Goal: Answer question/provide support: Share knowledge or assist other users

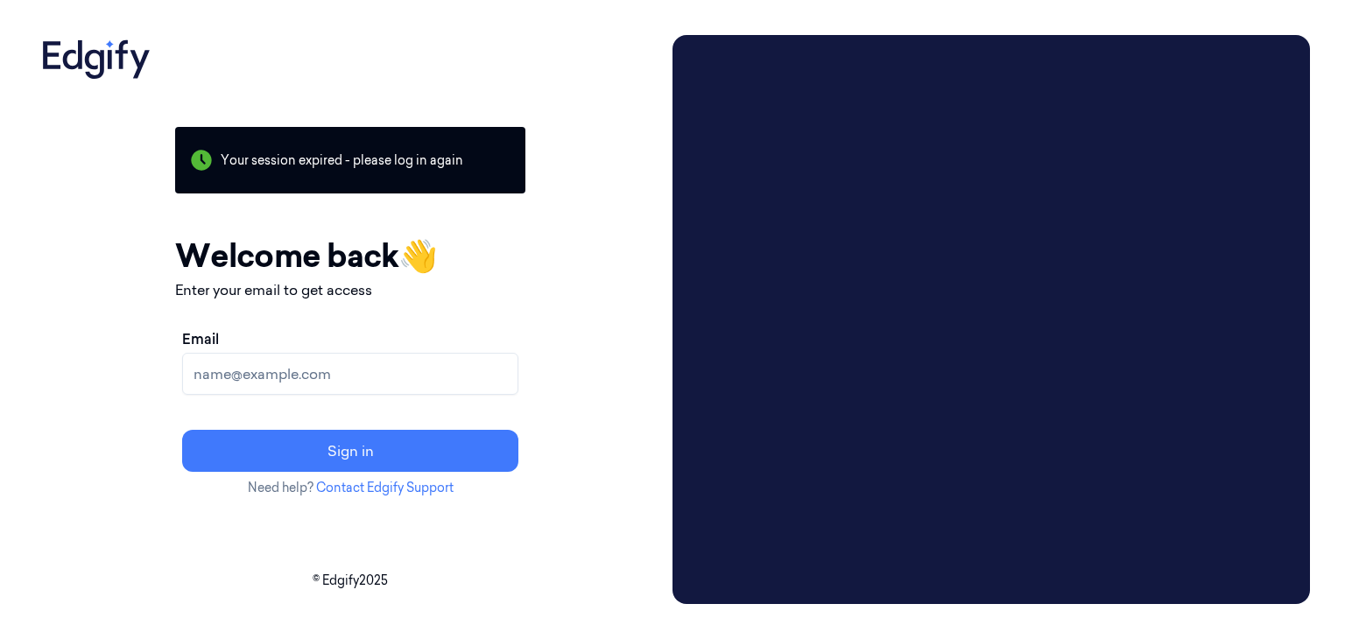
paste input "pavankumar.kb@indivillage.co"
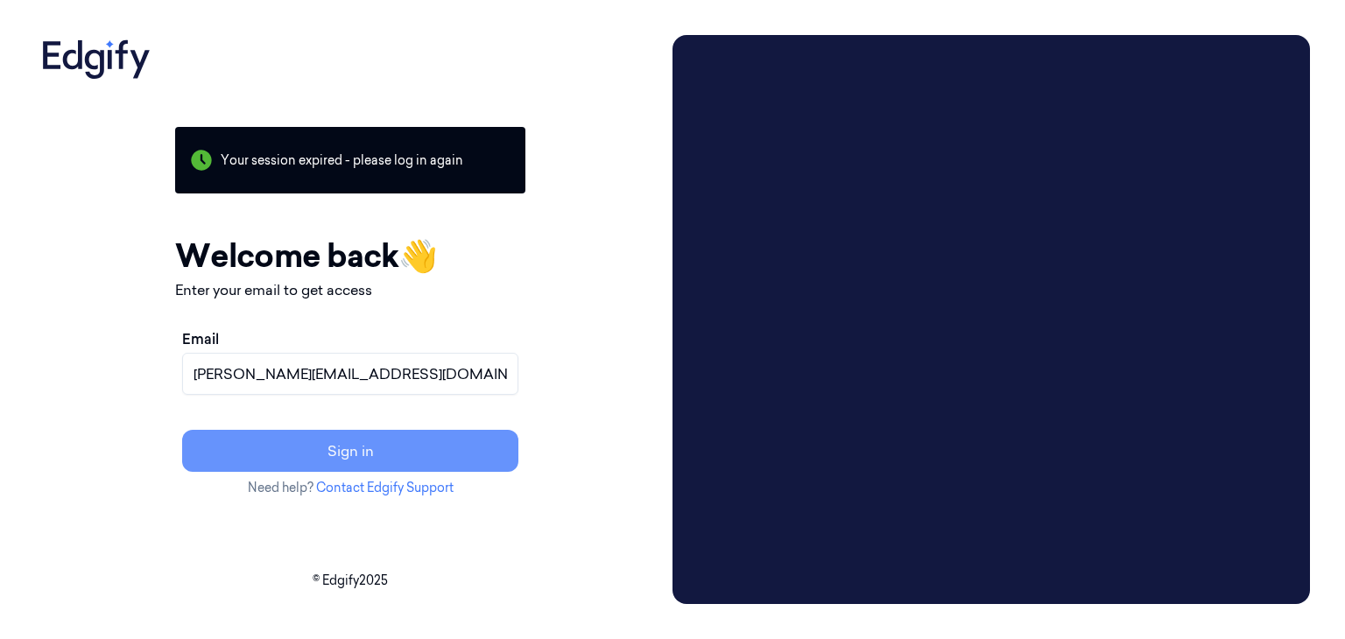
type input "pavankumar.kb@indivillage.co"
click at [403, 455] on button "Sign in" at bounding box center [350, 451] width 336 height 42
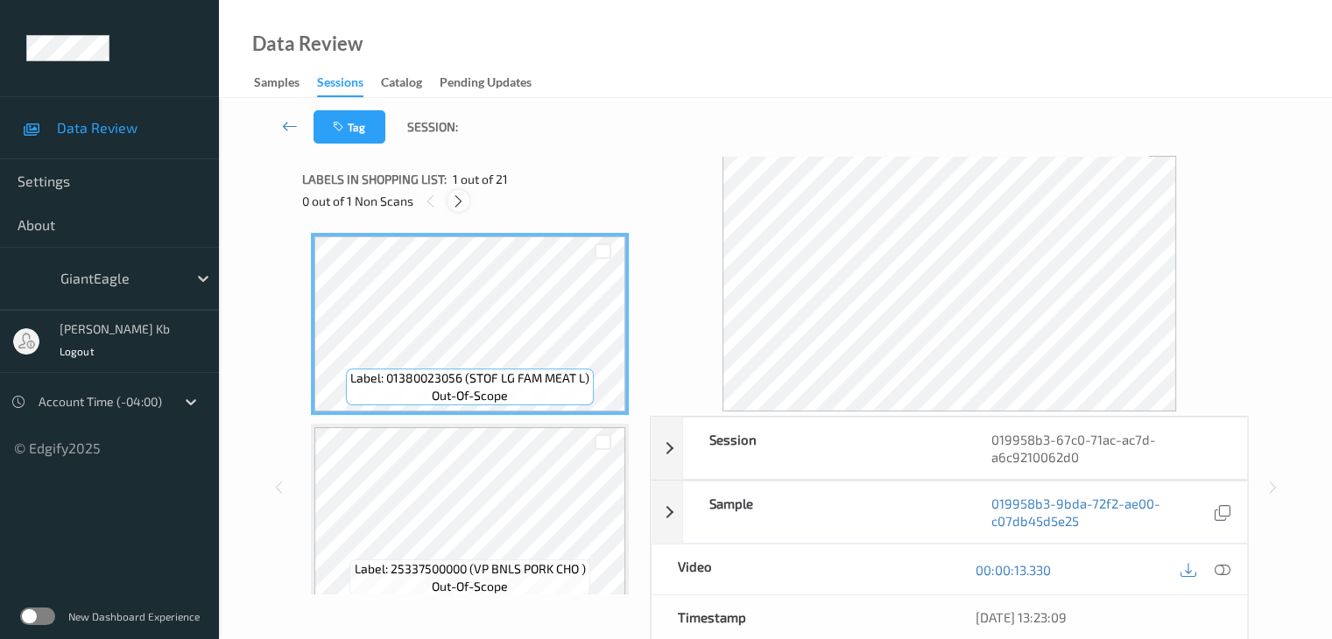
click at [459, 204] on icon at bounding box center [458, 201] width 15 height 16
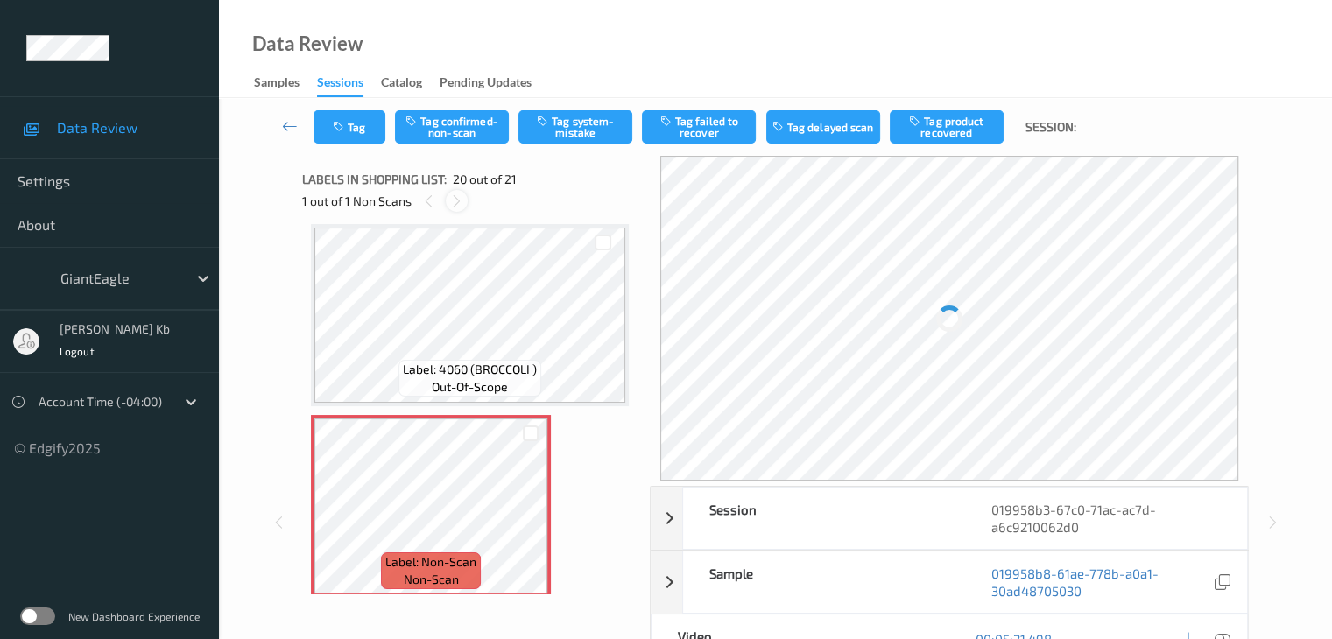
click at [459, 204] on icon at bounding box center [456, 201] width 15 height 16
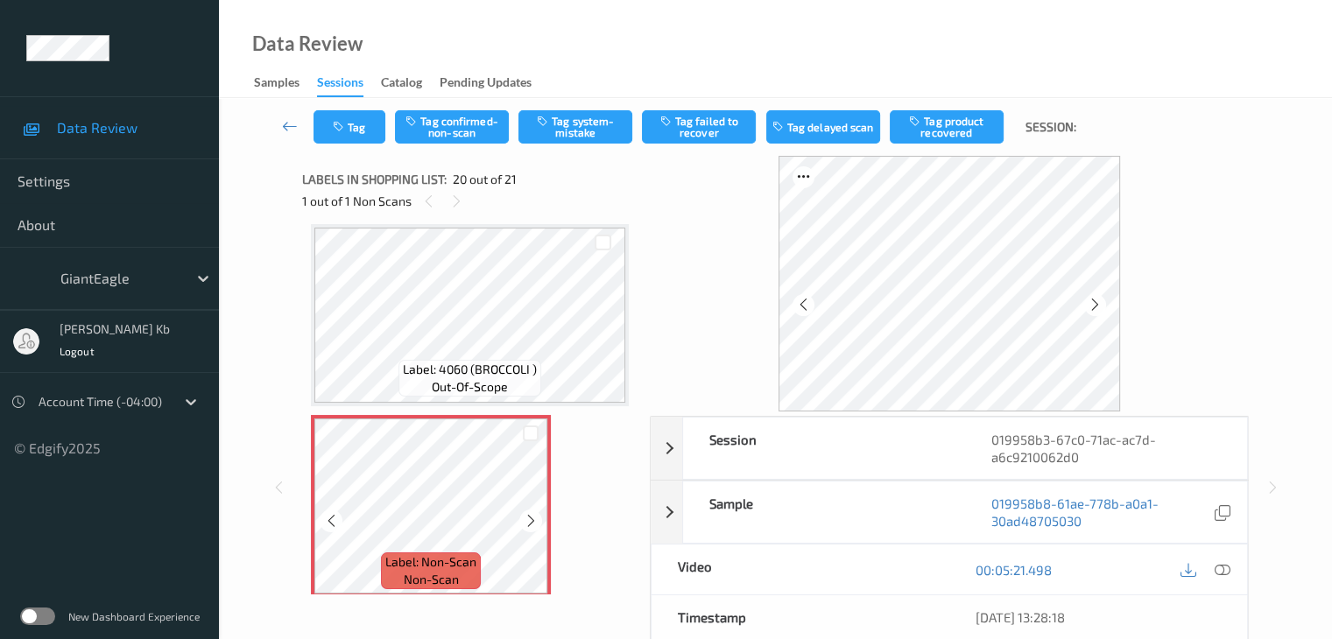
scroll to position [3532, 0]
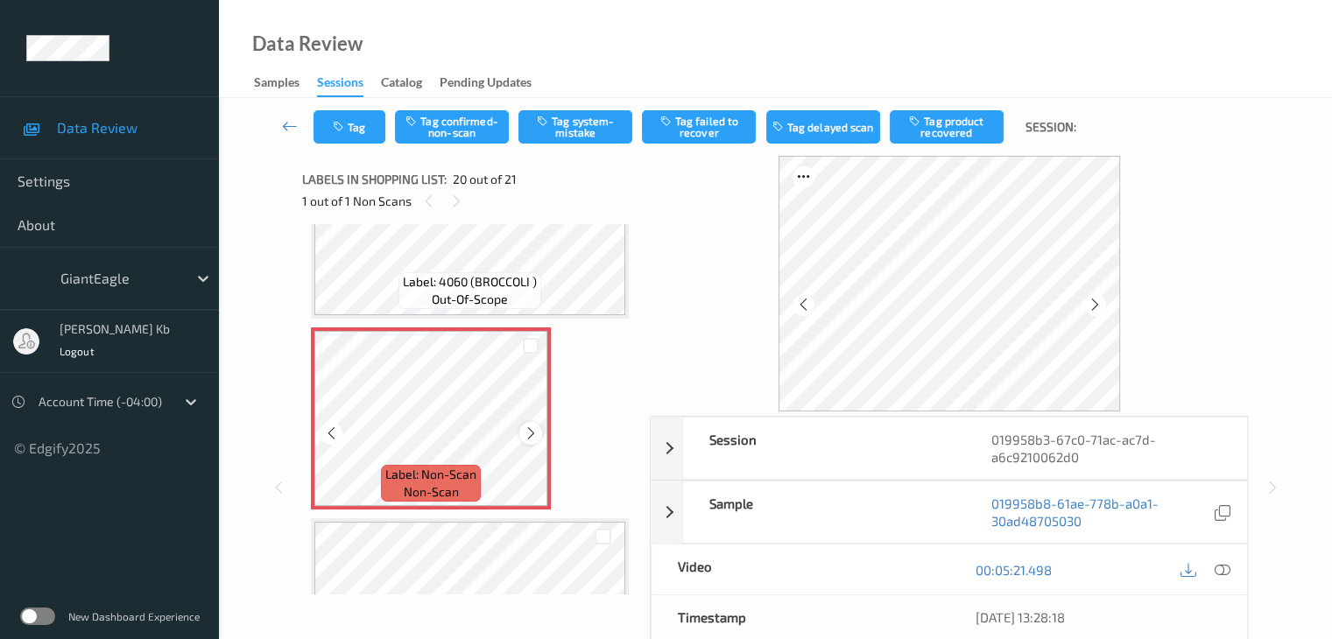
click at [525, 433] on icon at bounding box center [531, 433] width 15 height 16
click at [1099, 302] on icon at bounding box center [1094, 305] width 15 height 16
click at [1230, 569] on div at bounding box center [1222, 570] width 24 height 24
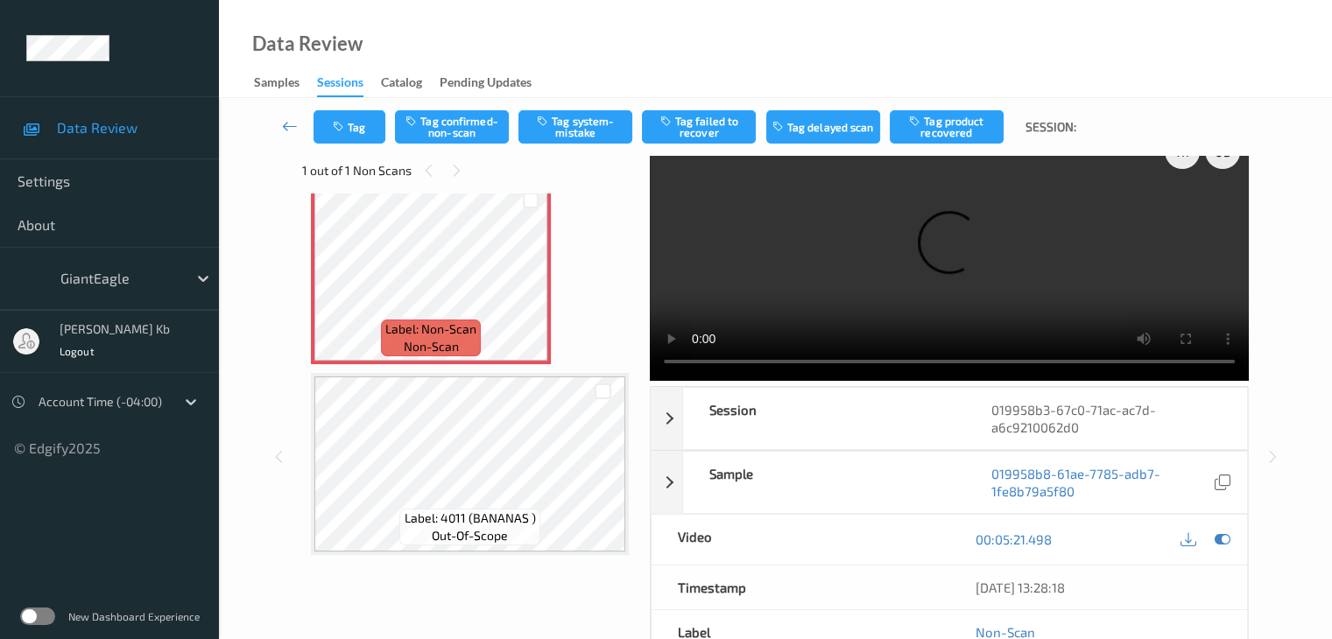
scroll to position [0, 0]
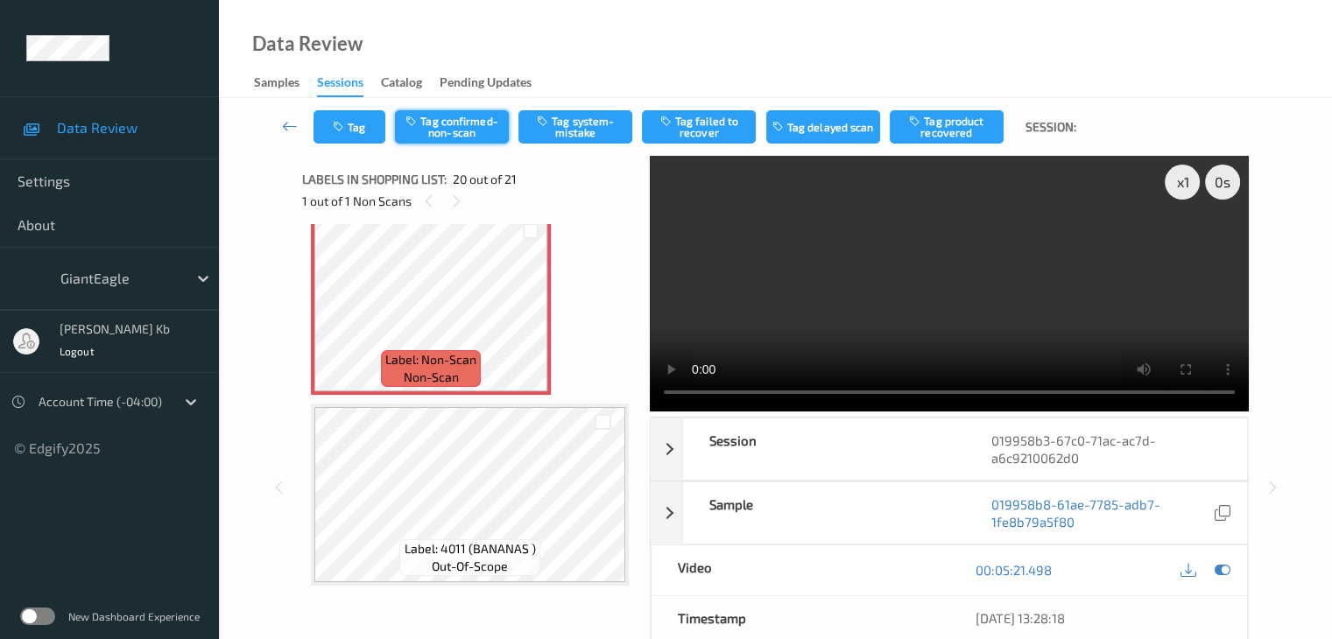
click at [469, 122] on button "Tag confirmed-non-scan" at bounding box center [452, 126] width 114 height 33
click at [953, 131] on button "Tag product recovered" at bounding box center [946, 126] width 114 height 33
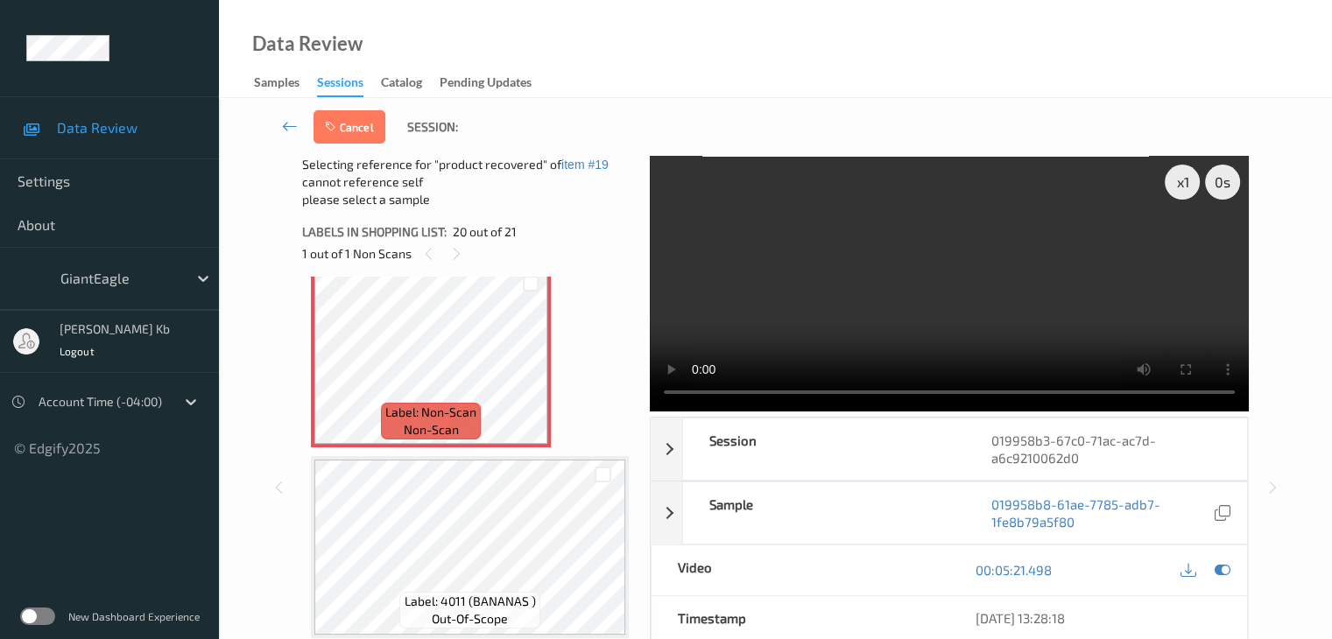
scroll to position [88, 0]
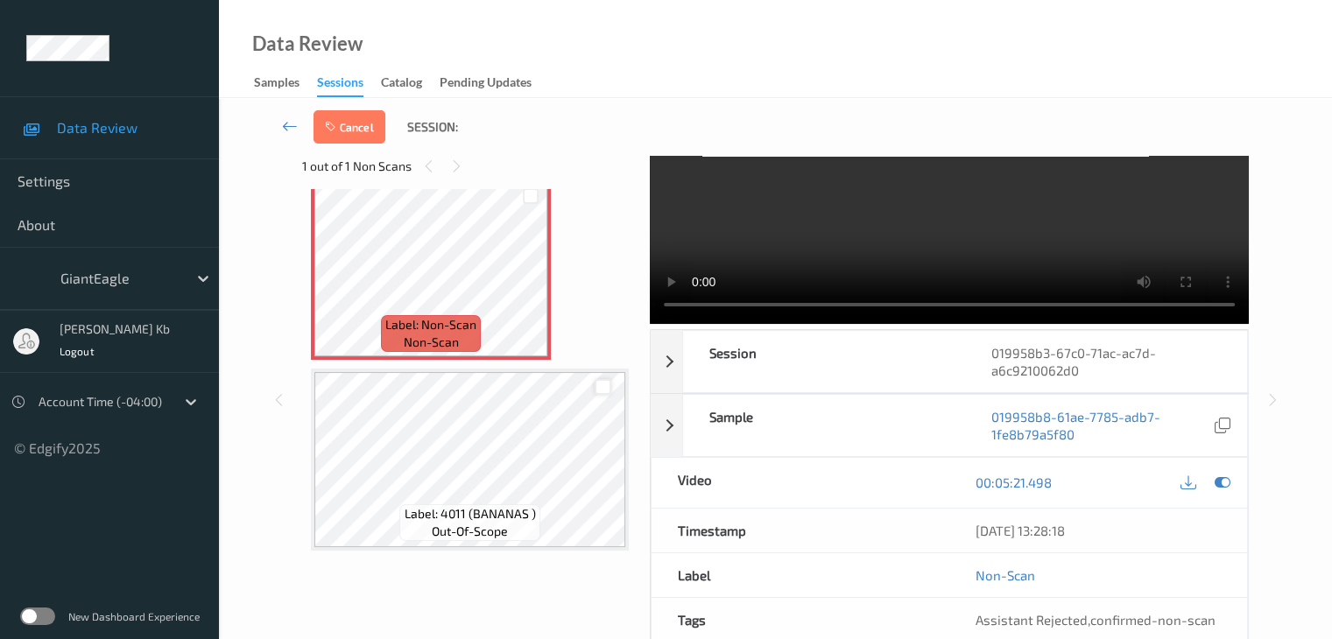
click at [601, 383] on div at bounding box center [602, 387] width 17 height 17
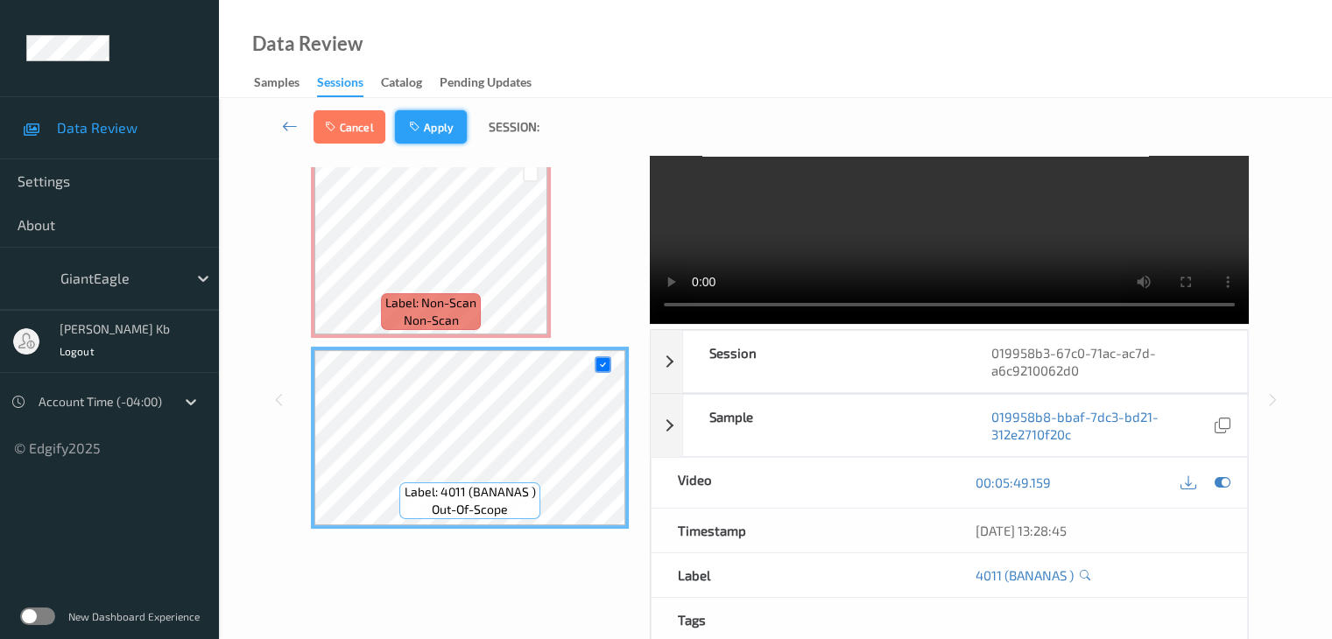
click at [435, 130] on button "Apply" at bounding box center [431, 126] width 72 height 33
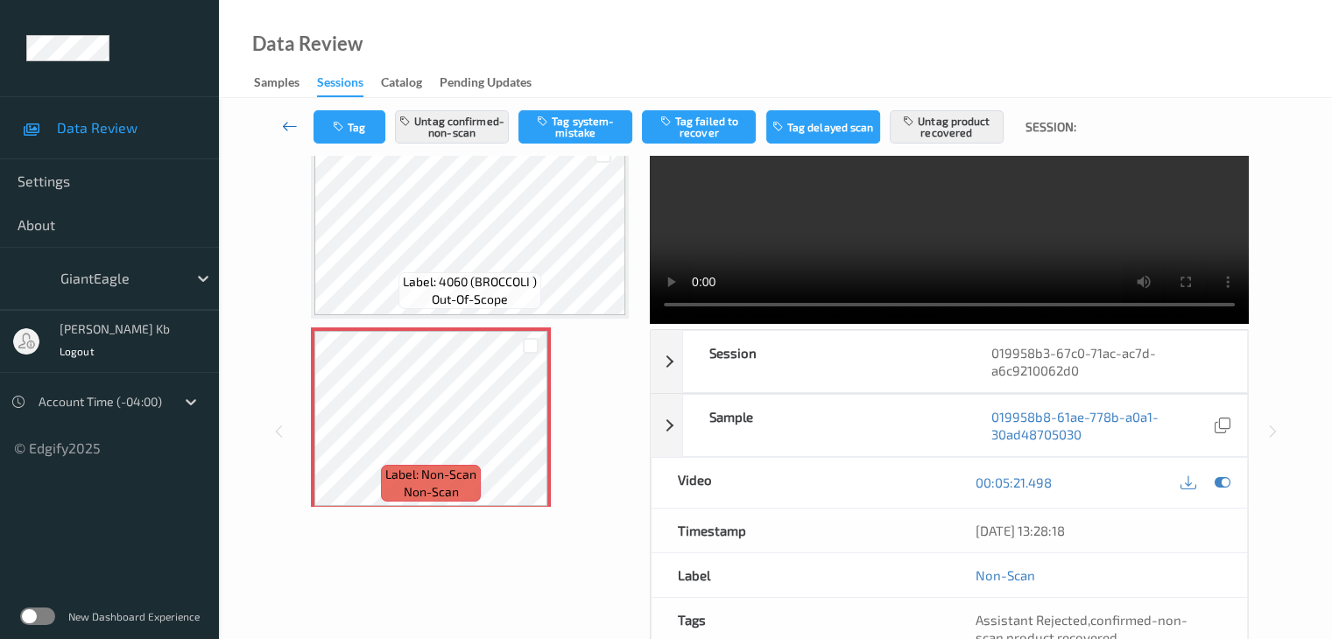
click at [292, 130] on icon at bounding box center [290, 126] width 16 height 18
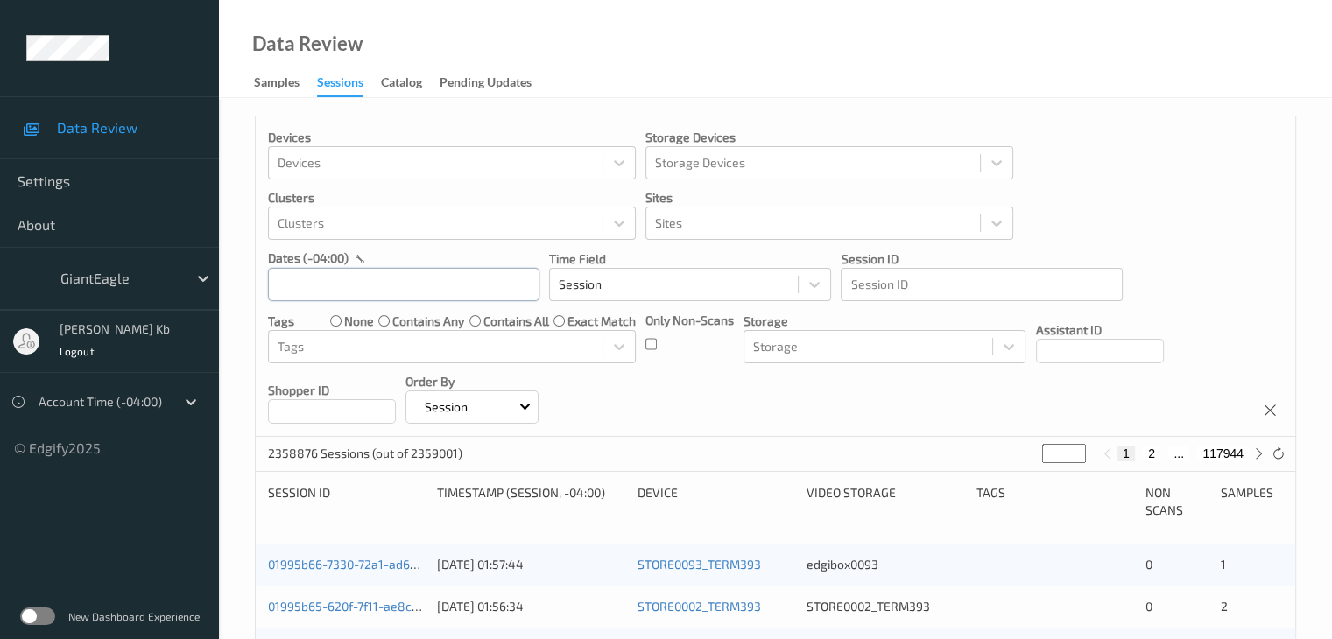
click at [457, 290] on input "text" at bounding box center [403, 284] width 271 height 33
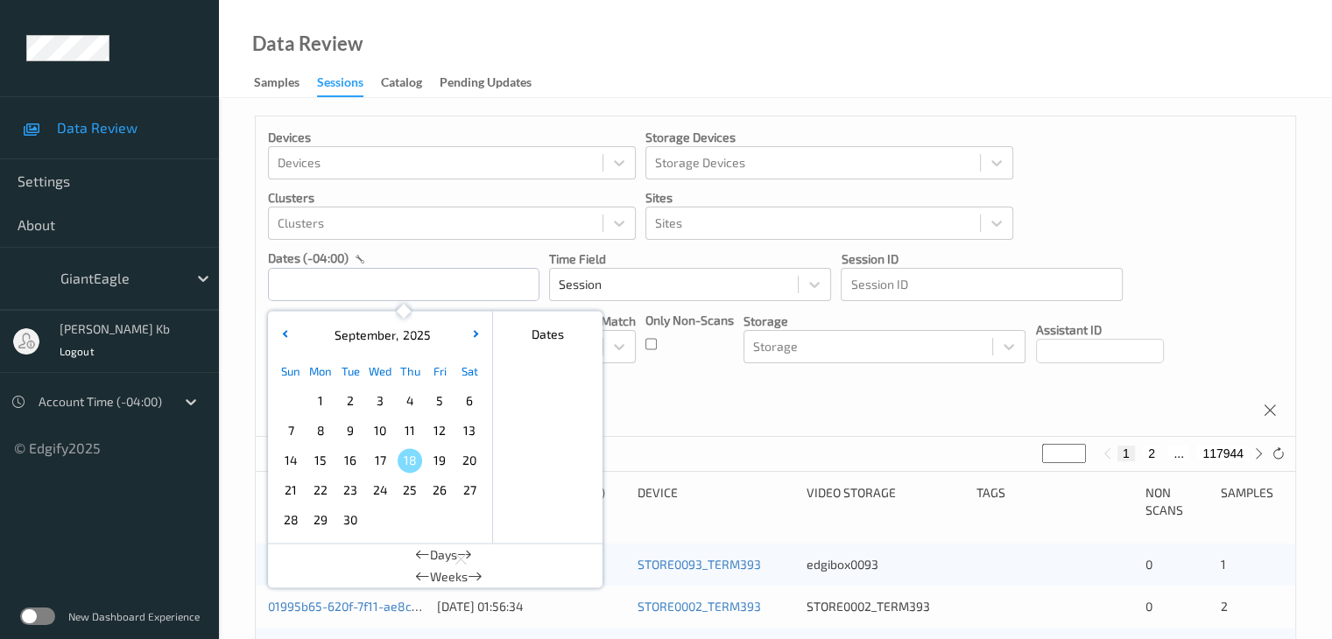
click at [376, 458] on span "17" at bounding box center [380, 460] width 25 height 25
type input "17/09/2025 00:00 -> 17/09/2025 23:59"
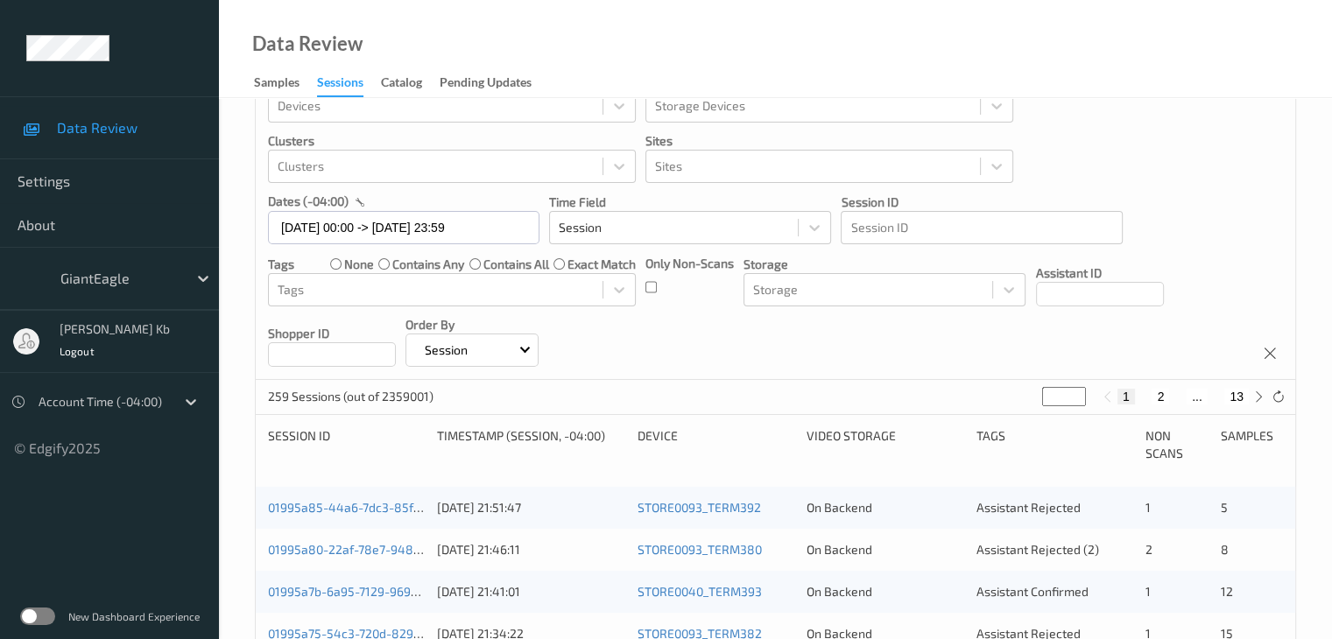
scroll to position [88, 0]
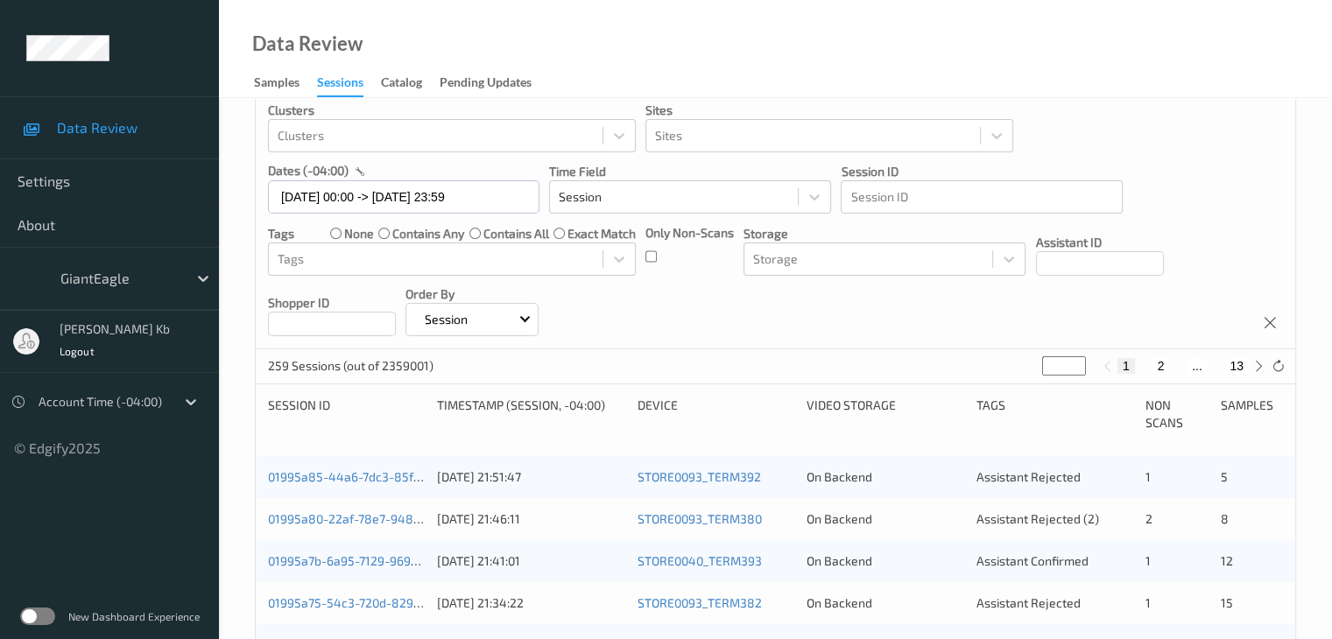
click at [1163, 369] on button "2" at bounding box center [1160, 366] width 18 height 16
type input "*"
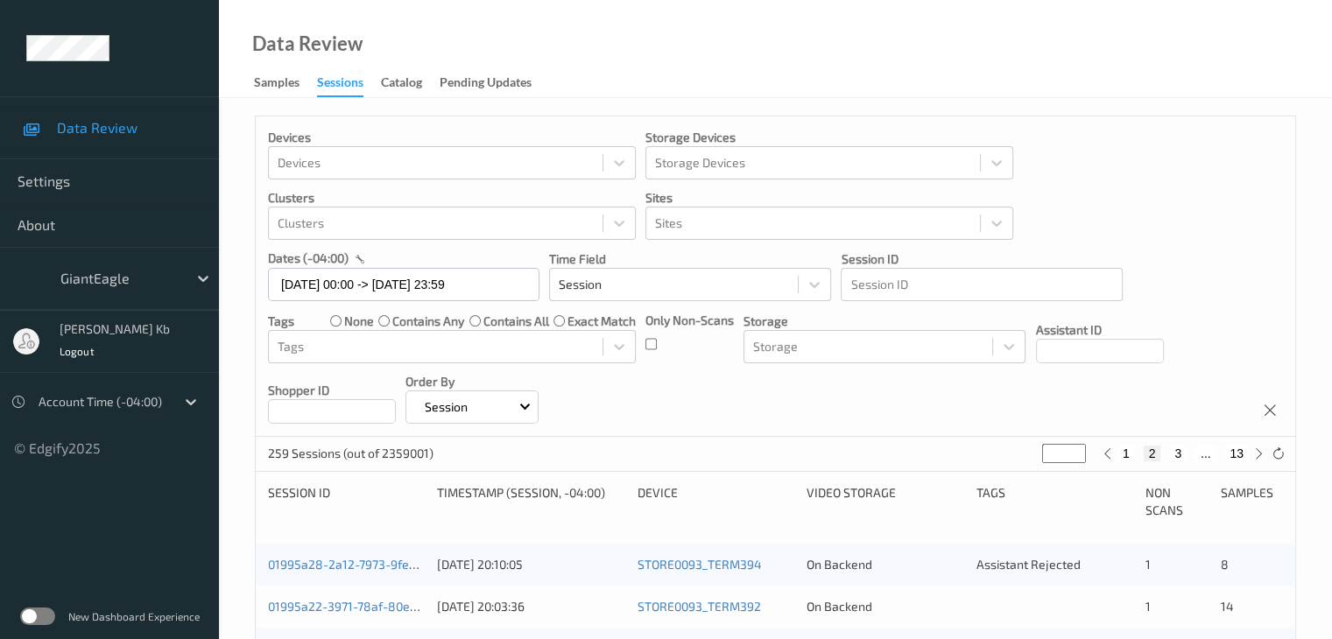
click at [1183, 453] on button "3" at bounding box center [1178, 454] width 18 height 16
type input "*"
click at [1183, 453] on button "4" at bounding box center [1188, 454] width 18 height 16
type input "*"
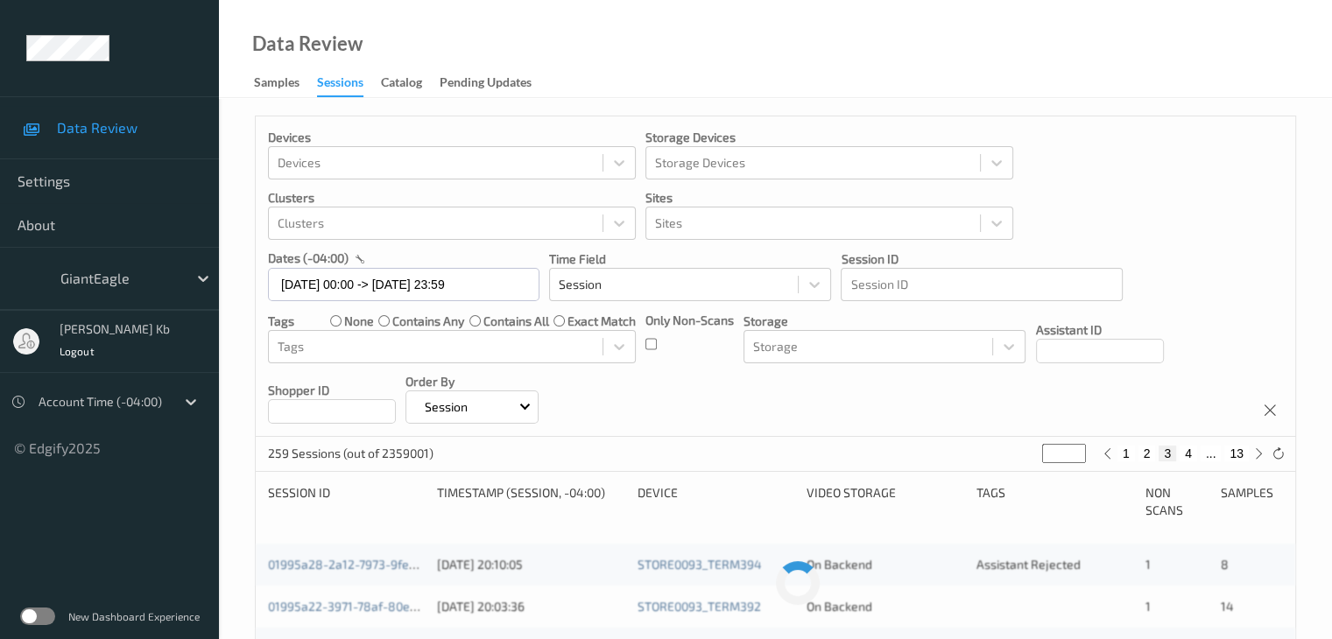
type input "*"
click at [1237, 452] on button "13" at bounding box center [1236, 454] width 25 height 16
type input "**"
click at [1194, 454] on button "12" at bounding box center [1197, 454] width 25 height 16
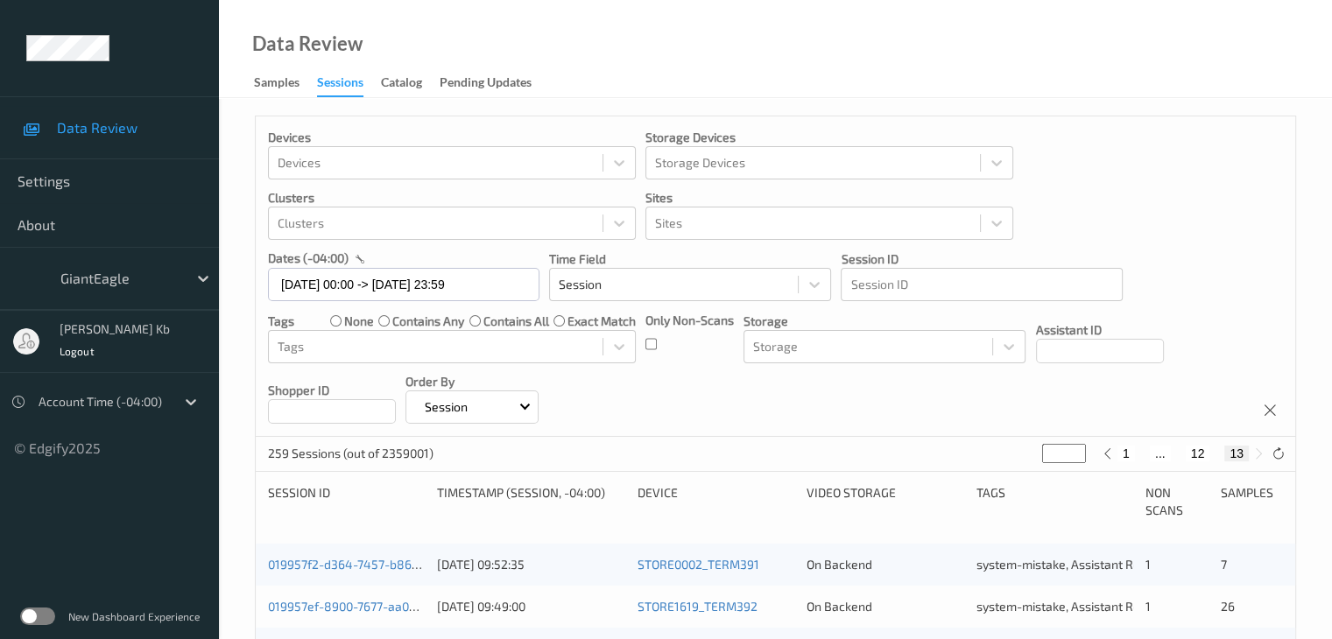
type input "**"
click at [1175, 453] on button "11" at bounding box center [1177, 454] width 25 height 16
type input "**"
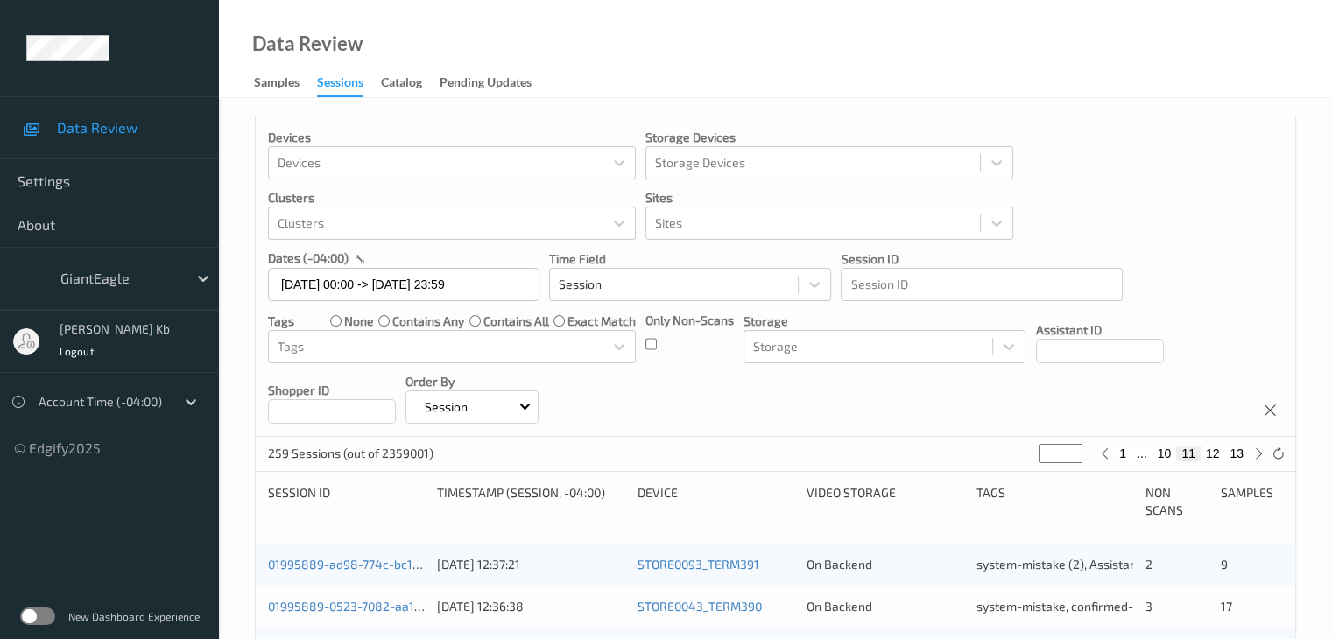
click at [1166, 454] on button "10" at bounding box center [1164, 454] width 25 height 16
type input "**"
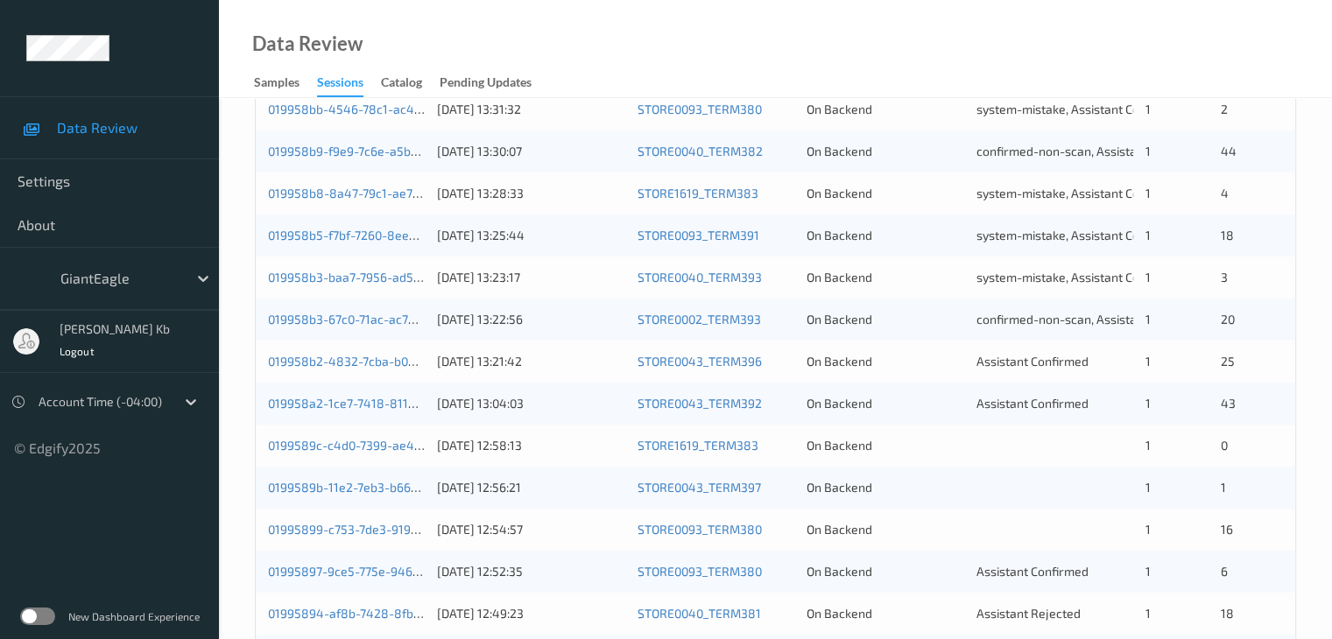
scroll to position [613, 0]
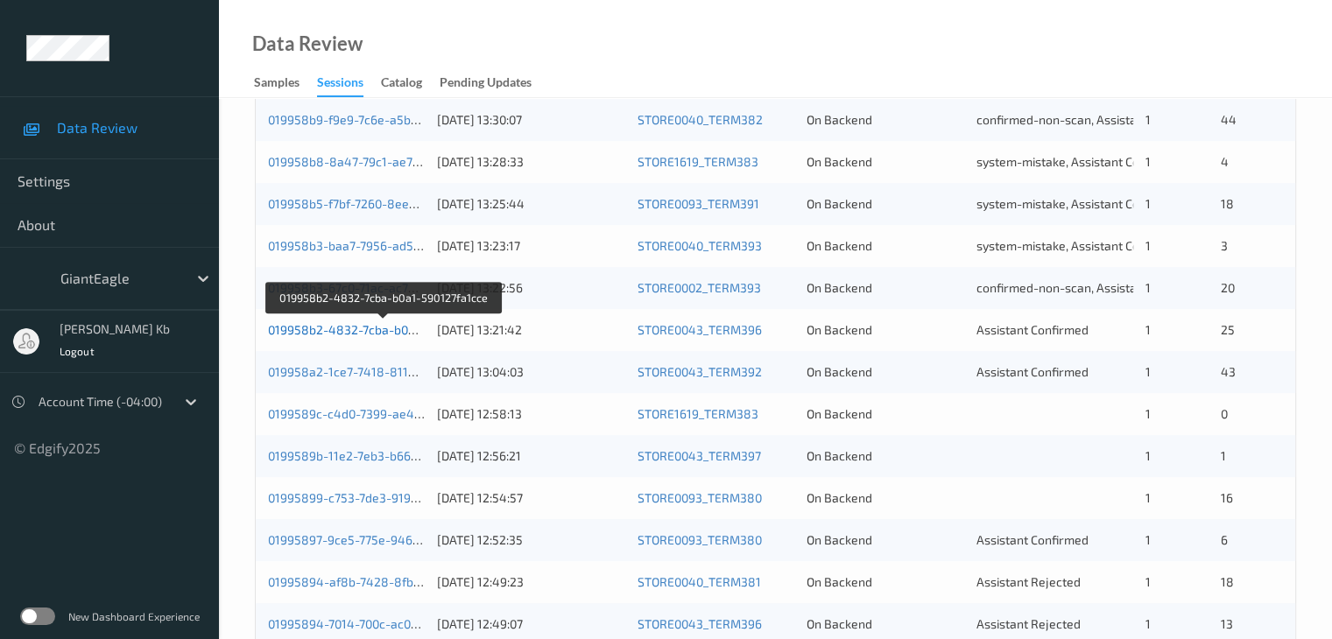
click at [368, 329] on link "019958b2-4832-7cba-b0a1-590127fa1cce" at bounding box center [384, 329] width 233 height 15
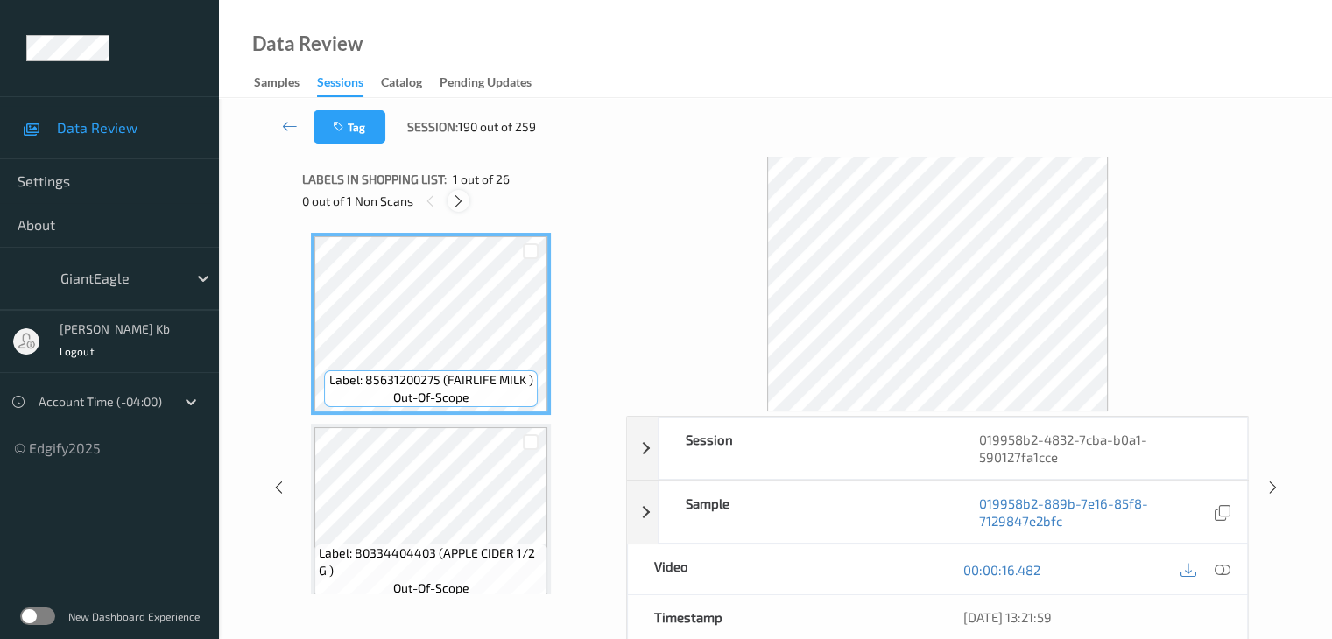
click at [455, 200] on icon at bounding box center [458, 201] width 15 height 16
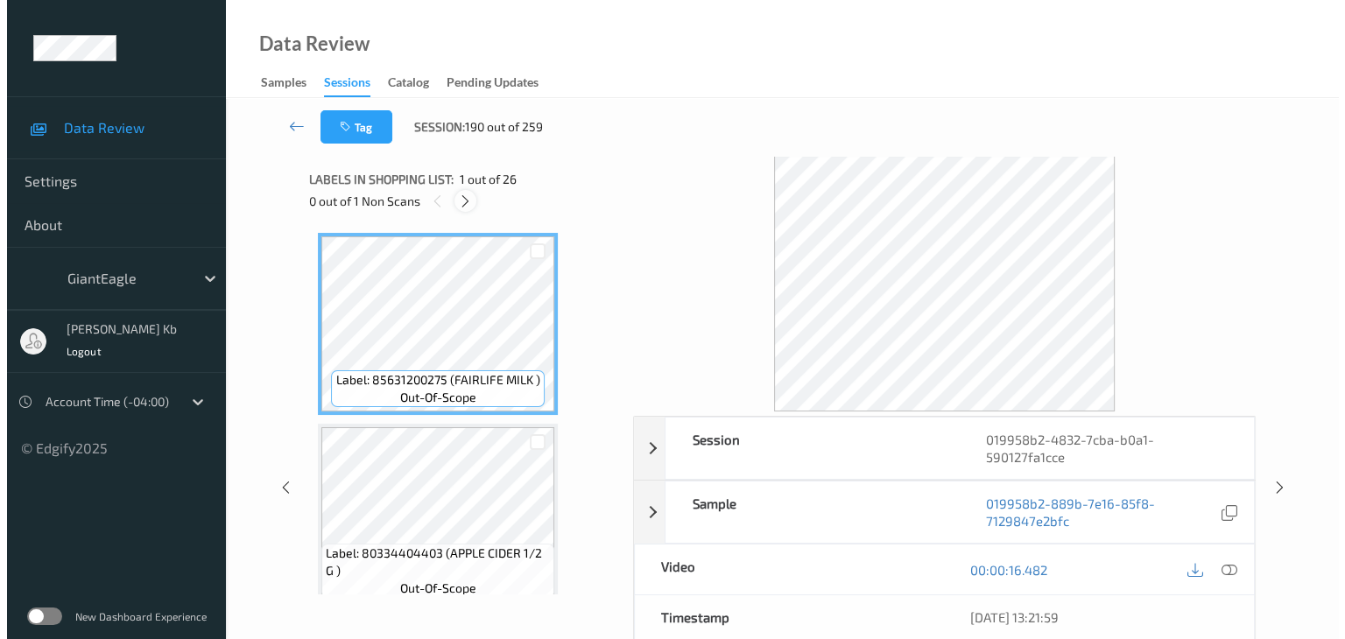
scroll to position [2872, 0]
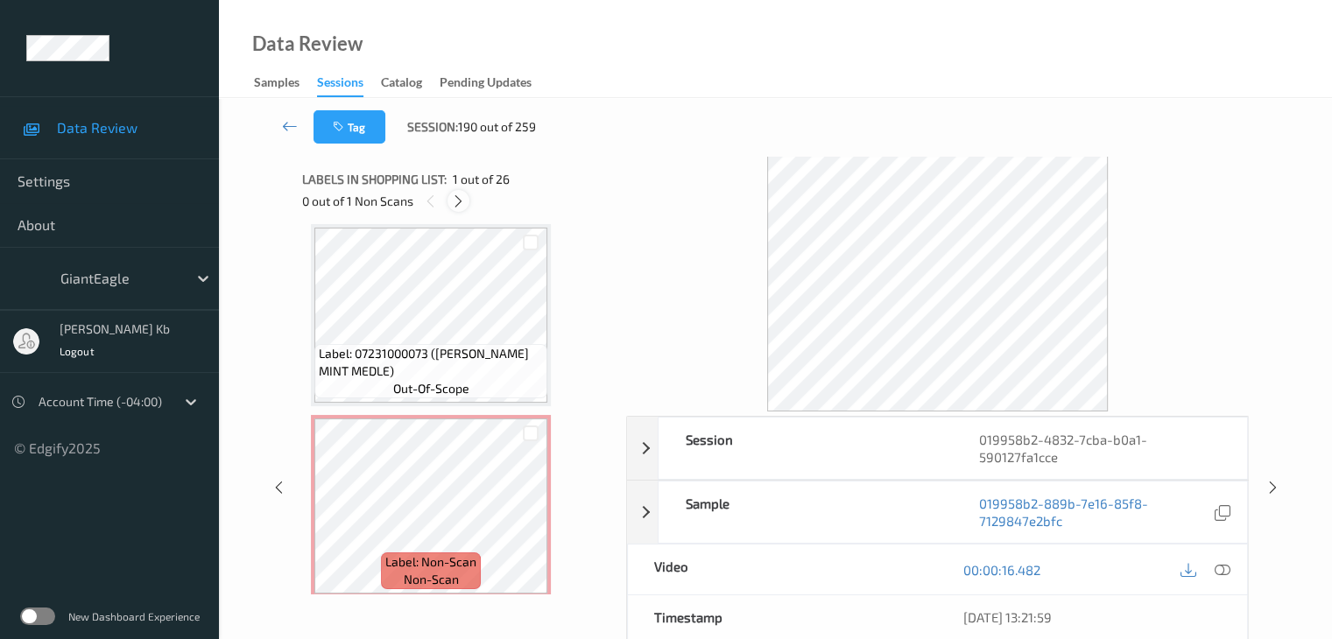
drag, startPoint x: 455, startPoint y: 200, endPoint x: 456, endPoint y: 211, distance: 10.5
click at [455, 201] on icon at bounding box center [458, 201] width 15 height 16
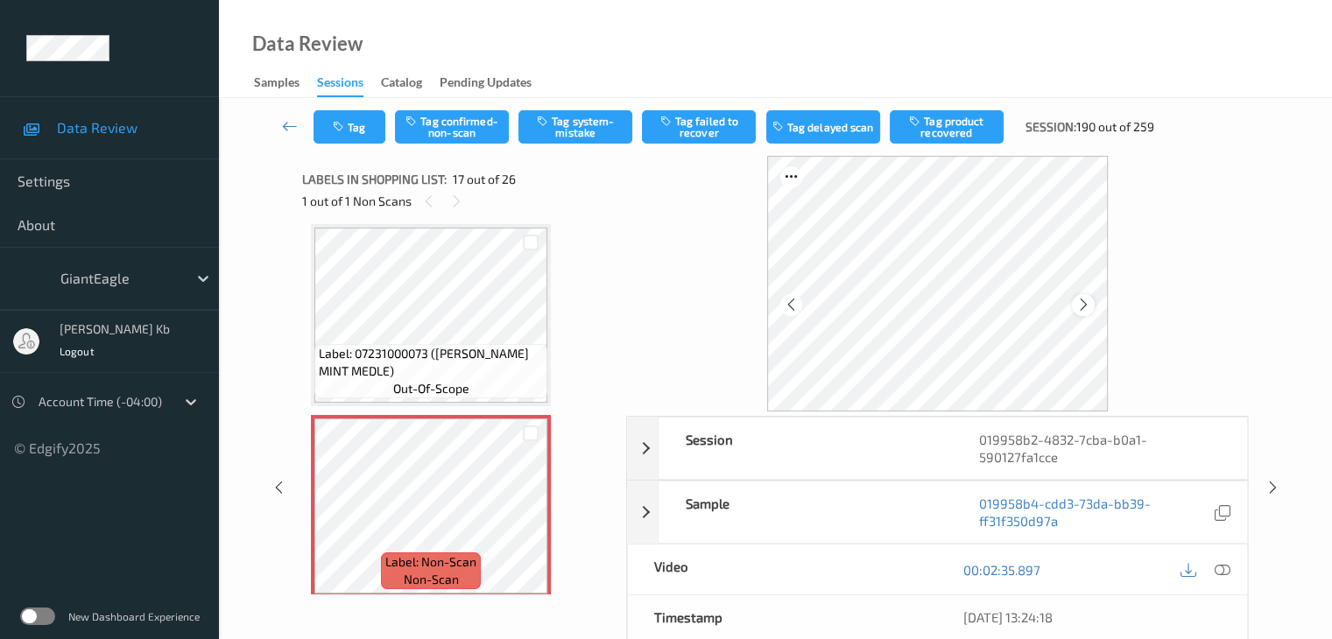
click at [1092, 305] on div at bounding box center [1083, 305] width 22 height 22
click at [1218, 570] on icon at bounding box center [1221, 570] width 16 height 16
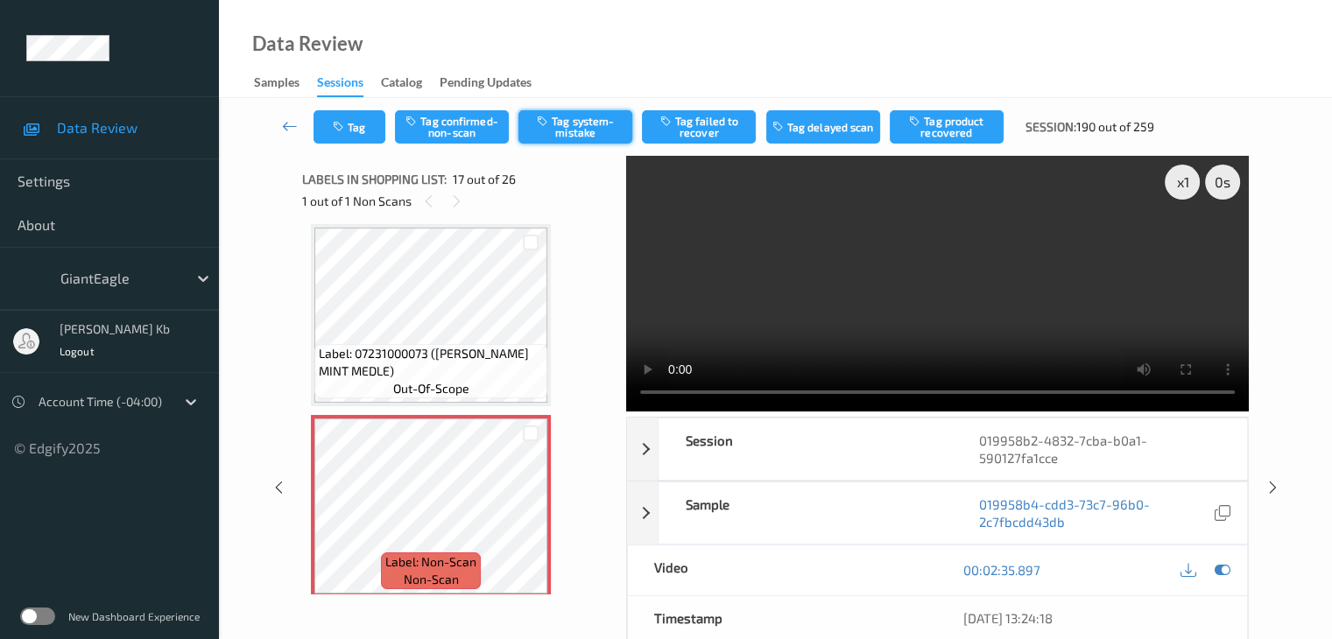
click at [600, 121] on button "Tag system-mistake" at bounding box center [575, 126] width 114 height 33
click at [371, 130] on button "Tag" at bounding box center [349, 126] width 72 height 33
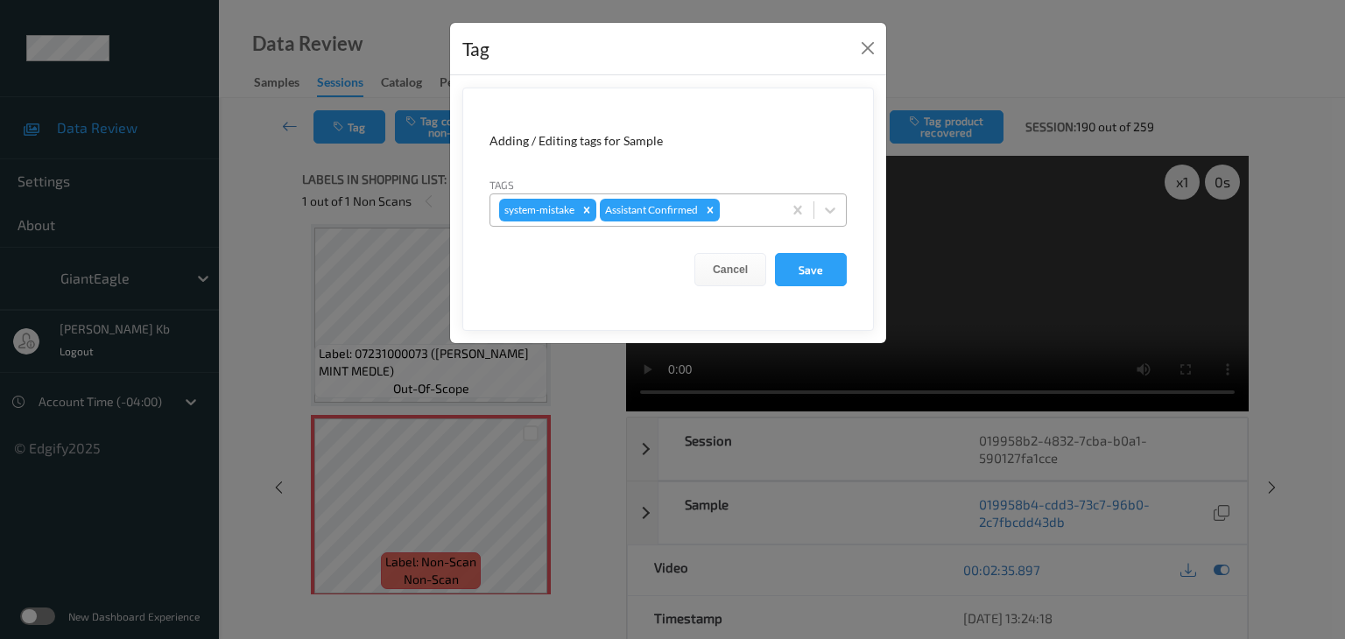
click at [743, 205] on div at bounding box center [748, 210] width 50 height 21
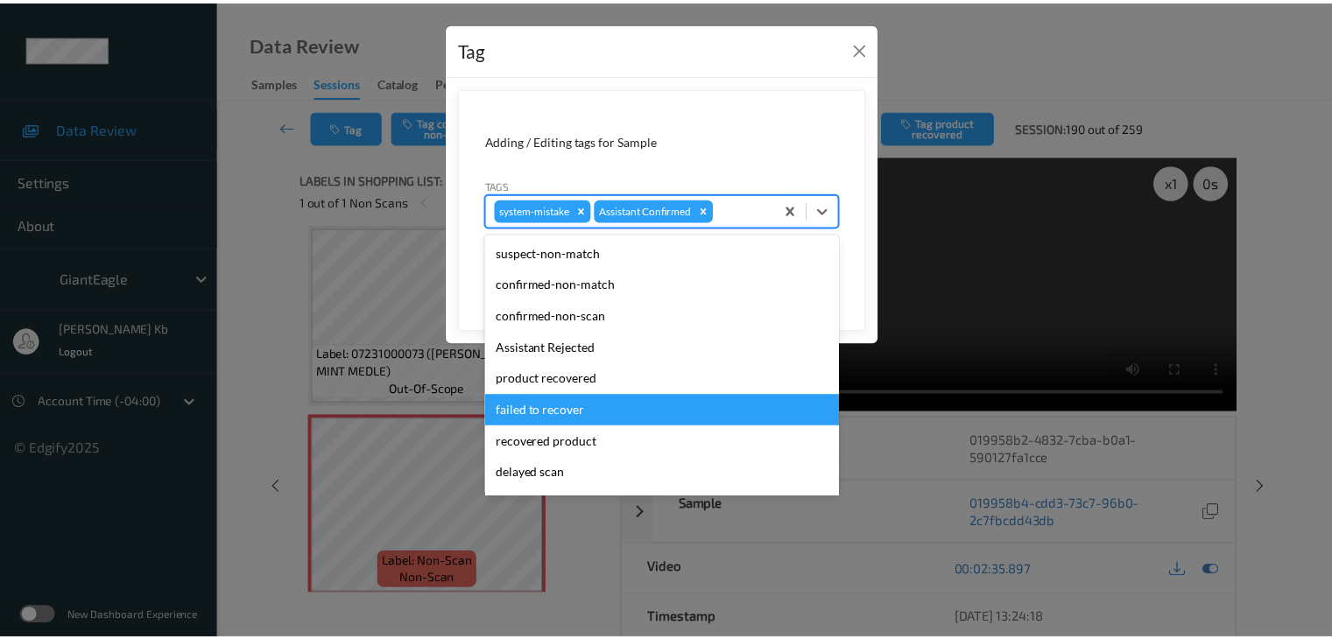
scroll to position [88, 0]
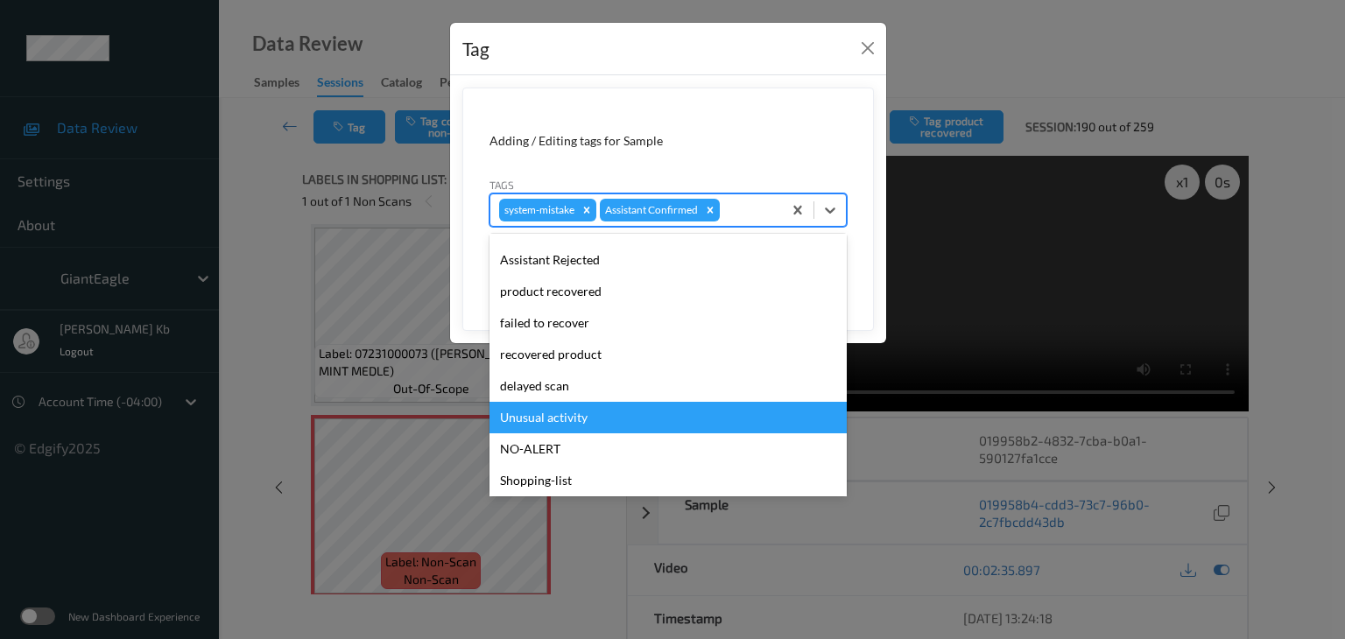
click at [540, 415] on div "Unusual activity" at bounding box center [667, 418] width 357 height 32
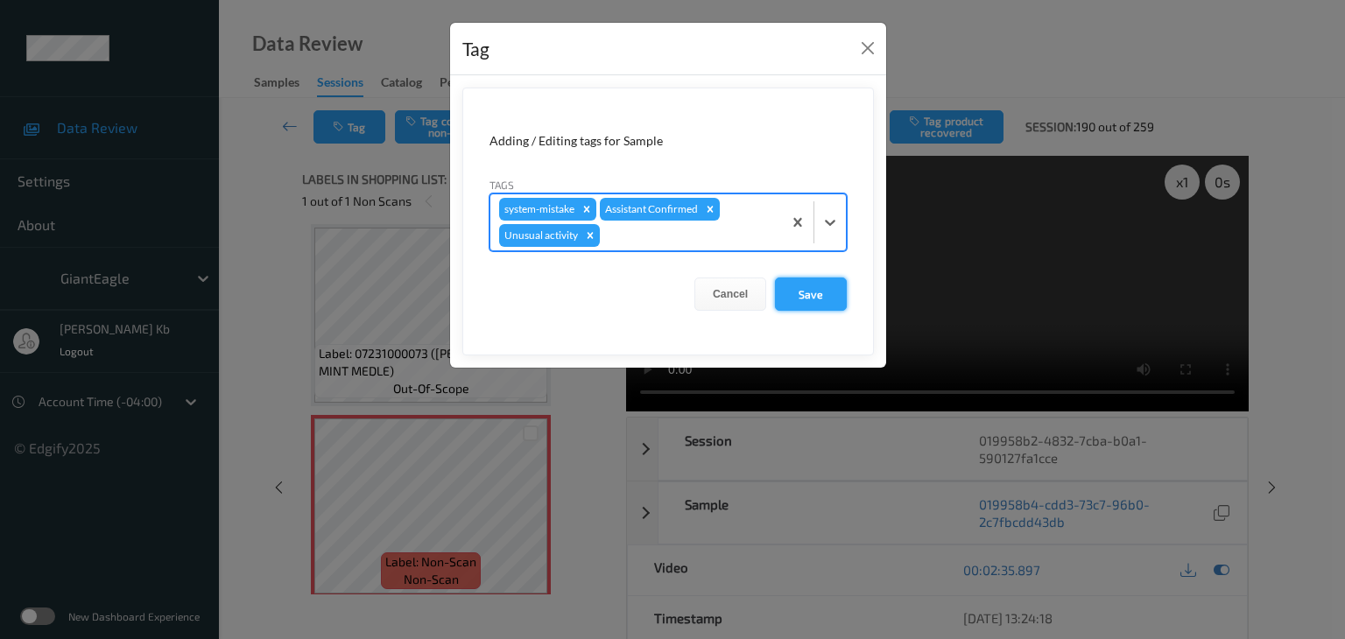
click at [803, 286] on button "Save" at bounding box center [811, 294] width 72 height 33
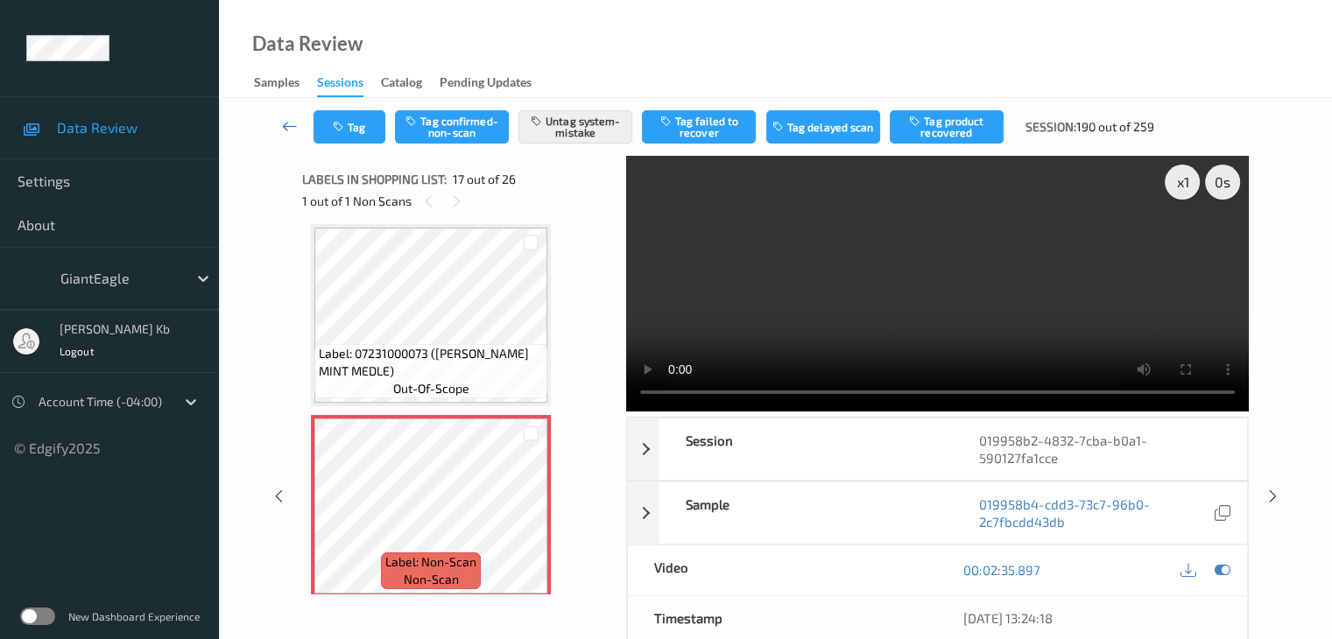
click at [294, 126] on icon at bounding box center [290, 126] width 16 height 18
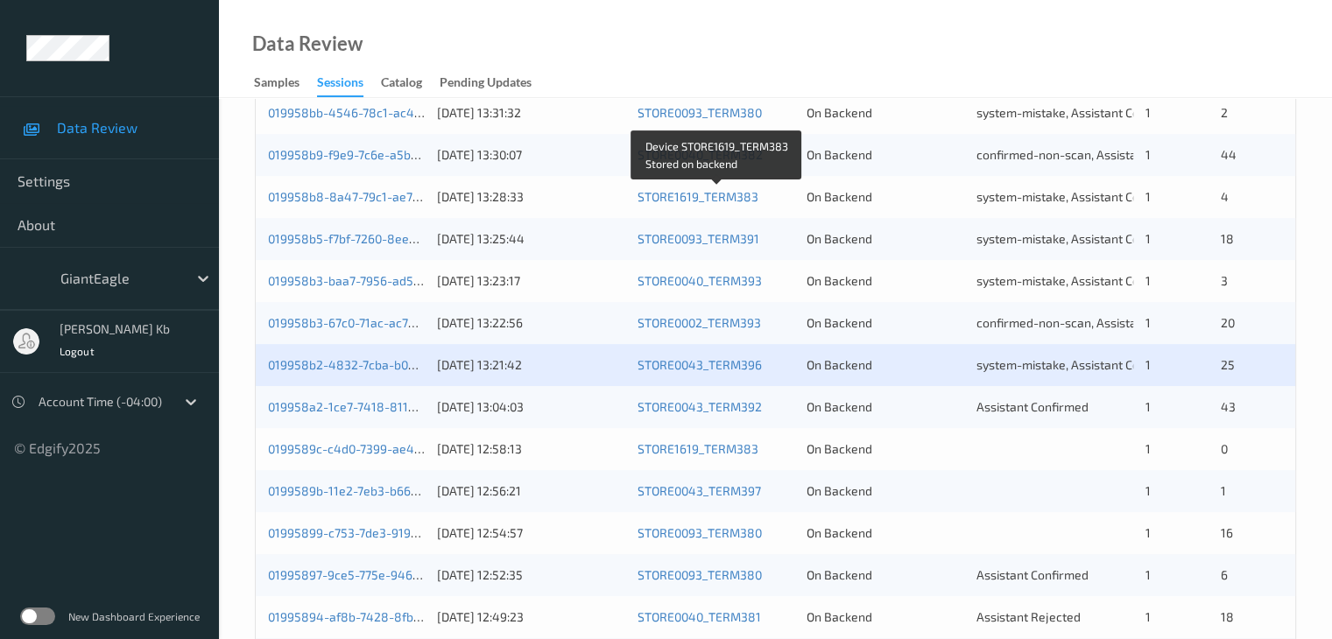
scroll to position [700, 0]
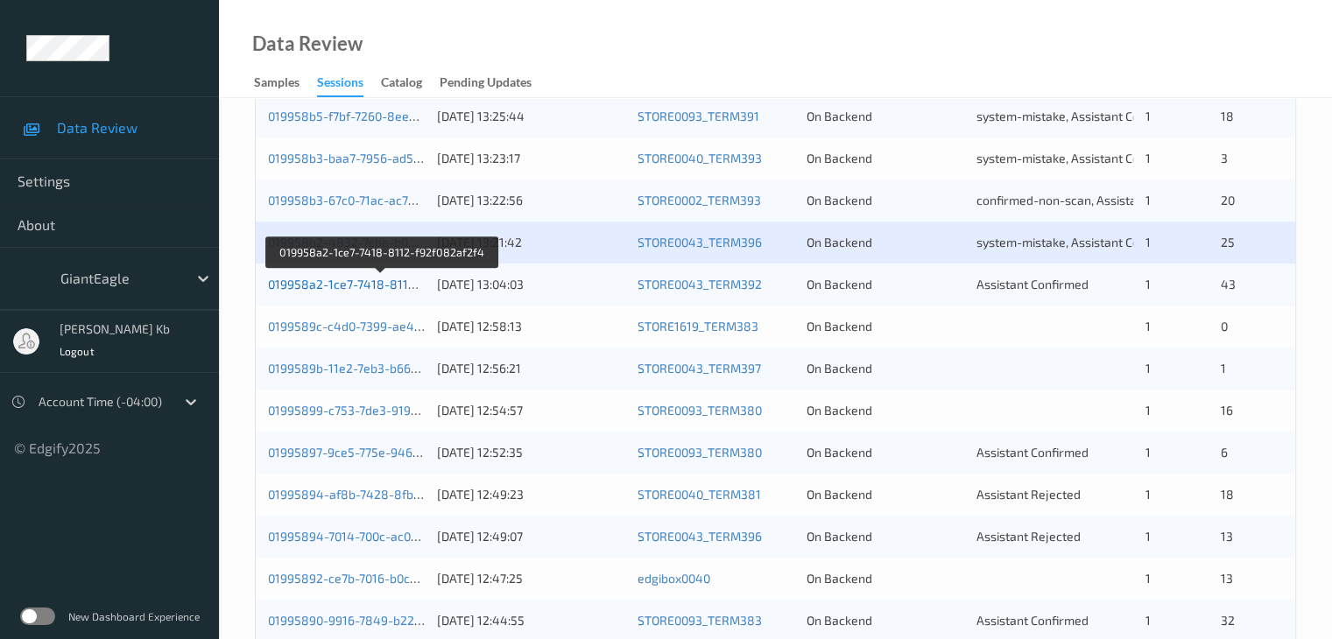
click at [342, 283] on link "019958a2-1ce7-7418-8112-f92f082af2f4" at bounding box center [382, 284] width 228 height 15
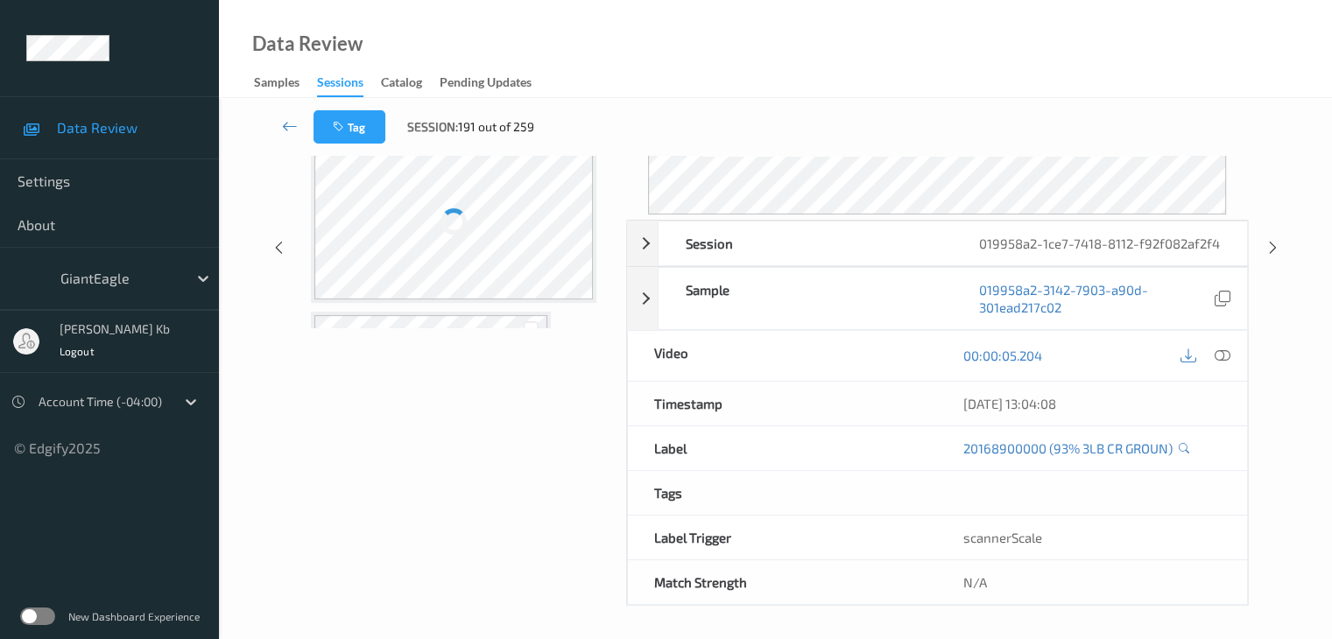
scroll to position [196, 0]
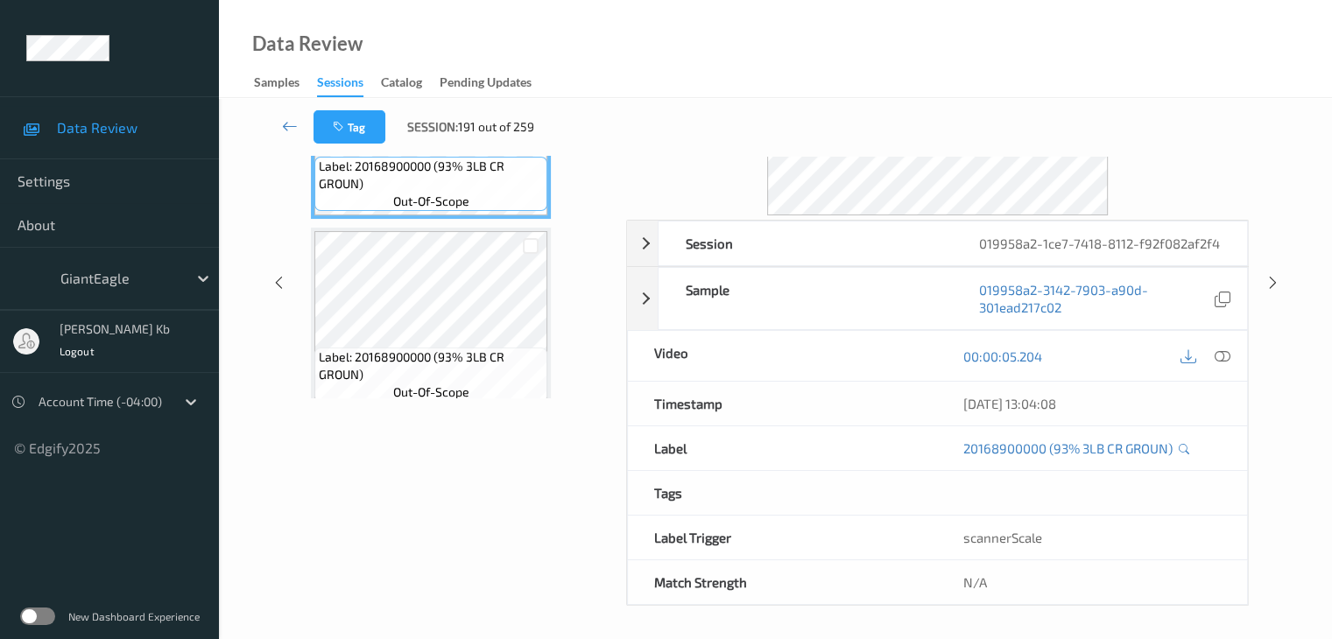
drag, startPoint x: 389, startPoint y: 1, endPoint x: 772, endPoint y: 34, distance: 384.9
click at [953, 50] on div "Data Review Samples Sessions Catalog Pending Updates" at bounding box center [775, 49] width 1113 height 98
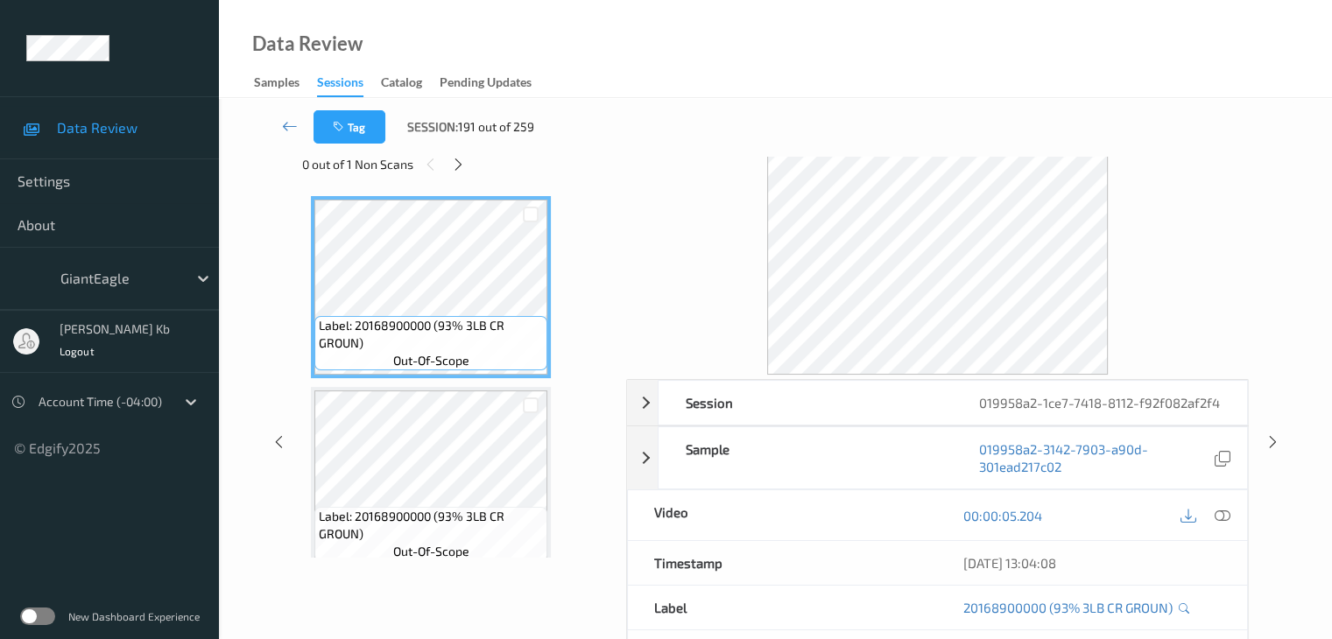
scroll to position [0, 0]
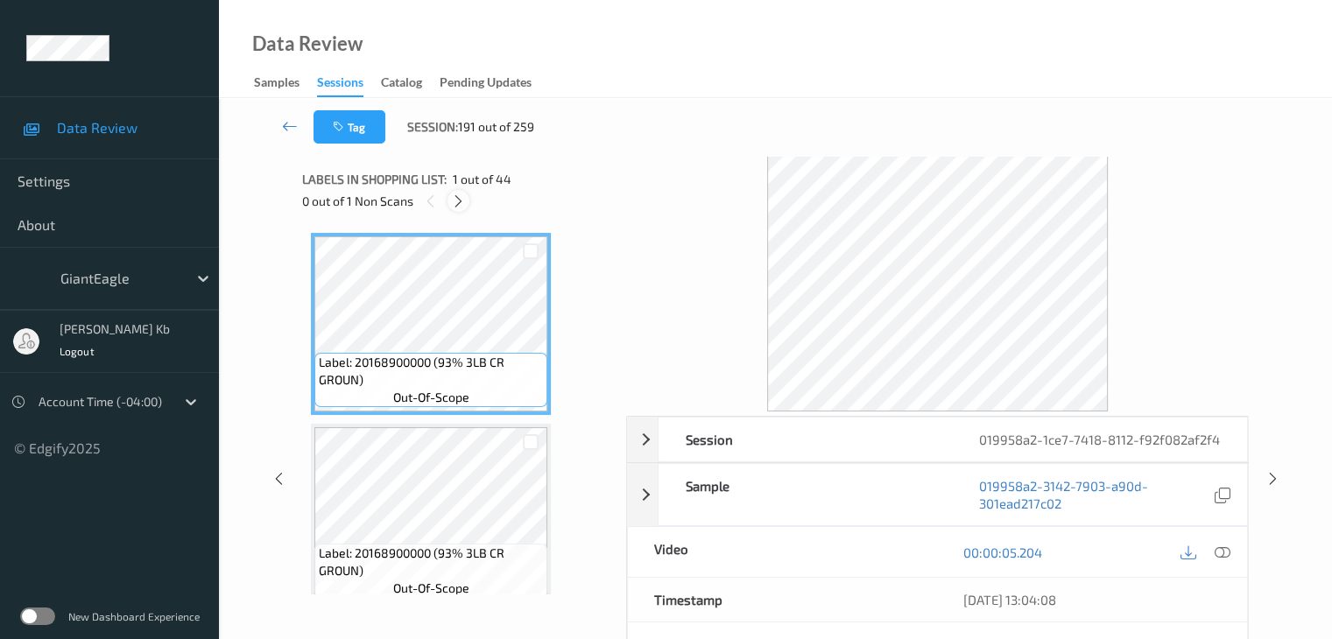
click at [462, 204] on icon at bounding box center [458, 201] width 15 height 16
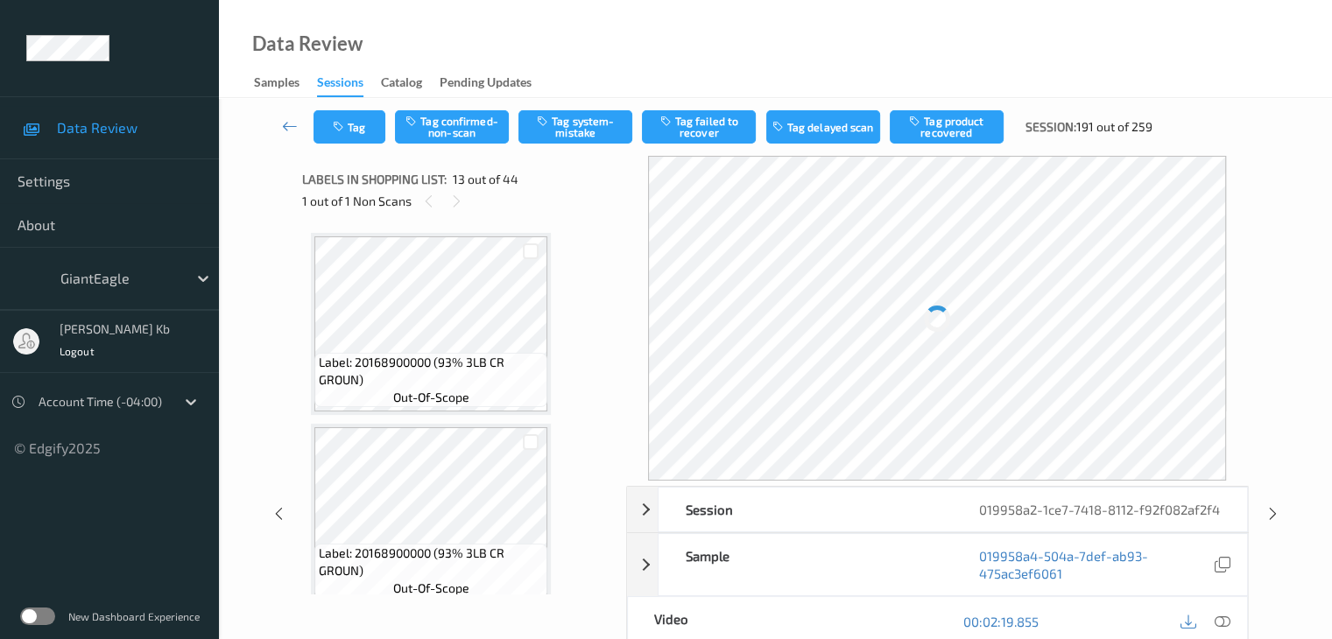
scroll to position [2108, 0]
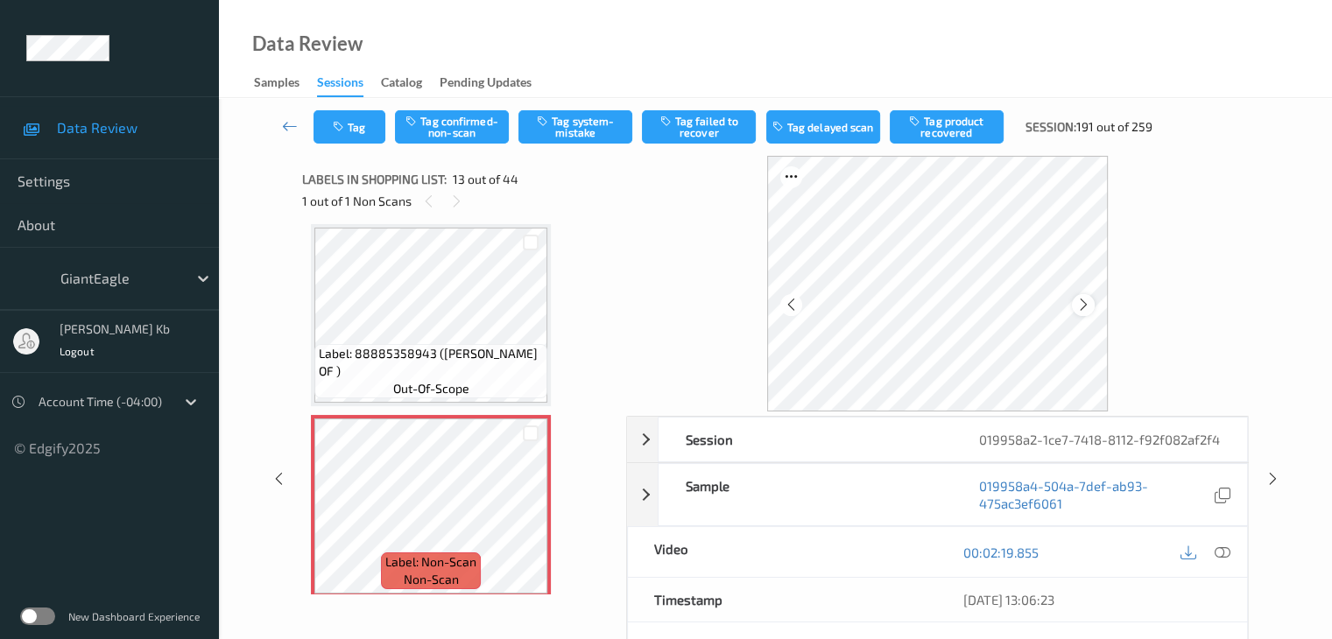
click at [1078, 303] on icon at bounding box center [1083, 305] width 15 height 16
click at [1223, 551] on icon at bounding box center [1221, 553] width 16 height 16
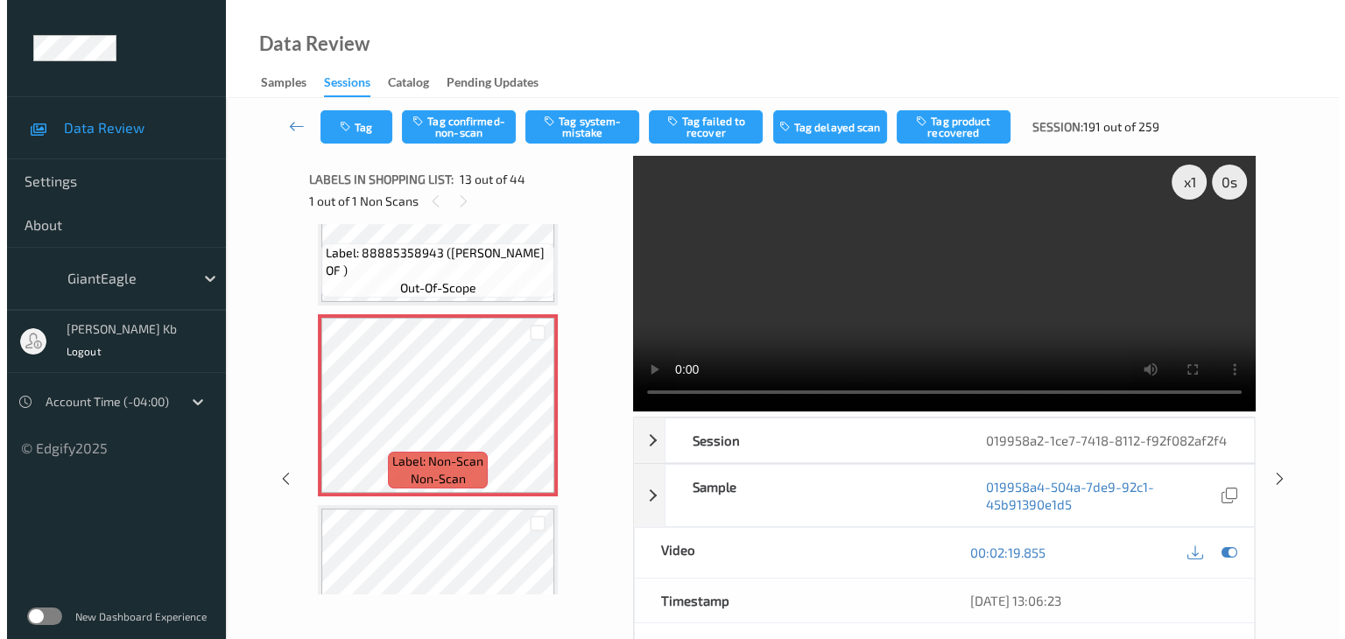
scroll to position [2283, 0]
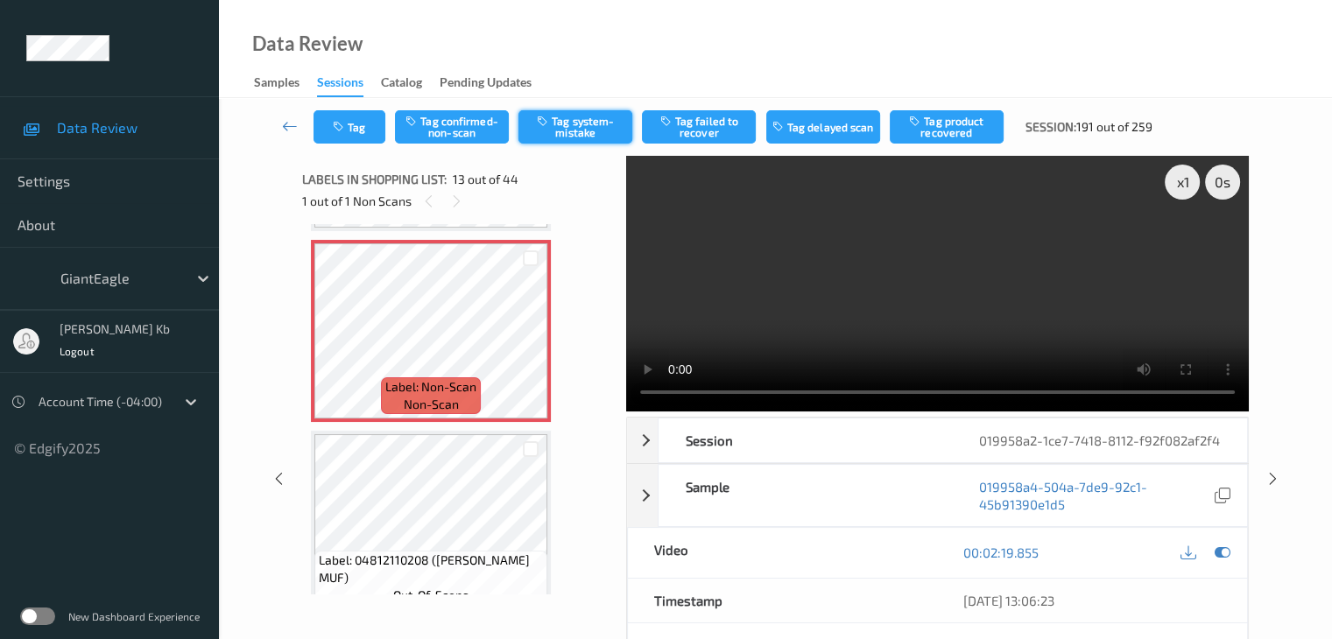
click at [594, 130] on button "Tag system-mistake" at bounding box center [575, 126] width 114 height 33
click at [359, 116] on button "Tag" at bounding box center [349, 126] width 72 height 33
click at [355, 125] on button "Tag" at bounding box center [349, 126] width 72 height 33
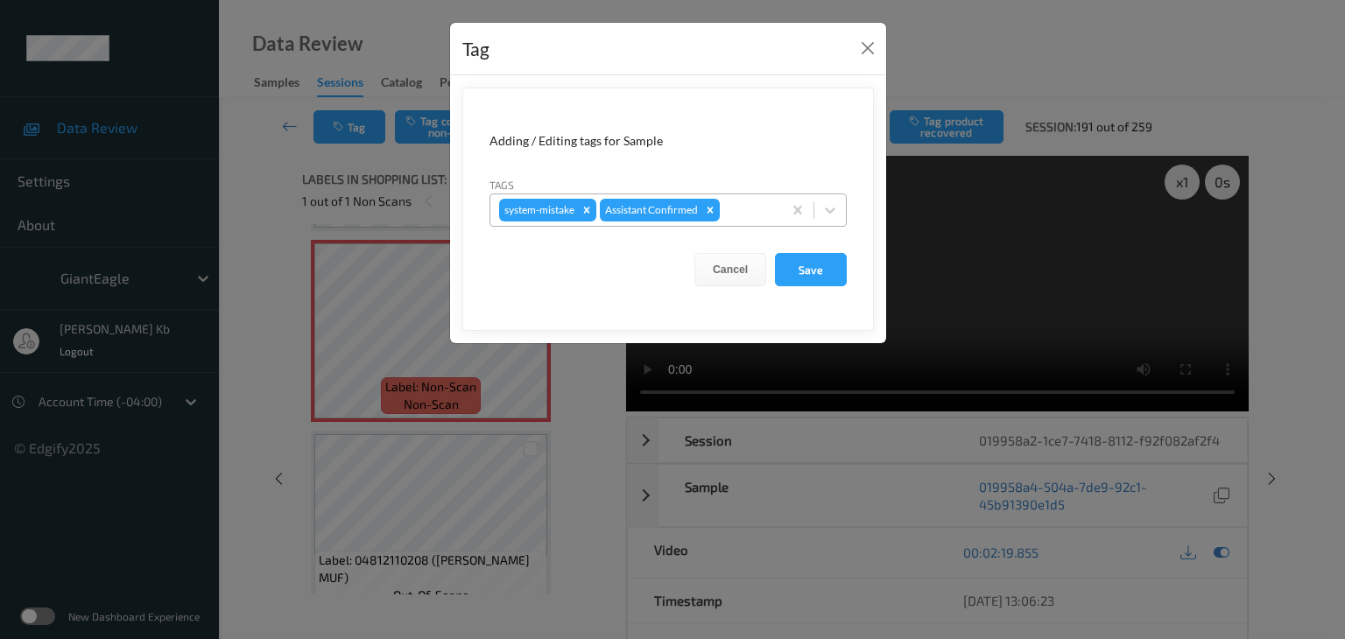
click at [731, 212] on div at bounding box center [748, 210] width 50 height 21
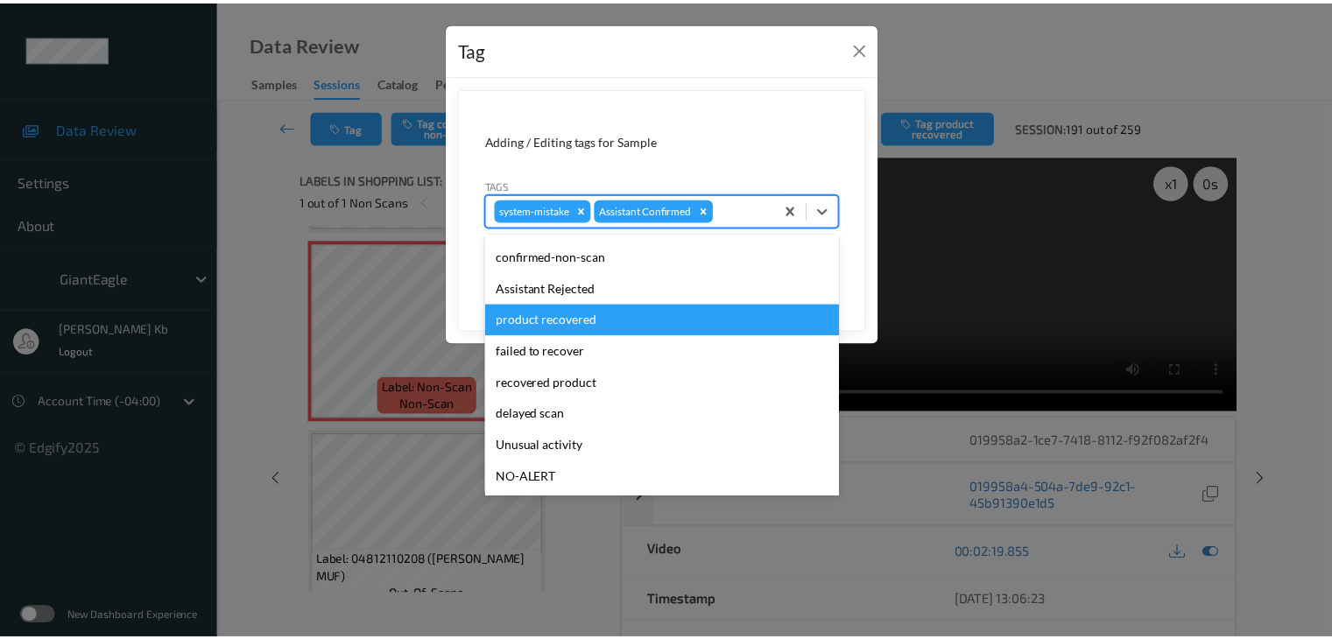
scroll to position [88, 0]
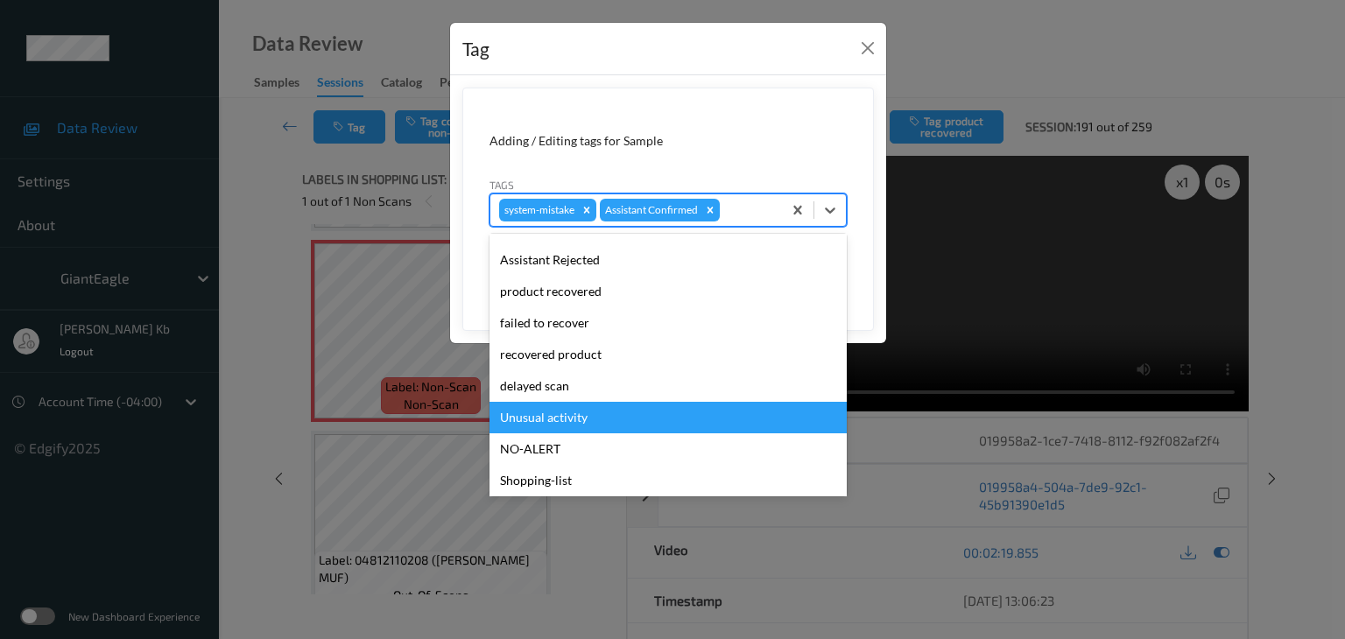
click at [552, 418] on div "Unusual activity" at bounding box center [667, 418] width 357 height 32
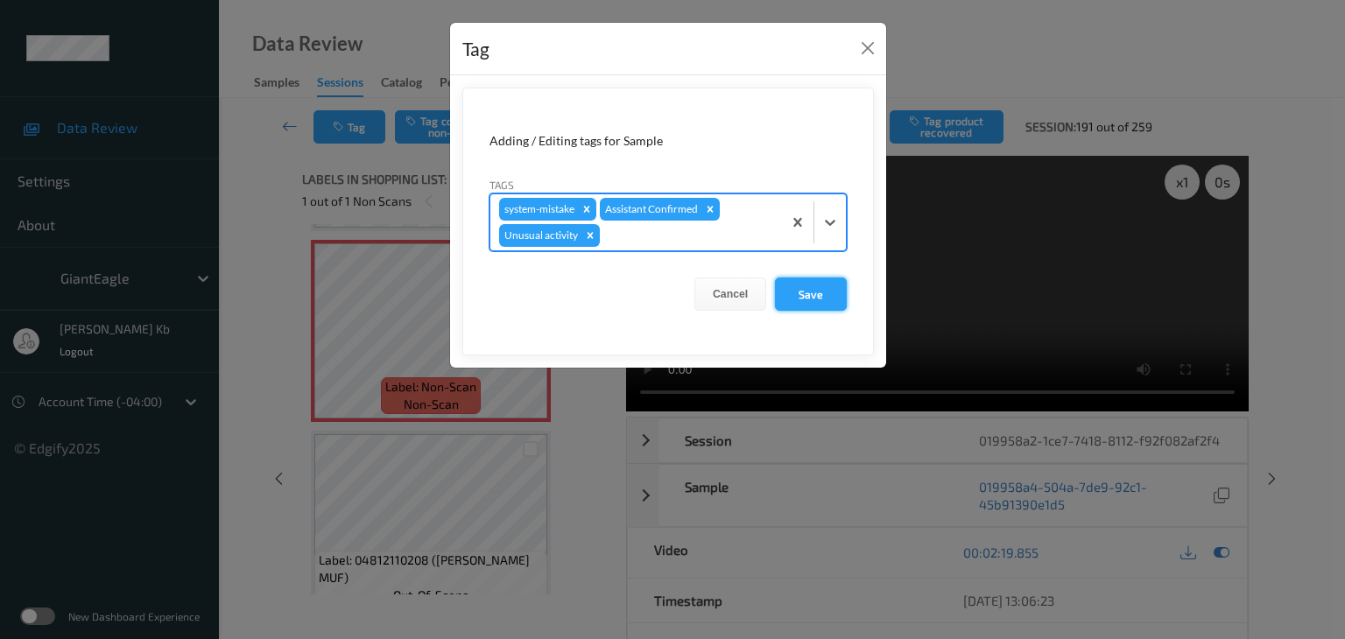
click at [810, 294] on button "Save" at bounding box center [811, 294] width 72 height 33
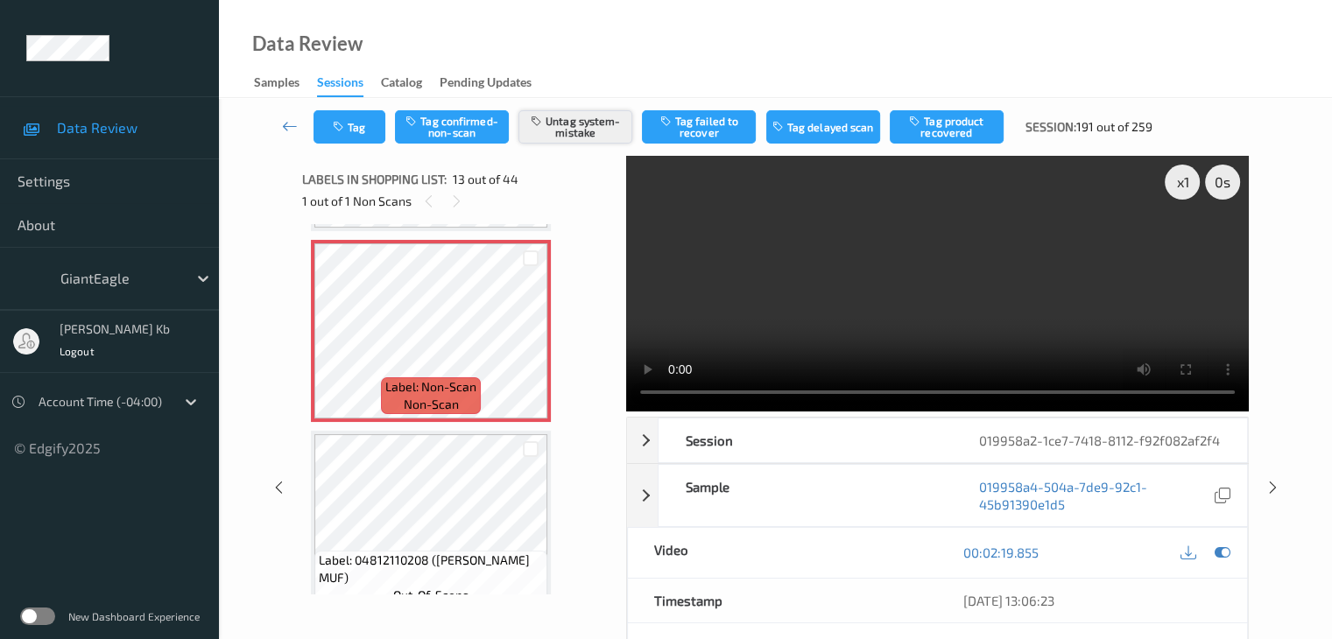
click at [570, 124] on button "Untag system-mistake" at bounding box center [575, 126] width 114 height 33
click at [362, 127] on button "Tag" at bounding box center [349, 126] width 72 height 33
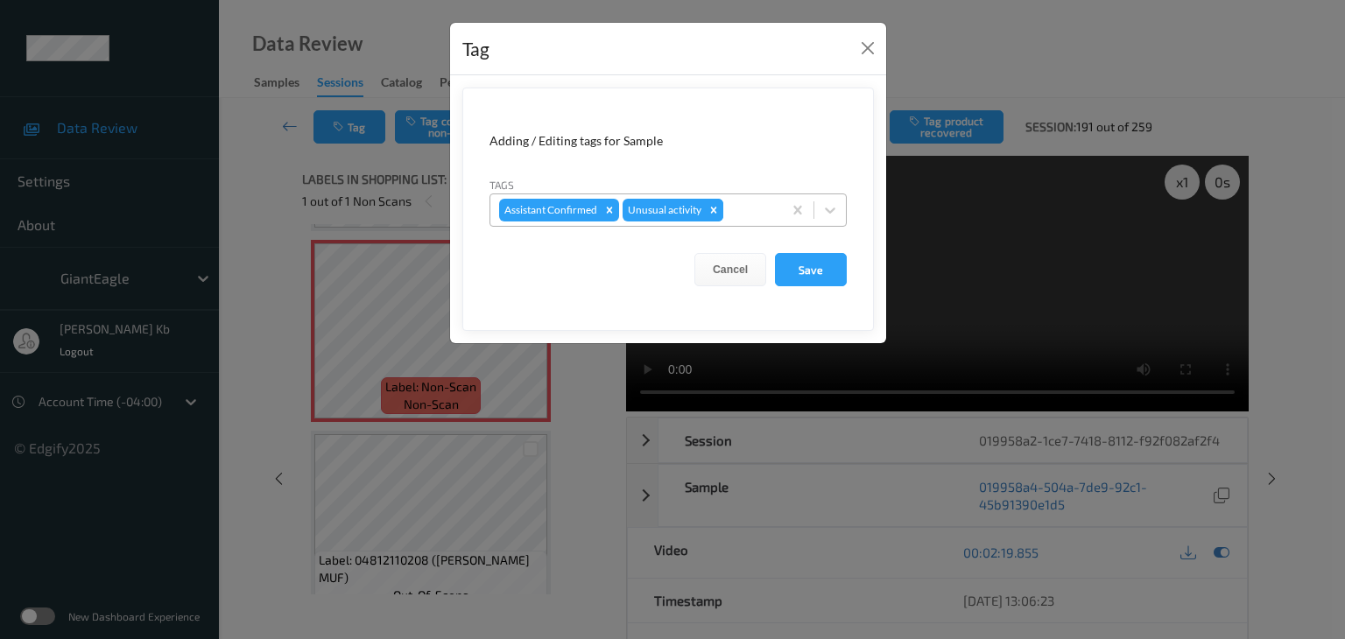
click at [714, 211] on icon "Remove Unusual activity" at bounding box center [714, 210] width 6 height 6
drag, startPoint x: 819, startPoint y: 273, endPoint x: 800, endPoint y: 264, distance: 21.2
click at [819, 272] on button "Save" at bounding box center [811, 269] width 72 height 33
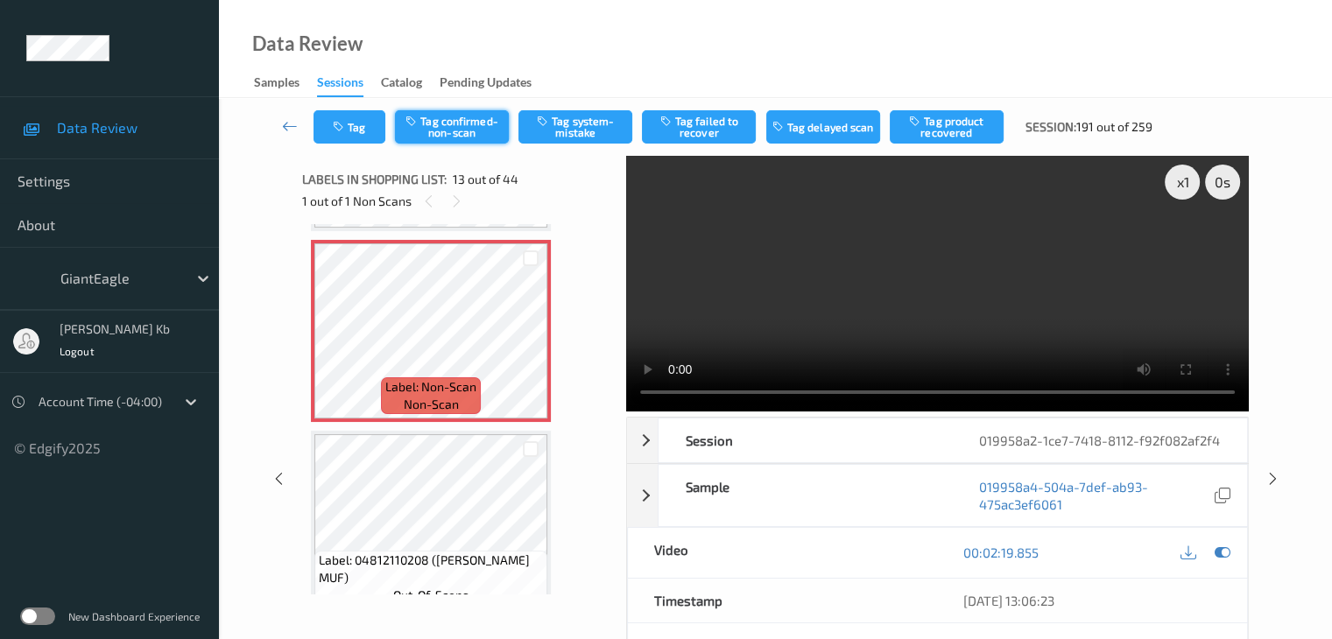
click at [468, 127] on button "Tag confirmed-non-scan" at bounding box center [452, 126] width 114 height 33
click at [945, 131] on button "Tag product recovered" at bounding box center [946, 126] width 114 height 33
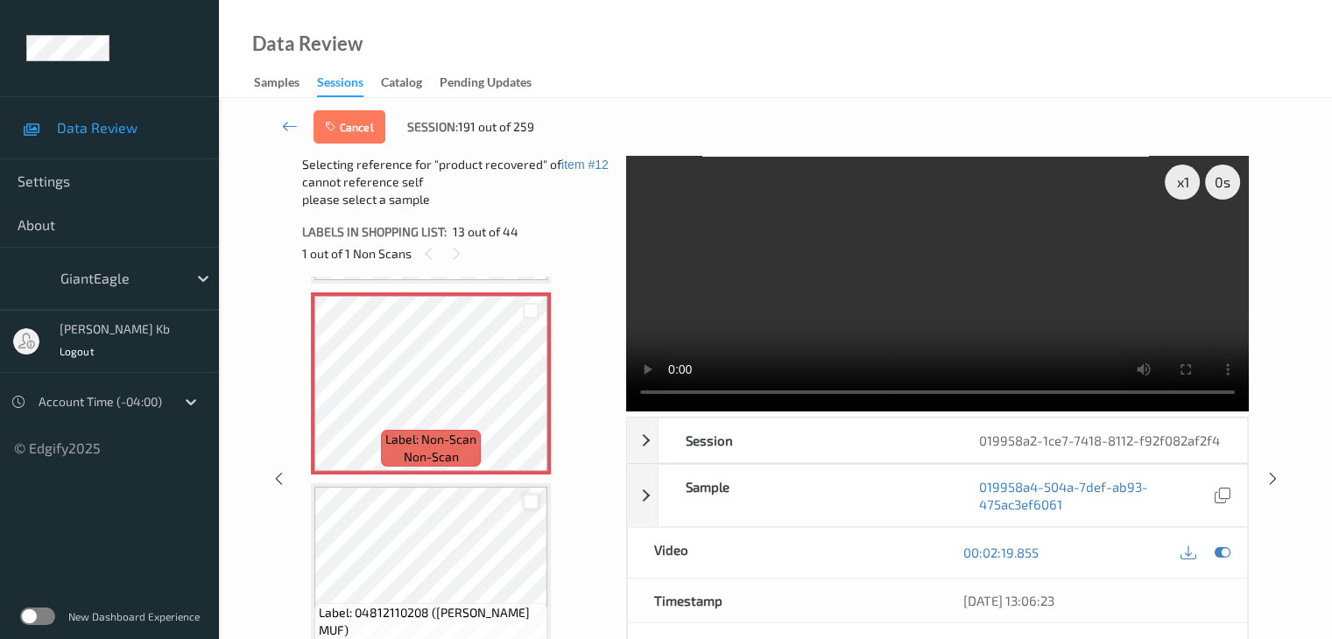
click at [528, 498] on div at bounding box center [531, 502] width 17 height 17
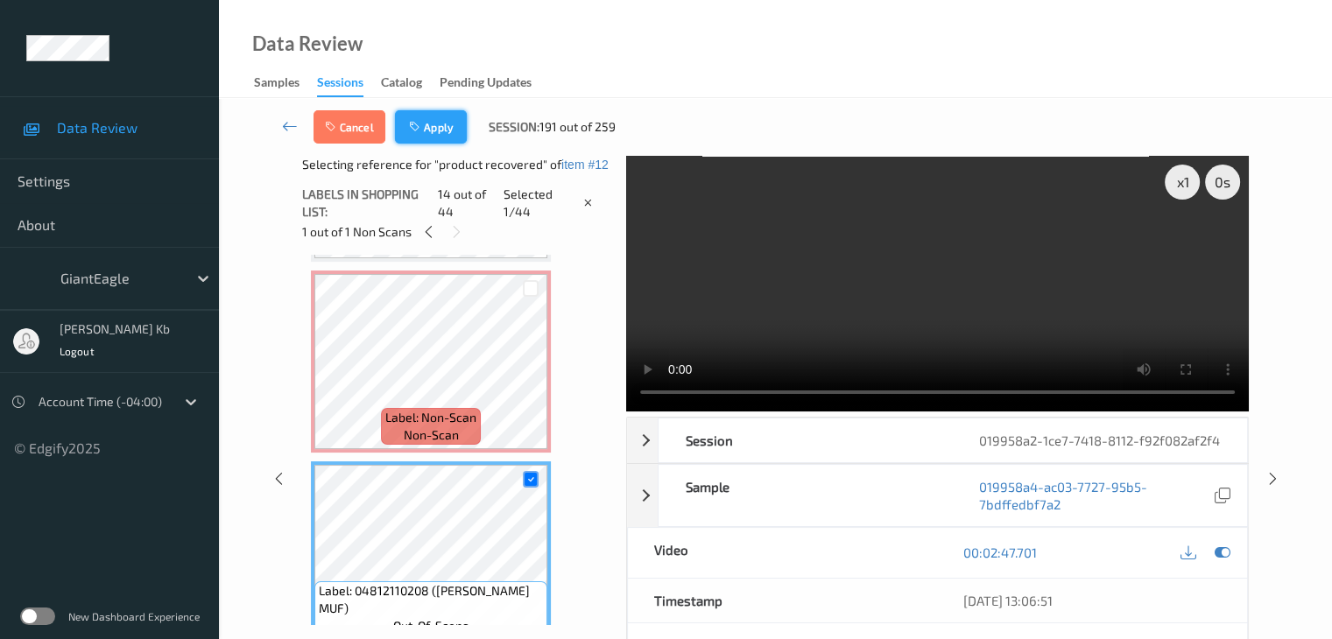
click at [434, 126] on button "Apply" at bounding box center [431, 126] width 72 height 33
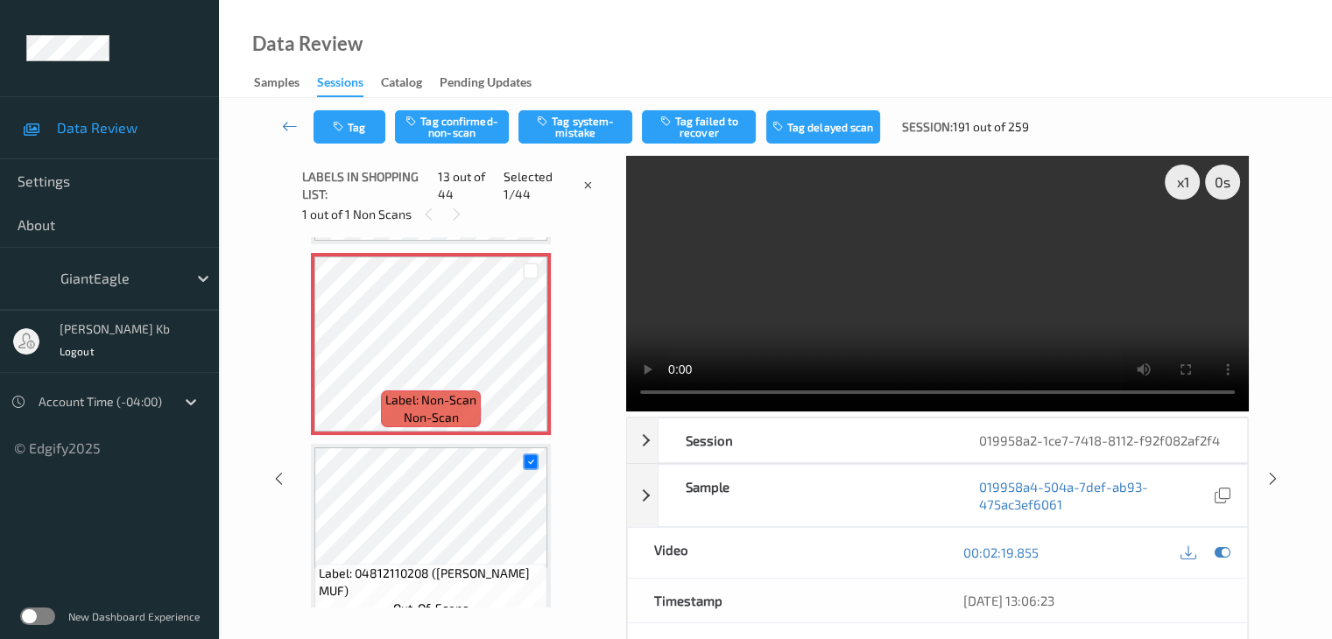
scroll to position [2108, 0]
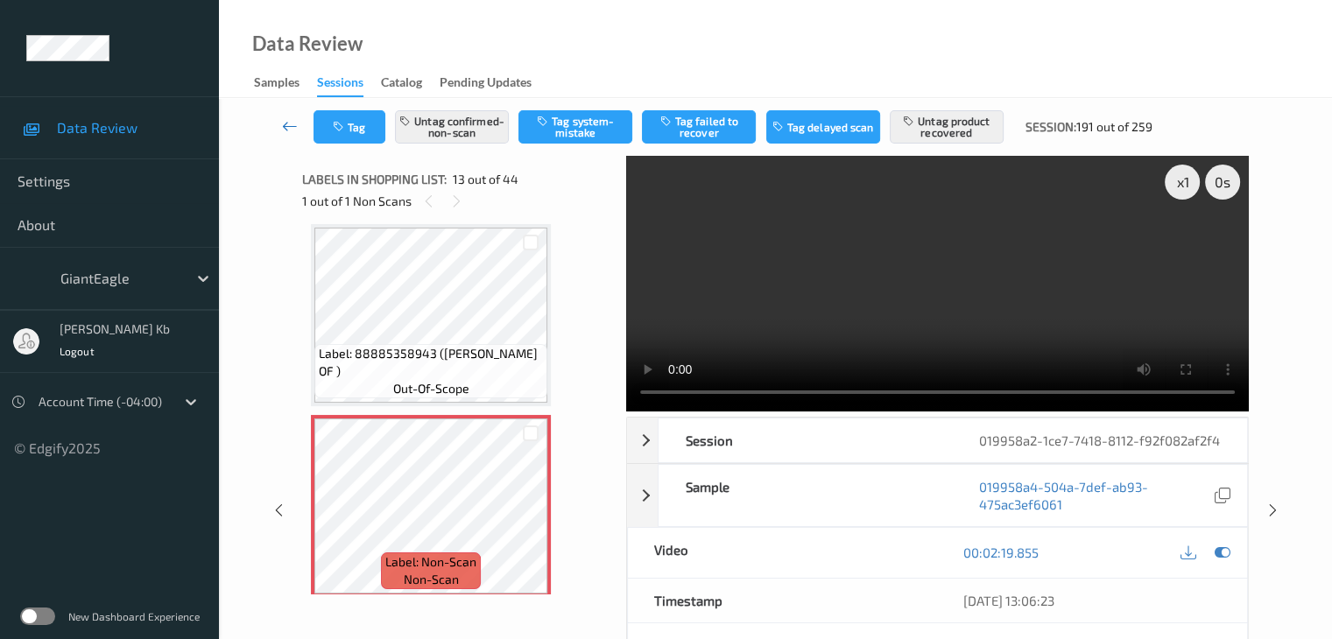
click at [289, 124] on icon at bounding box center [290, 126] width 16 height 18
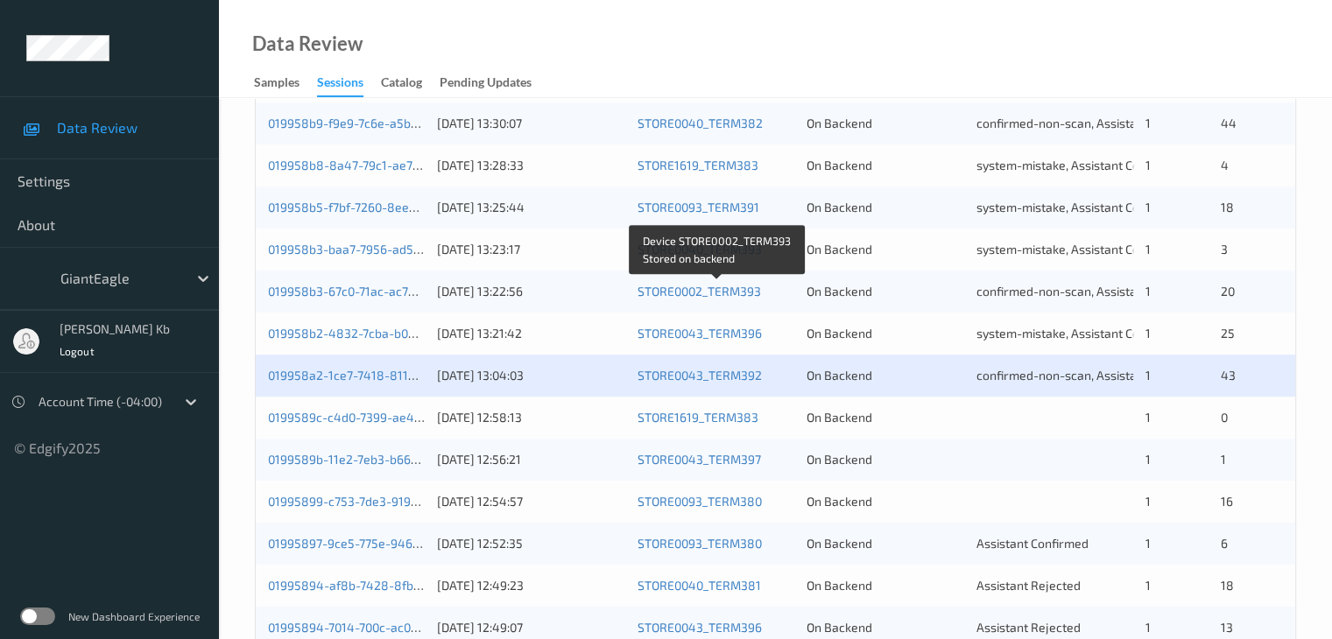
scroll to position [613, 0]
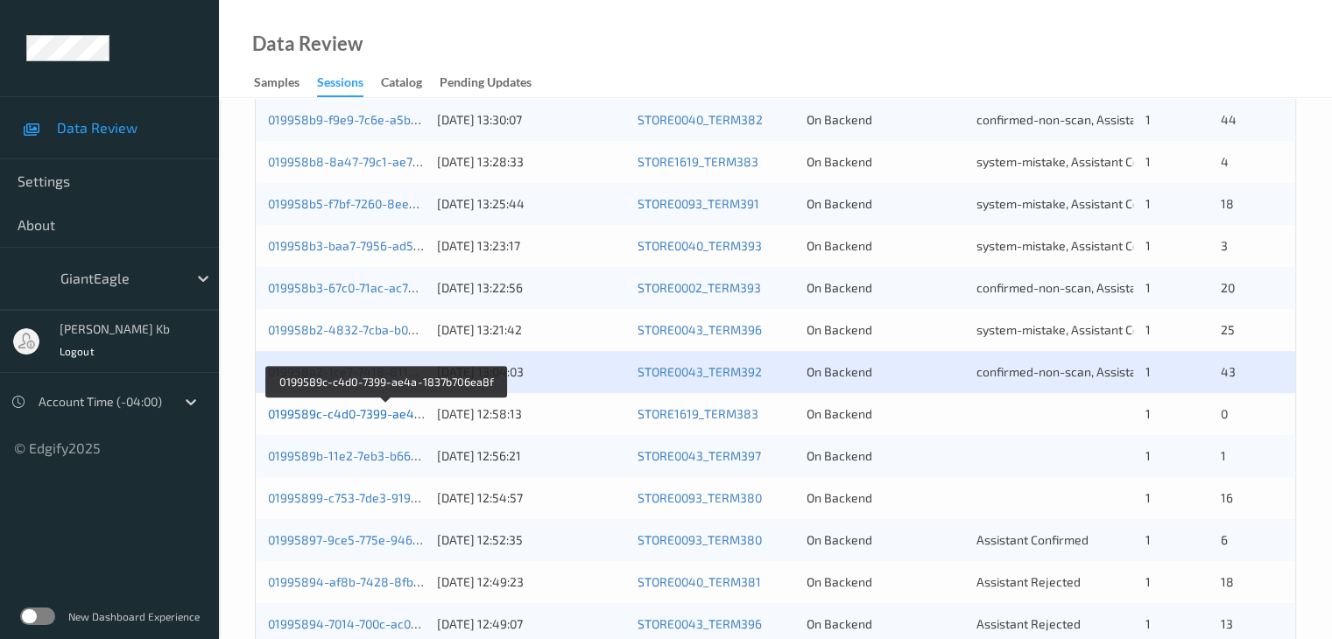
click at [326, 413] on link "0199589c-c4d0-7399-ae4a-1837b706ea8f" at bounding box center [387, 413] width 238 height 15
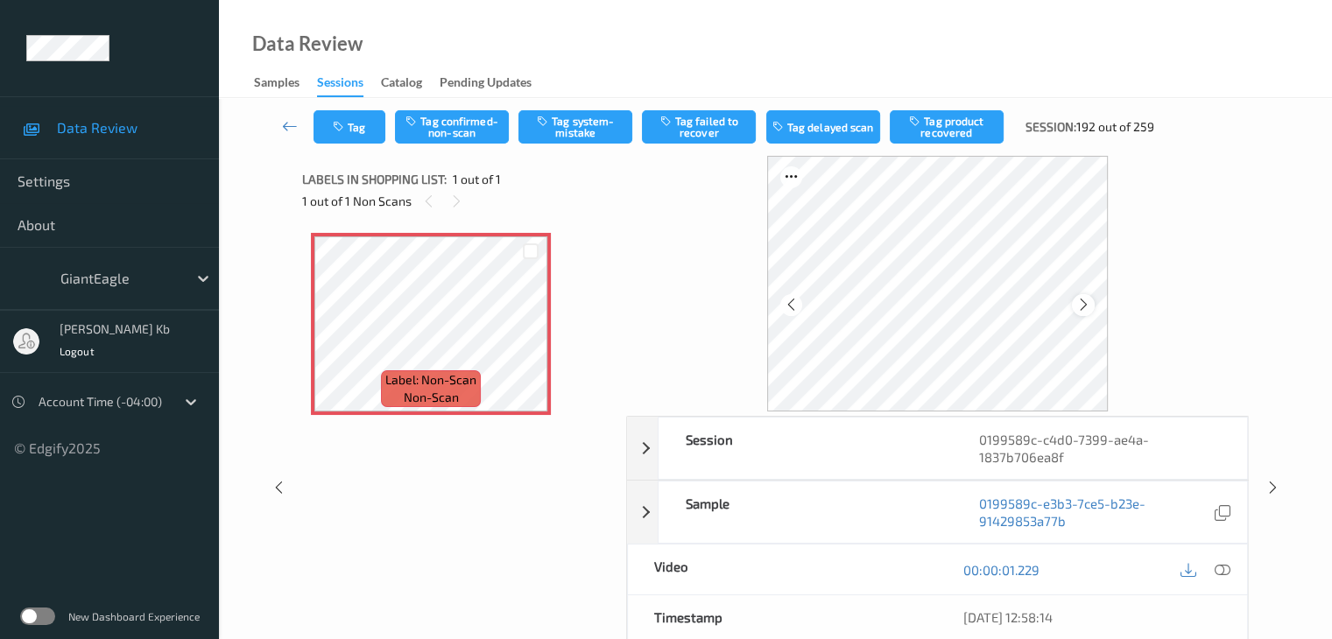
click at [1082, 300] on icon at bounding box center [1083, 305] width 15 height 16
click at [1222, 568] on icon at bounding box center [1221, 570] width 16 height 16
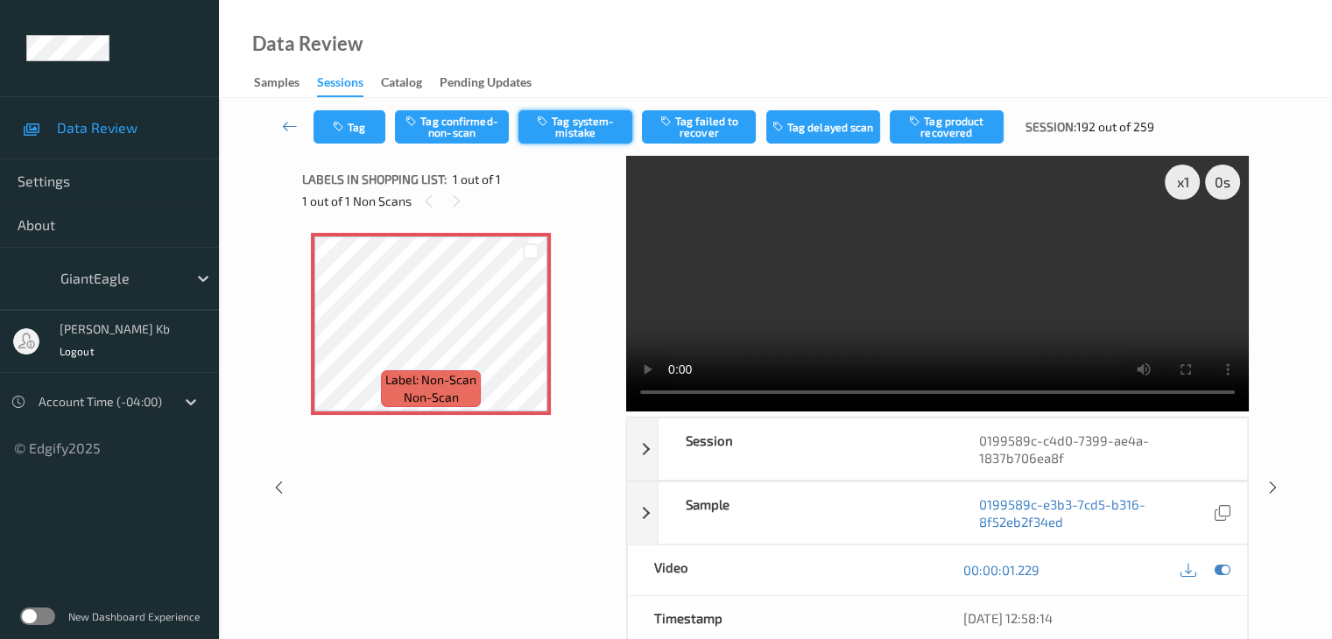
click at [608, 118] on button "Tag system-mistake" at bounding box center [575, 126] width 114 height 33
click at [364, 130] on button "Tag" at bounding box center [349, 126] width 72 height 33
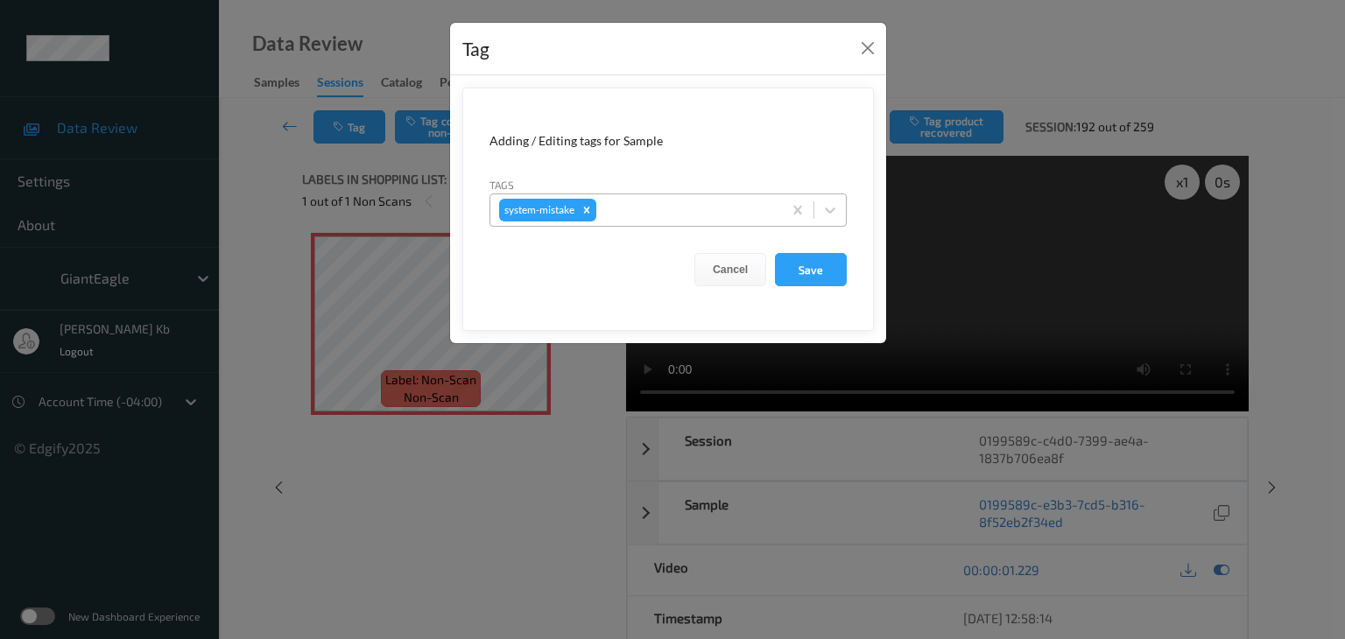
click at [645, 206] on div at bounding box center [686, 210] width 173 height 21
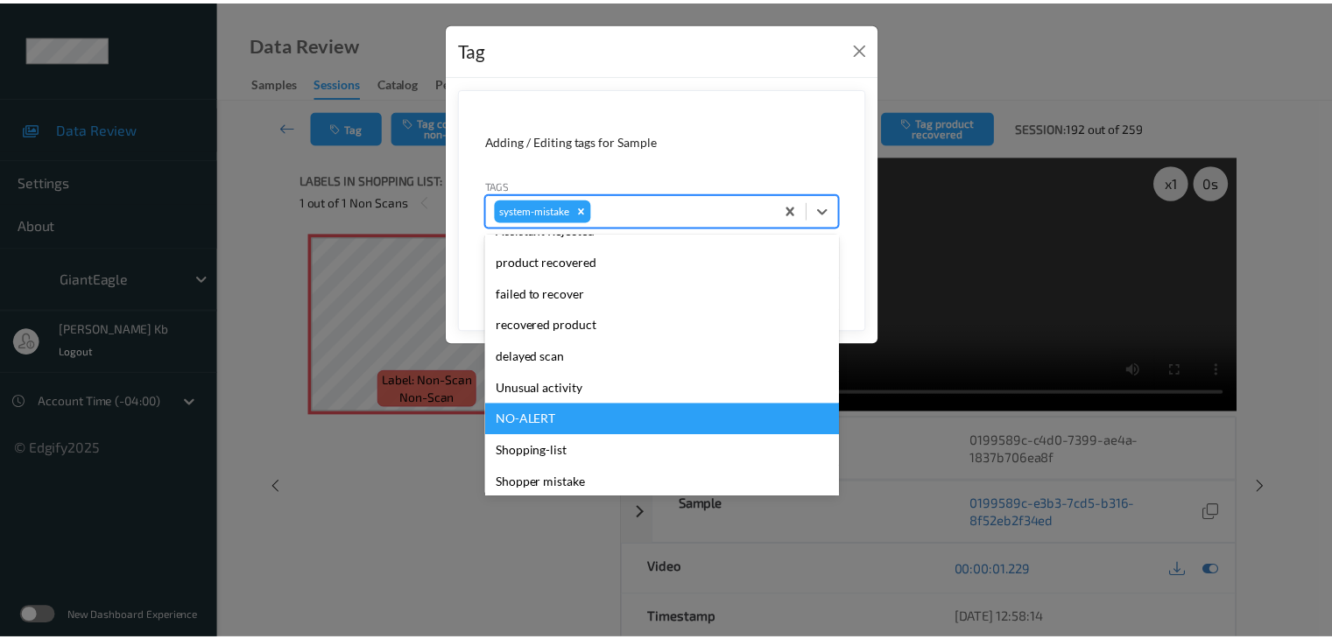
scroll to position [217, 0]
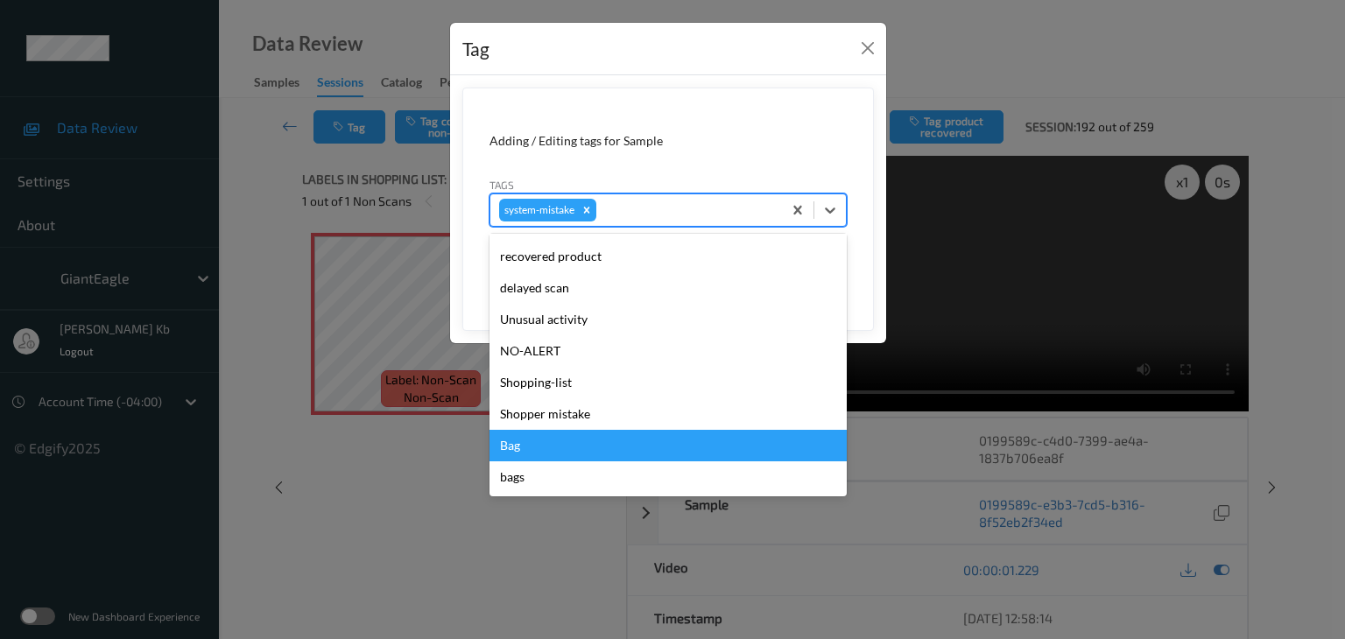
click at [523, 446] on div "Bag" at bounding box center [667, 446] width 357 height 32
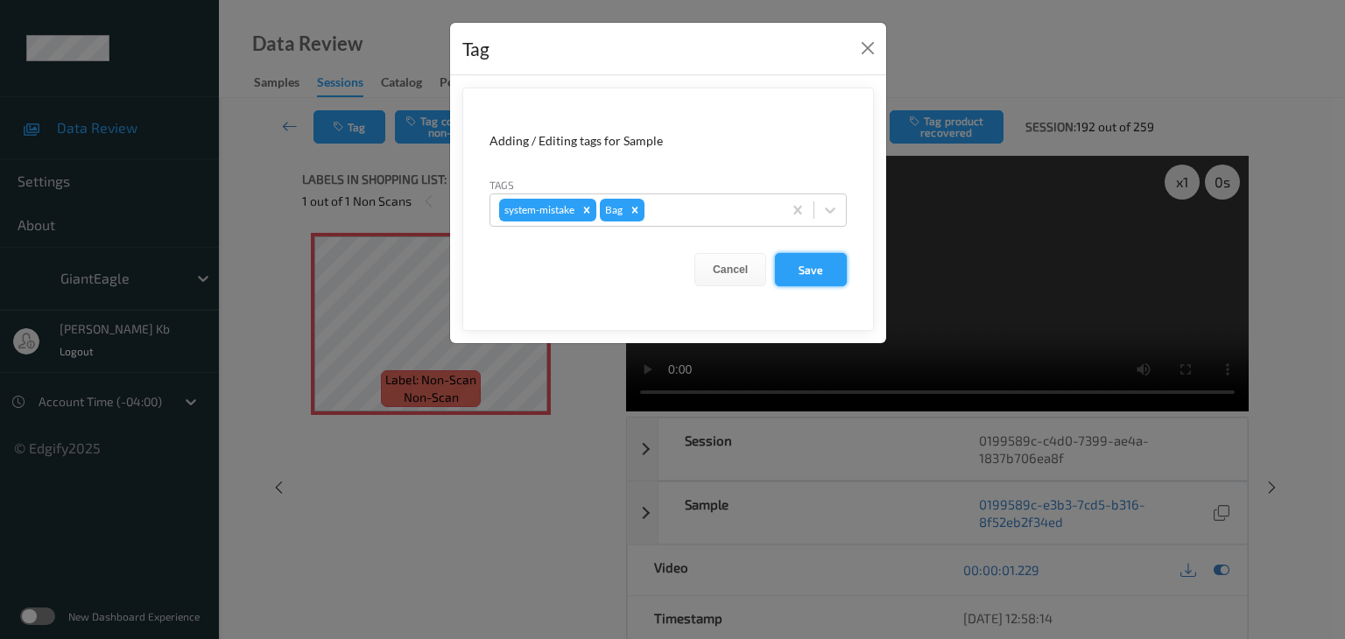
click at [806, 270] on button "Save" at bounding box center [811, 269] width 72 height 33
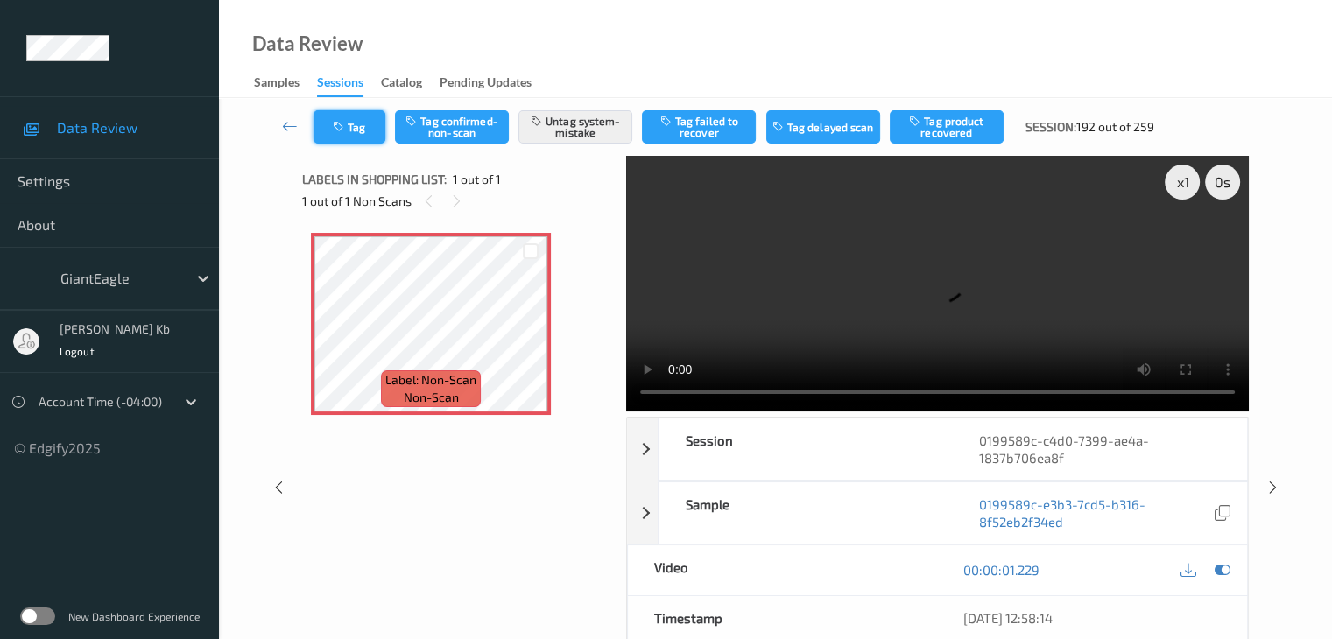
click at [364, 131] on button "Tag" at bounding box center [349, 126] width 72 height 33
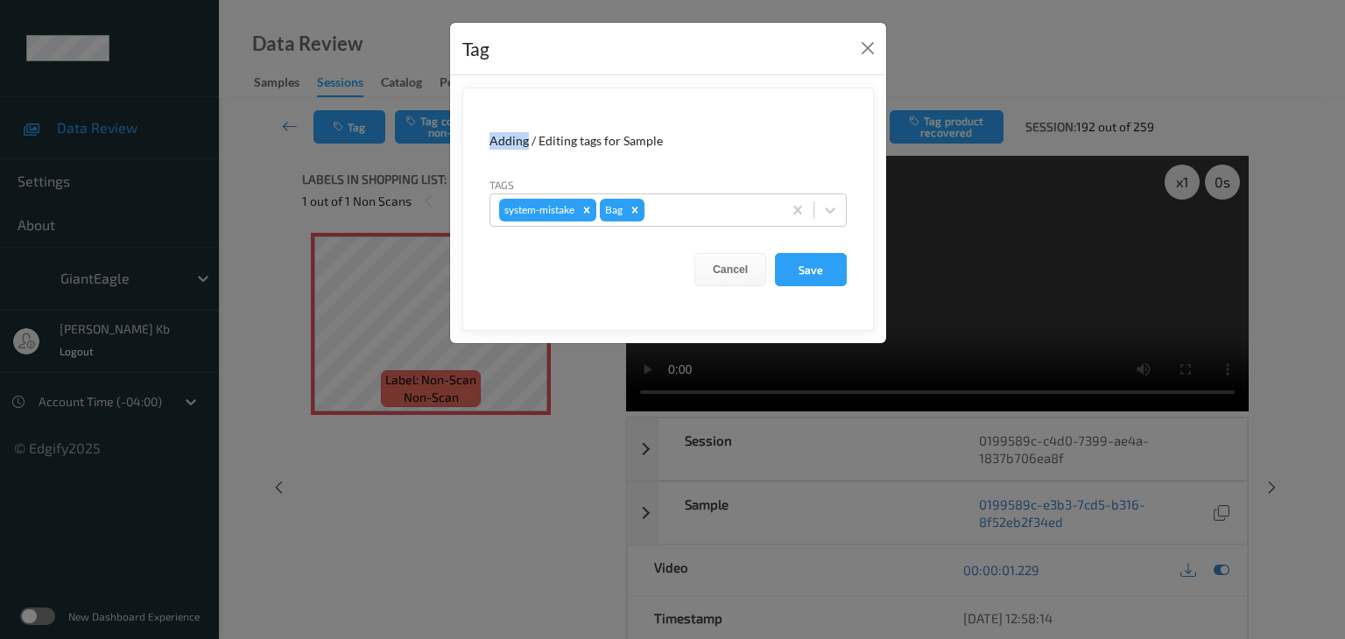
drag, startPoint x: 364, startPoint y: 131, endPoint x: 639, endPoint y: 281, distance: 313.0
click at [365, 134] on div "Tag Adding / Editing tags for Sample Tags system-mistake Bag Cancel Save" at bounding box center [672, 319] width 1345 height 639
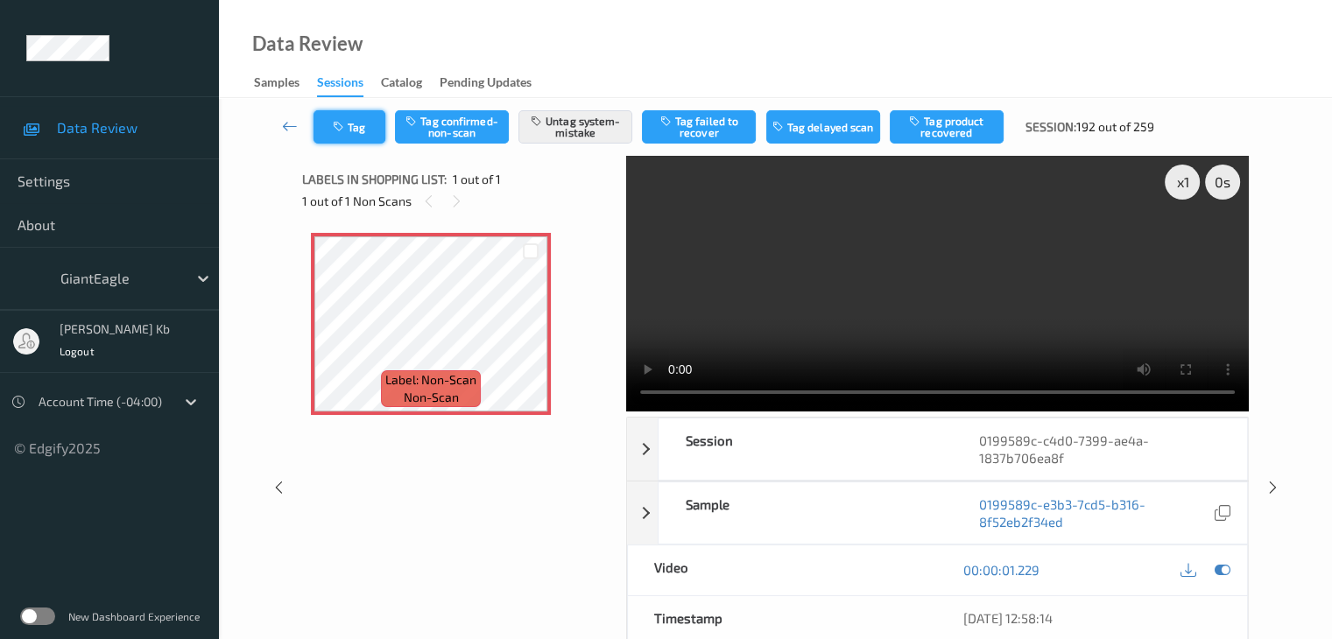
click at [364, 123] on button "Tag" at bounding box center [349, 126] width 72 height 33
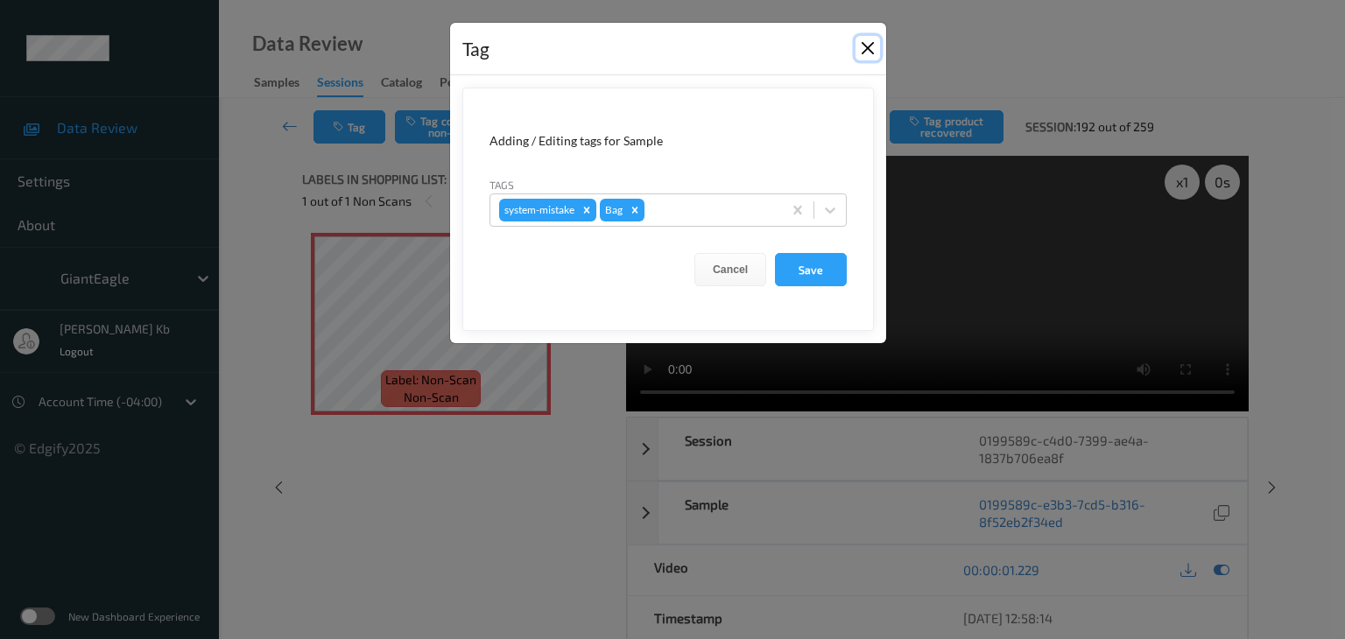
click at [874, 48] on button "Close" at bounding box center [867, 48] width 25 height 25
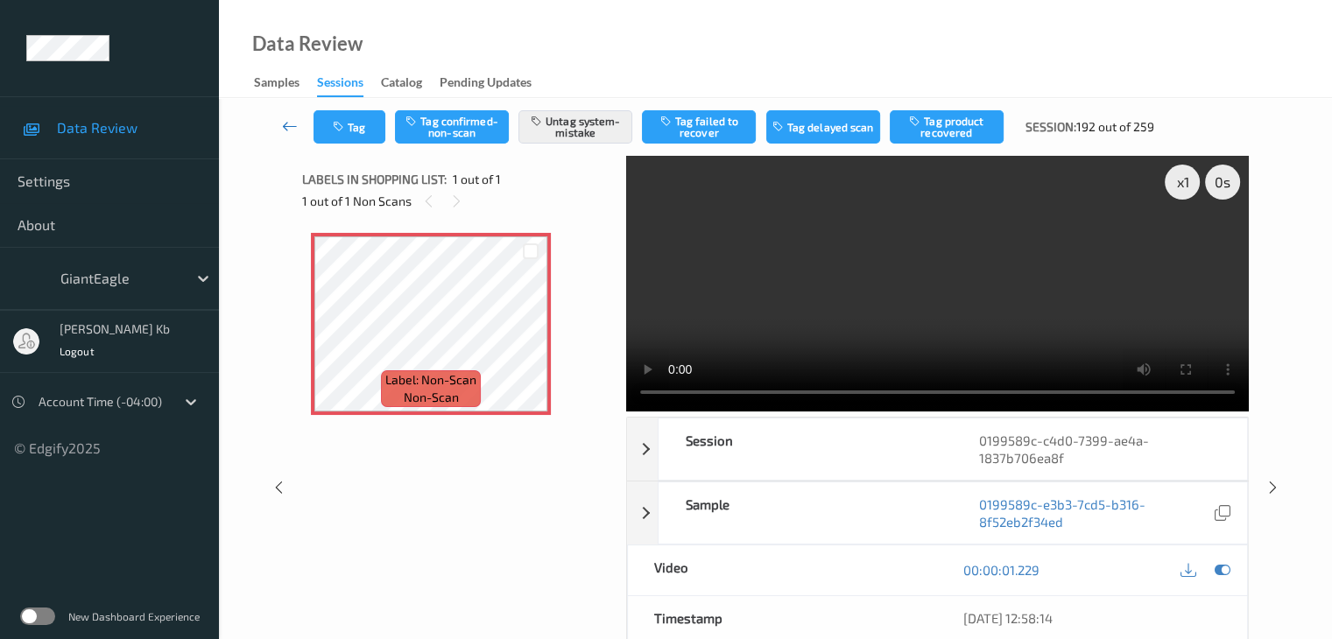
click at [291, 123] on icon at bounding box center [290, 126] width 16 height 18
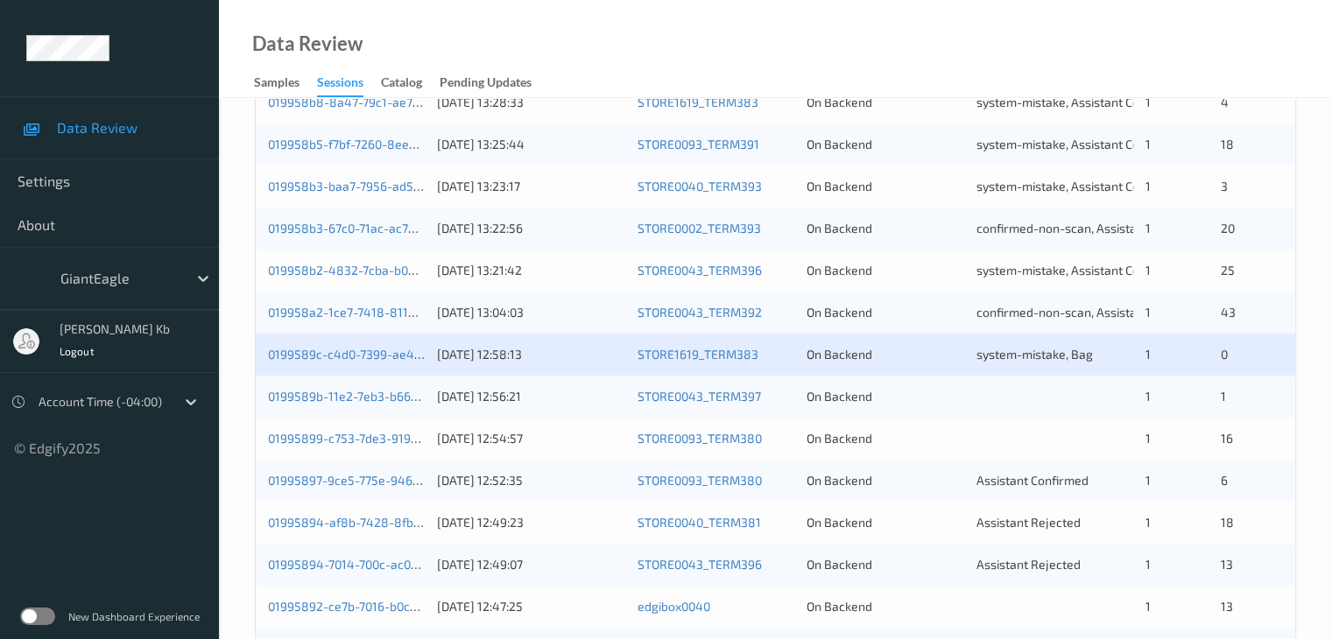
scroll to position [700, 0]
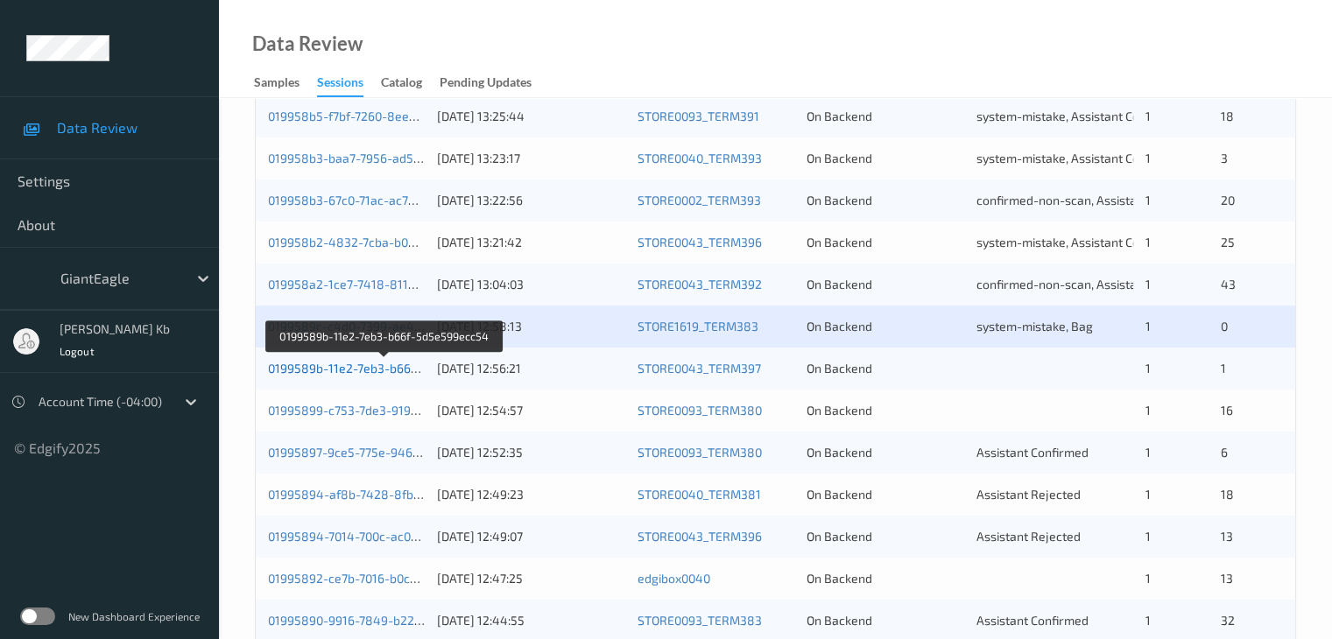
click at [313, 370] on link "0199589b-11e2-7eb3-b66f-5d5e599ecc54" at bounding box center [386, 368] width 236 height 15
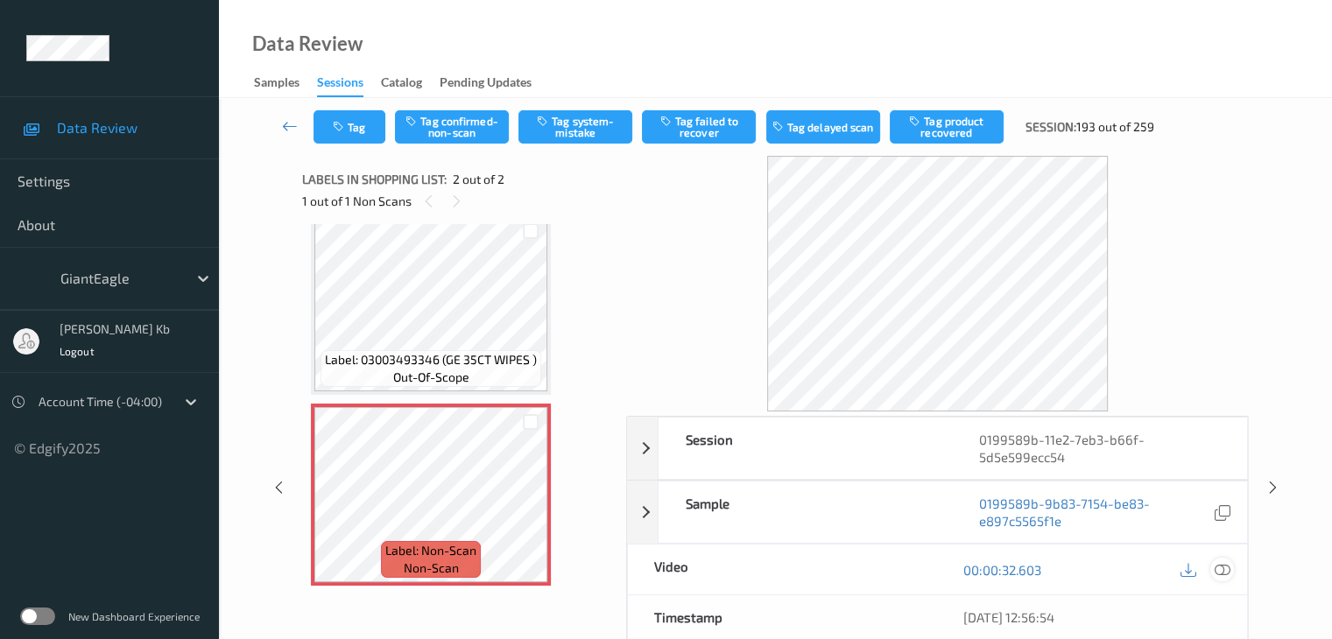
click at [1222, 568] on icon at bounding box center [1221, 570] width 16 height 16
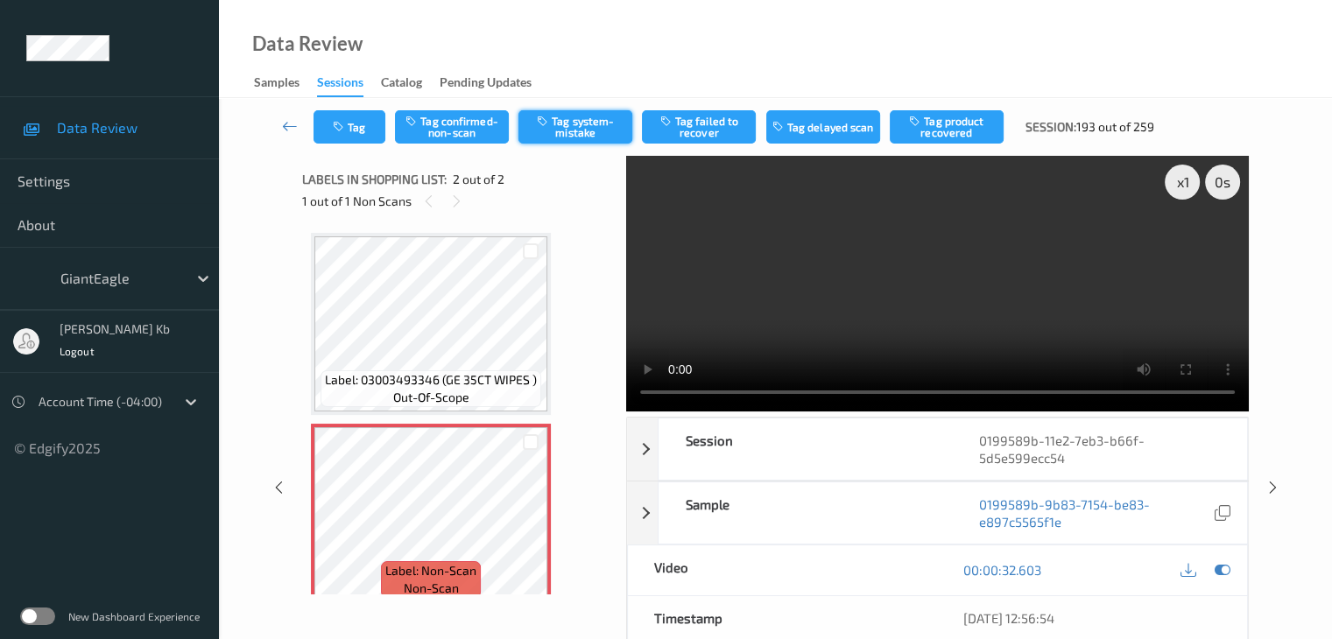
click at [587, 134] on button "Tag system-mistake" at bounding box center [575, 126] width 114 height 33
click at [287, 123] on icon at bounding box center [290, 126] width 16 height 18
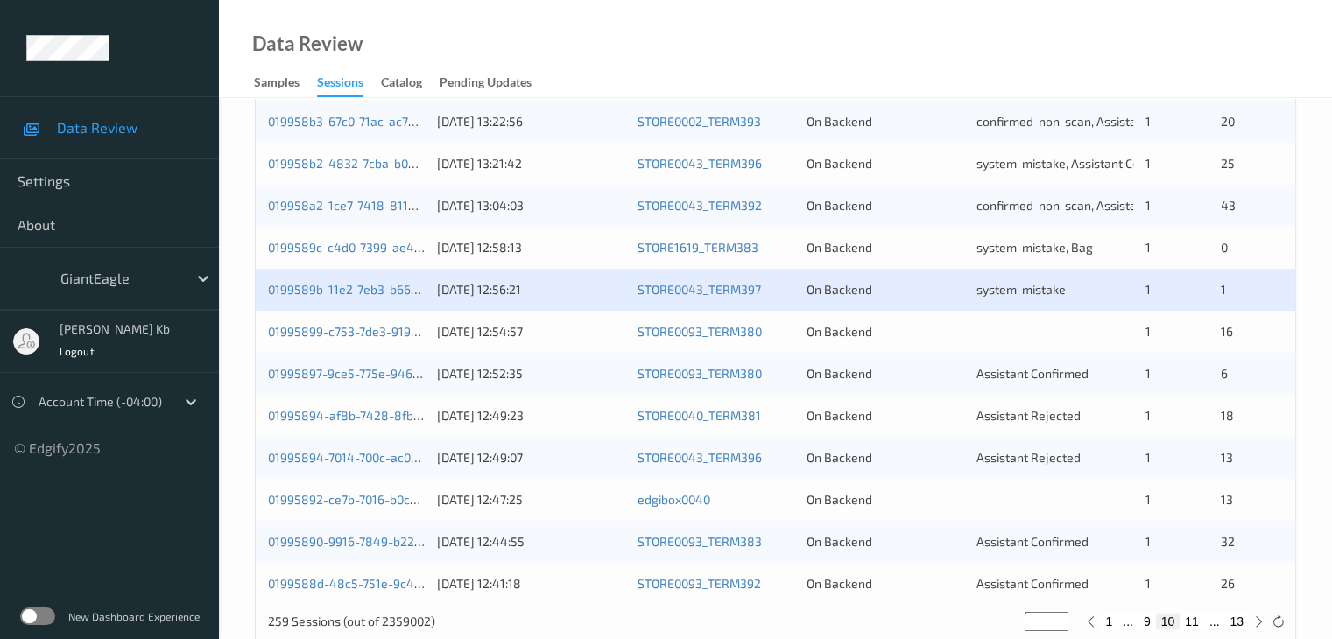
scroll to position [788, 0]
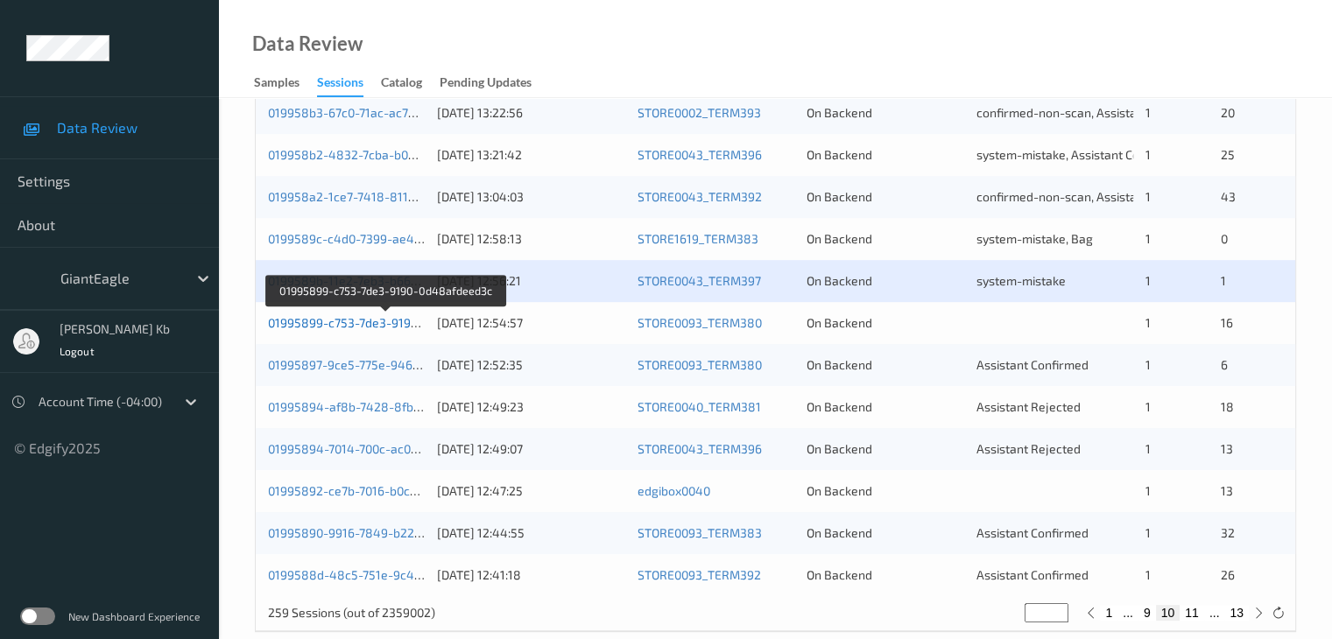
click at [341, 326] on link "01995899-c753-7de3-9190-0d48afdeed3c" at bounding box center [386, 322] width 237 height 15
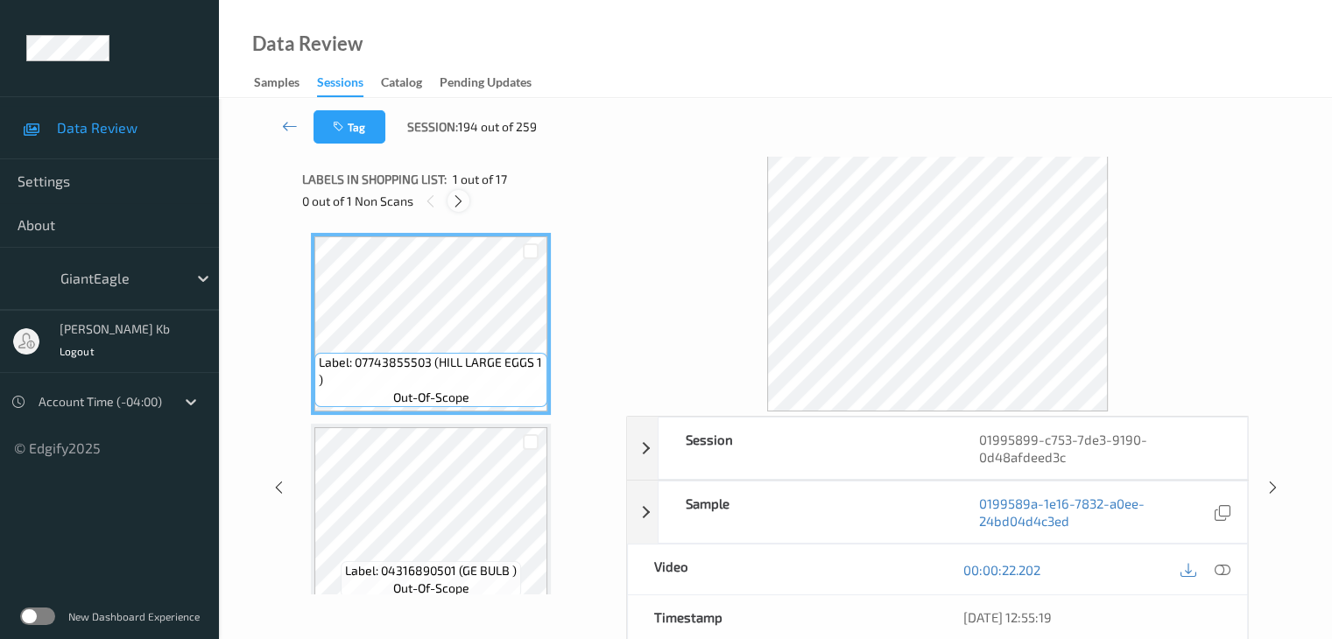
click at [462, 201] on icon at bounding box center [458, 201] width 15 height 16
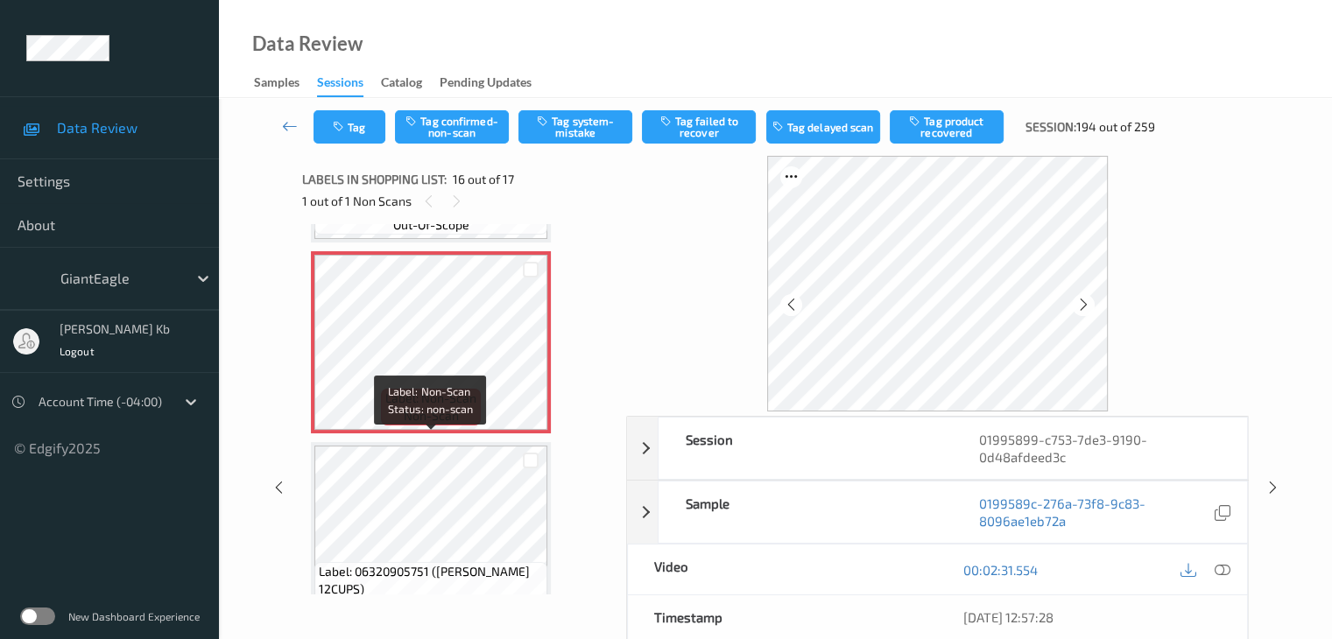
scroll to position [2856, 0]
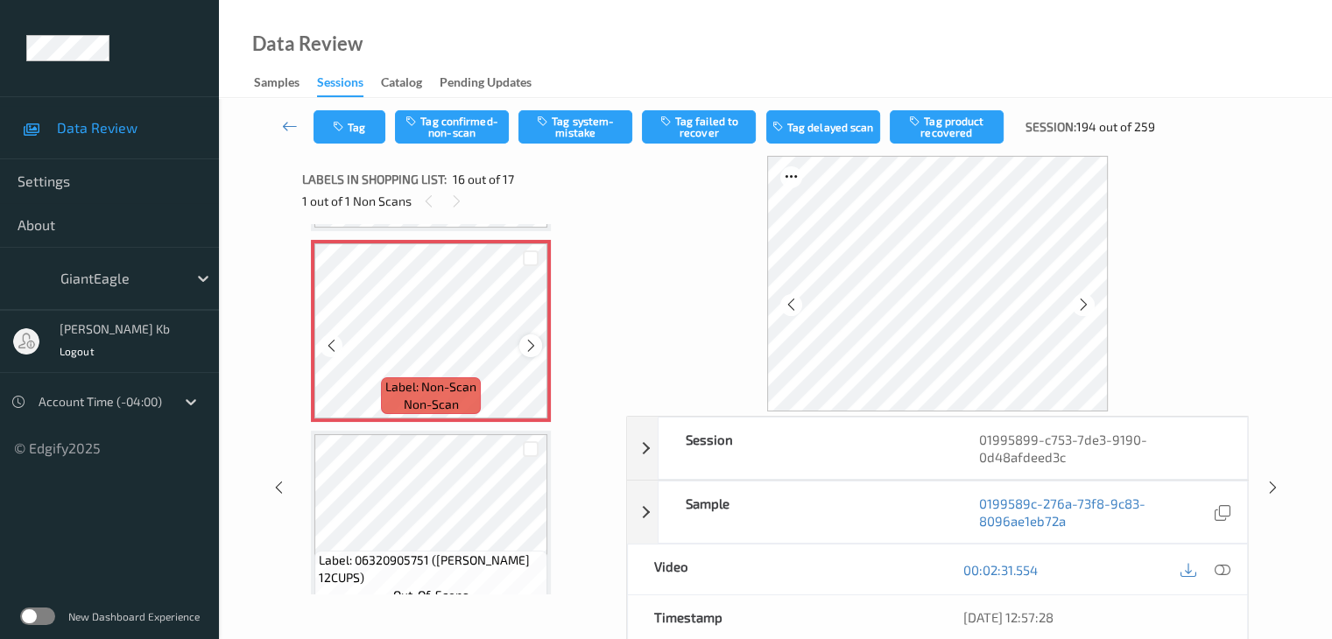
click at [529, 349] on icon at bounding box center [531, 346] width 15 height 16
click at [1085, 310] on icon at bounding box center [1083, 305] width 15 height 16
click at [1216, 565] on icon at bounding box center [1221, 570] width 16 height 16
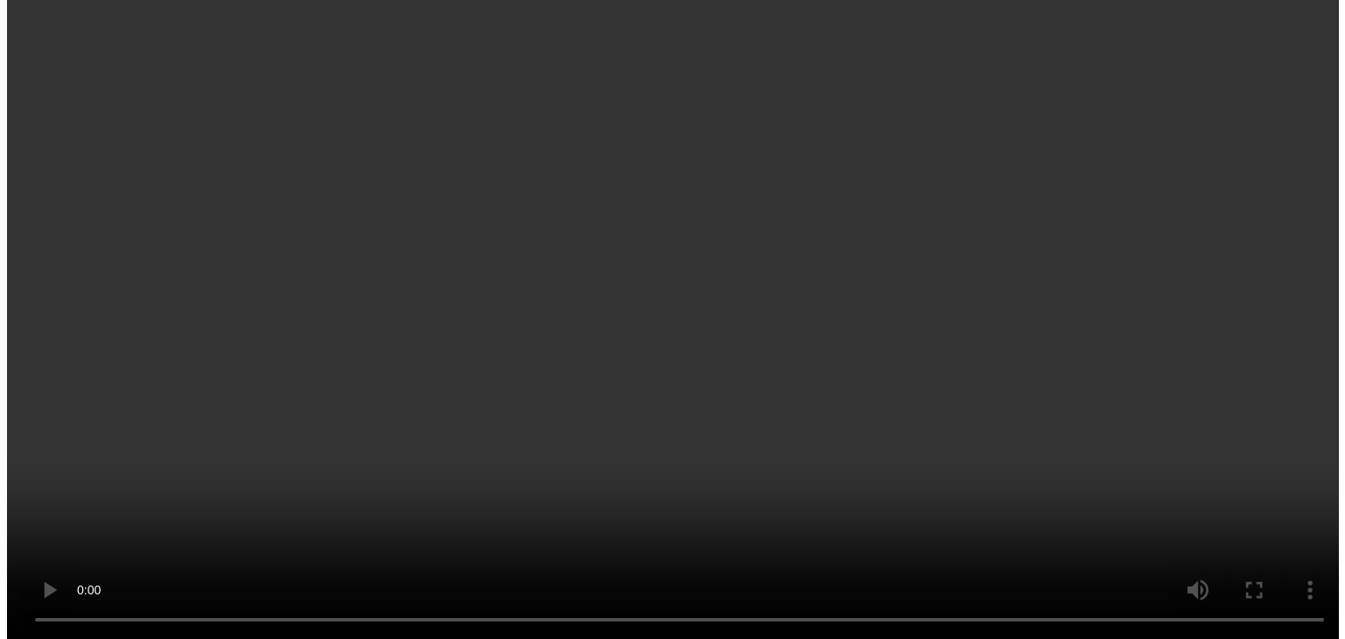
scroll to position [2591, 0]
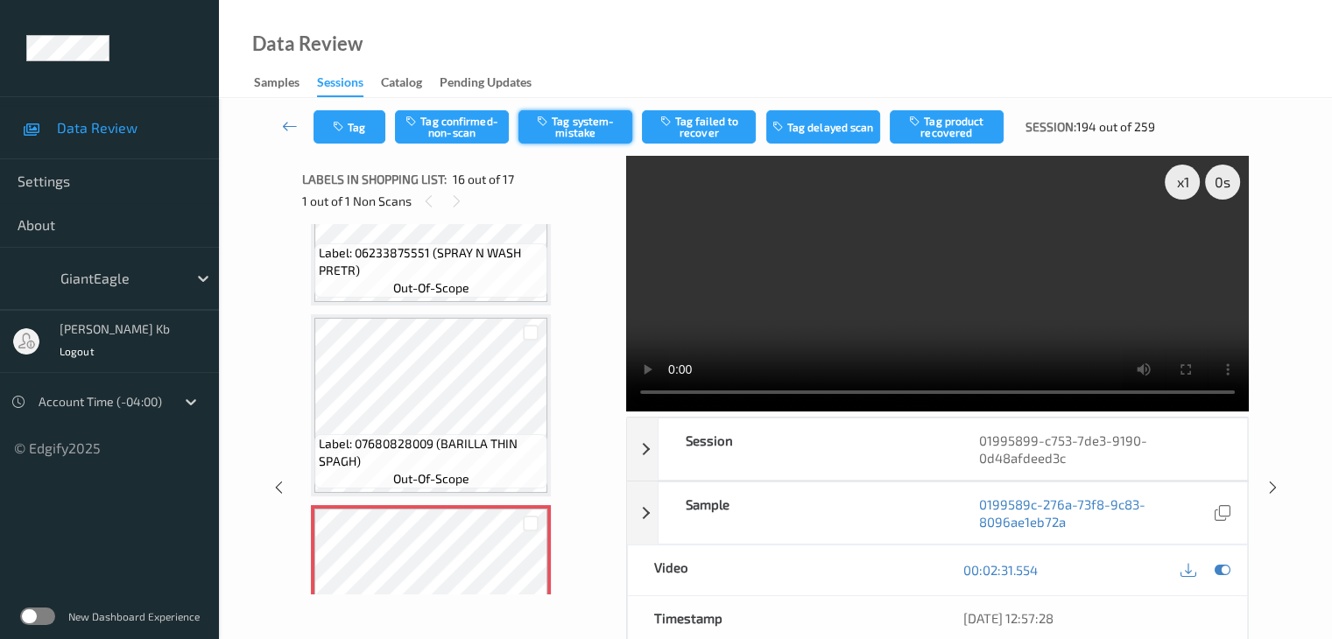
click at [576, 132] on button "Tag system-mistake" at bounding box center [575, 126] width 114 height 33
click at [344, 123] on icon "button" at bounding box center [340, 127] width 15 height 12
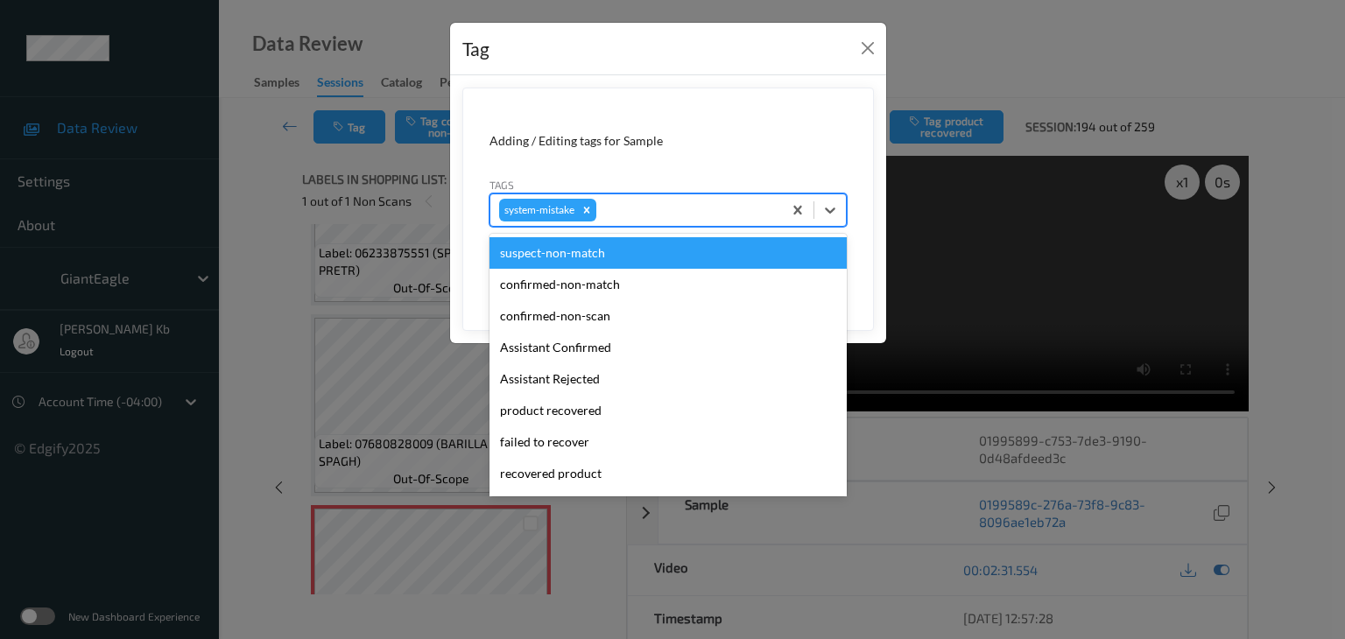
click at [676, 208] on div at bounding box center [686, 210] width 173 height 21
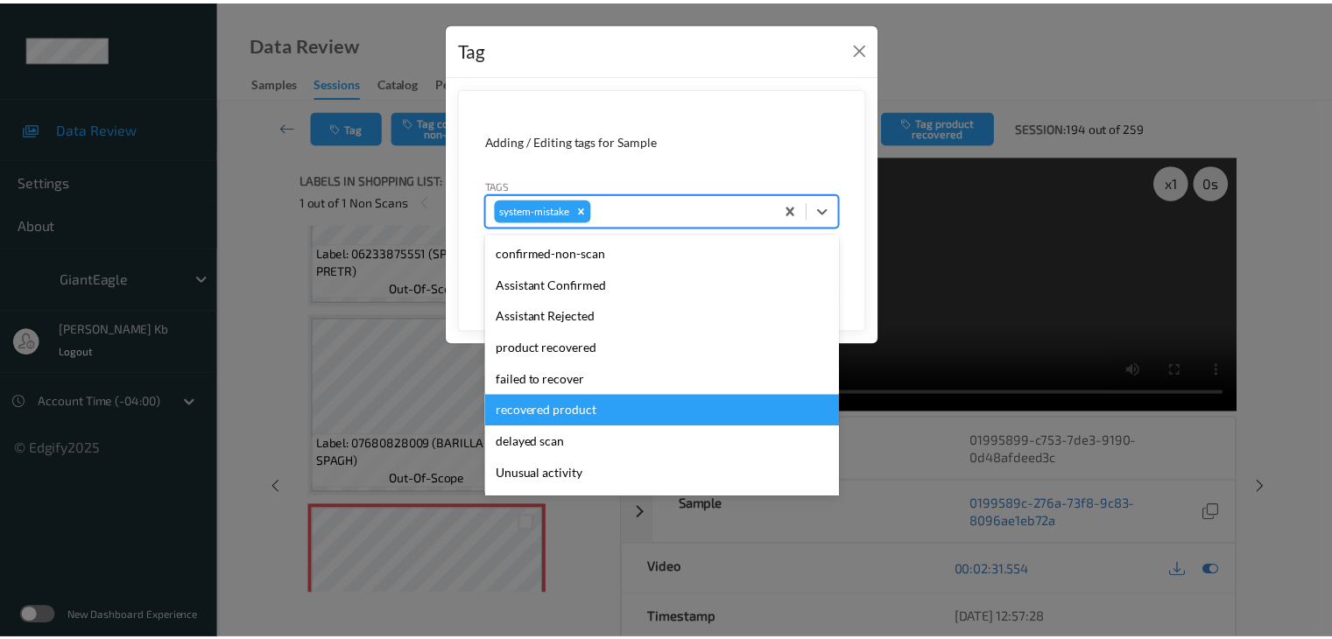
scroll to position [88, 0]
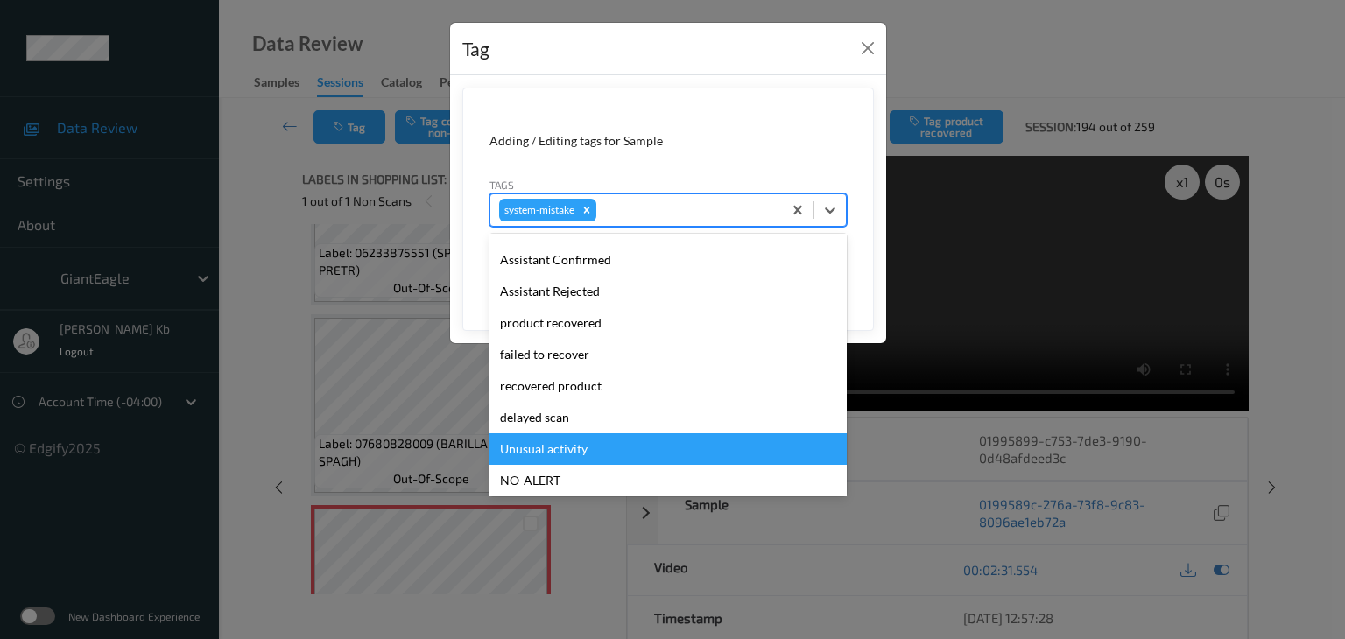
click at [566, 449] on div "Unusual activity" at bounding box center [667, 449] width 357 height 32
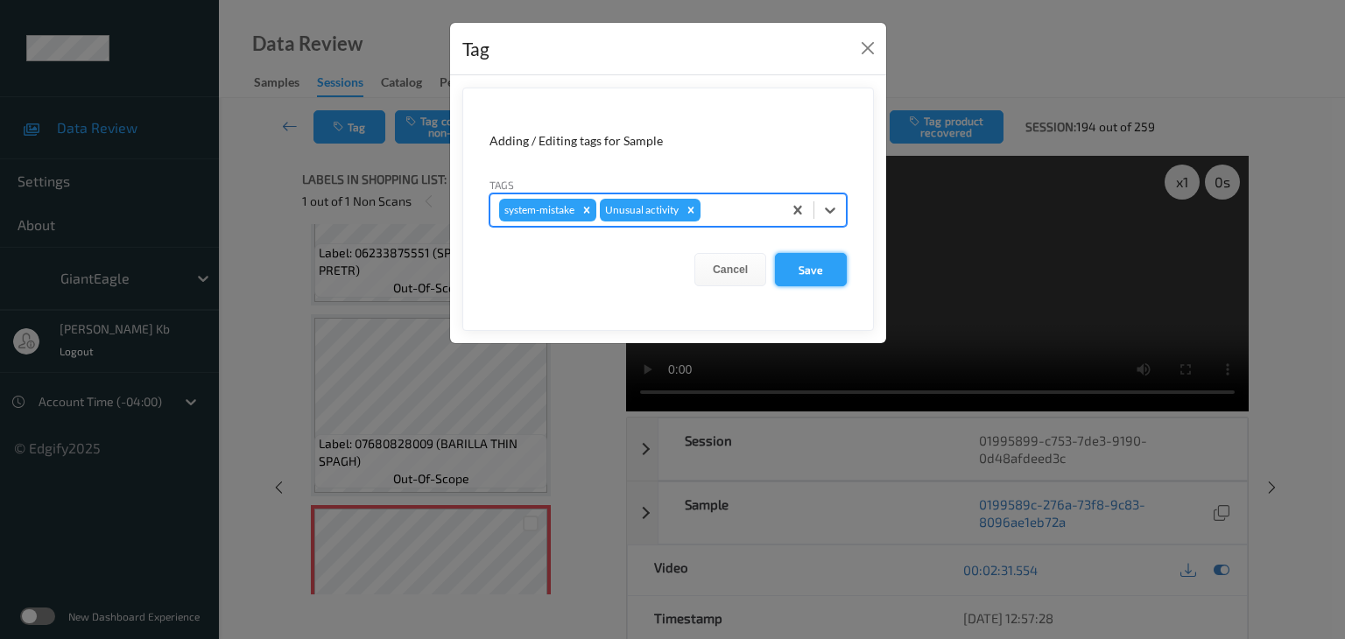
click at [818, 274] on button "Save" at bounding box center [811, 269] width 72 height 33
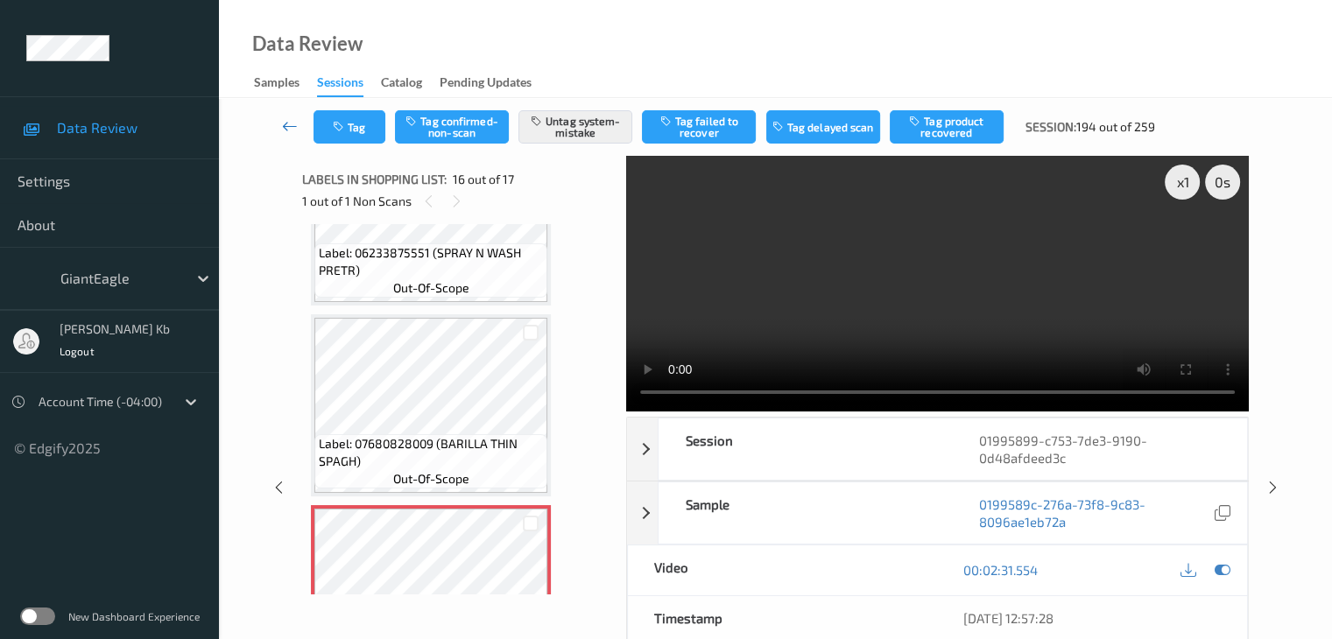
click at [286, 121] on icon at bounding box center [290, 126] width 16 height 18
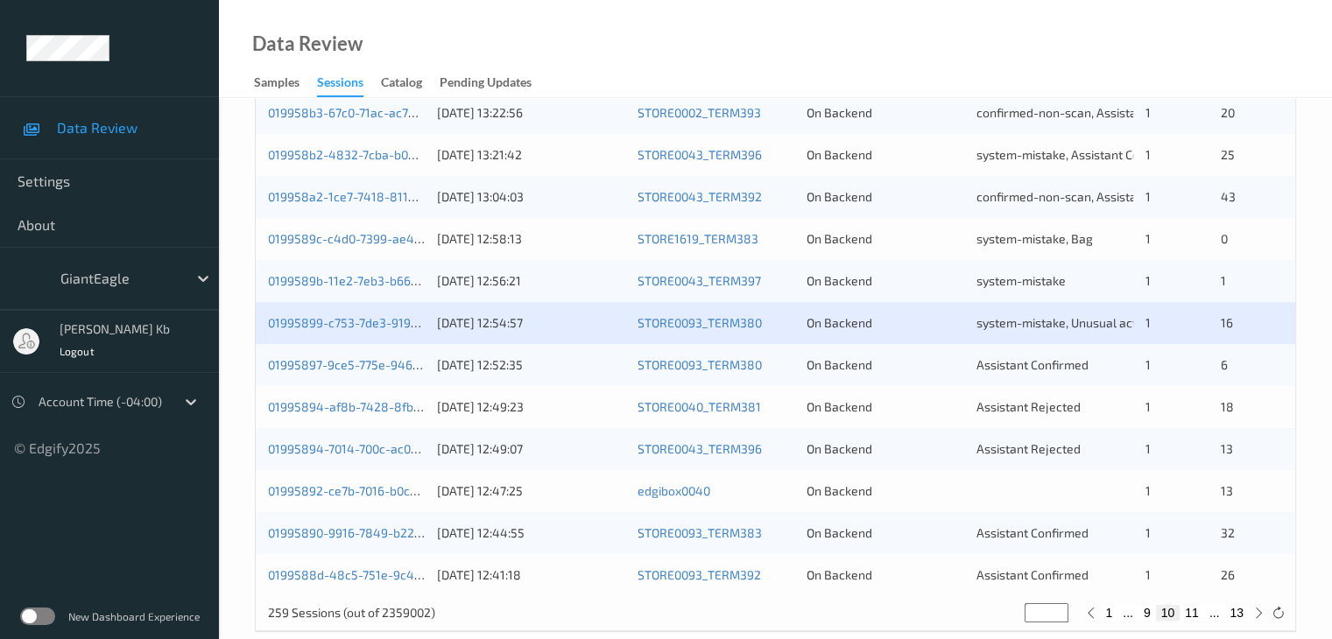
scroll to position [816, 0]
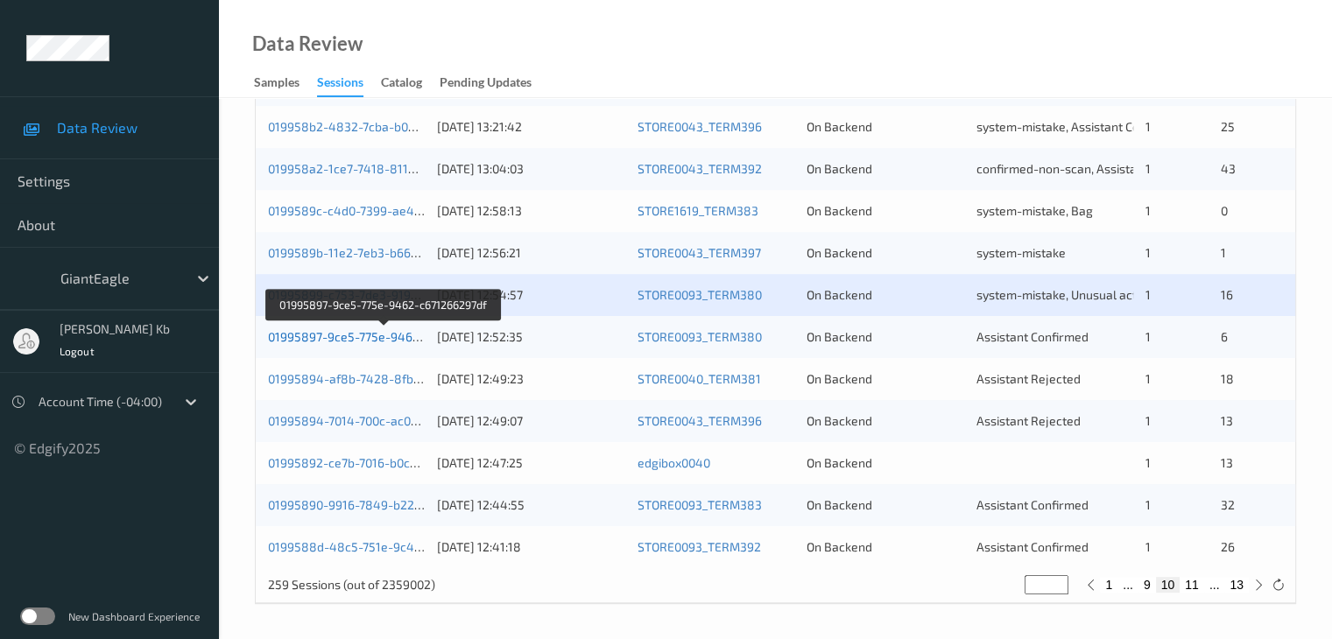
click at [369, 337] on link "01995897-9ce5-775e-9462-c671266297df" at bounding box center [385, 336] width 234 height 15
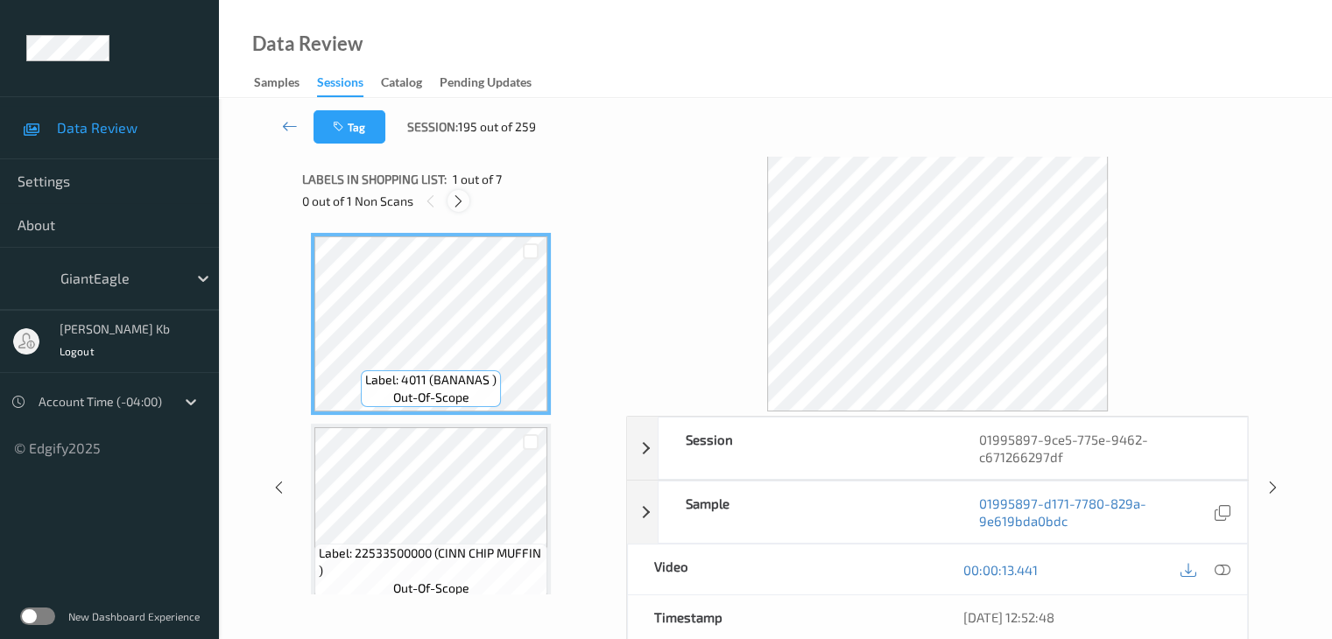
click at [459, 207] on icon at bounding box center [458, 201] width 15 height 16
click at [460, 207] on icon at bounding box center [458, 201] width 15 height 16
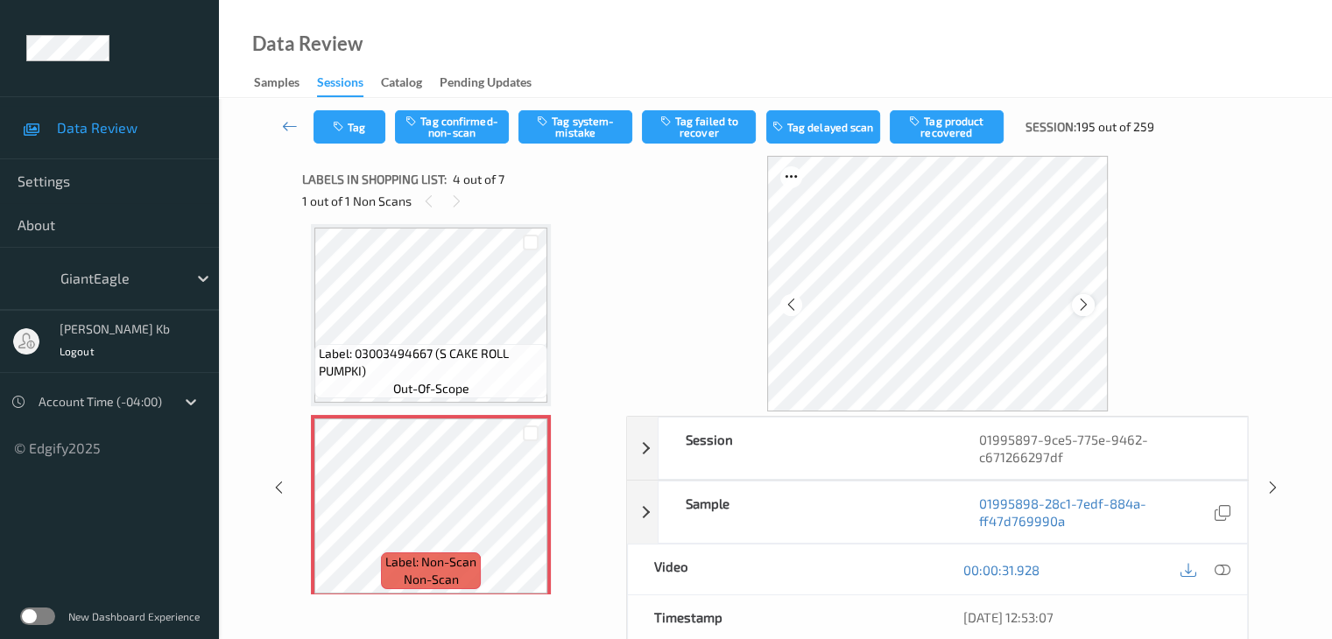
click at [1079, 303] on icon at bounding box center [1083, 305] width 15 height 16
click at [1220, 568] on icon at bounding box center [1221, 570] width 16 height 16
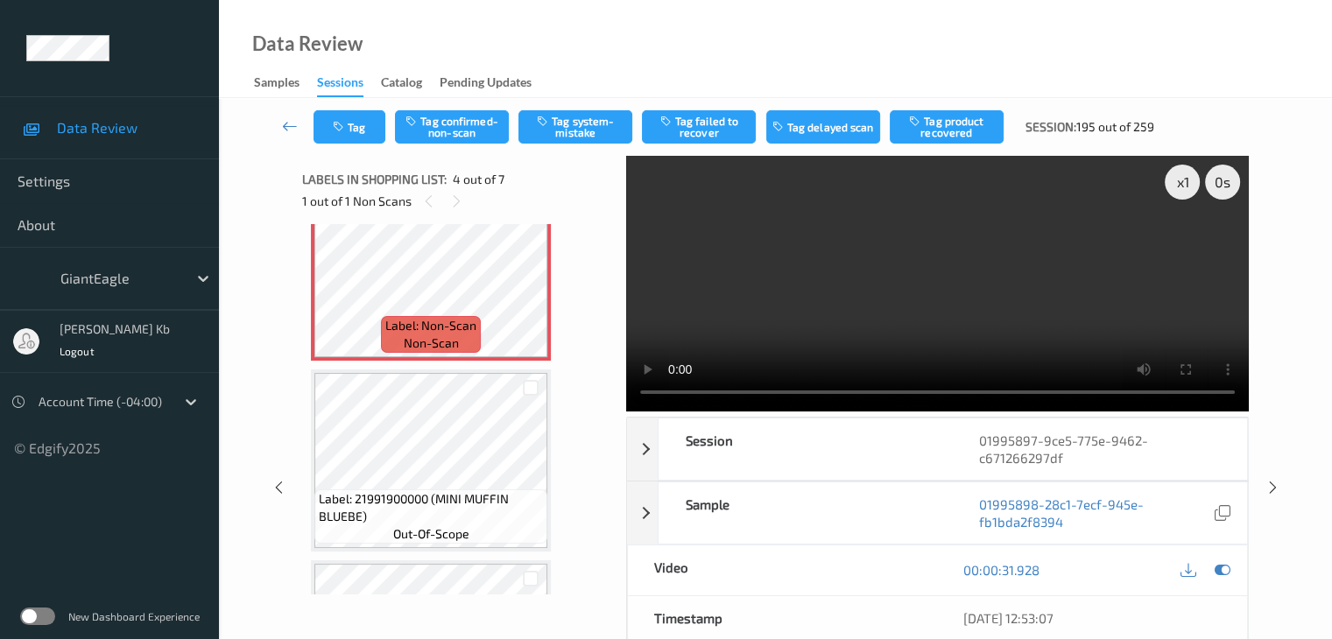
scroll to position [566, 0]
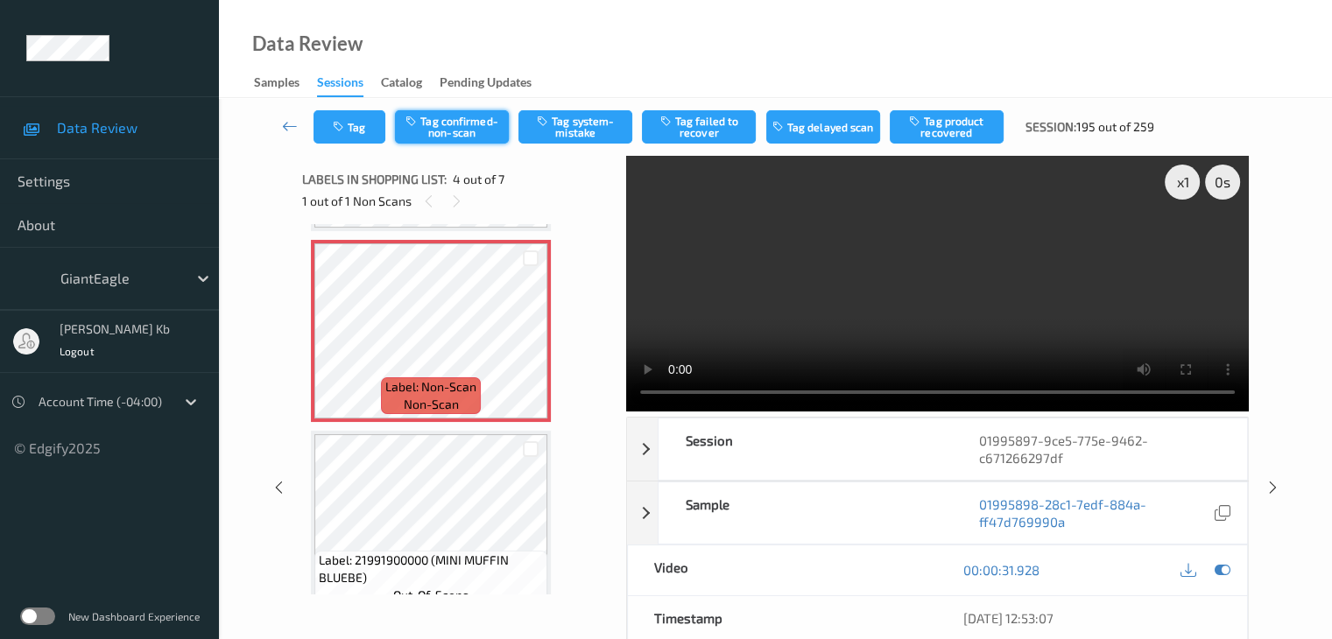
click at [475, 130] on button "Tag confirmed-non-scan" at bounding box center [452, 126] width 114 height 33
click at [929, 124] on button "Tag product recovered" at bounding box center [946, 126] width 114 height 33
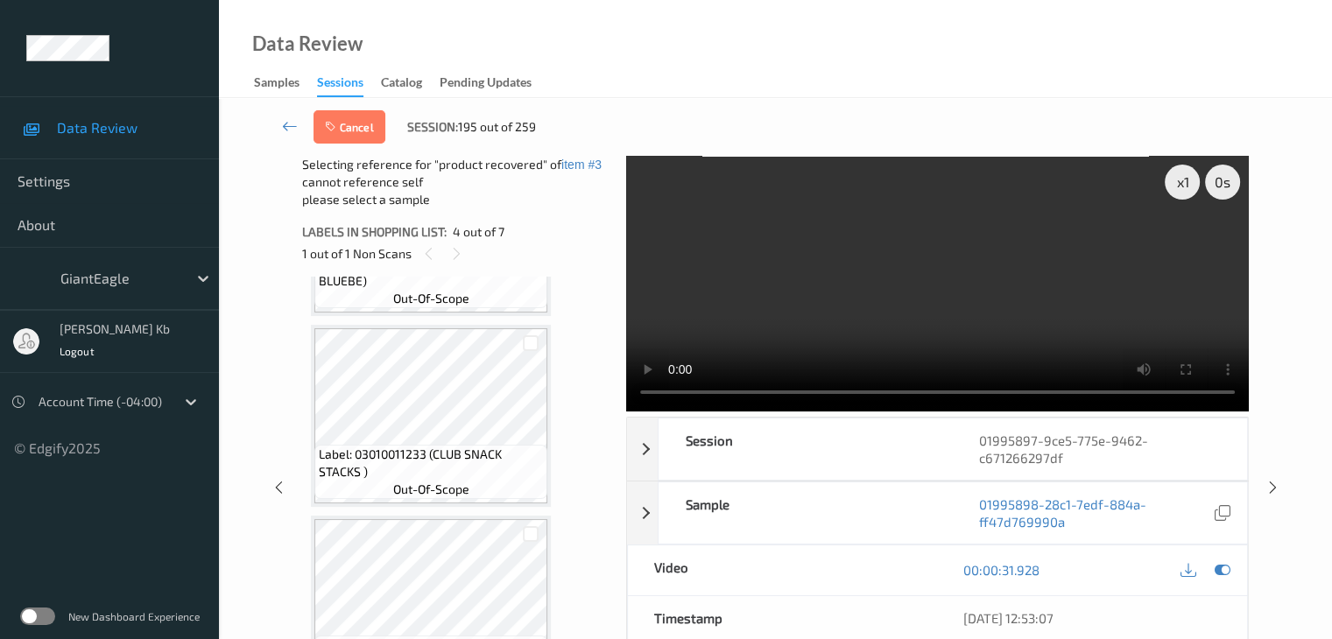
scroll to position [887, 0]
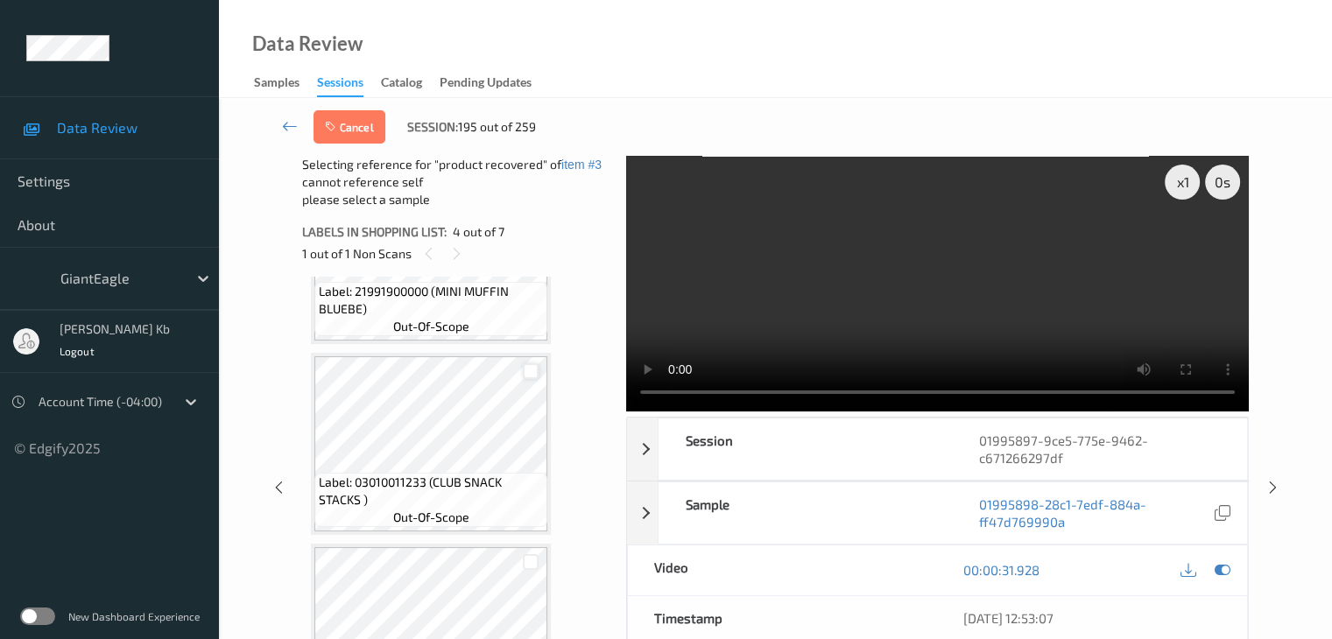
click at [530, 376] on div at bounding box center [531, 371] width 17 height 17
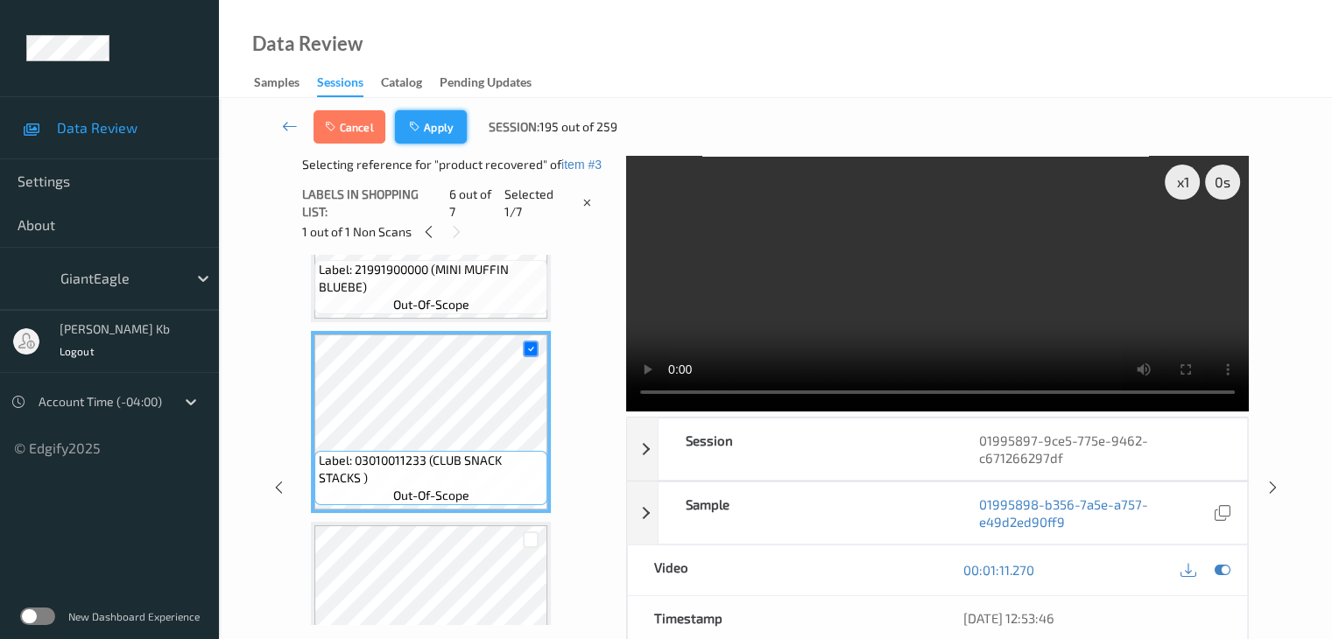
click at [438, 123] on button "Apply" at bounding box center [431, 126] width 72 height 33
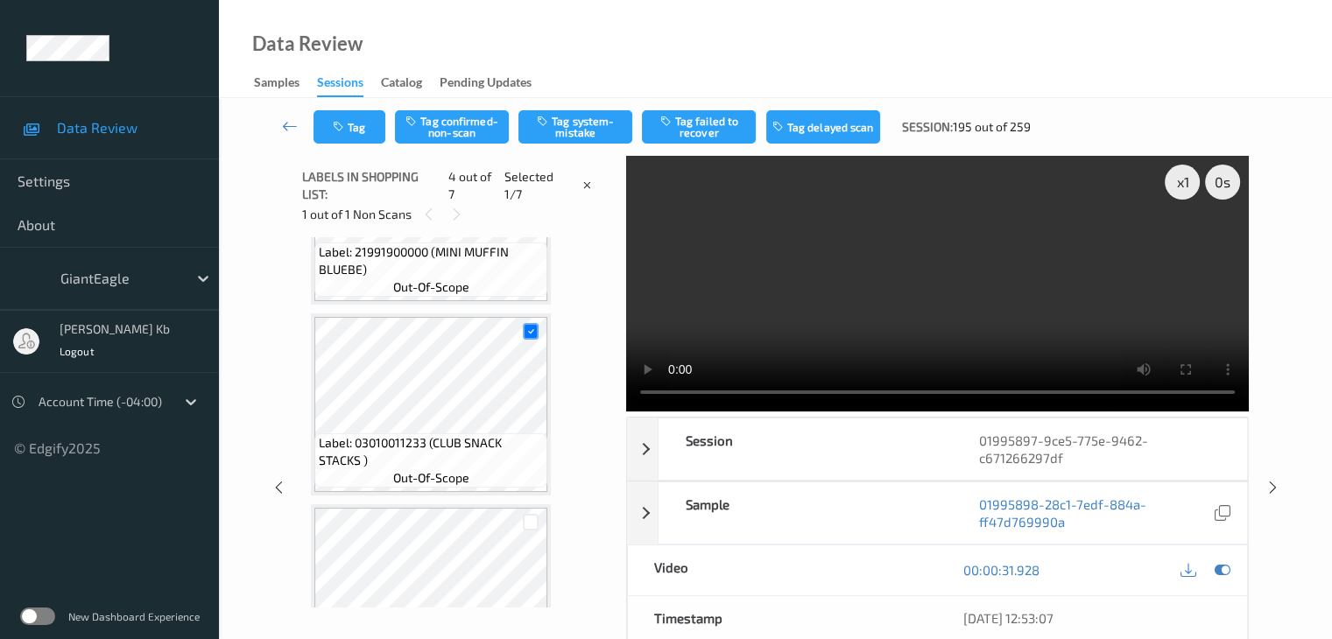
scroll to position [390, 0]
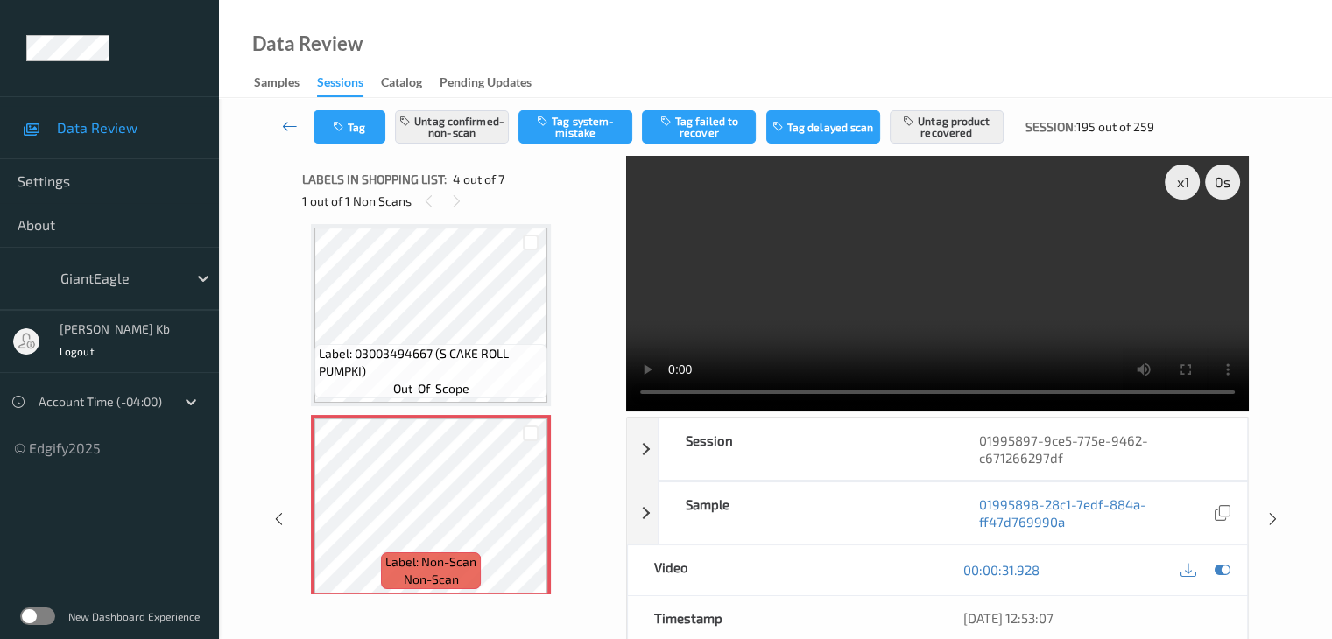
click at [284, 125] on icon at bounding box center [290, 126] width 16 height 18
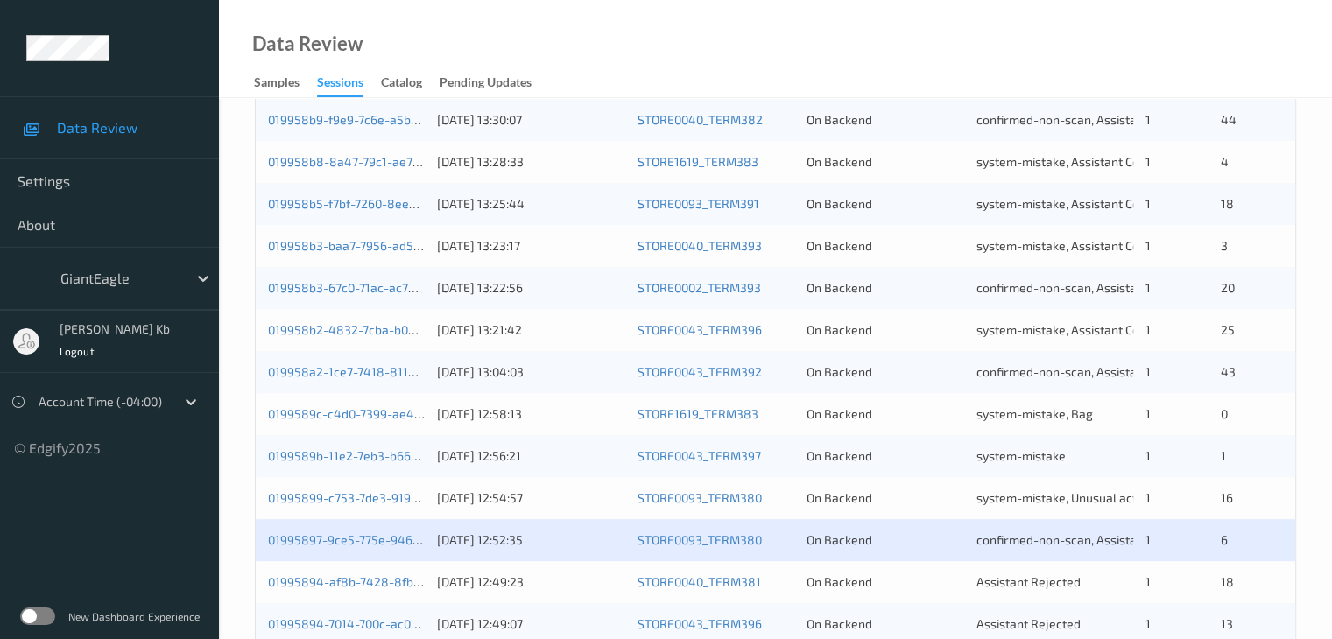
scroll to position [700, 0]
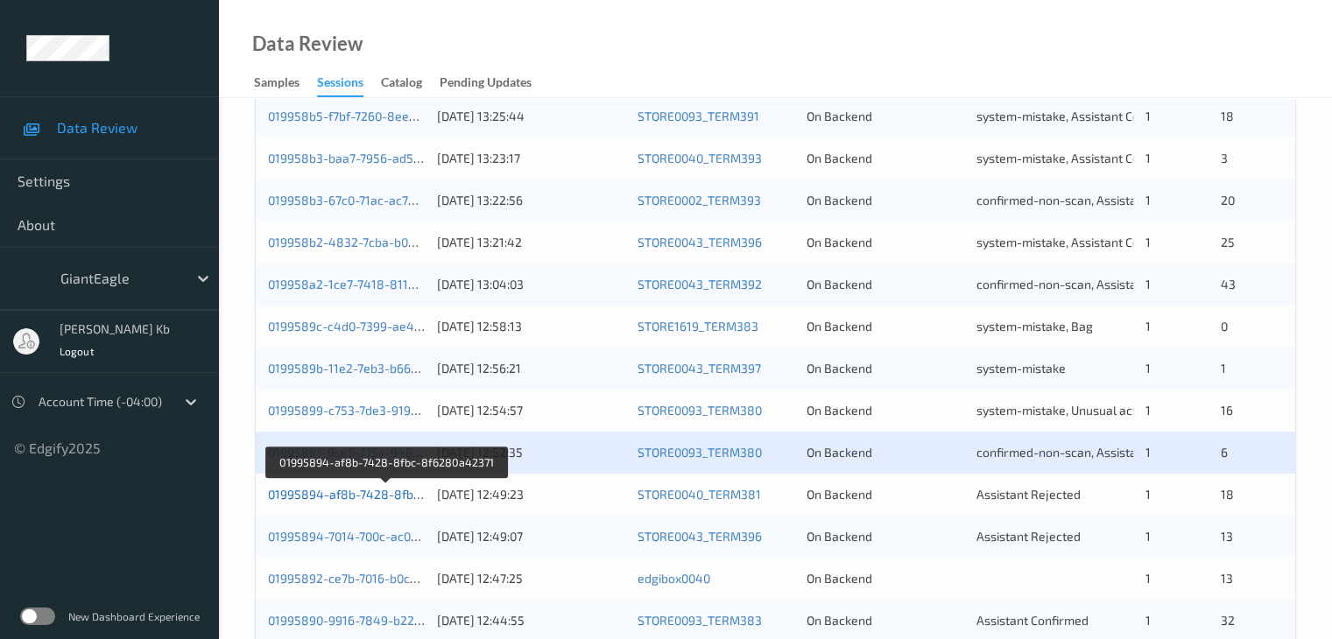
click at [370, 491] on link "01995894-af8b-7428-8fbc-8f6280a42371" at bounding box center [387, 494] width 238 height 15
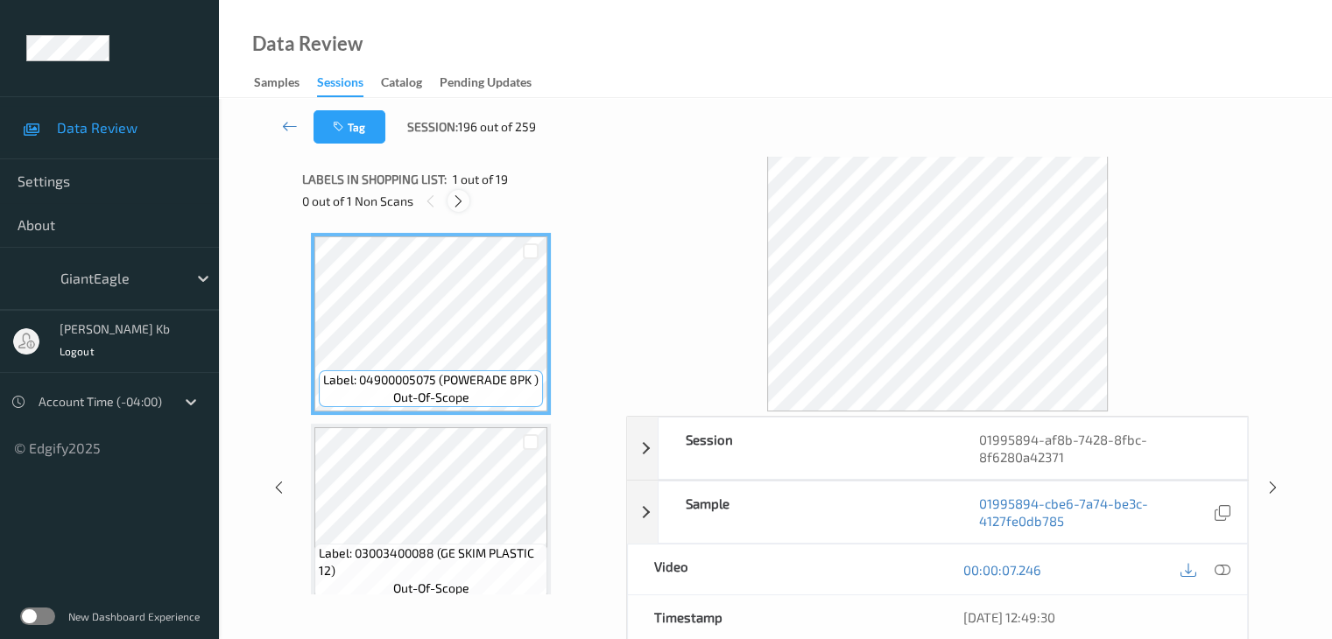
click at [459, 201] on icon at bounding box center [458, 201] width 15 height 16
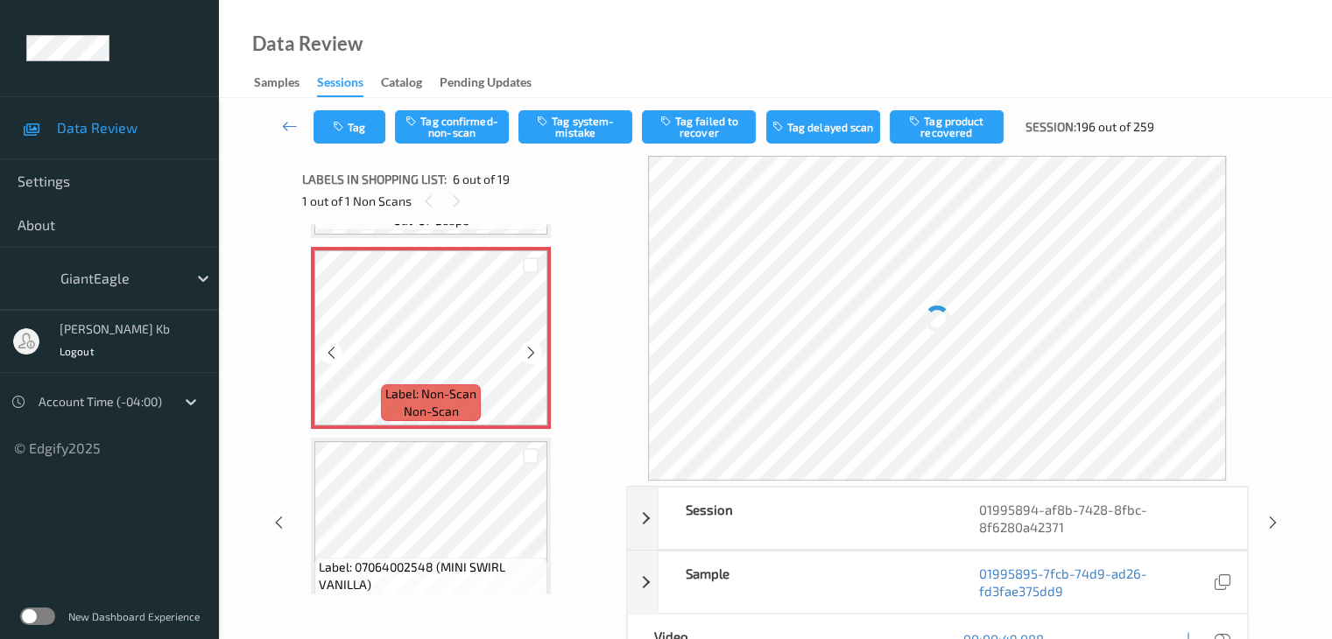
scroll to position [947, 0]
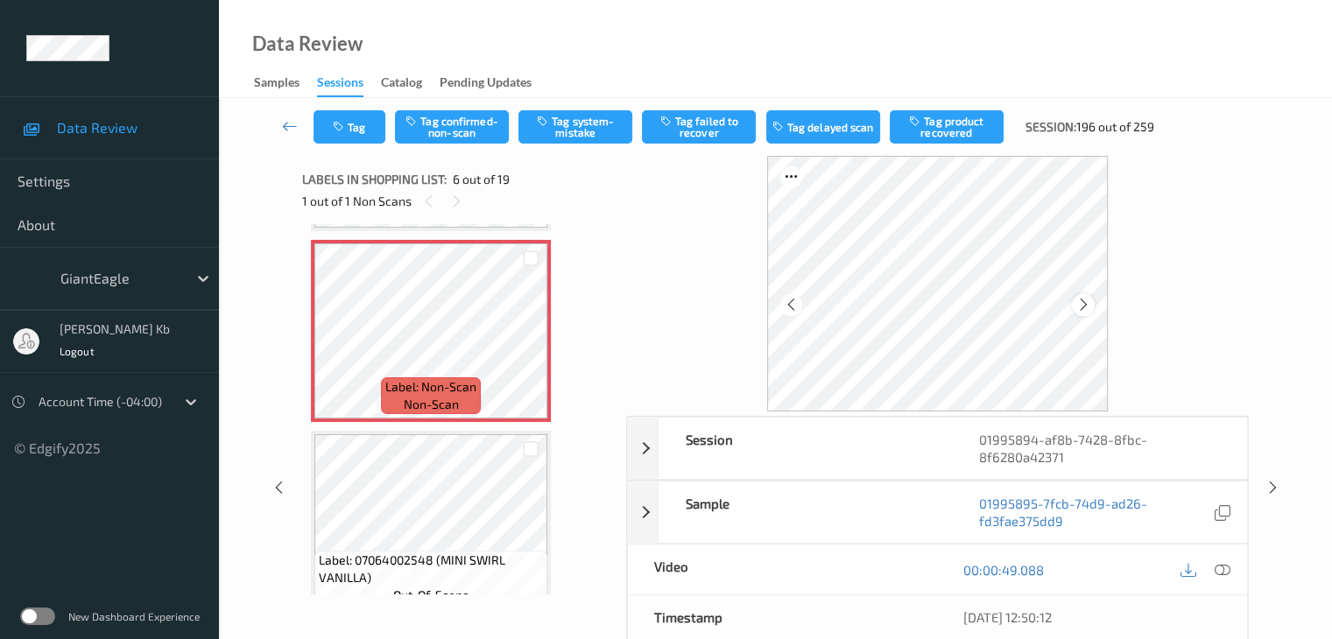
click at [1082, 304] on icon at bounding box center [1083, 305] width 15 height 16
click at [1222, 567] on icon at bounding box center [1221, 570] width 16 height 16
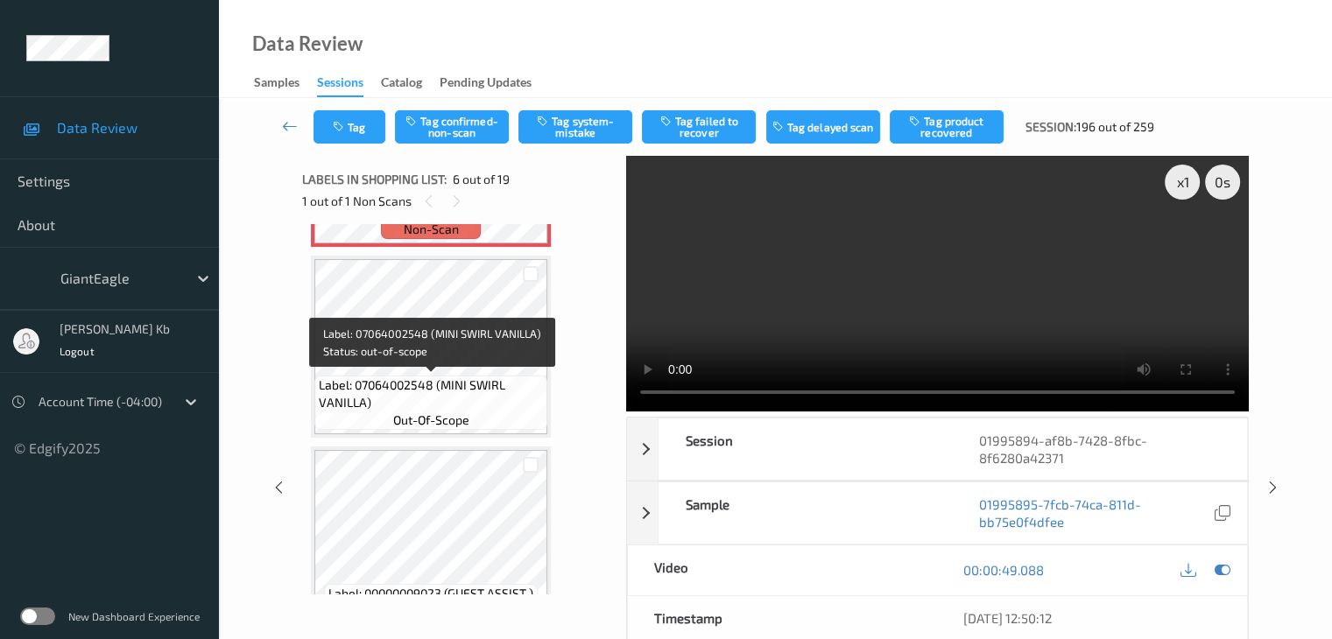
scroll to position [1210, 0]
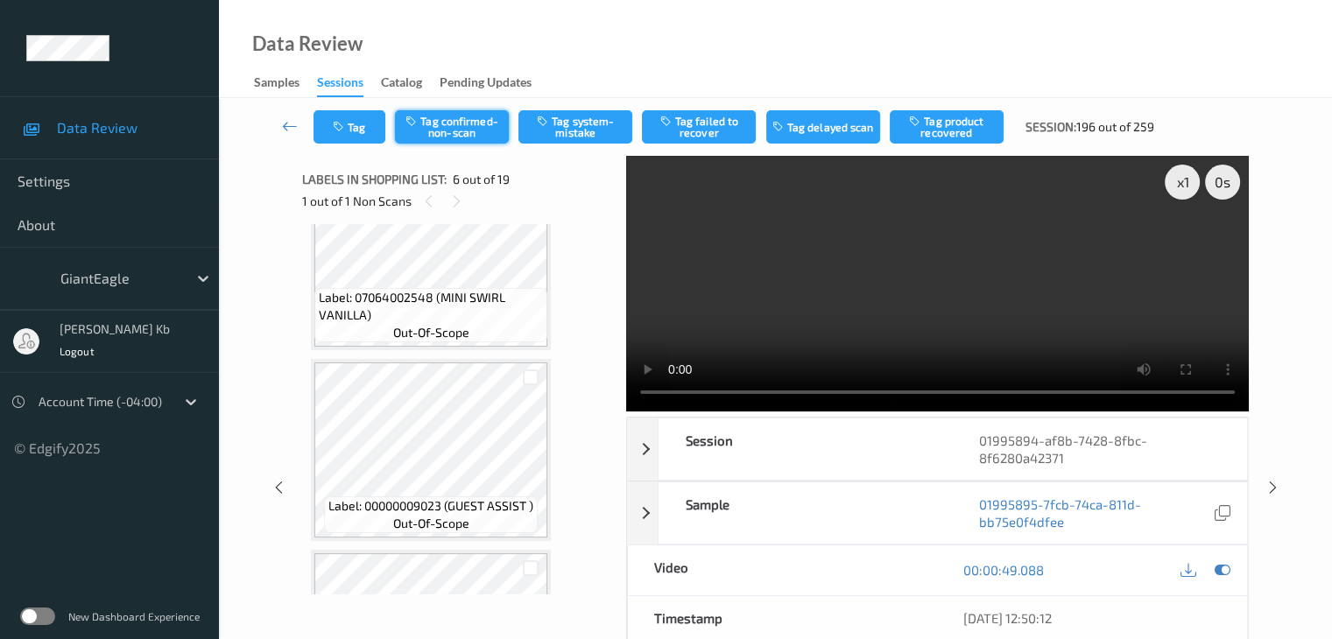
click at [451, 123] on button "Tag confirmed-non-scan" at bounding box center [452, 126] width 114 height 33
click at [697, 128] on button "Tag failed to recover" at bounding box center [699, 126] width 114 height 33
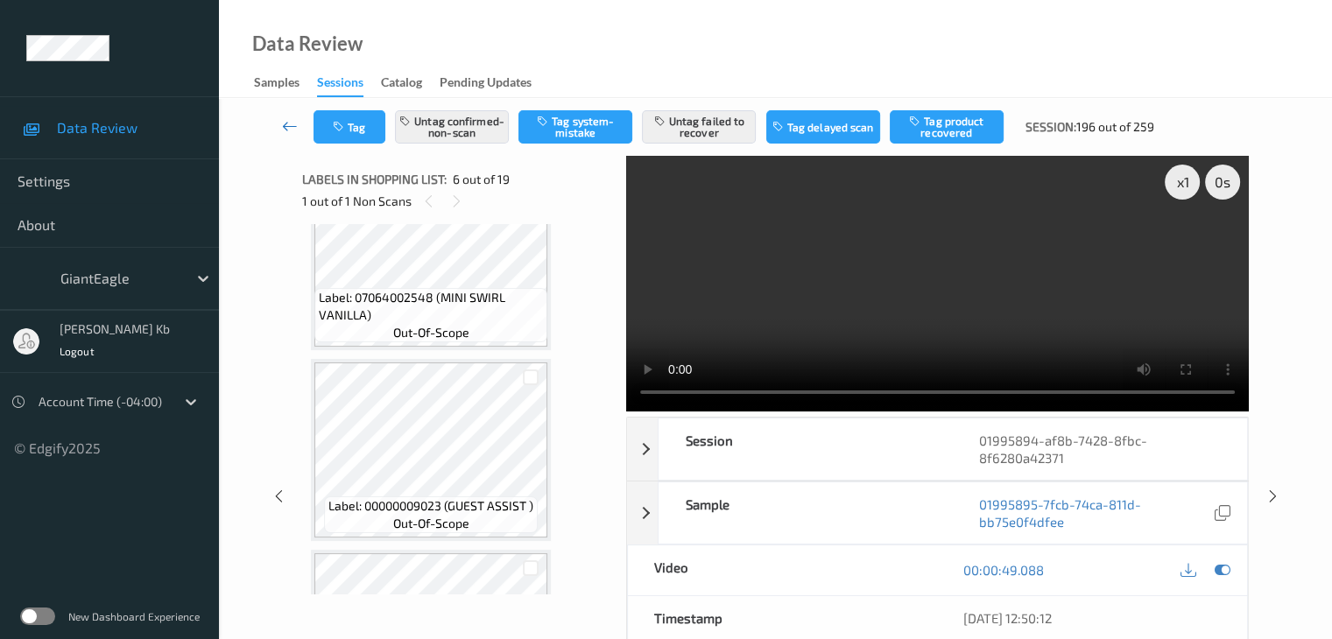
click at [284, 127] on icon at bounding box center [290, 126] width 16 height 18
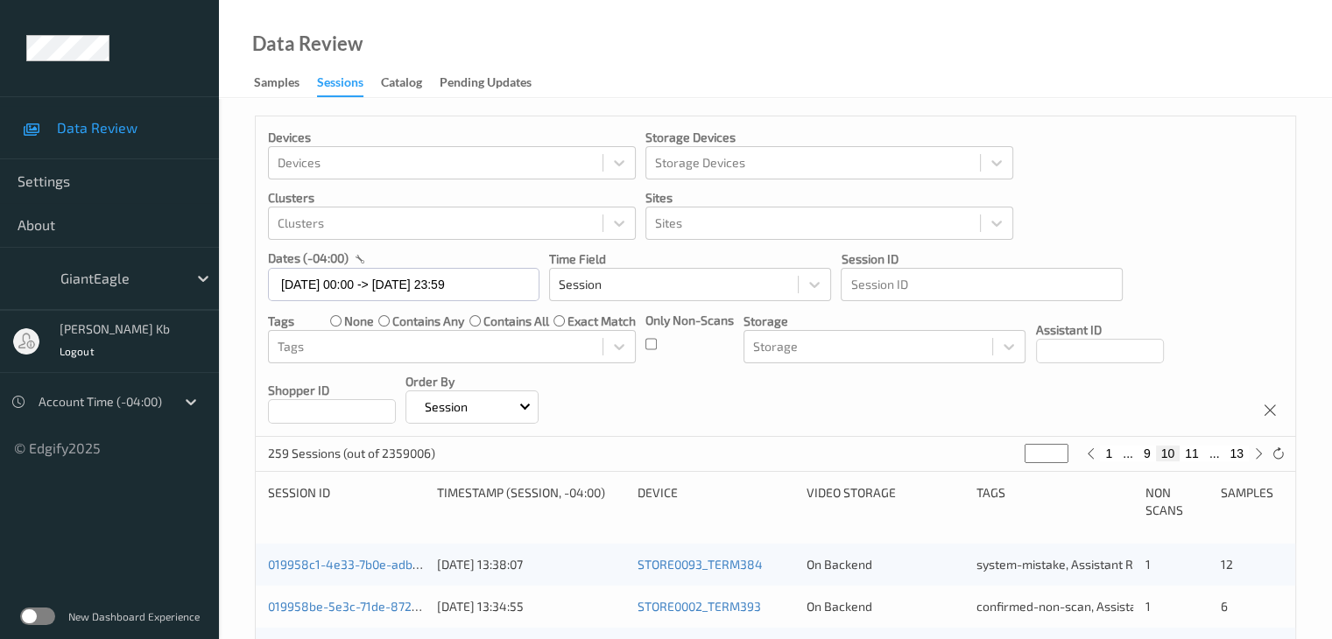
click at [284, 125] on div "Devices Devices Storage Devices Storage Devices Clusters Clusters Sites Sites d…" at bounding box center [775, 276] width 1039 height 320
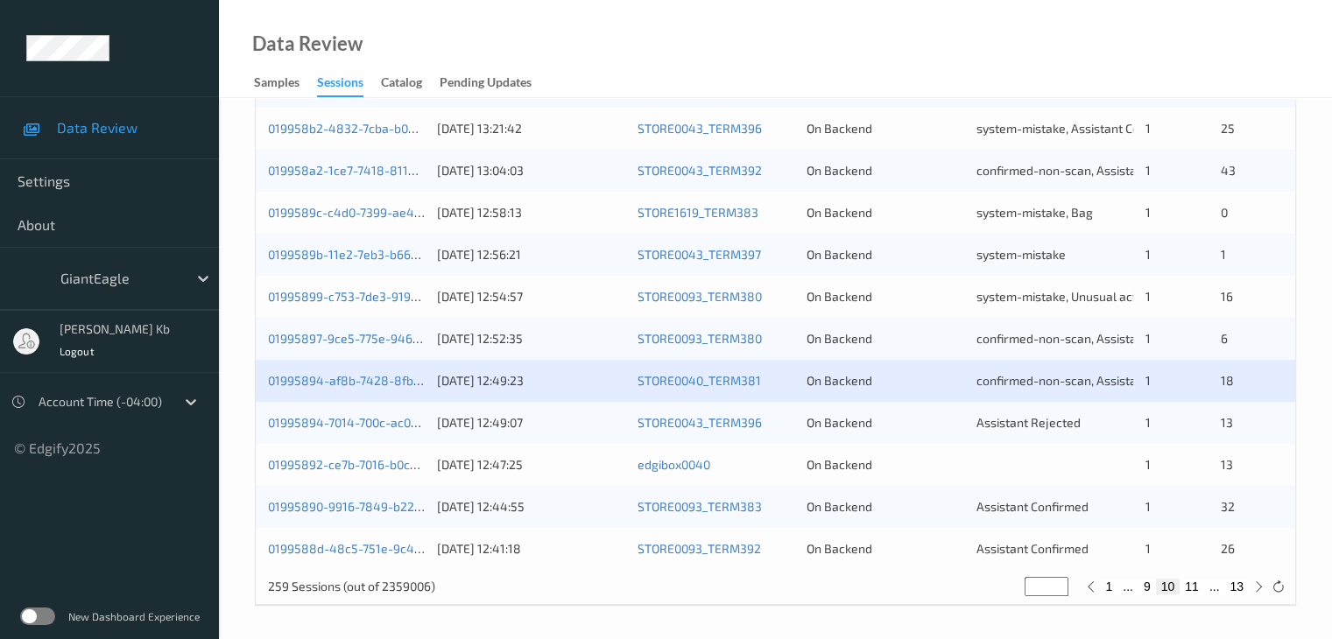
scroll to position [816, 0]
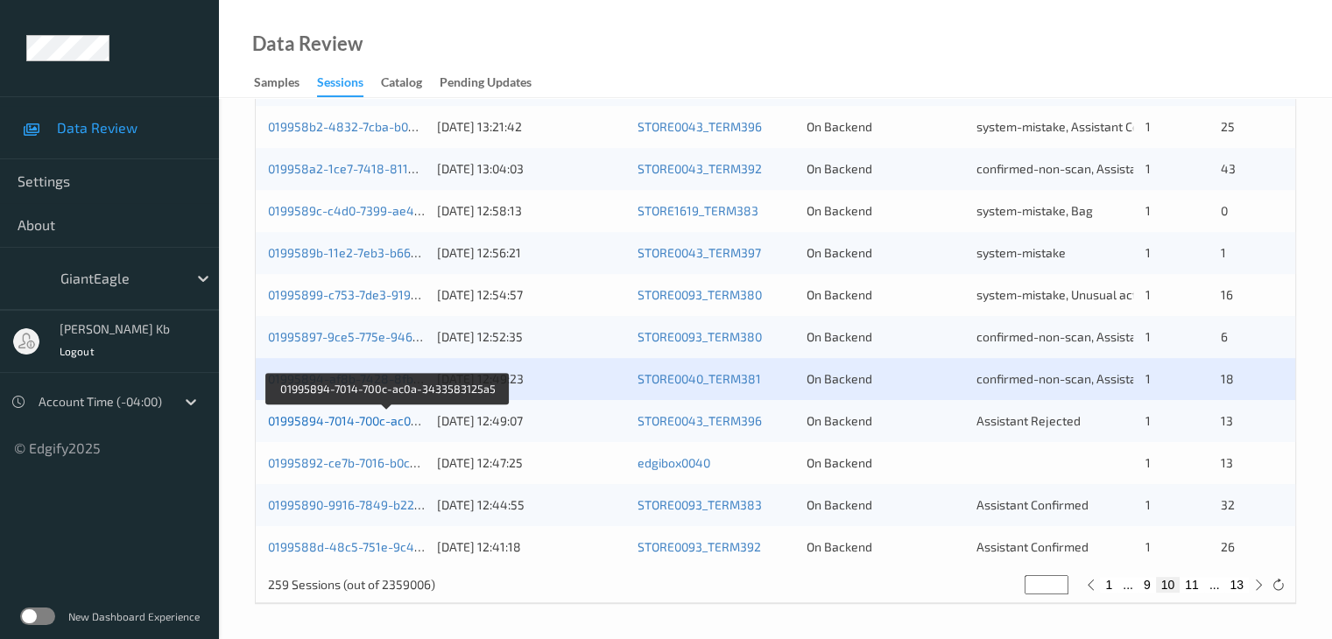
click at [372, 420] on link "01995894-7014-700c-ac0a-3433583125a5" at bounding box center [387, 420] width 239 height 15
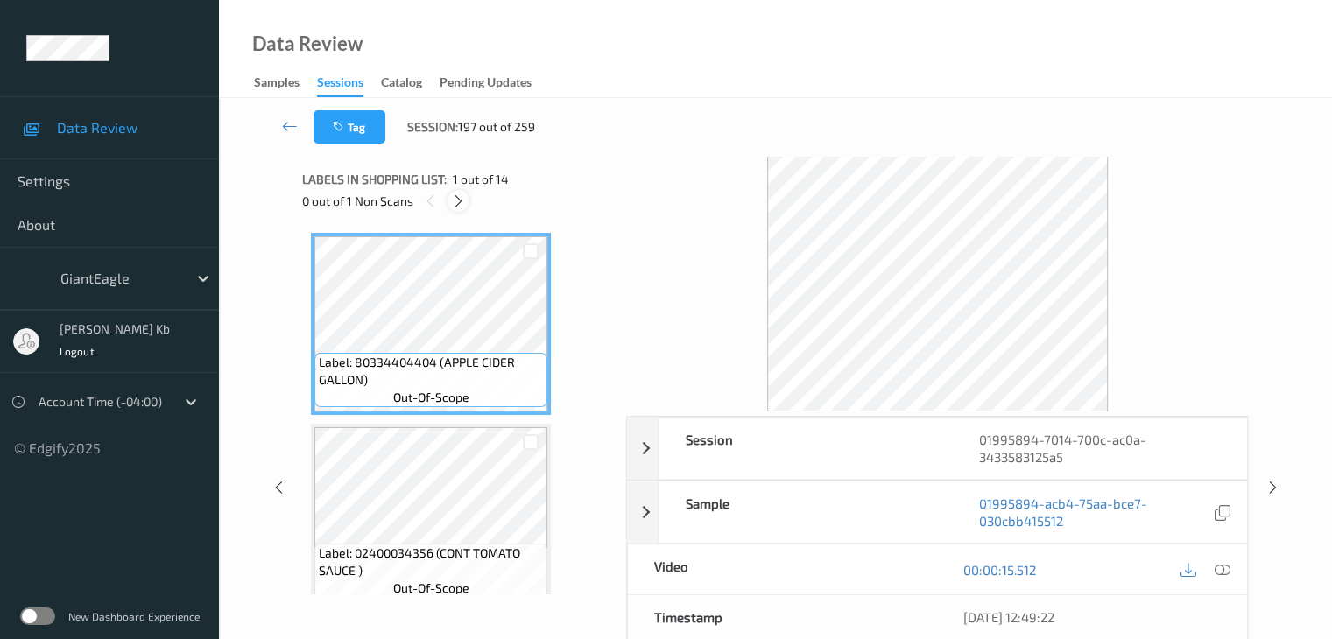
click at [459, 200] on icon at bounding box center [458, 201] width 15 height 16
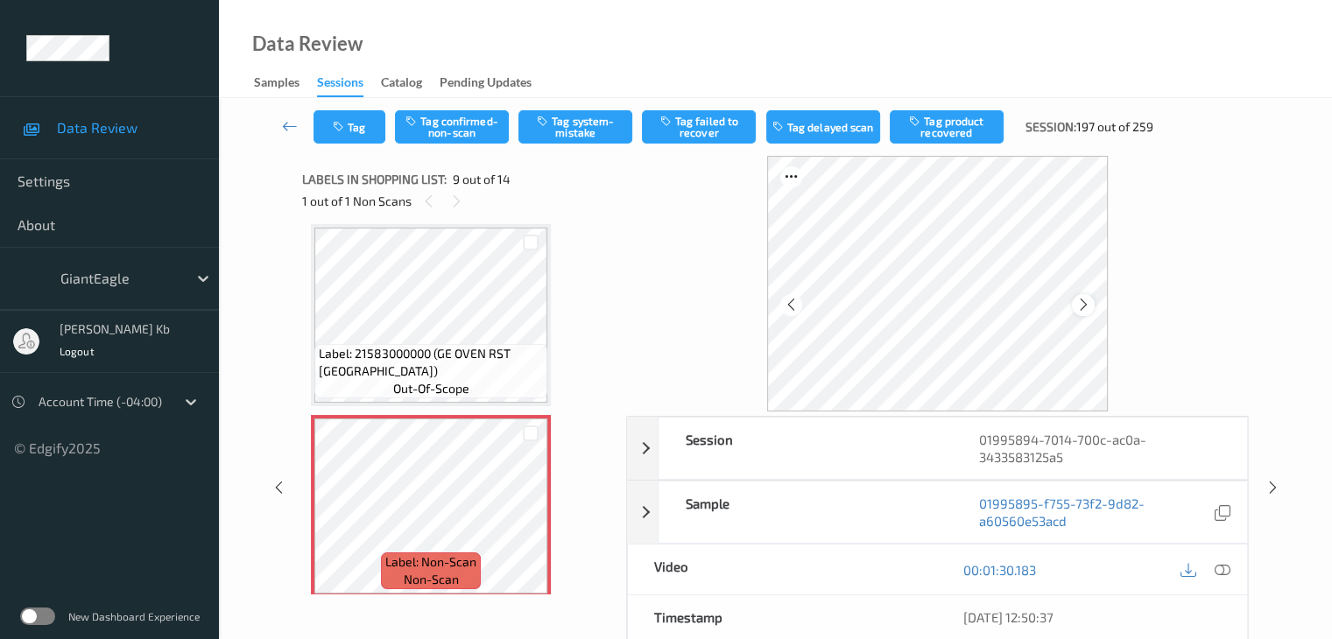
click at [1081, 302] on icon at bounding box center [1083, 305] width 15 height 16
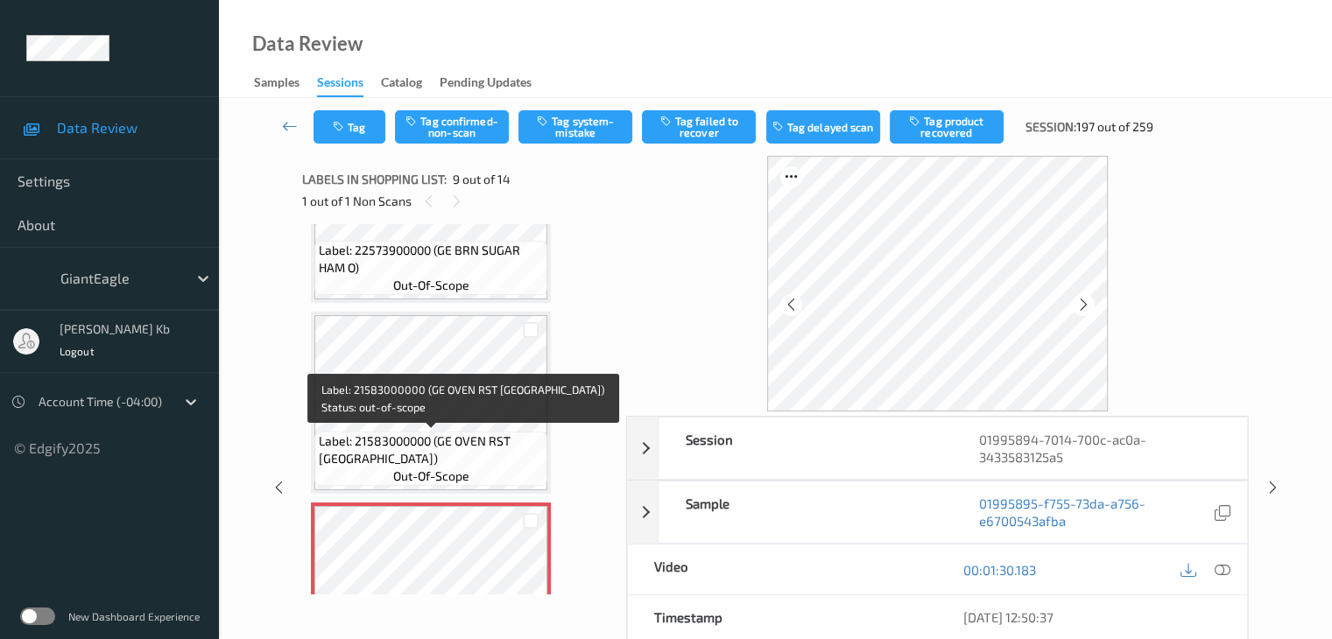
scroll to position [1520, 0]
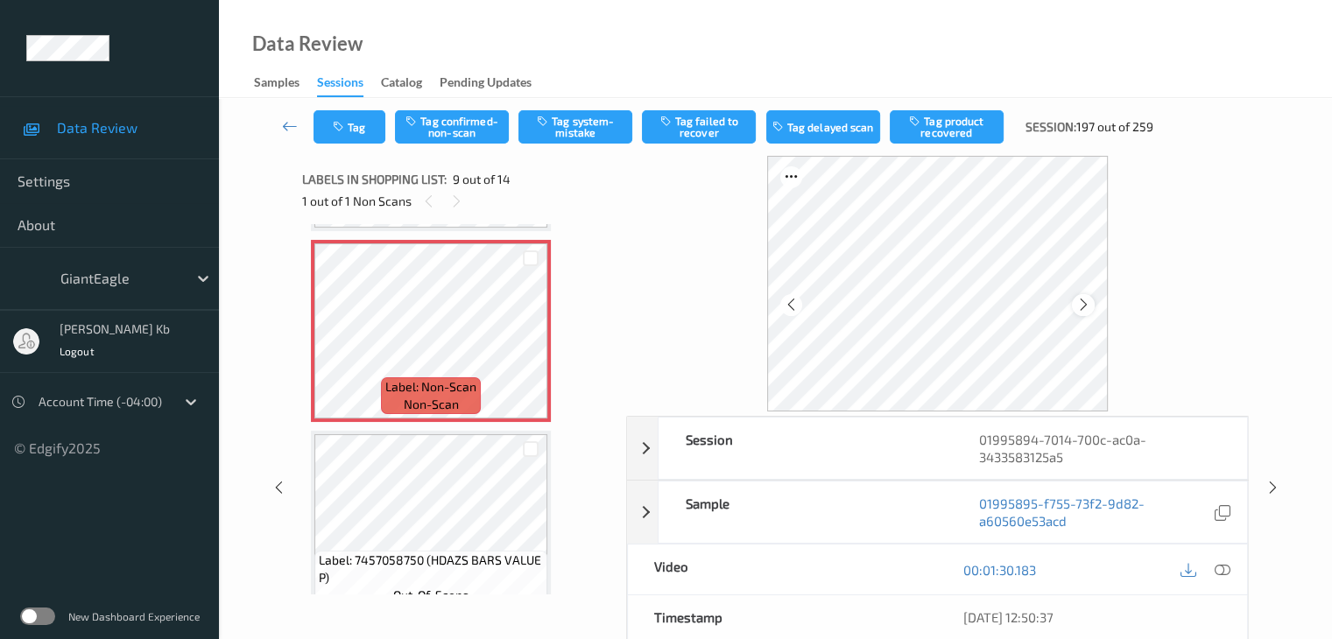
click at [1086, 306] on icon at bounding box center [1083, 305] width 15 height 16
click at [1082, 303] on icon at bounding box center [1083, 305] width 15 height 16
click at [1219, 568] on icon at bounding box center [1221, 570] width 16 height 16
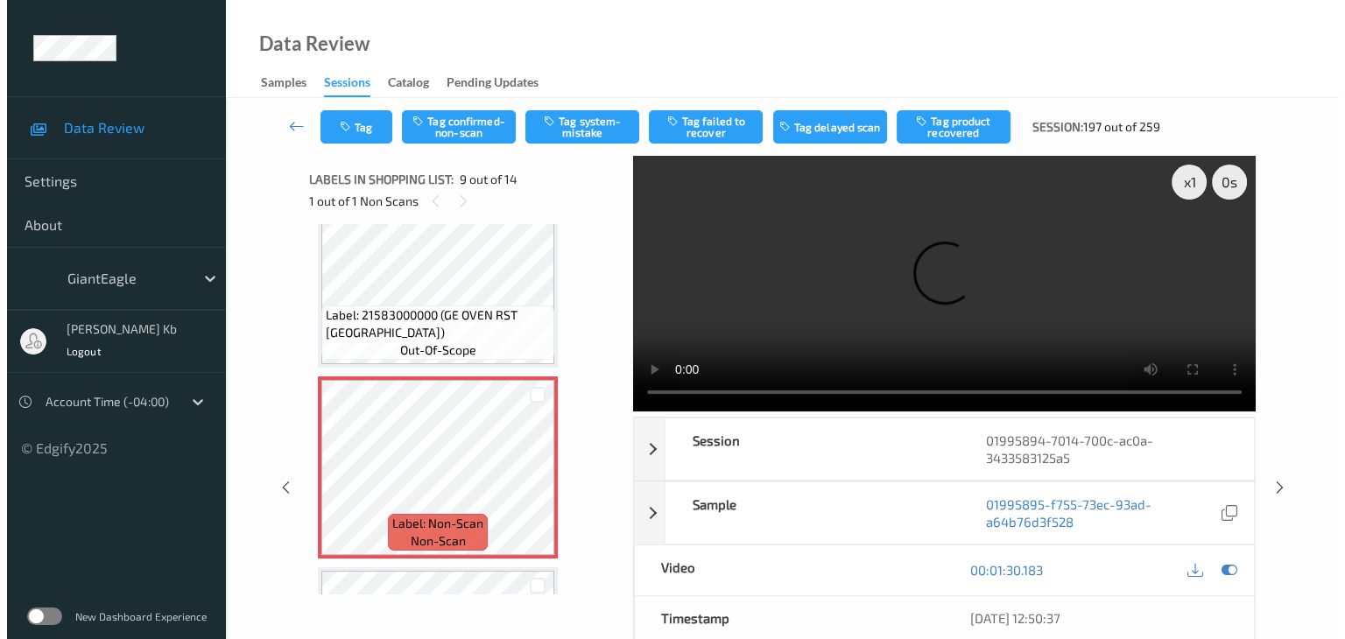
scroll to position [1345, 0]
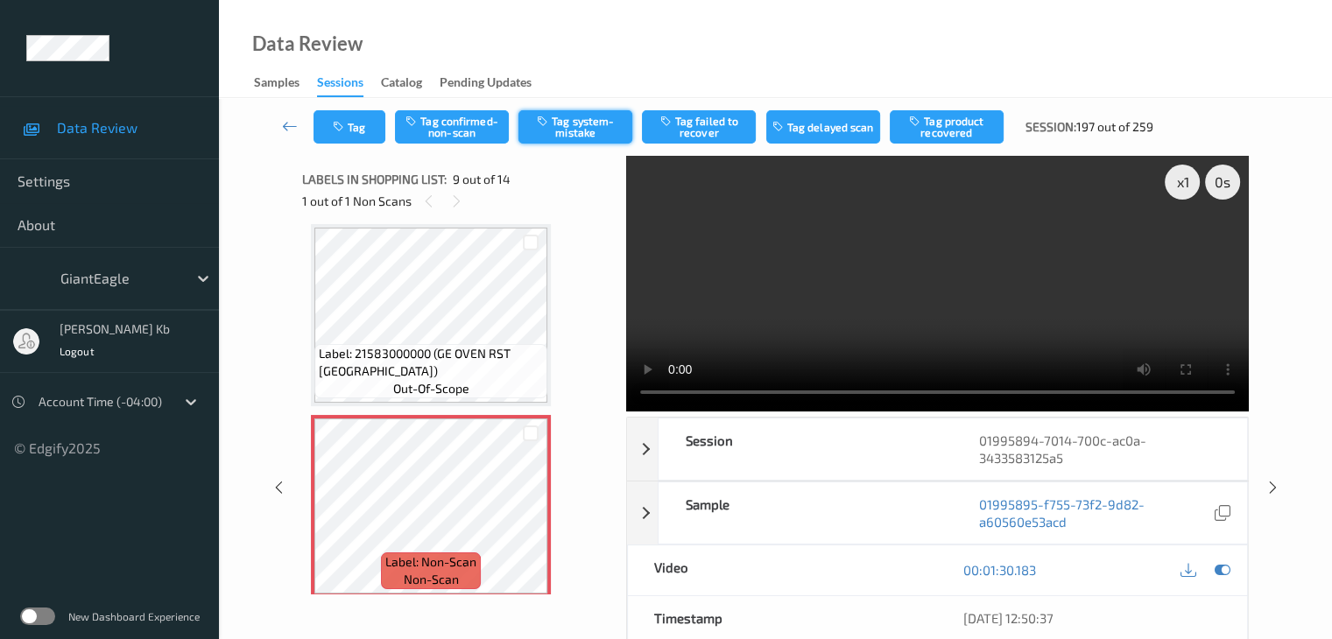
click at [567, 118] on button "Tag system-mistake" at bounding box center [575, 126] width 114 height 33
click at [359, 130] on button "Tag" at bounding box center [349, 126] width 72 height 33
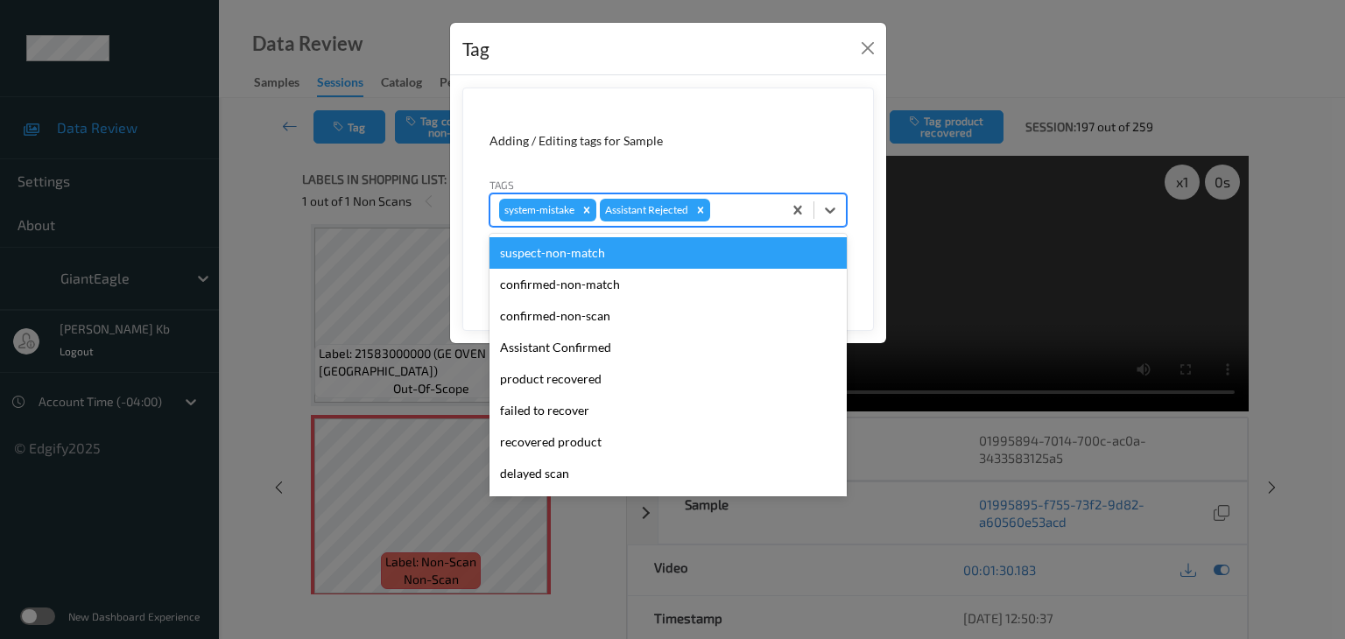
click at [759, 212] on div at bounding box center [744, 210] width 60 height 21
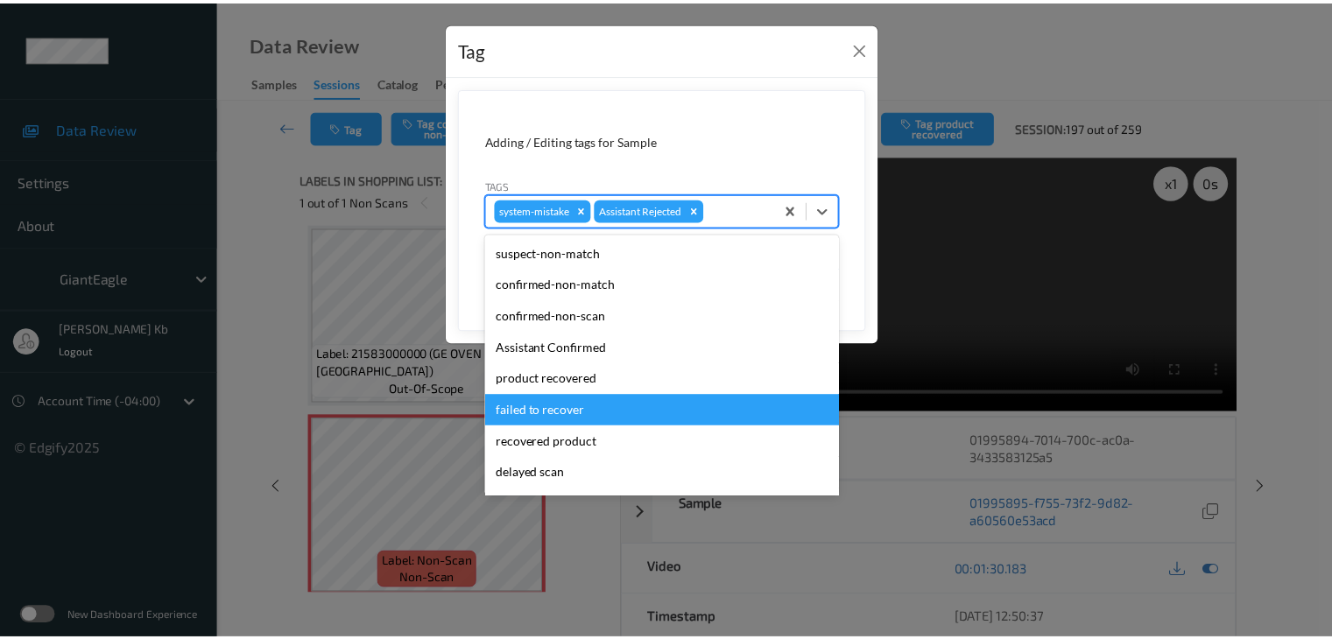
scroll to position [88, 0]
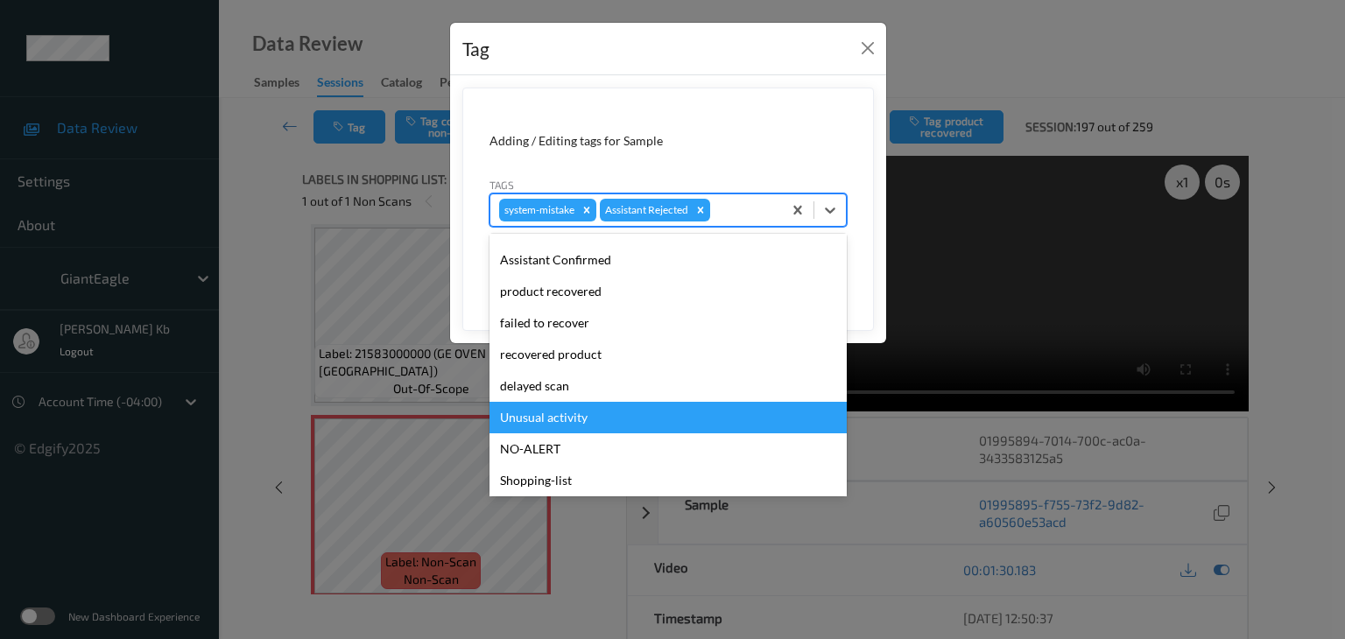
click at [545, 416] on div "Unusual activity" at bounding box center [667, 418] width 357 height 32
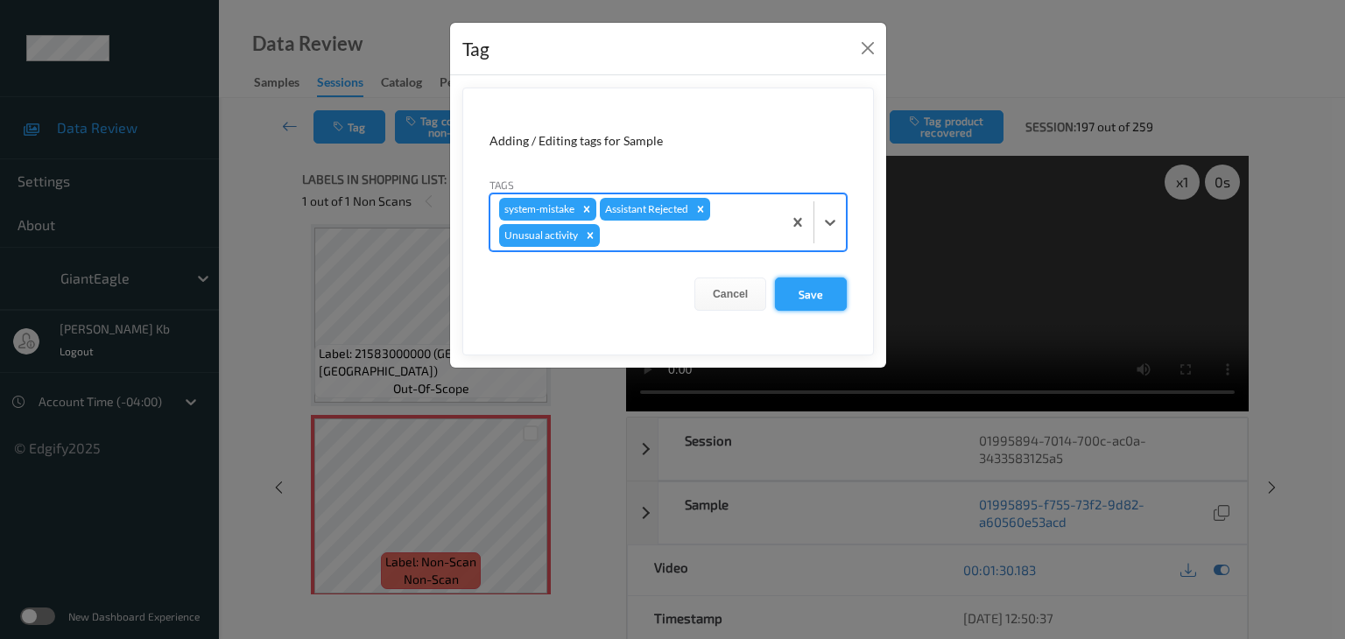
click at [804, 299] on button "Save" at bounding box center [811, 294] width 72 height 33
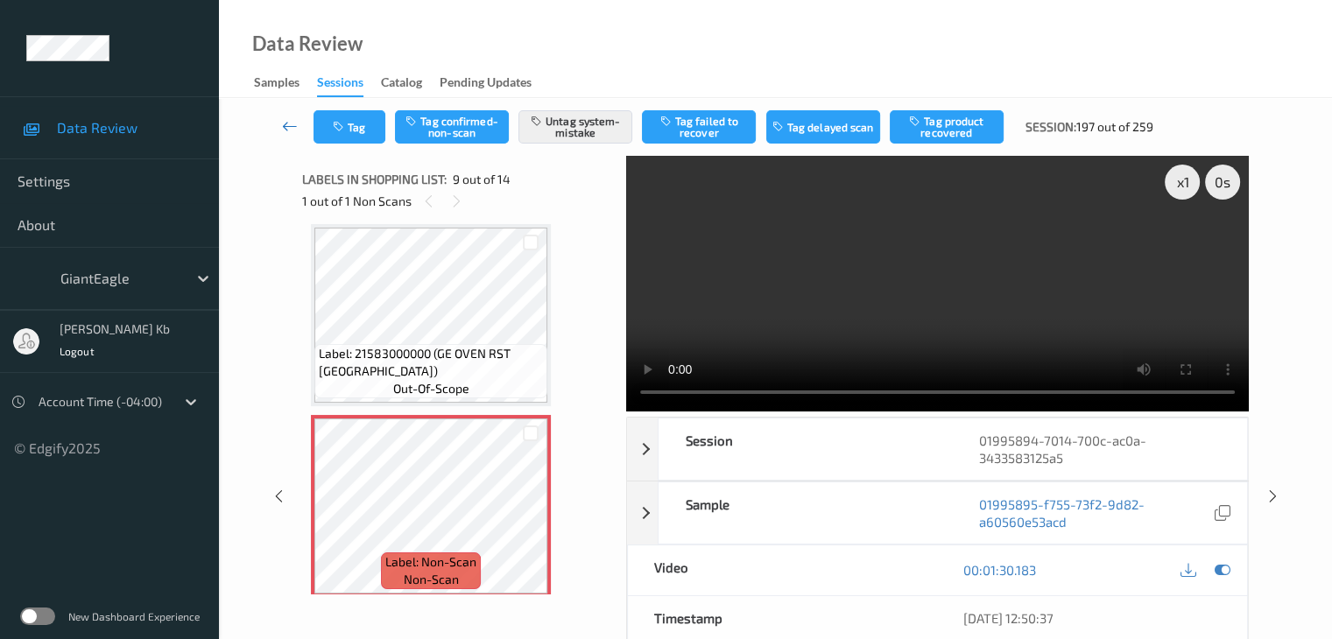
click at [286, 124] on icon at bounding box center [290, 126] width 16 height 18
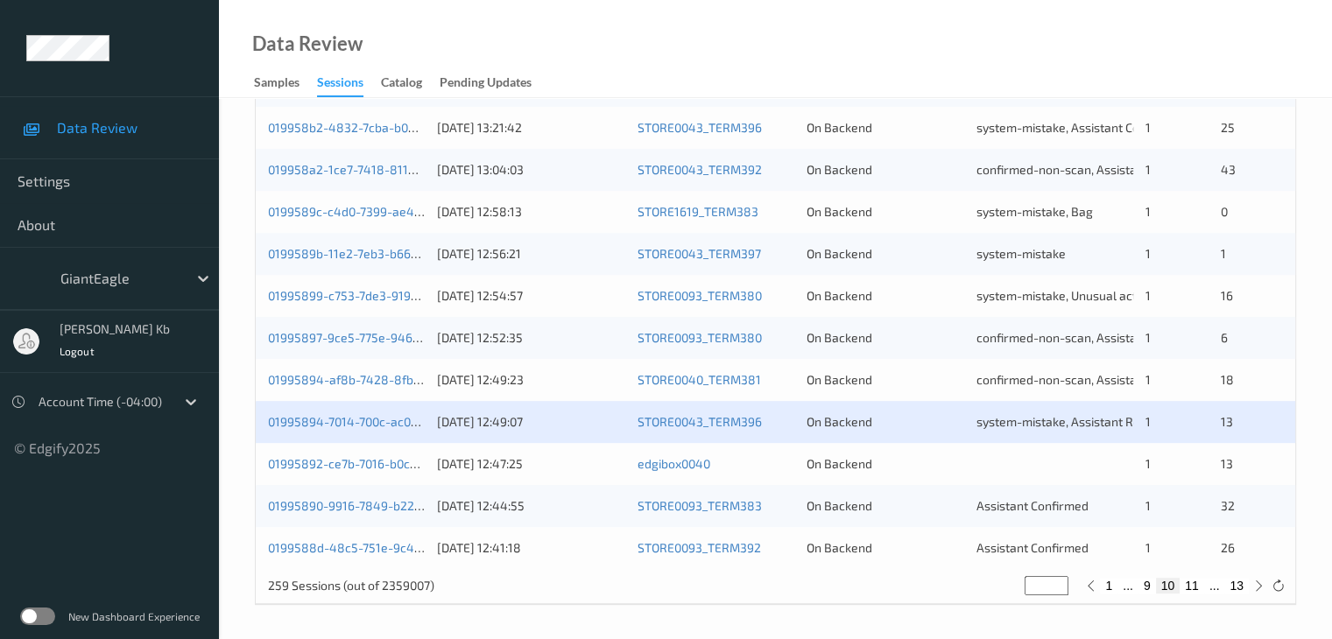
scroll to position [816, 0]
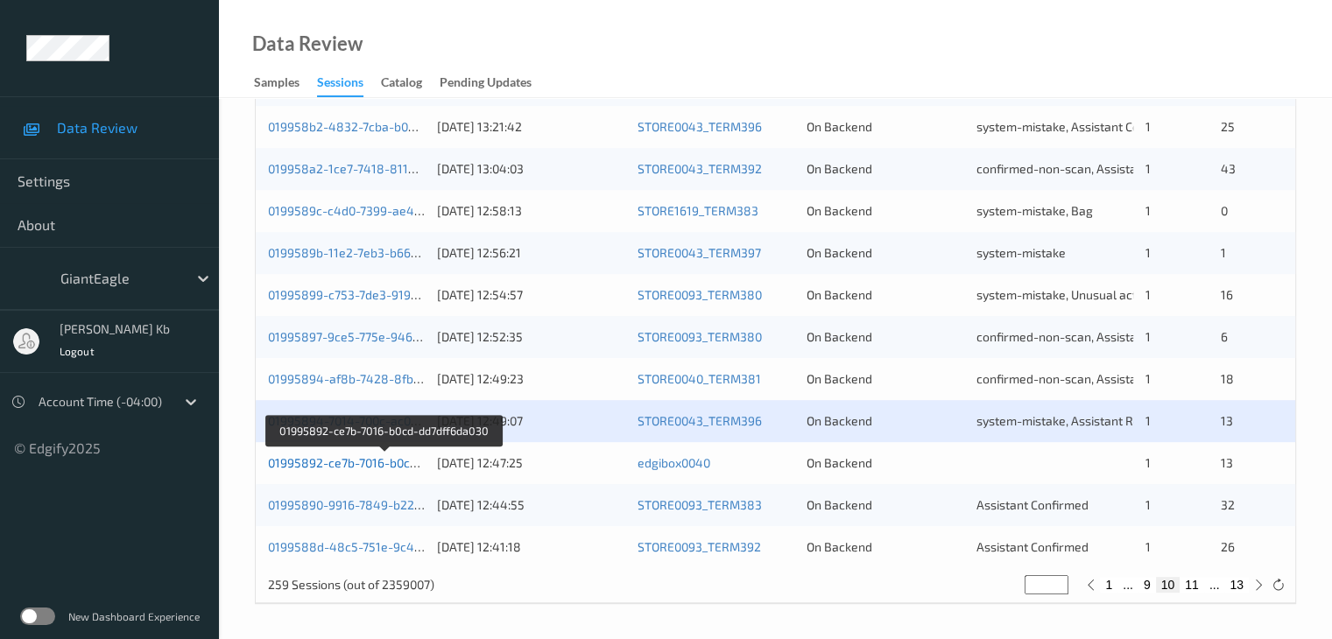
click at [366, 457] on link "01995892-ce7b-7016-b0cd-dd7dff6da030" at bounding box center [384, 462] width 232 height 15
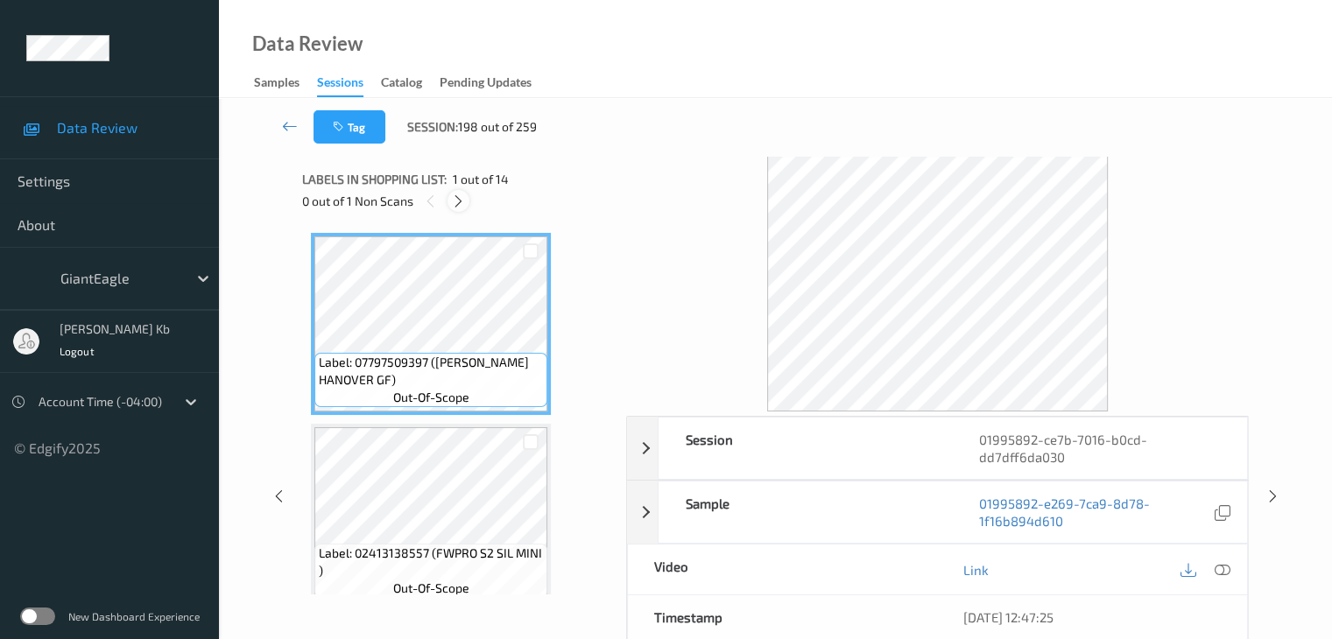
click at [456, 205] on icon at bounding box center [458, 201] width 15 height 16
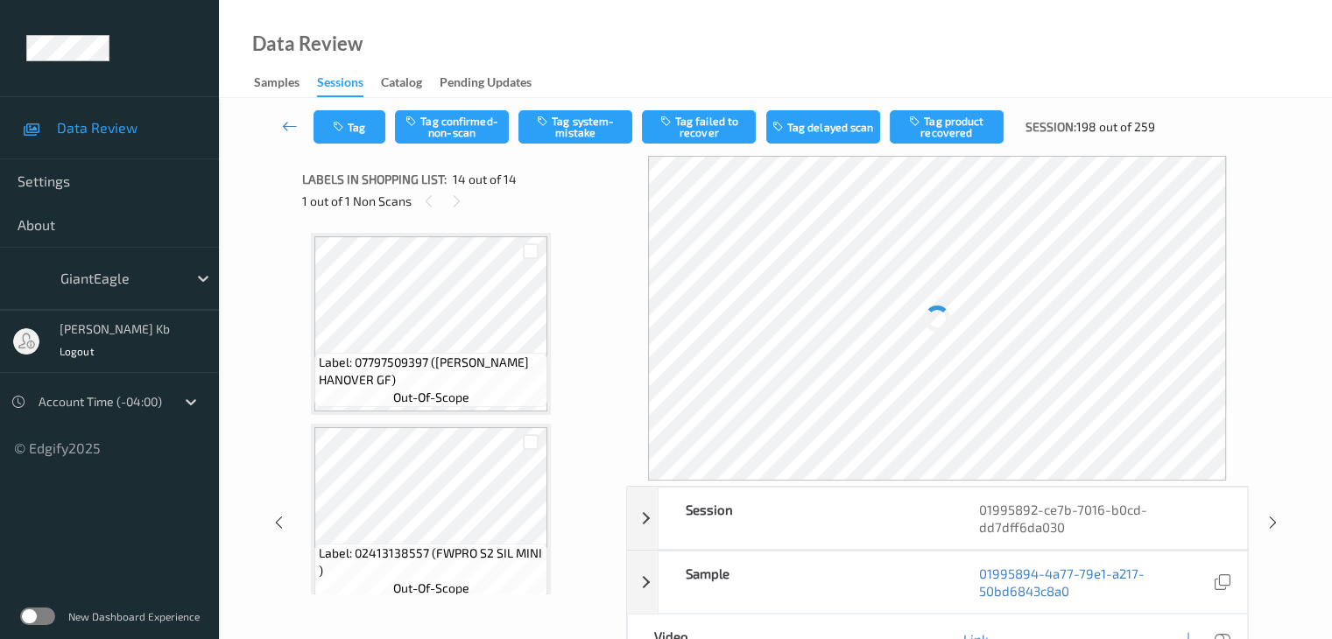
scroll to position [2299, 0]
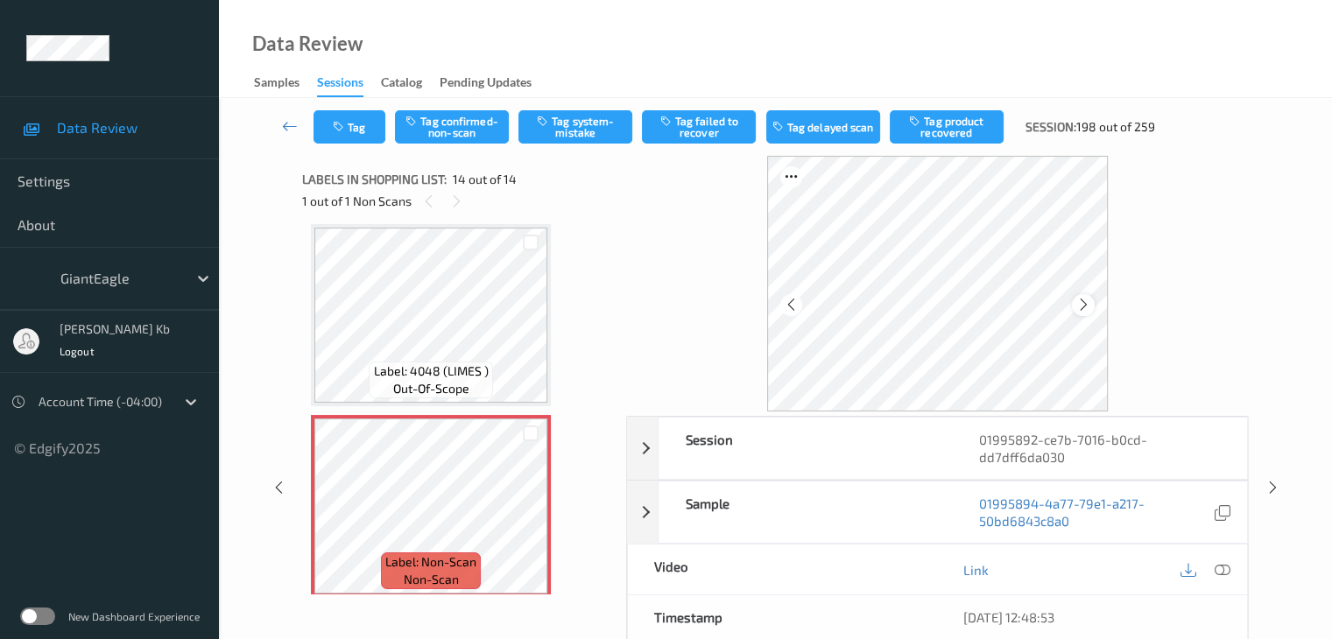
click at [1087, 303] on icon at bounding box center [1083, 305] width 15 height 16
click at [1084, 305] on icon at bounding box center [1083, 305] width 15 height 16
click at [1219, 568] on icon at bounding box center [1221, 570] width 16 height 16
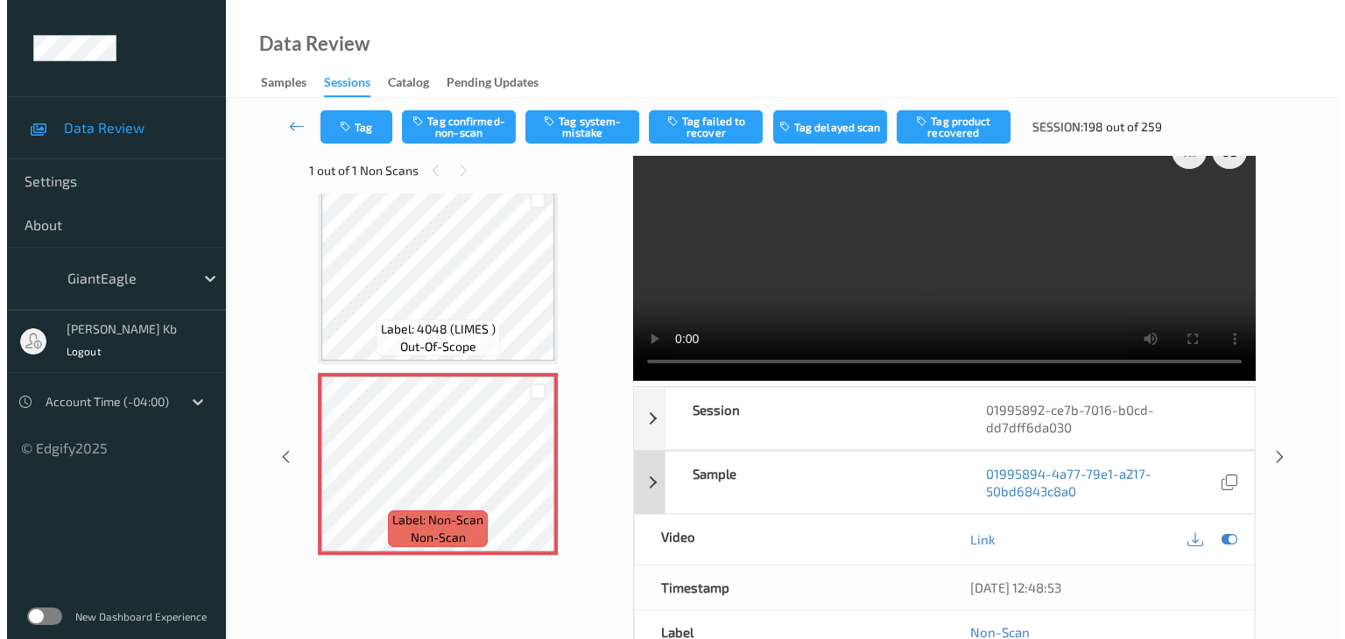
scroll to position [0, 0]
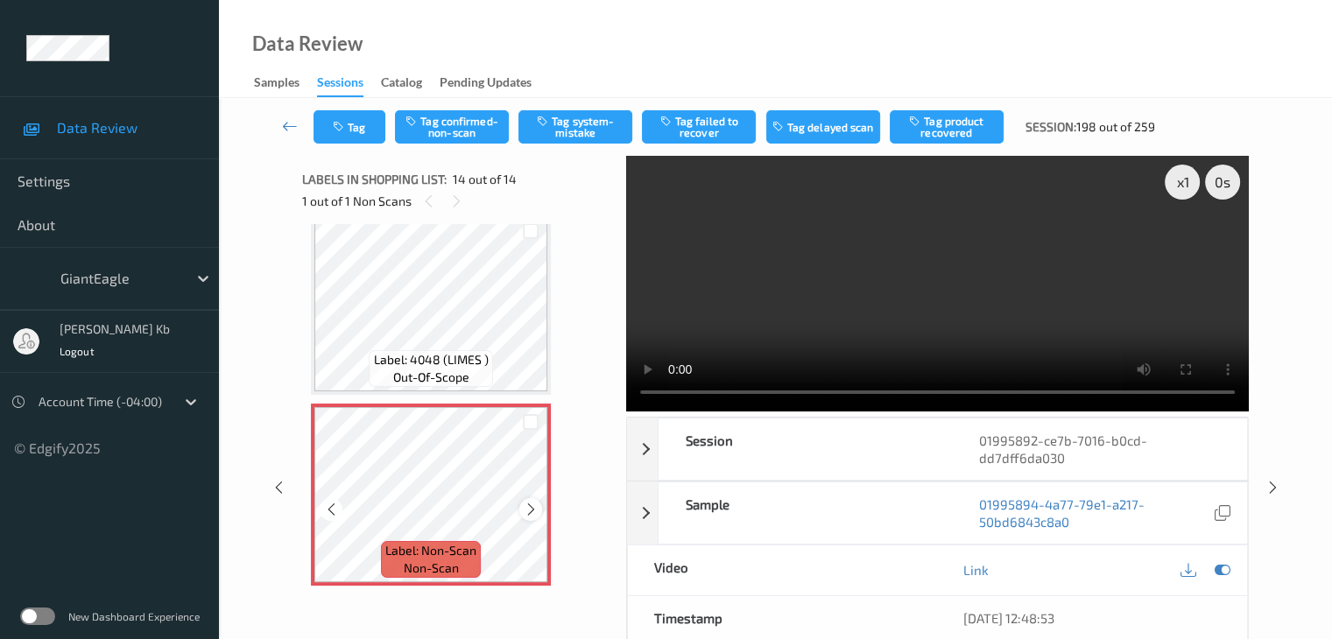
click at [529, 509] on icon at bounding box center [531, 510] width 15 height 16
click at [585, 124] on button "Tag system-mistake" at bounding box center [575, 126] width 114 height 33
click at [373, 123] on button "Tag" at bounding box center [349, 126] width 72 height 33
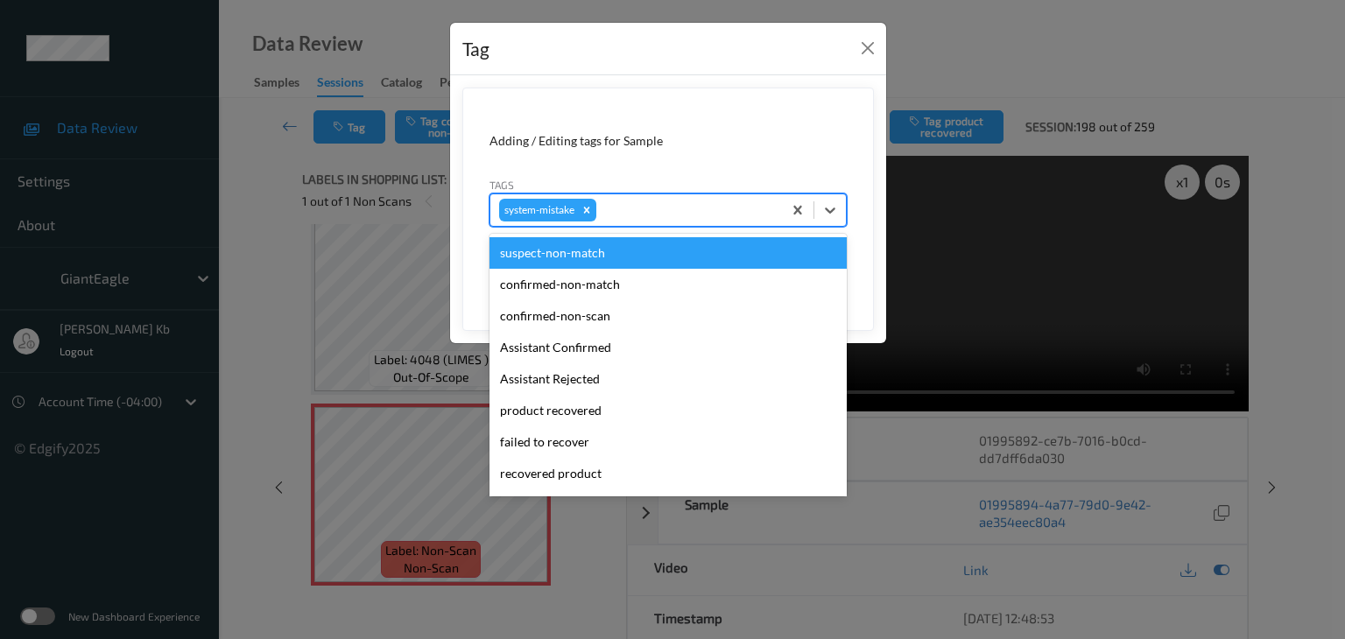
click at [648, 201] on div at bounding box center [686, 210] width 173 height 21
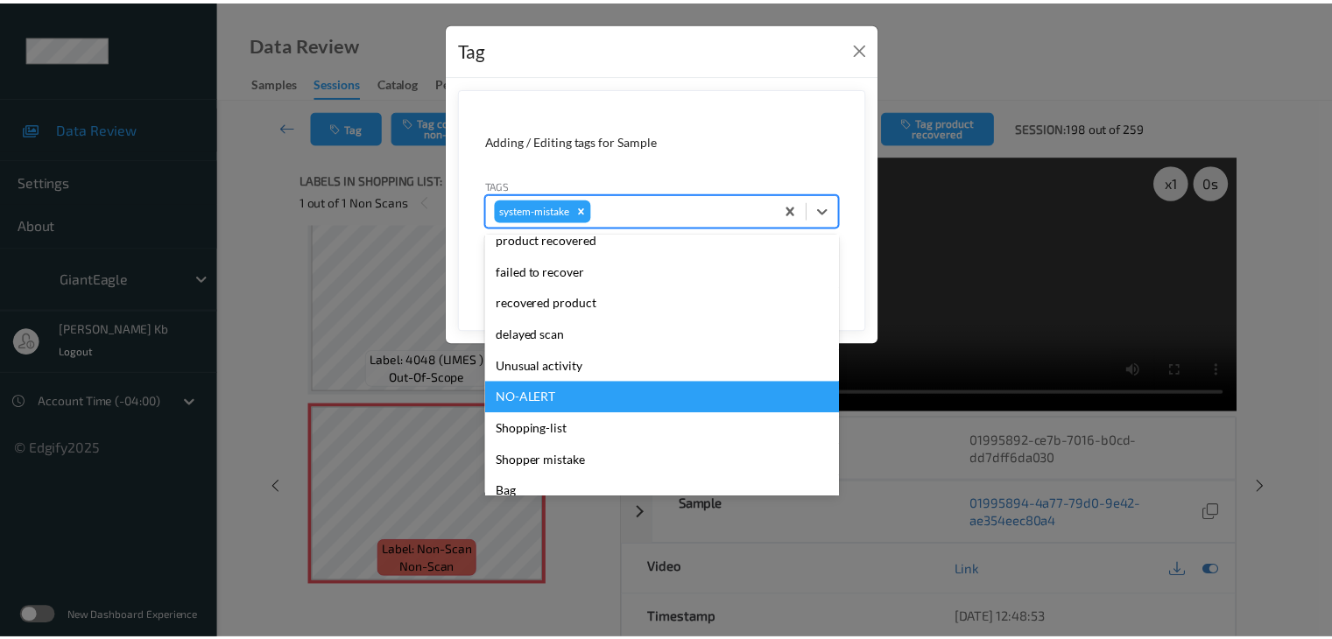
scroll to position [175, 0]
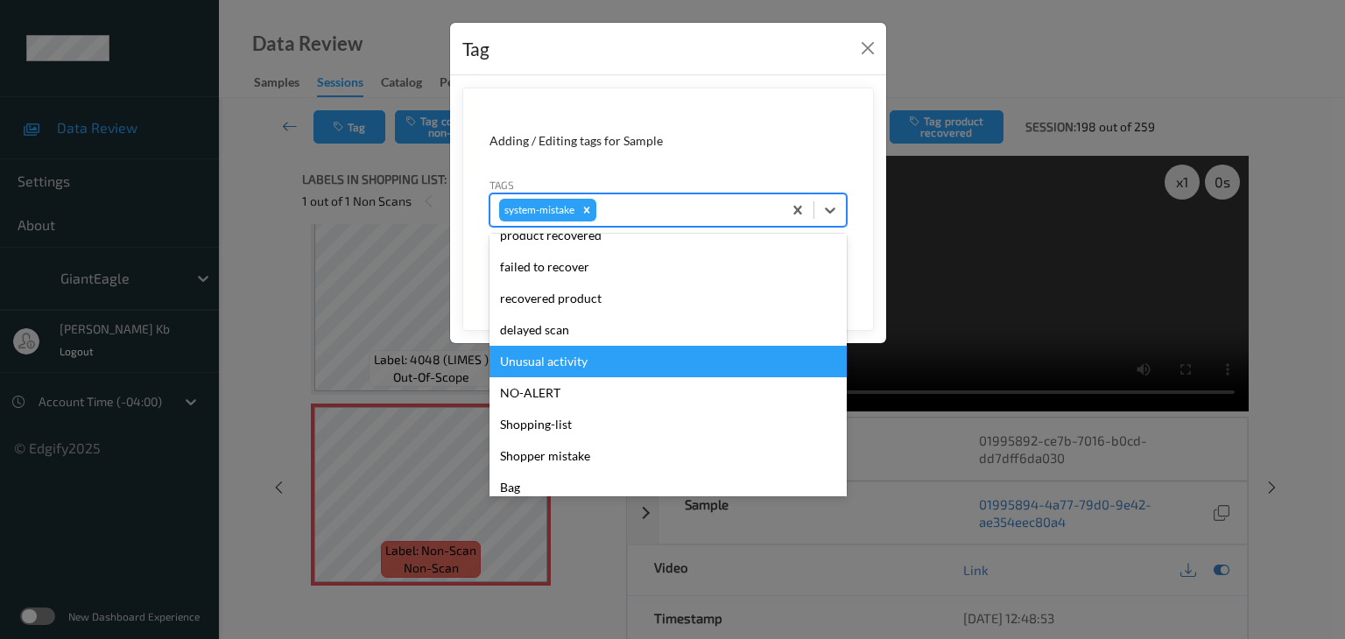
click at [567, 362] on div "Unusual activity" at bounding box center [667, 362] width 357 height 32
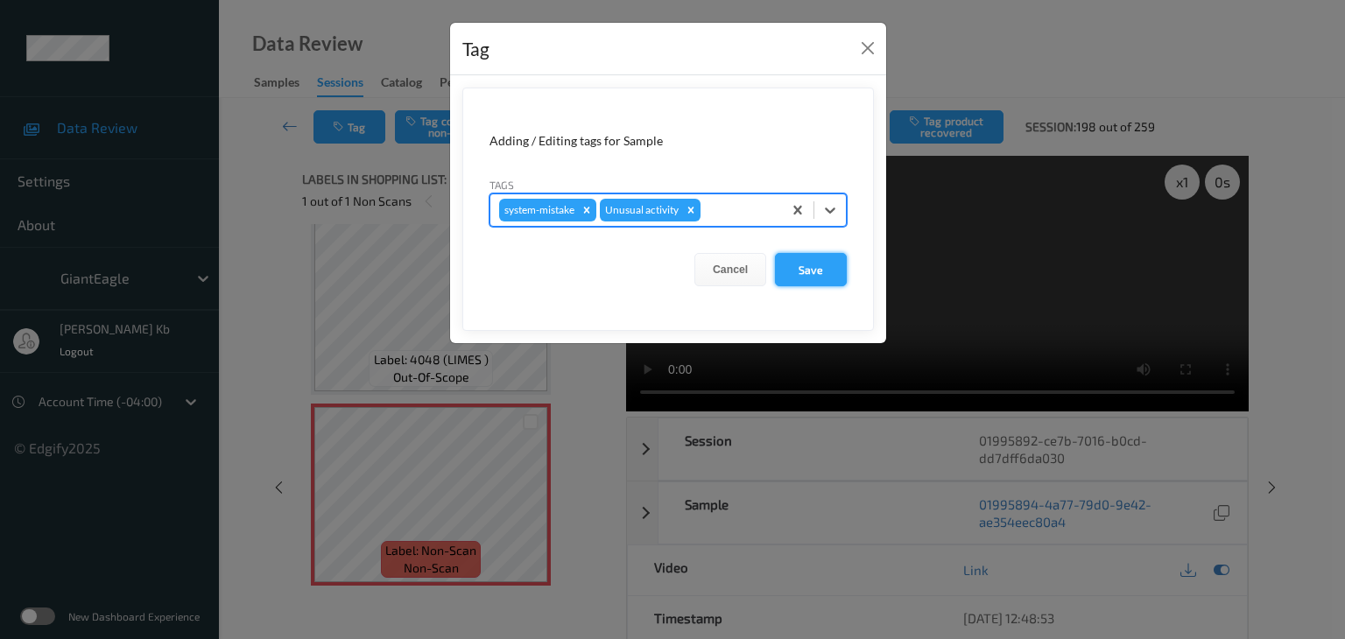
click at [812, 268] on button "Save" at bounding box center [811, 269] width 72 height 33
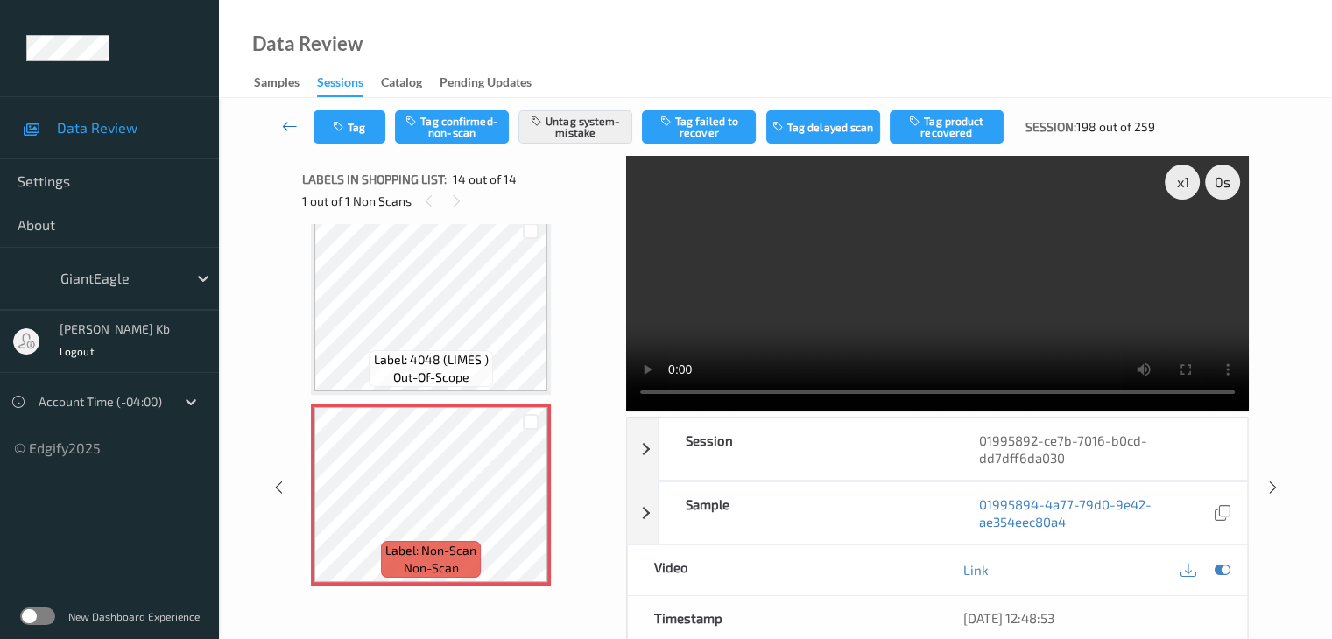
click at [291, 130] on icon at bounding box center [290, 126] width 16 height 18
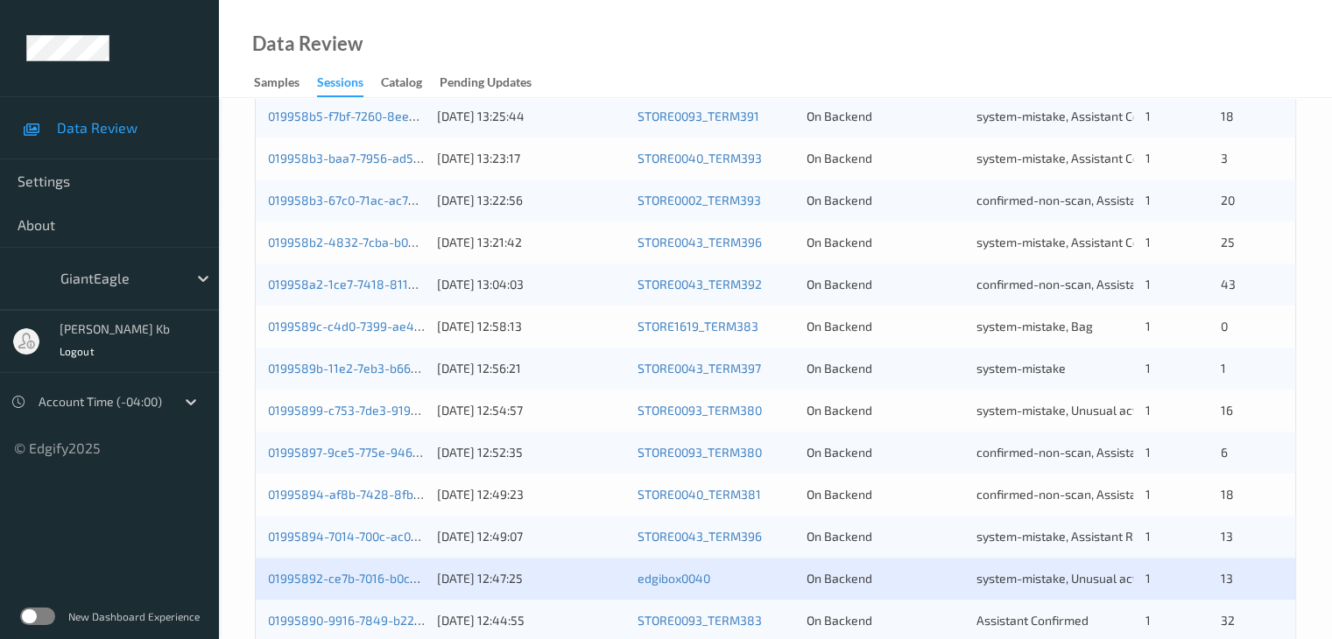
scroll to position [816, 0]
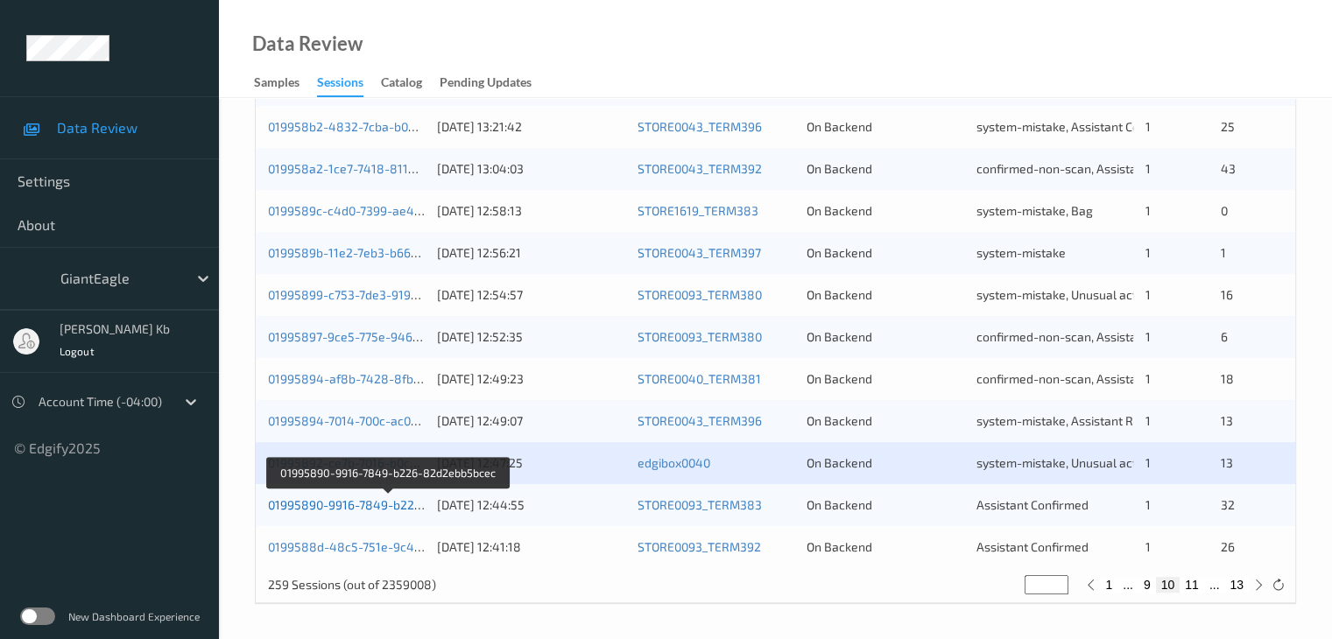
click at [354, 504] on link "01995890-9916-7849-b226-82d2ebb5bcec" at bounding box center [389, 504] width 242 height 15
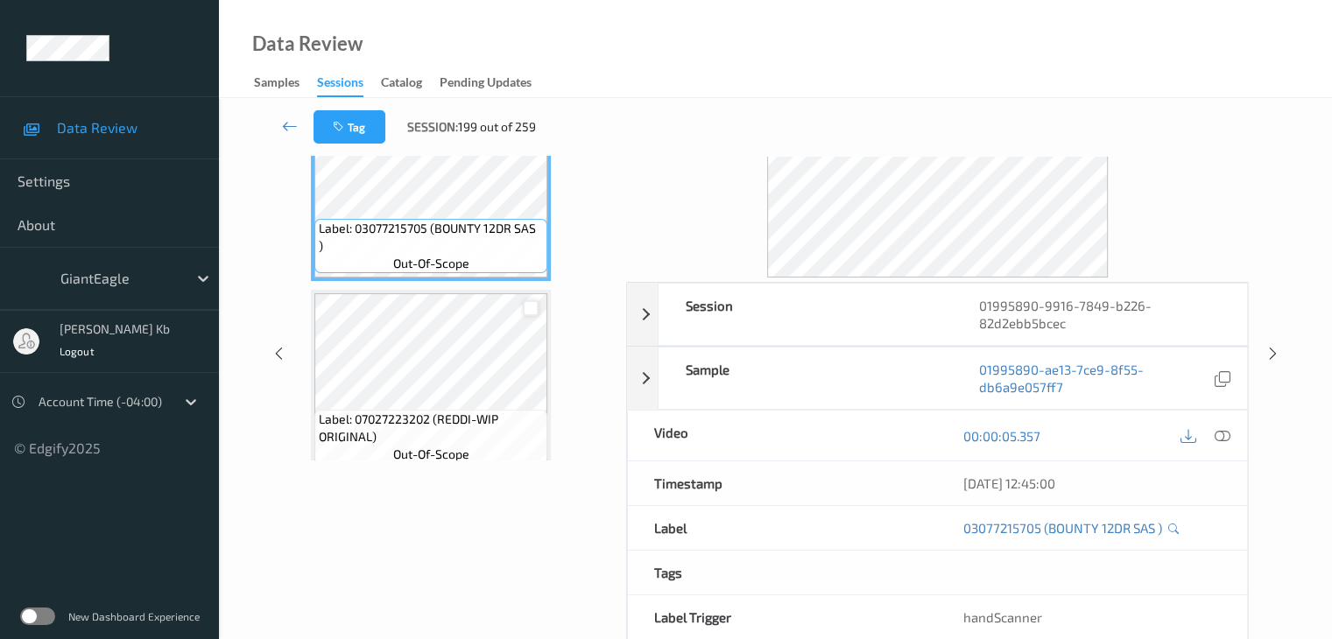
scroll to position [39, 0]
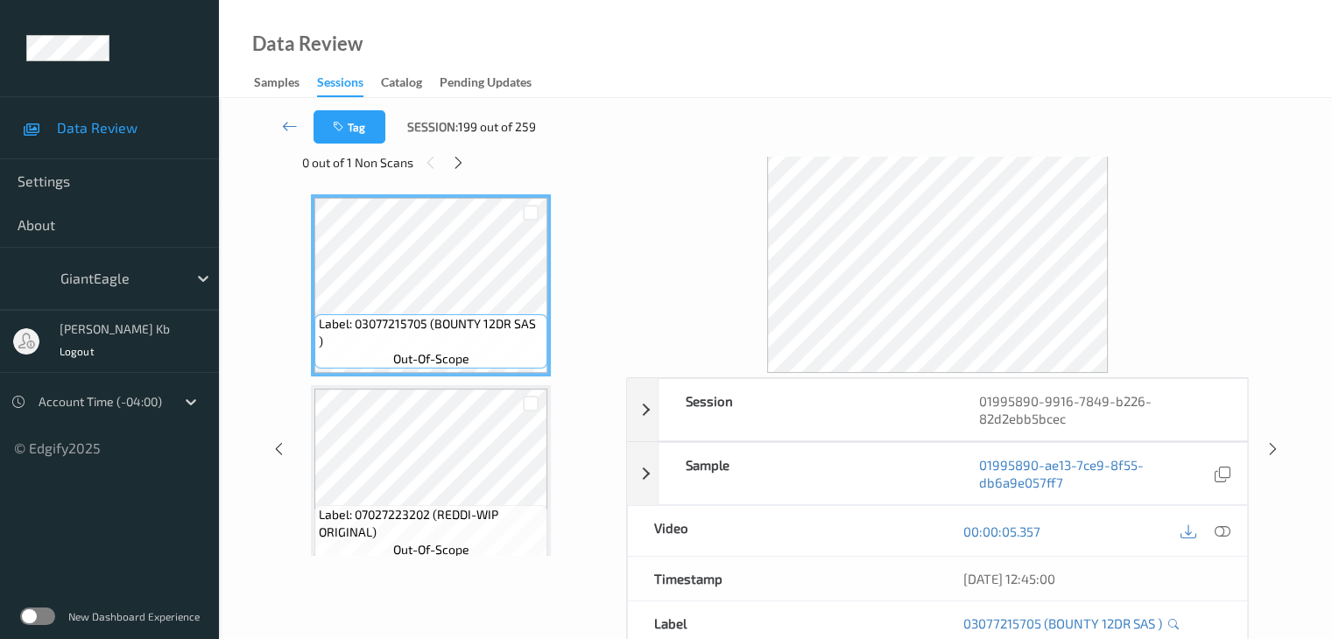
click at [462, 166] on icon at bounding box center [458, 163] width 15 height 16
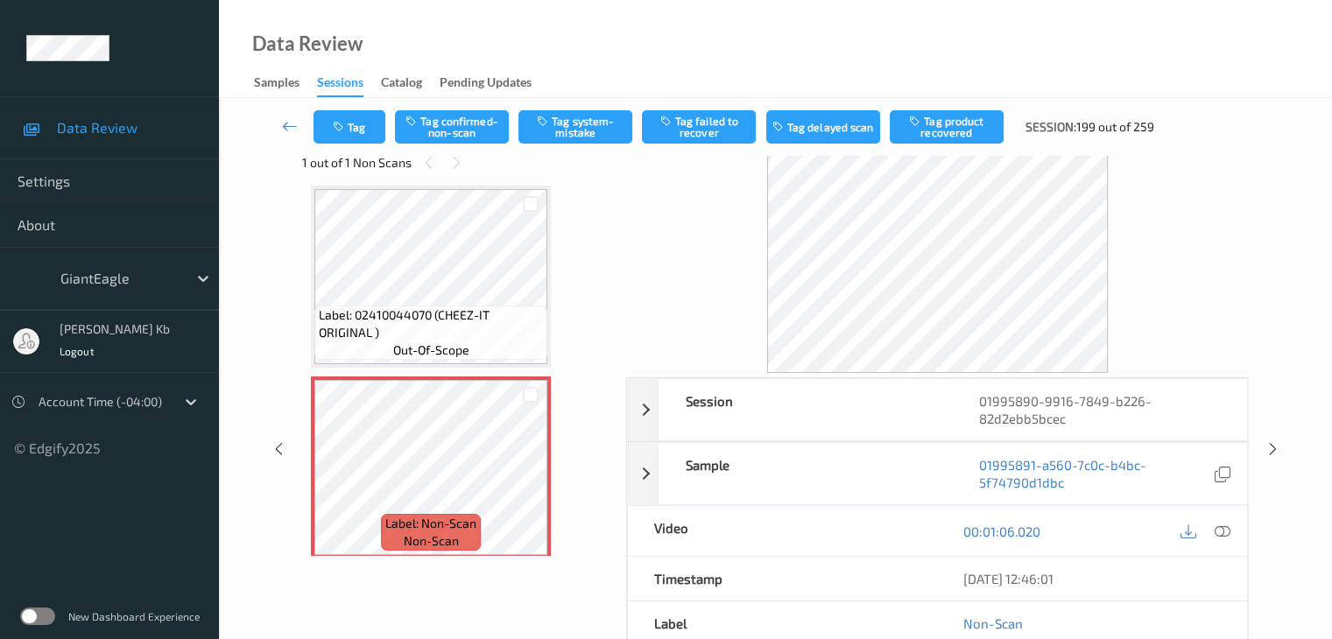
scroll to position [0, 0]
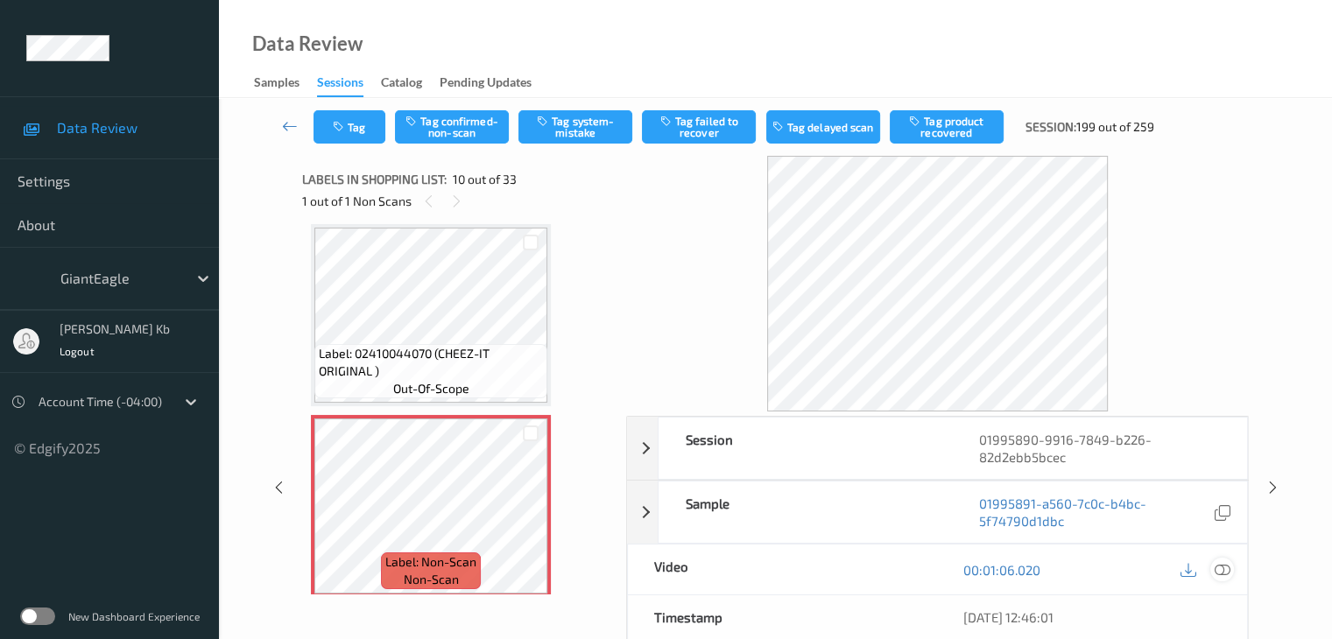
click at [1229, 571] on div at bounding box center [1222, 570] width 24 height 24
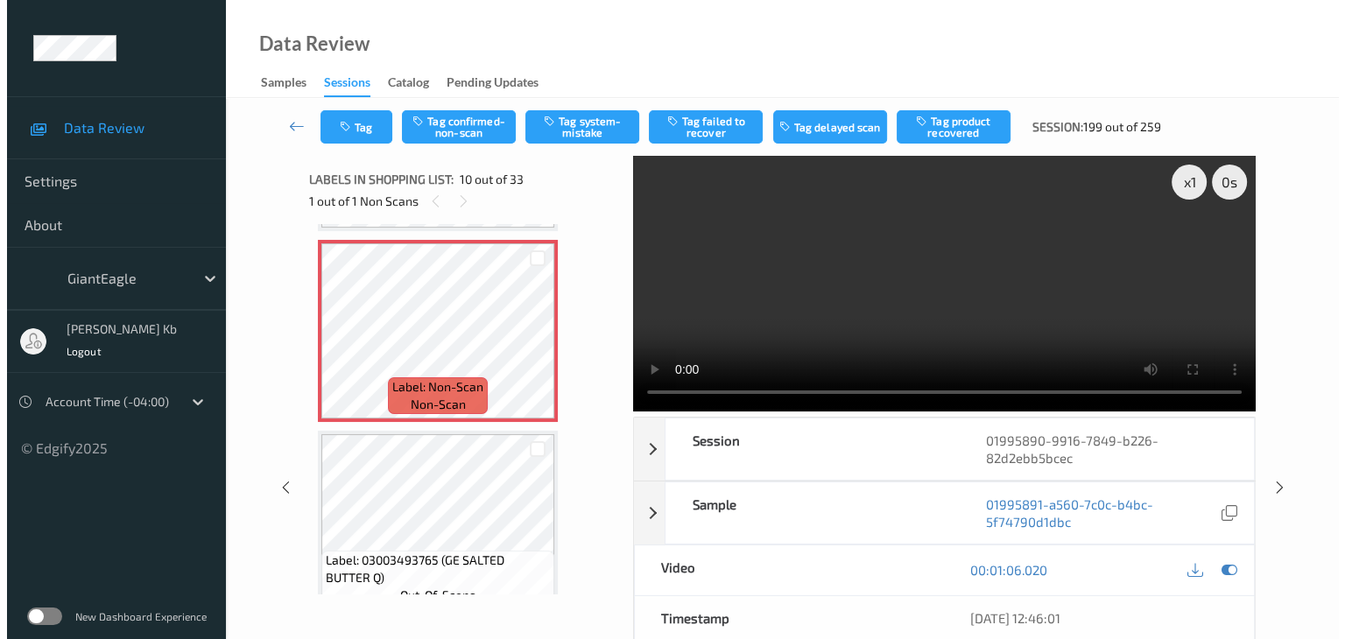
scroll to position [1536, 0]
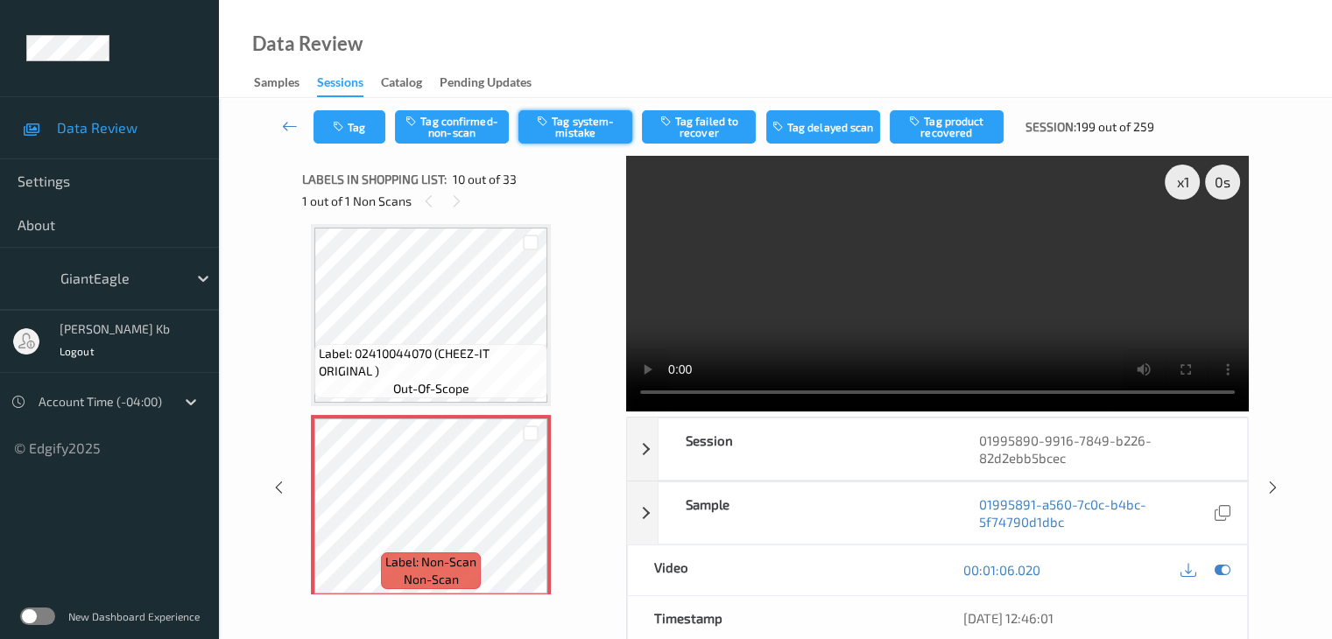
click at [594, 117] on button "Tag system-mistake" at bounding box center [575, 126] width 114 height 33
click at [376, 127] on button "Tag" at bounding box center [349, 126] width 72 height 33
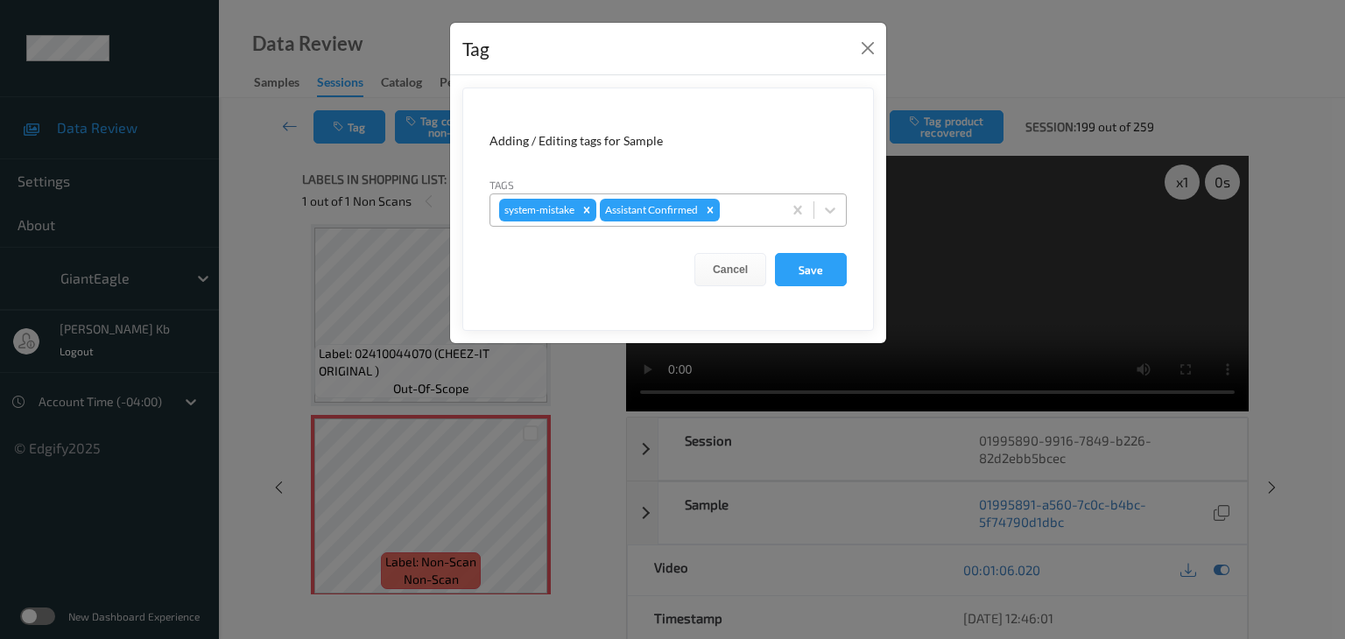
click at [753, 211] on div at bounding box center [748, 210] width 50 height 21
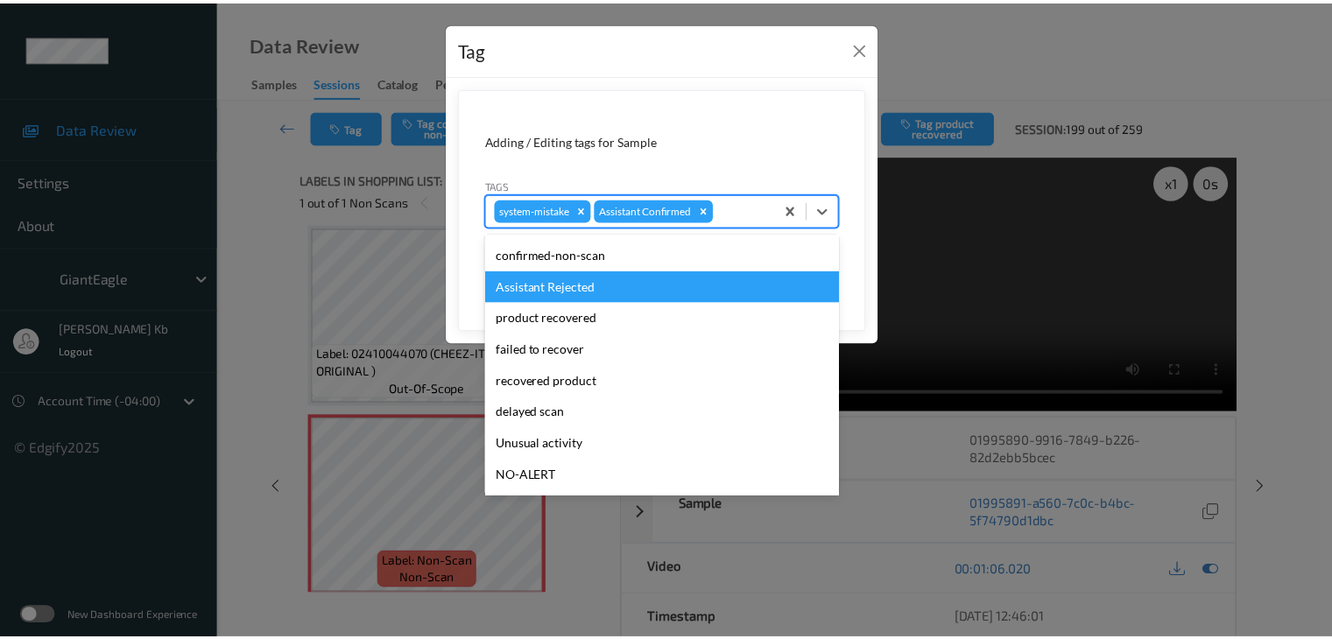
scroll to position [88, 0]
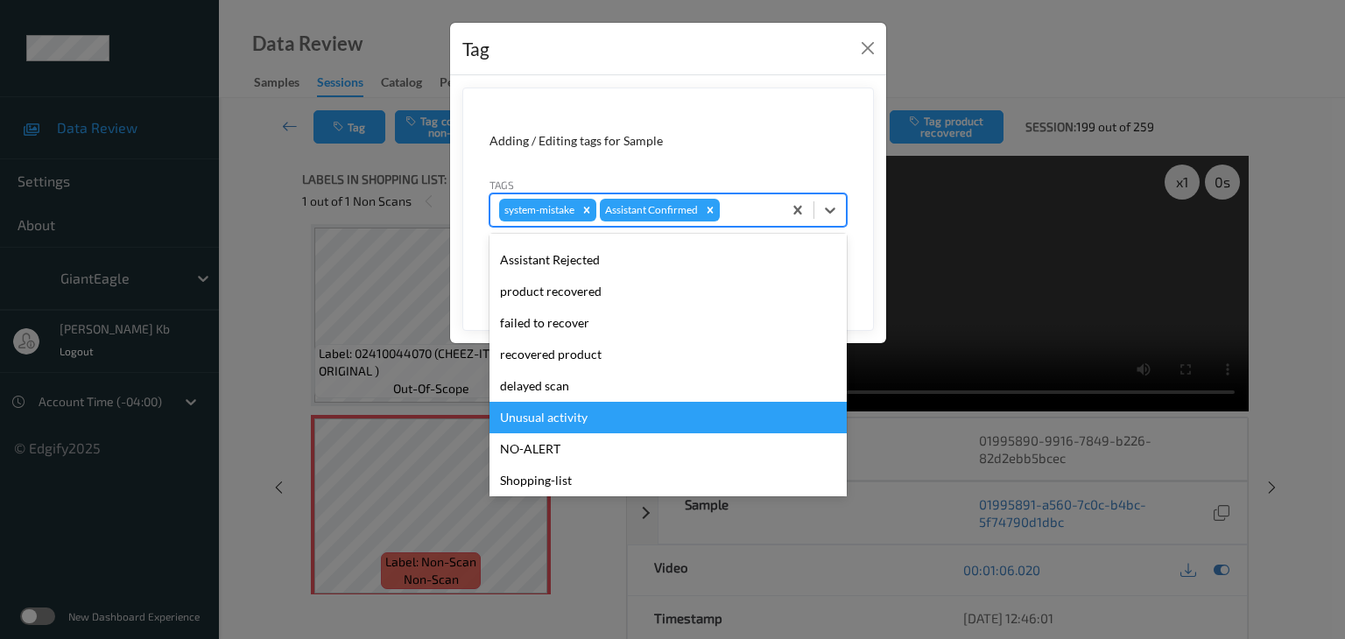
click at [551, 414] on div "Unusual activity" at bounding box center [667, 418] width 357 height 32
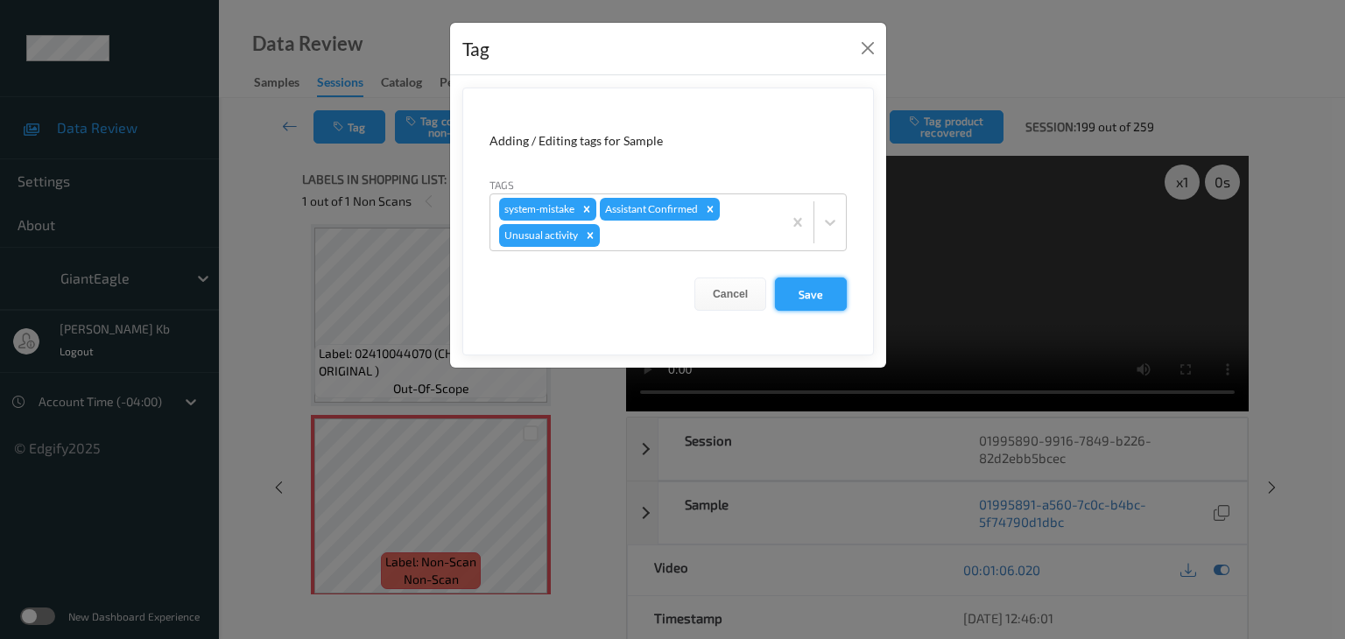
click at [821, 284] on button "Save" at bounding box center [811, 294] width 72 height 33
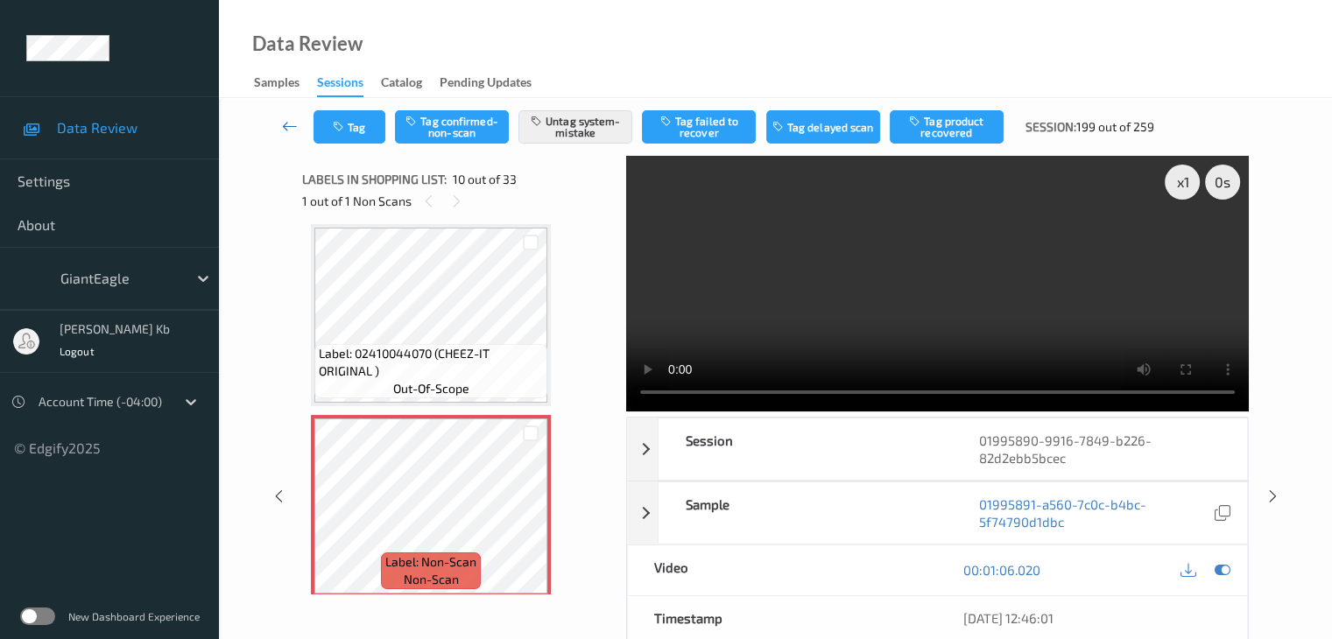
click at [291, 124] on icon at bounding box center [290, 126] width 16 height 18
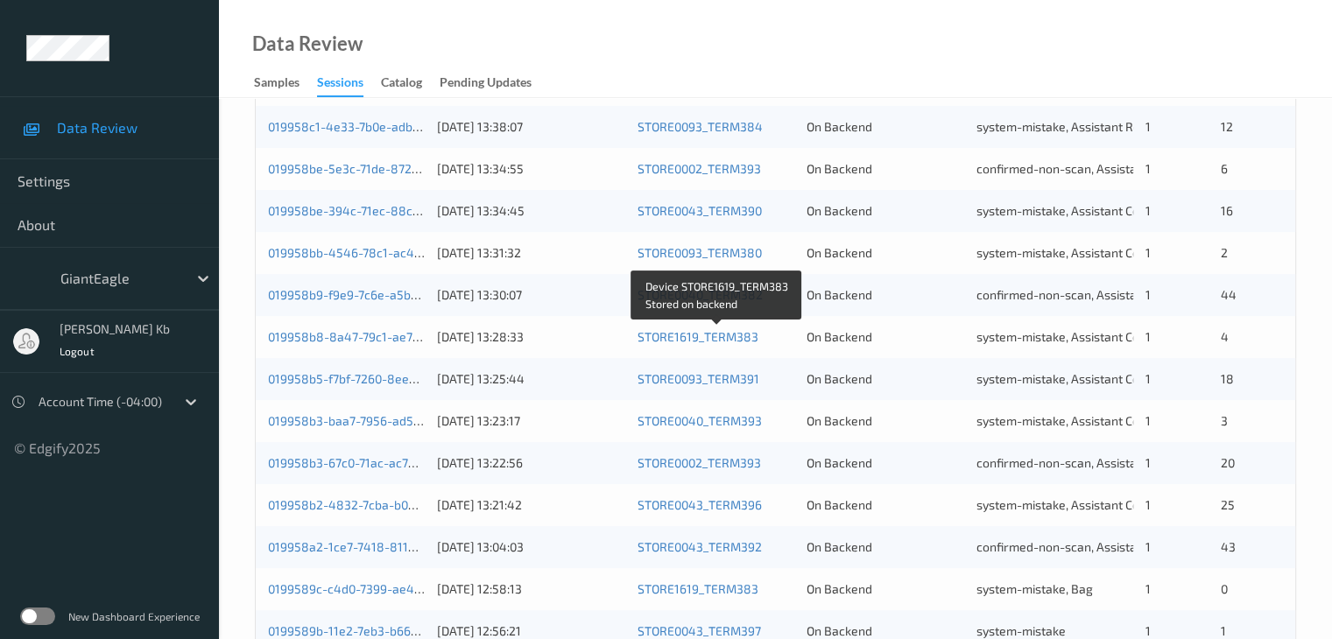
scroll to position [788, 0]
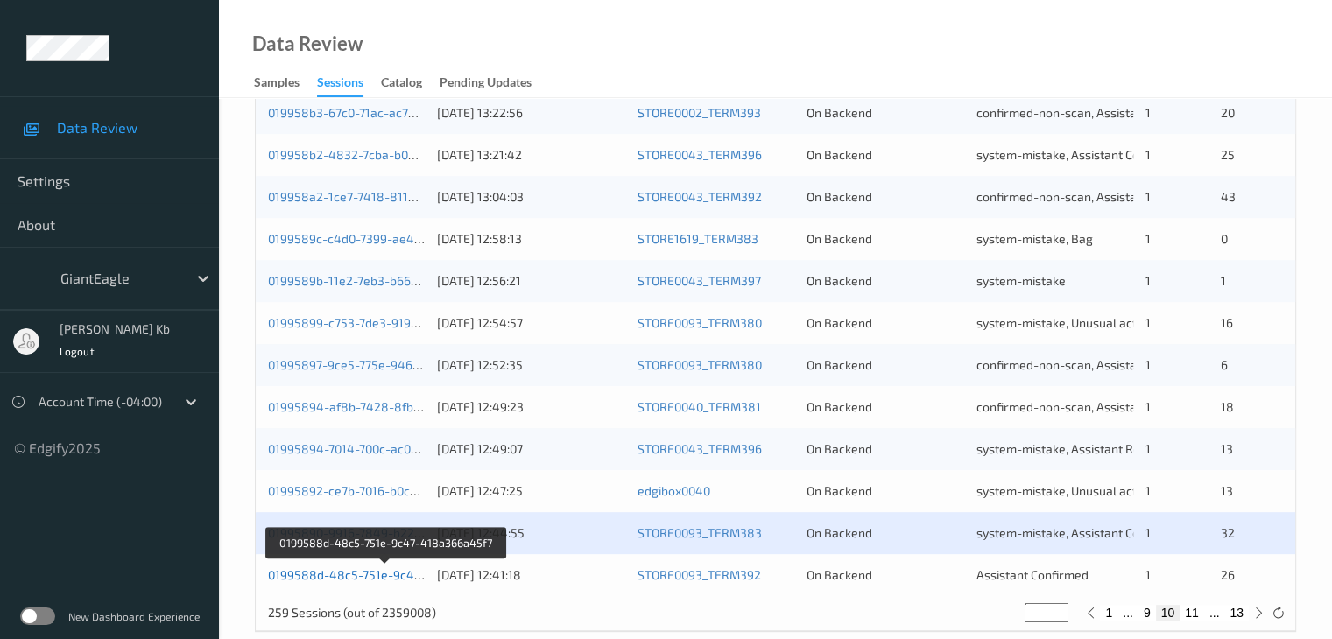
click at [347, 572] on link "0199588d-48c5-751e-9c47-418a366a45f7" at bounding box center [387, 574] width 239 height 15
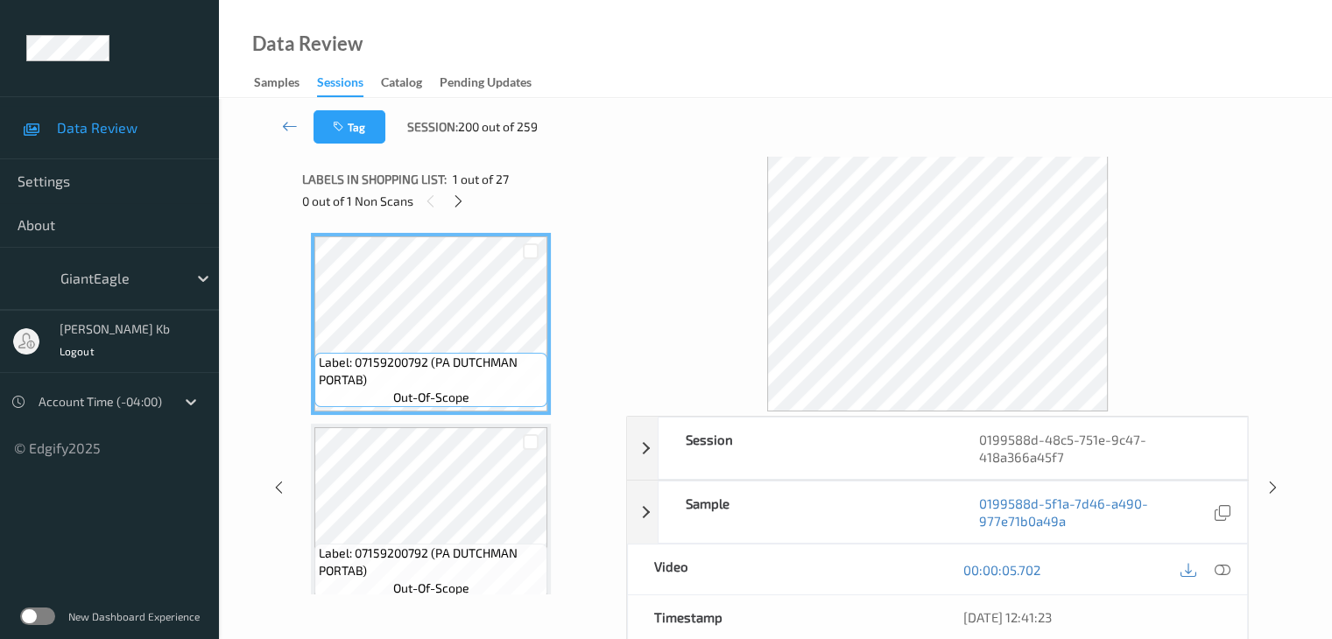
drag, startPoint x: 460, startPoint y: 203, endPoint x: 466, endPoint y: 221, distance: 18.6
click at [460, 203] on icon at bounding box center [458, 201] width 15 height 16
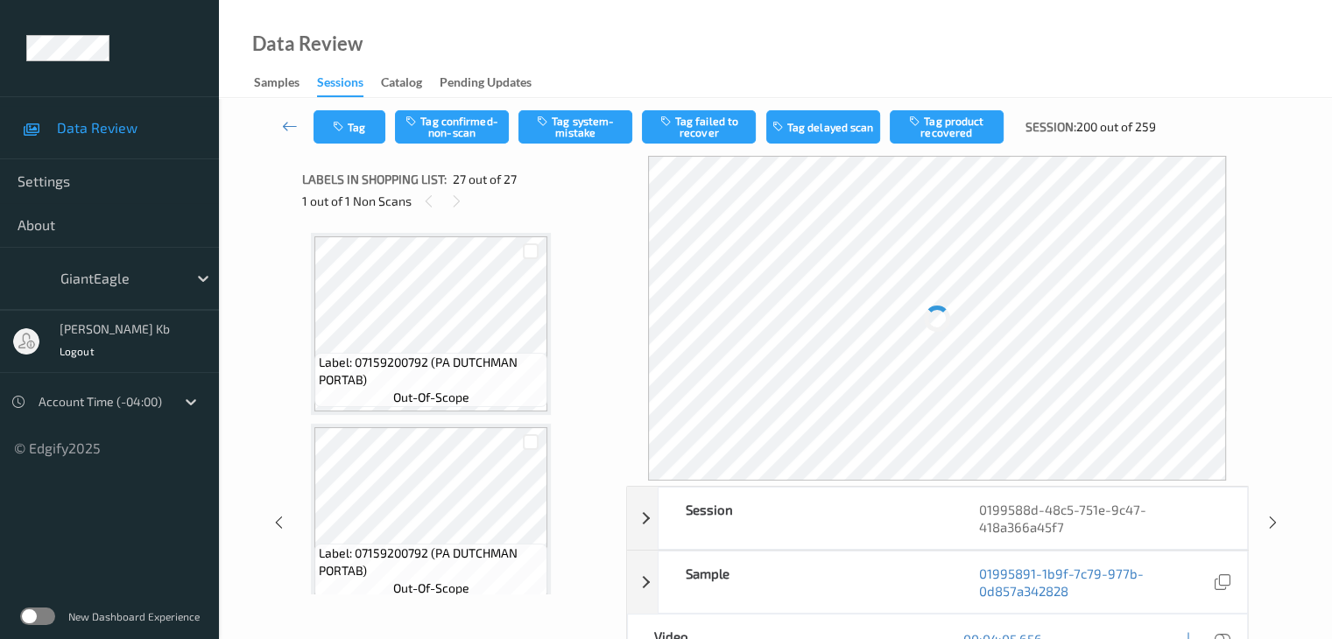
scroll to position [4780, 0]
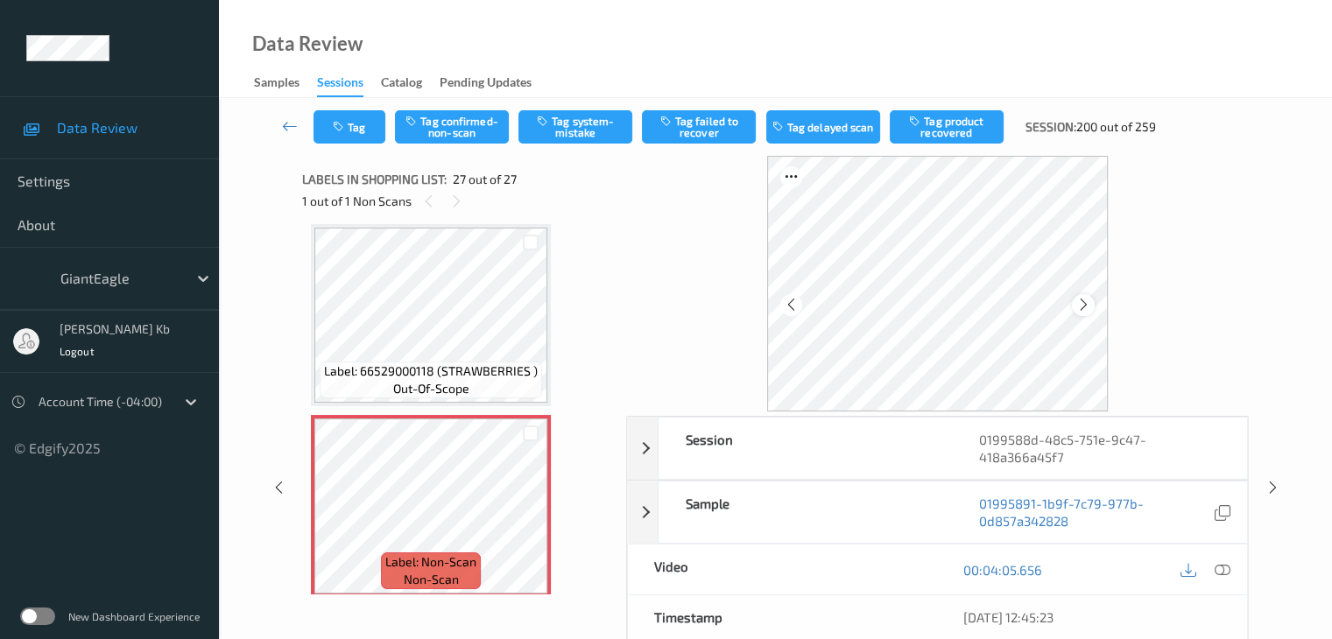
click at [1086, 306] on icon at bounding box center [1083, 305] width 15 height 16
click at [1222, 566] on icon at bounding box center [1221, 570] width 16 height 16
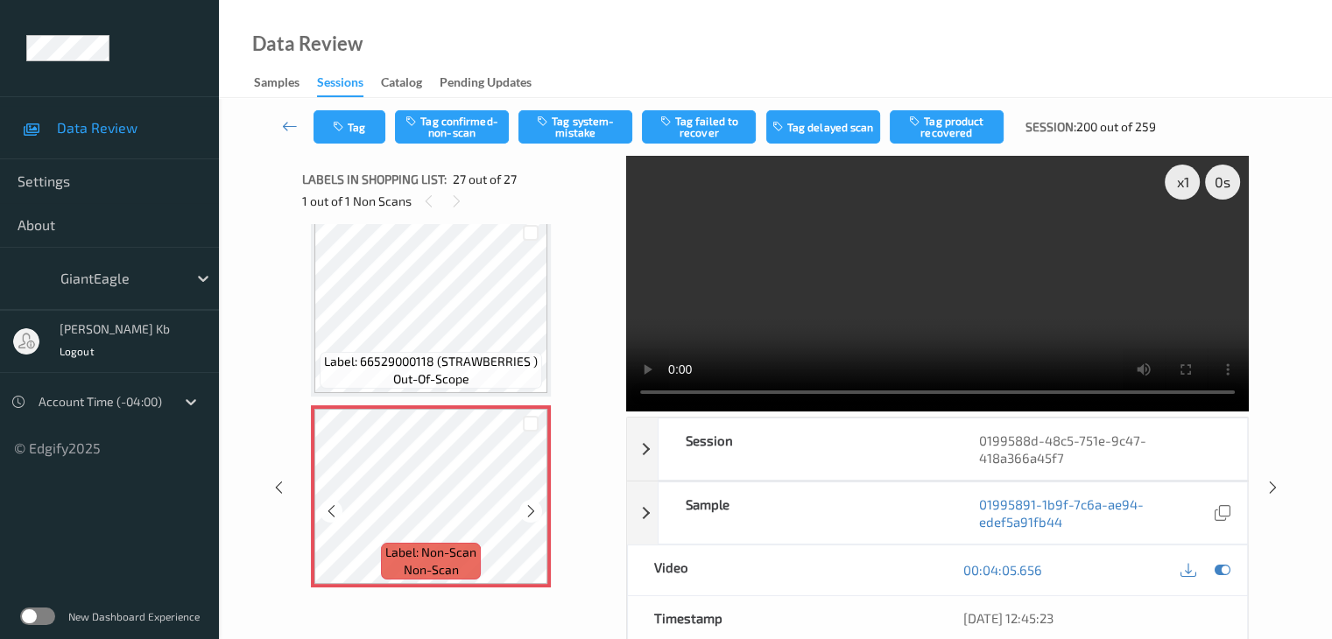
scroll to position [4791, 0]
click at [522, 509] on div at bounding box center [530, 509] width 22 height 22
click at [540, 510] on div "Label: Non-Scan non-scan" at bounding box center [431, 495] width 240 height 182
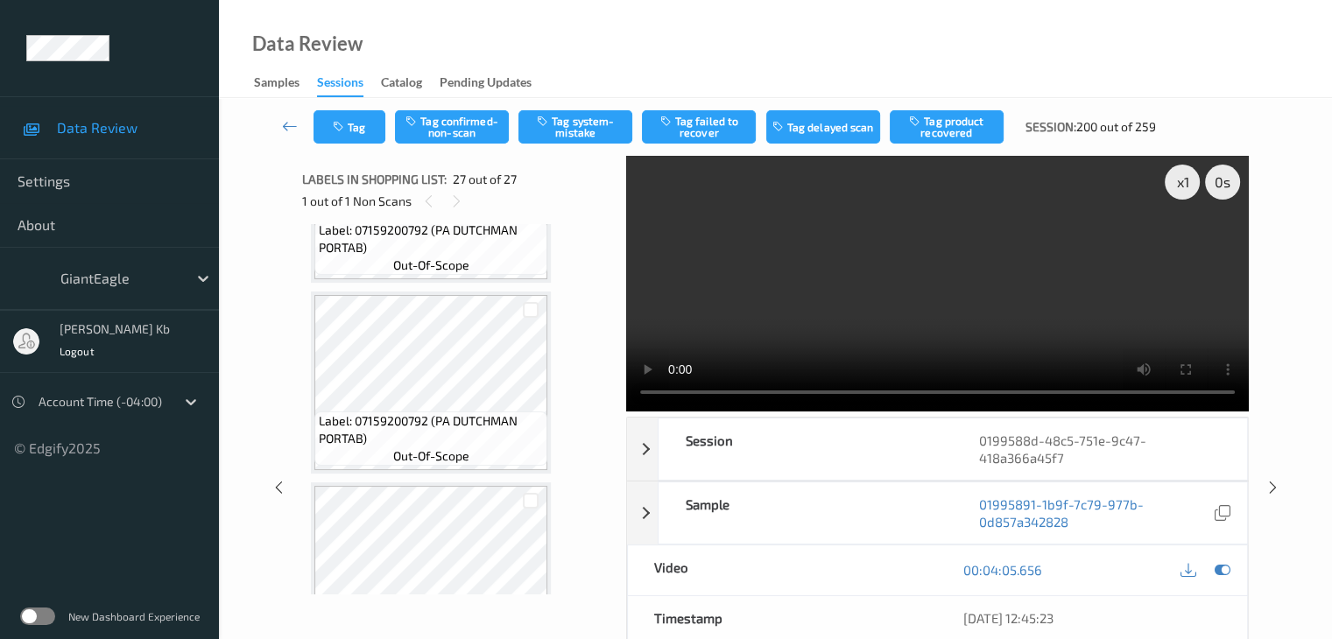
scroll to position [0, 0]
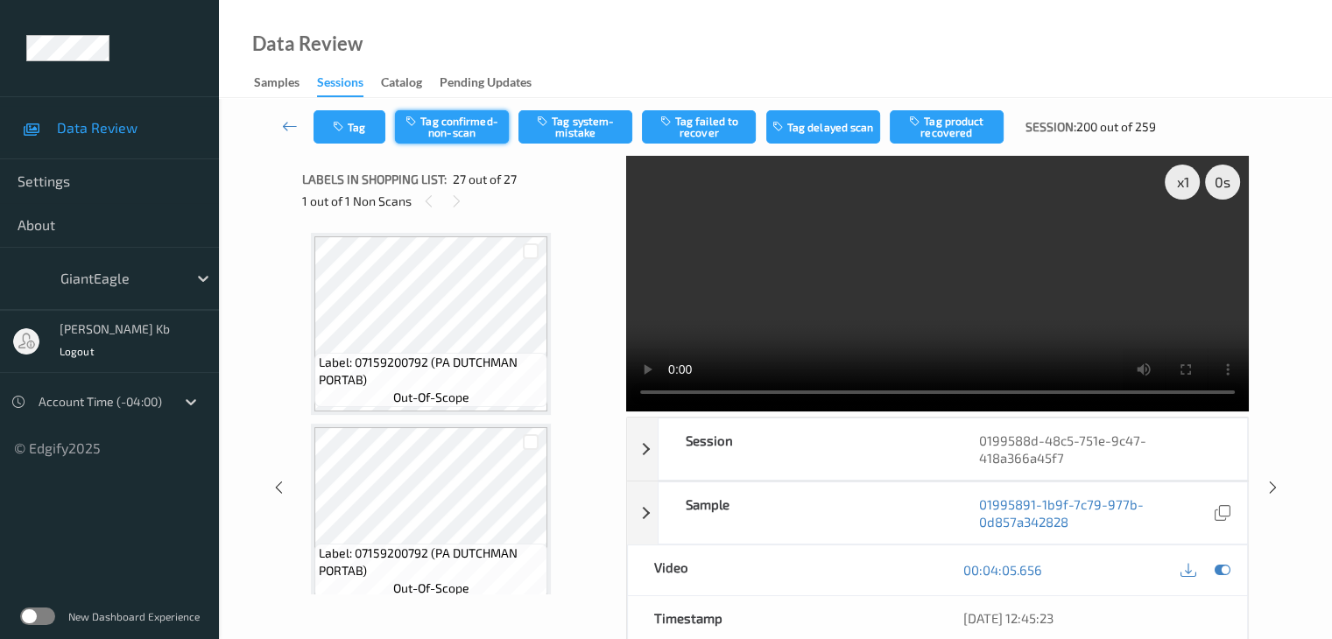
click at [468, 123] on button "Tag confirmed-non-scan" at bounding box center [452, 126] width 114 height 33
click at [707, 123] on button "Tag failed to recover" at bounding box center [699, 126] width 114 height 33
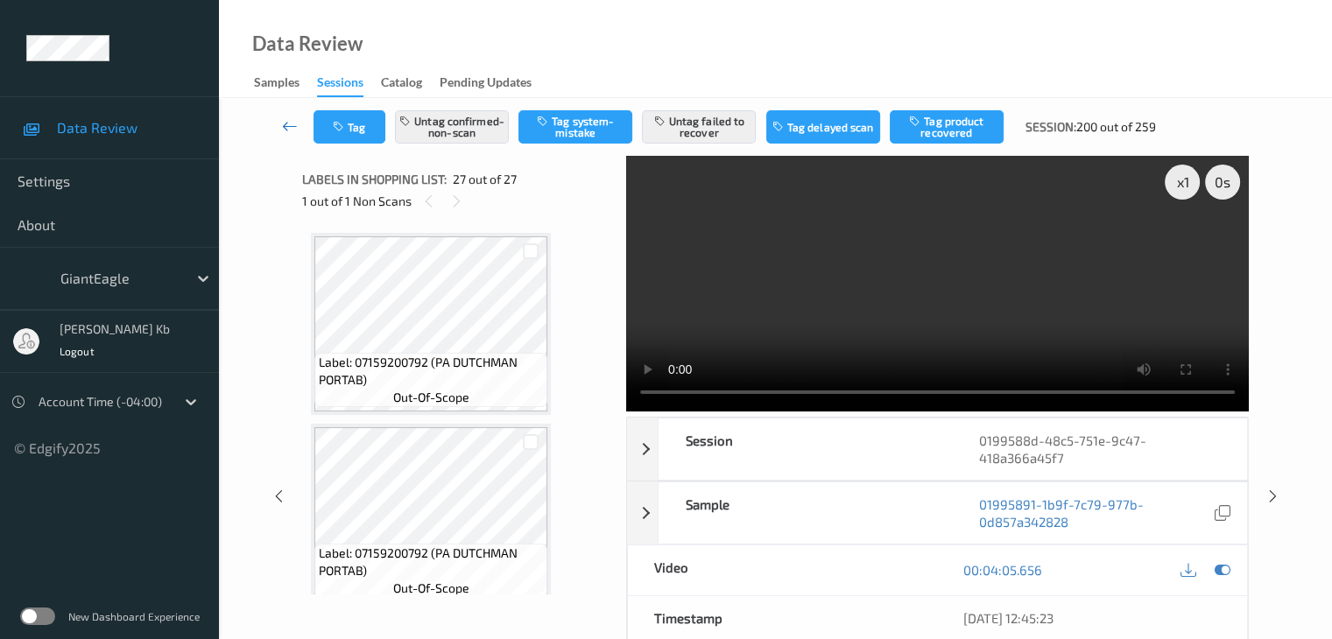
click at [289, 119] on icon at bounding box center [290, 126] width 16 height 18
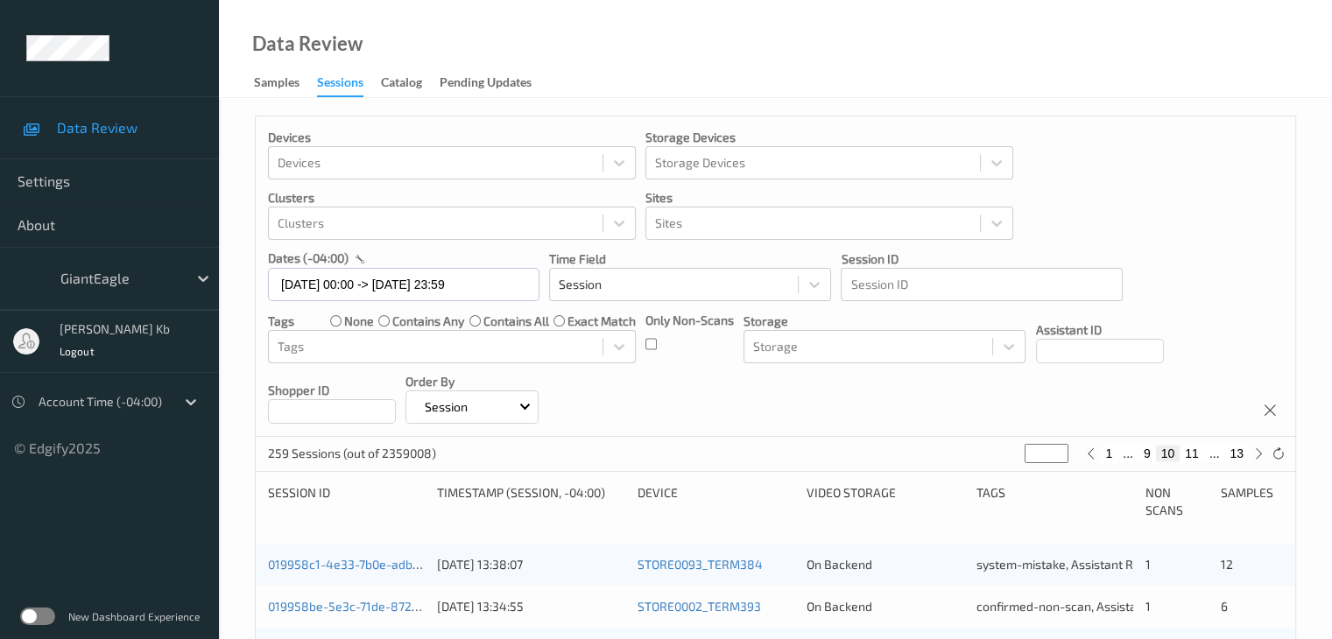
click at [1146, 453] on button "9" at bounding box center [1147, 454] width 18 height 16
type input "*"
click at [1152, 452] on button "8" at bounding box center [1154, 454] width 18 height 16
type input "*"
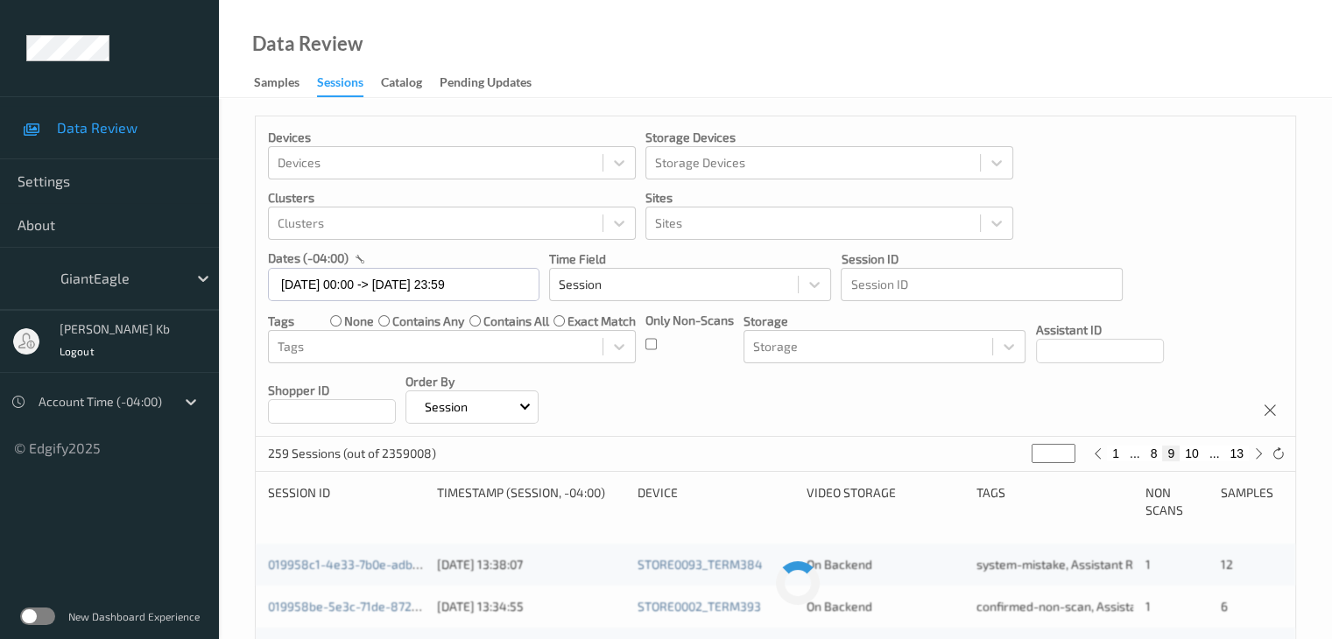
type input "*"
click at [1159, 449] on button "7" at bounding box center [1160, 454] width 18 height 16
type input "*"
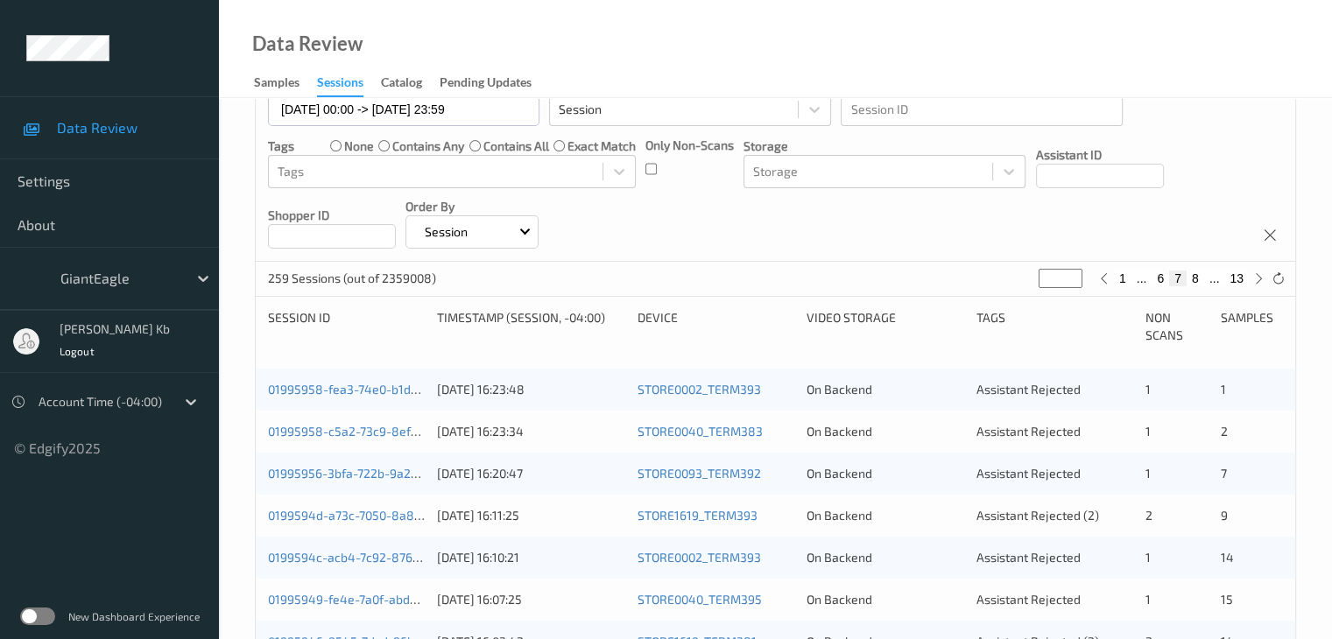
scroll to position [88, 0]
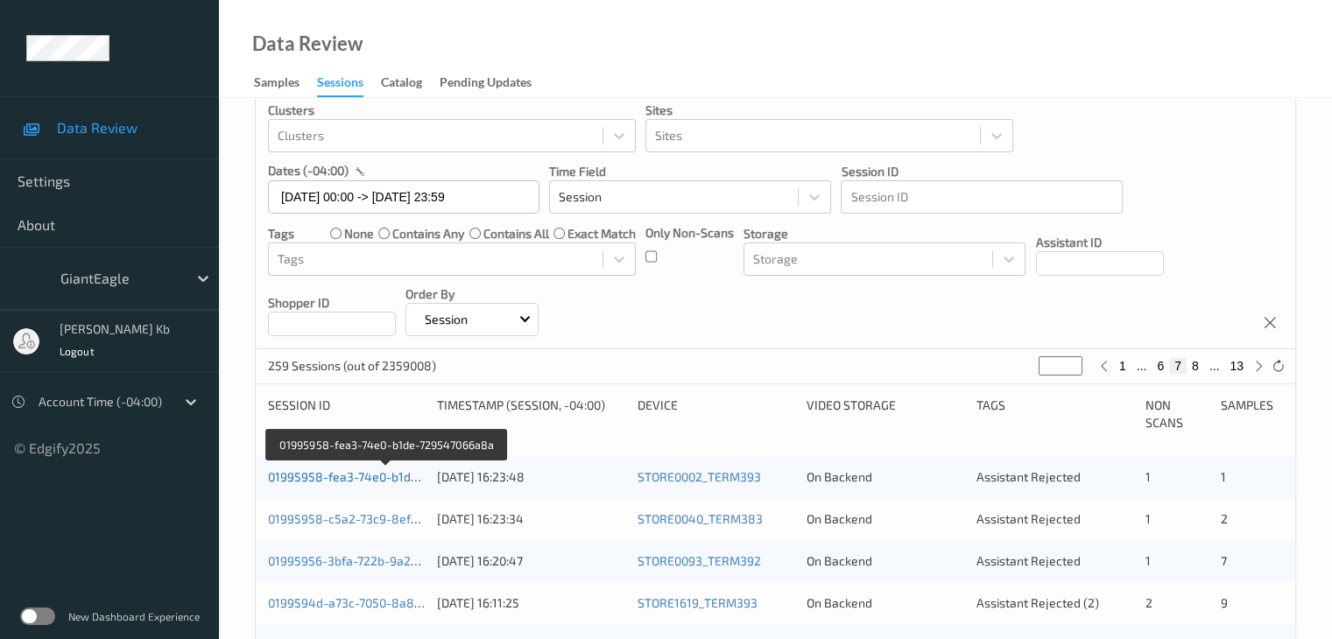
click at [384, 474] on link "01995958-fea3-74e0-b1de-729547066a8a" at bounding box center [387, 476] width 238 height 15
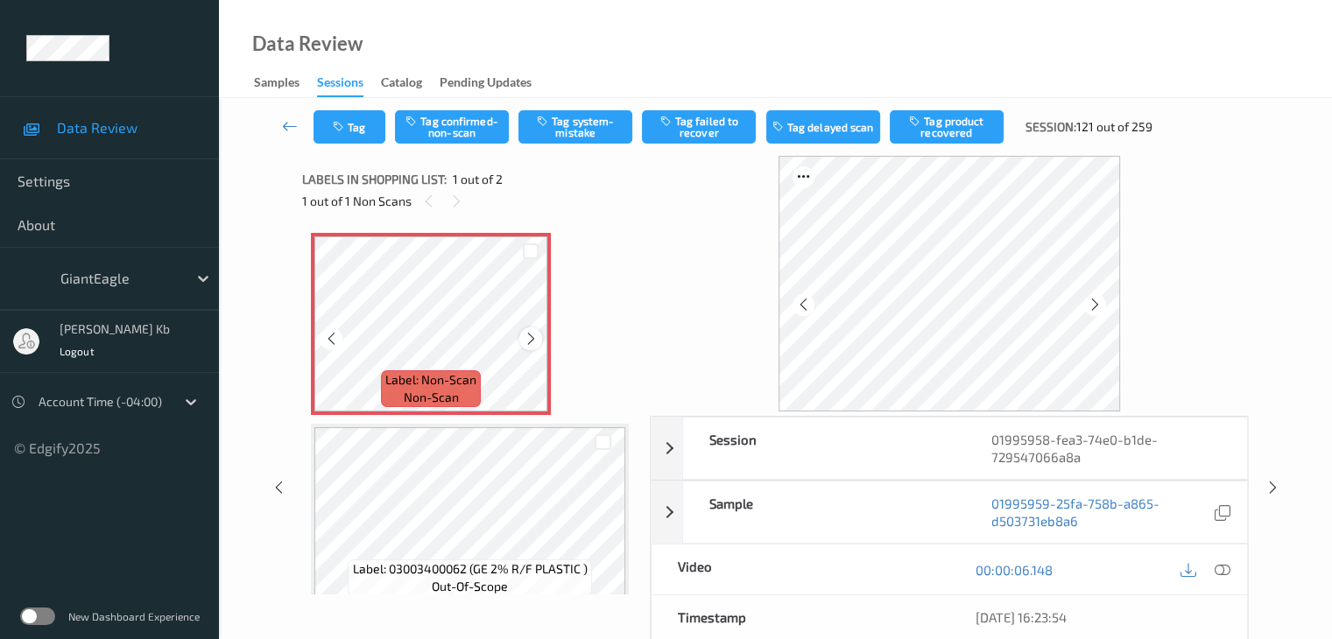
click at [531, 344] on icon at bounding box center [531, 339] width 15 height 16
click at [534, 334] on icon at bounding box center [531, 339] width 15 height 16
click at [1221, 568] on icon at bounding box center [1221, 570] width 16 height 16
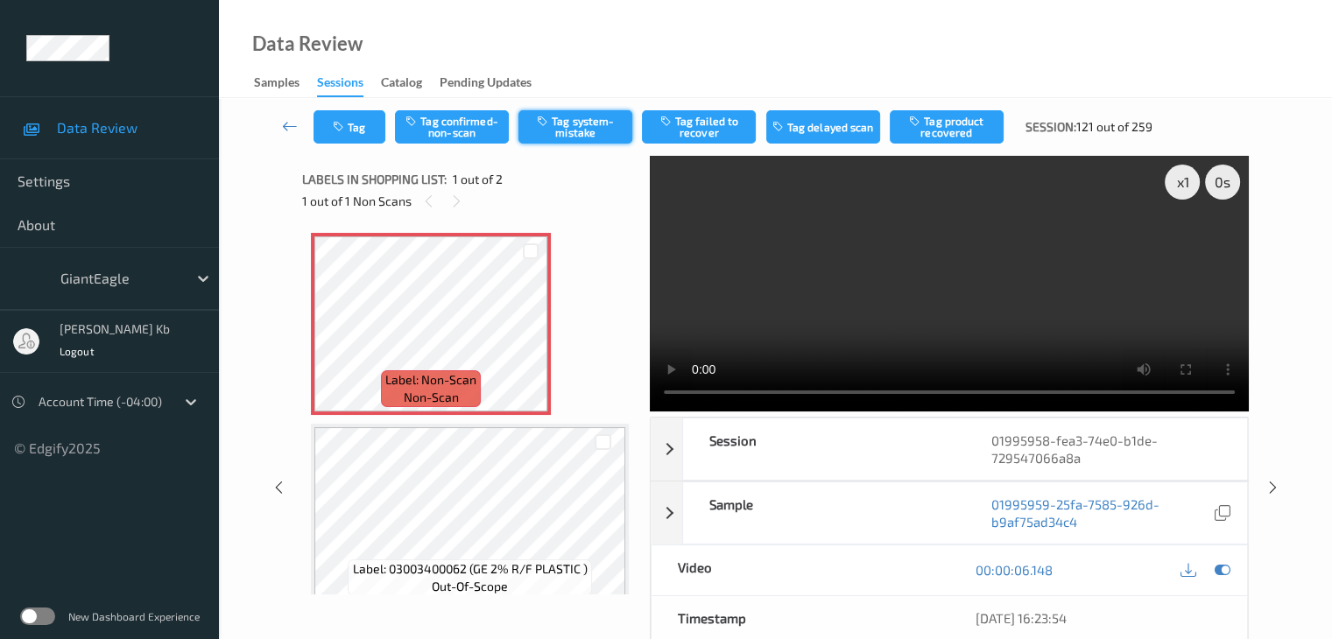
click at [584, 130] on button "Tag system-mistake" at bounding box center [575, 126] width 114 height 33
click at [295, 126] on icon at bounding box center [290, 126] width 16 height 18
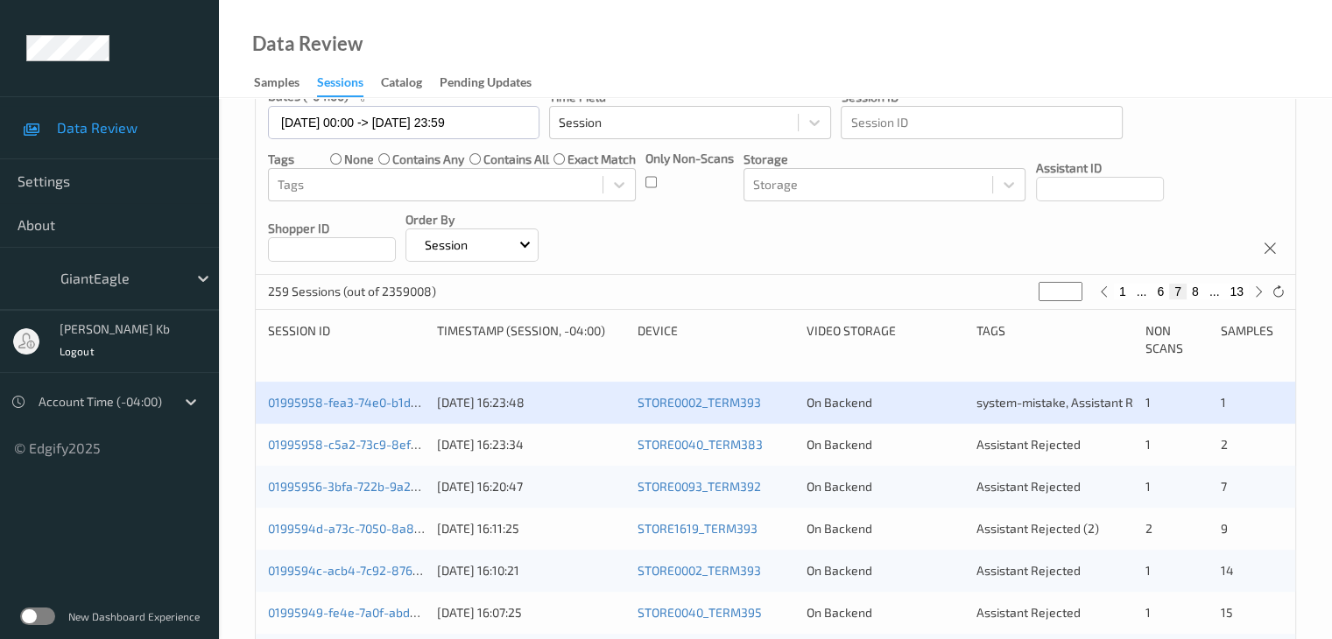
scroll to position [350, 0]
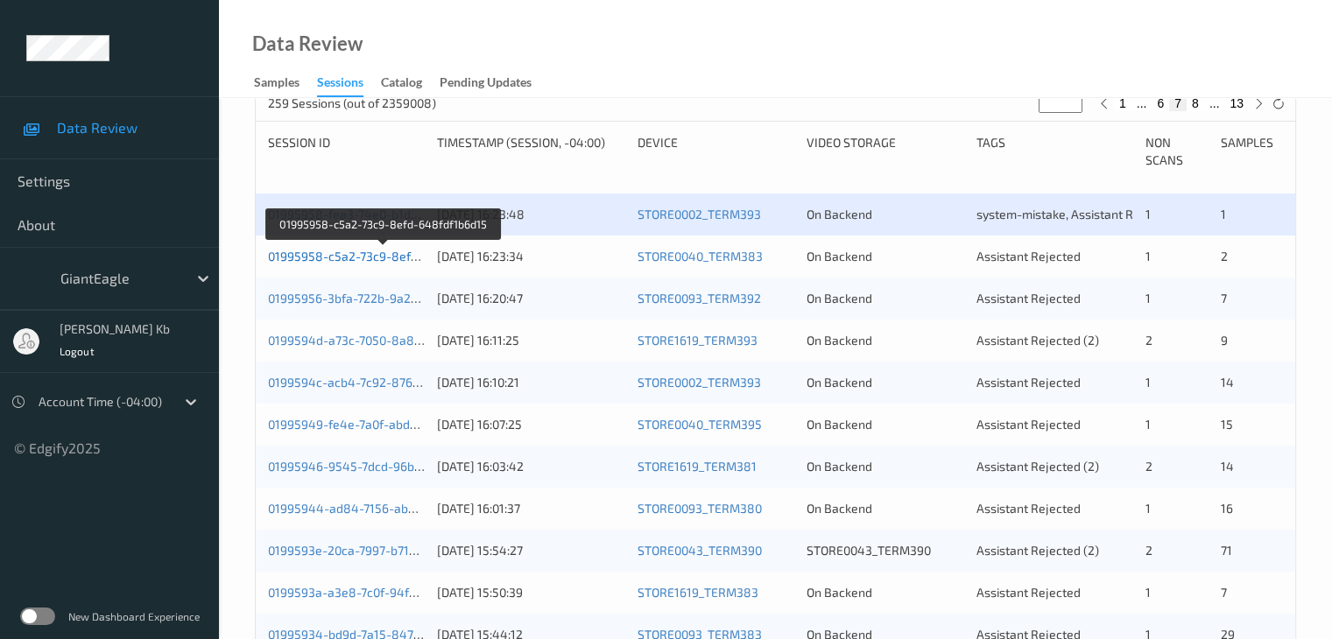
click at [320, 260] on link "01995958-c5a2-73c9-8efd-648fdf1b6d15" at bounding box center [384, 256] width 232 height 15
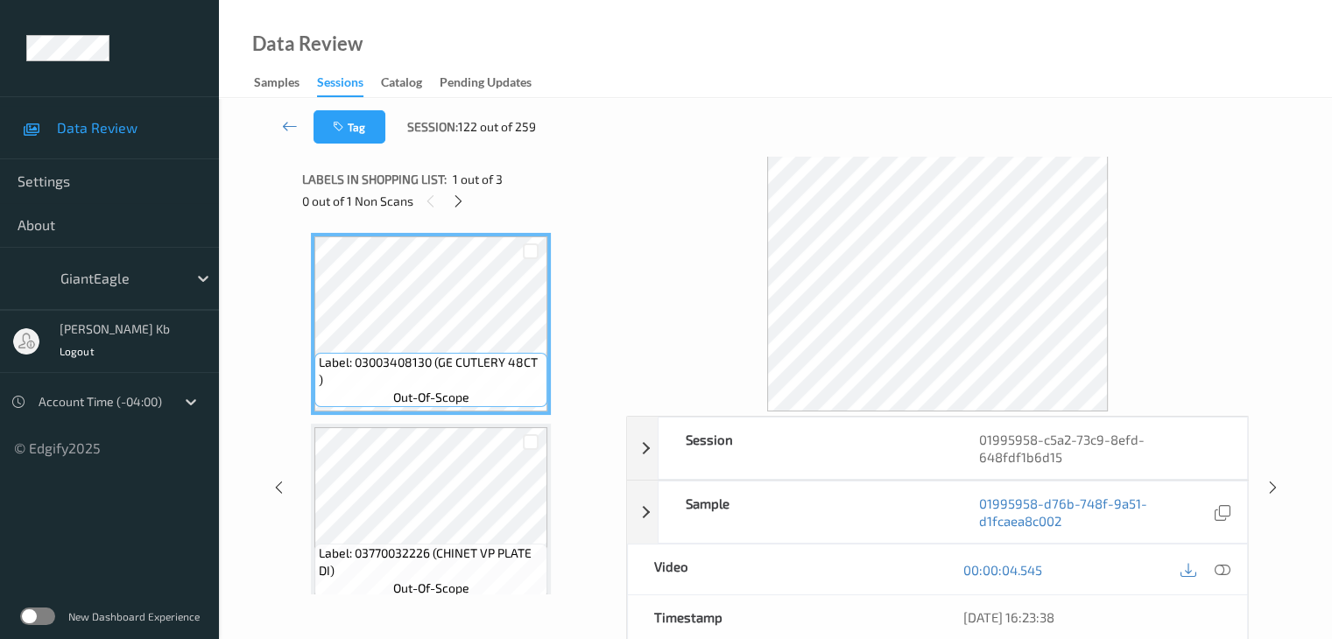
drag, startPoint x: 457, startPoint y: 202, endPoint x: 466, endPoint y: 217, distance: 17.3
click at [457, 202] on icon at bounding box center [458, 201] width 15 height 16
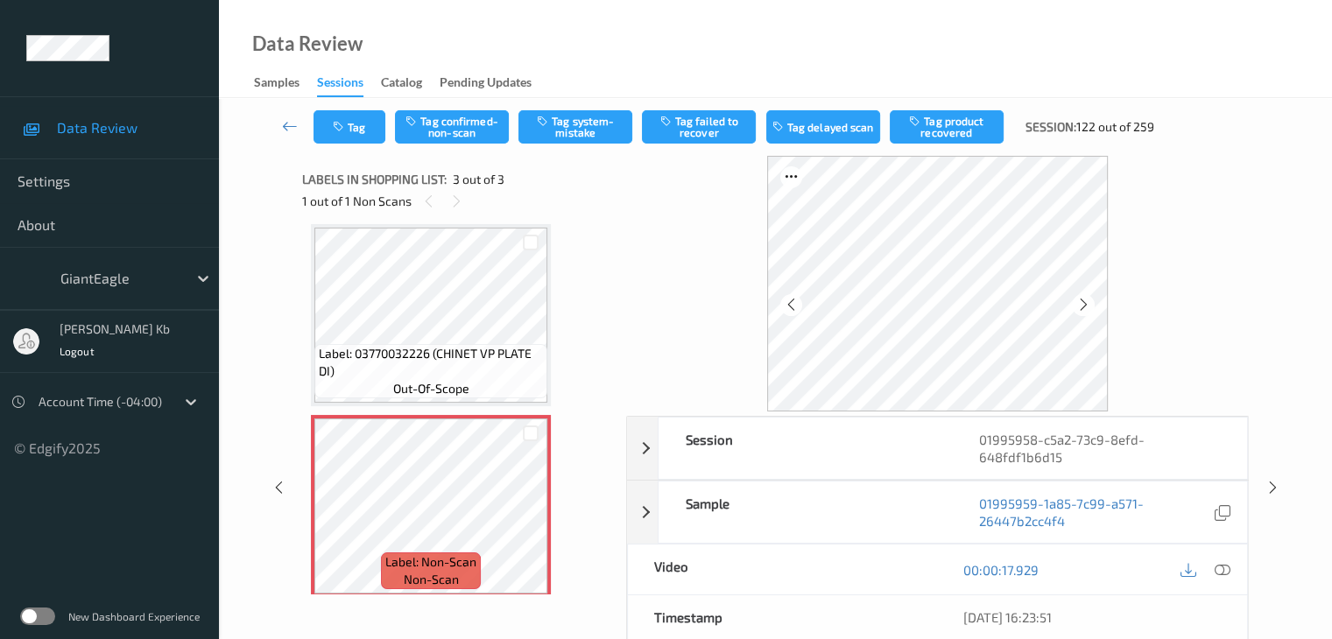
click at [1215, 571] on icon at bounding box center [1221, 570] width 16 height 16
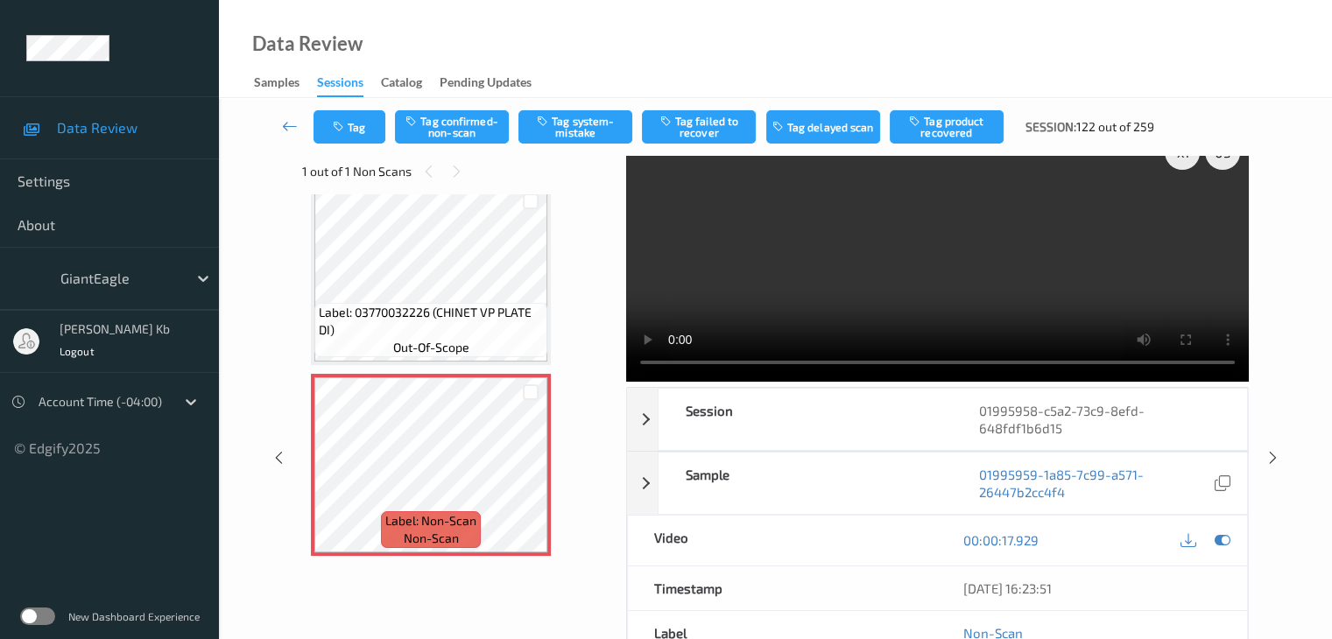
scroll to position [0, 0]
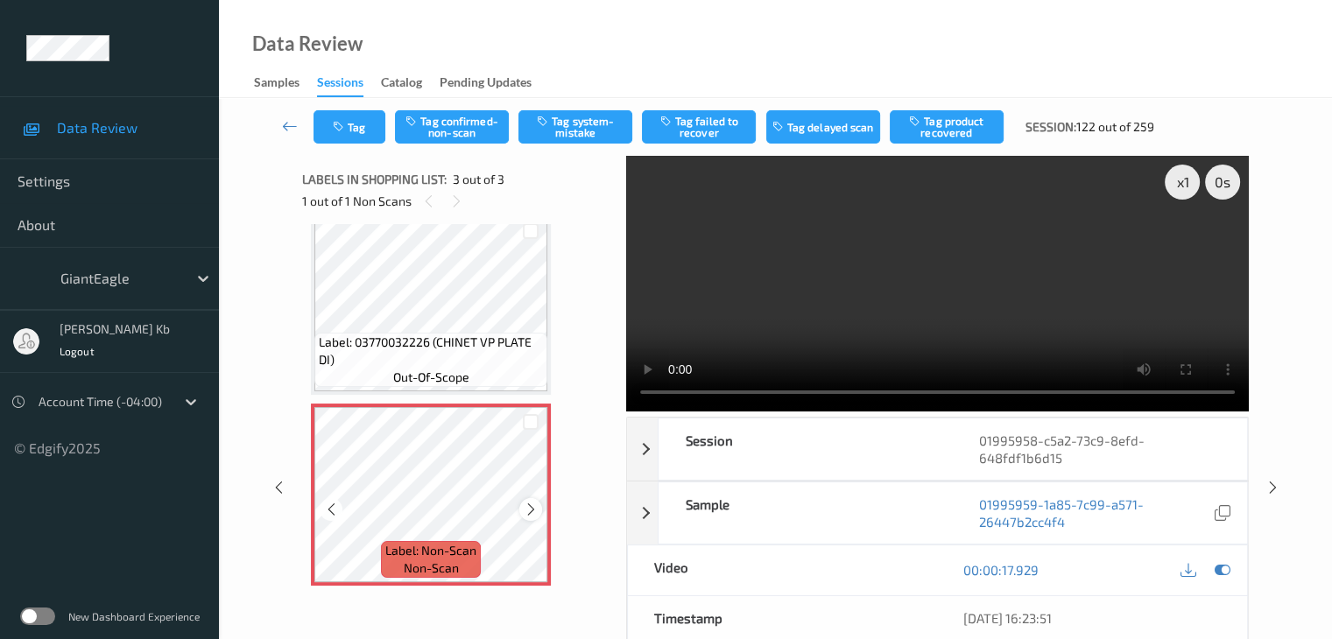
click at [523, 512] on div at bounding box center [530, 509] width 22 height 22
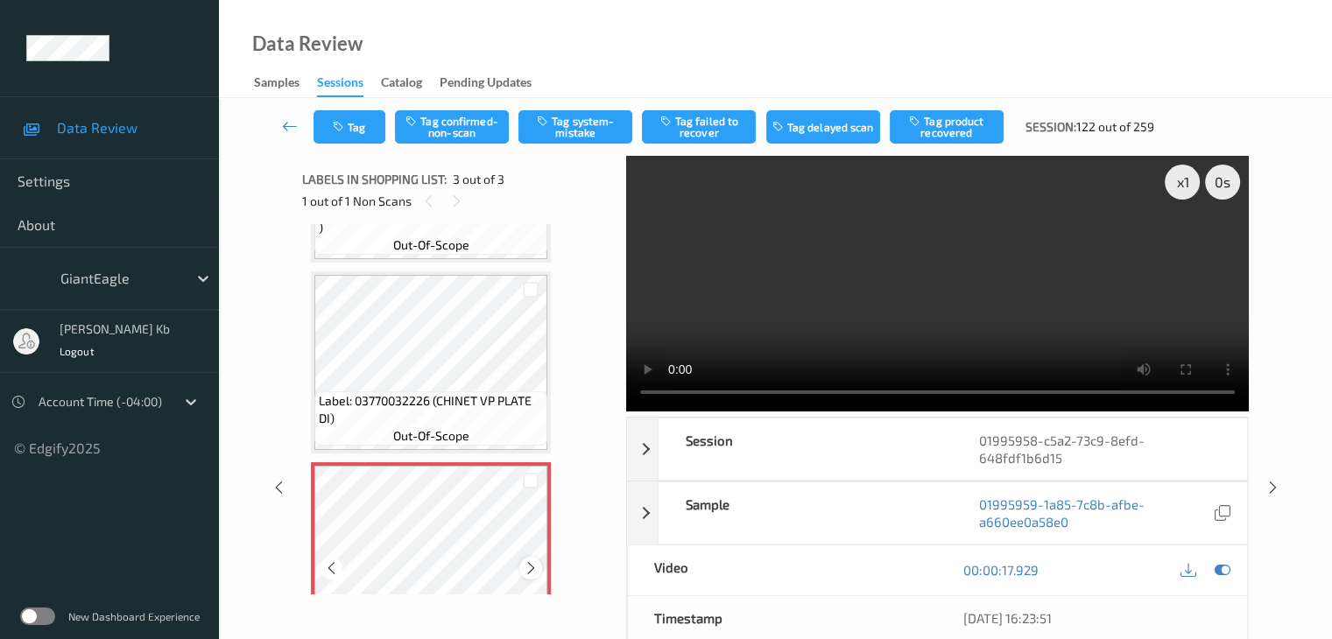
scroll to position [123, 0]
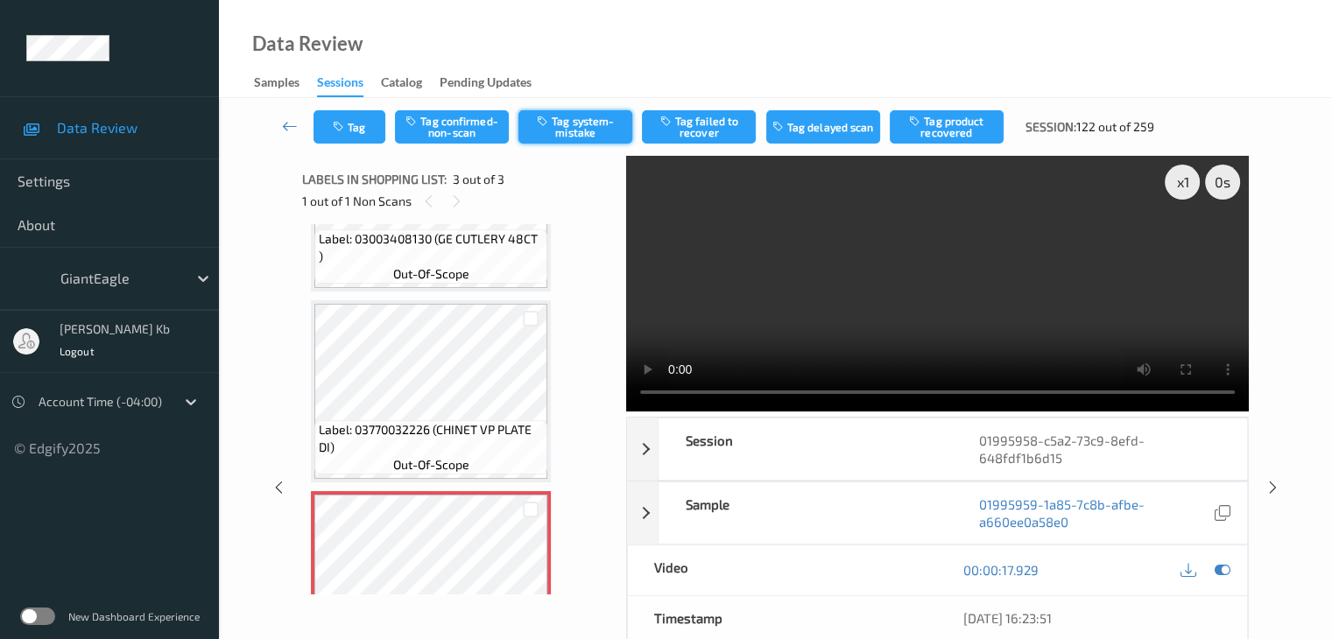
click at [573, 123] on button "Tag system-mistake" at bounding box center [575, 126] width 114 height 33
click at [292, 122] on icon at bounding box center [290, 126] width 16 height 18
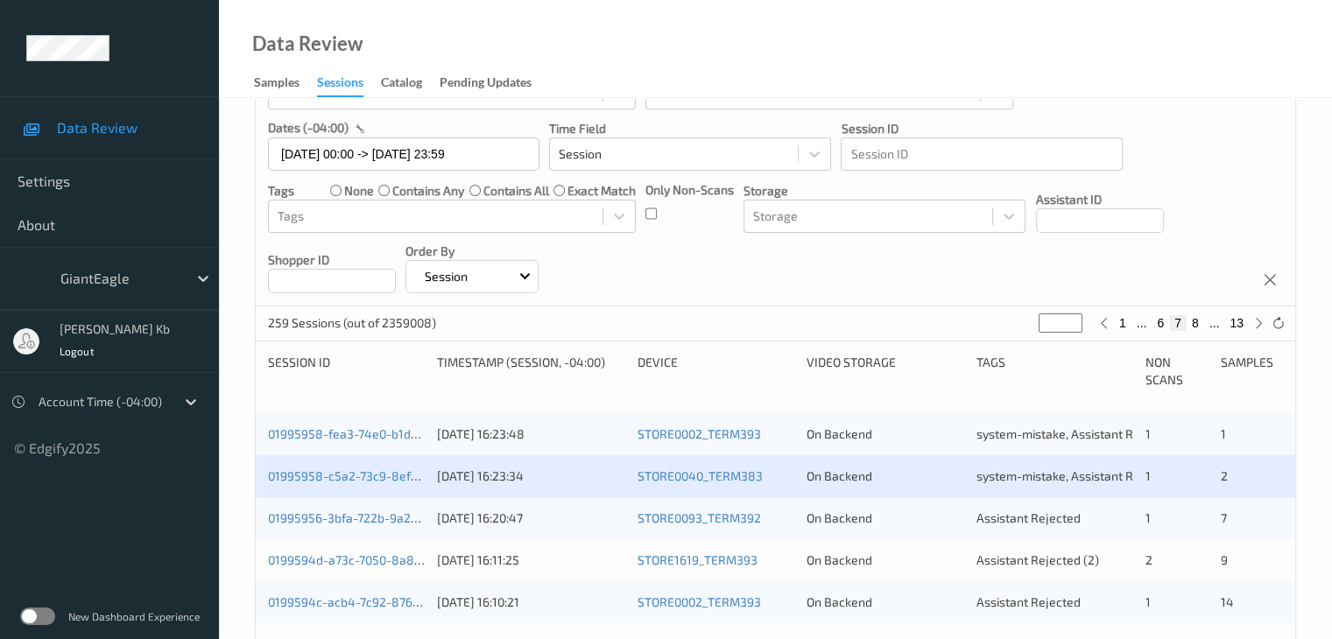
scroll to position [350, 0]
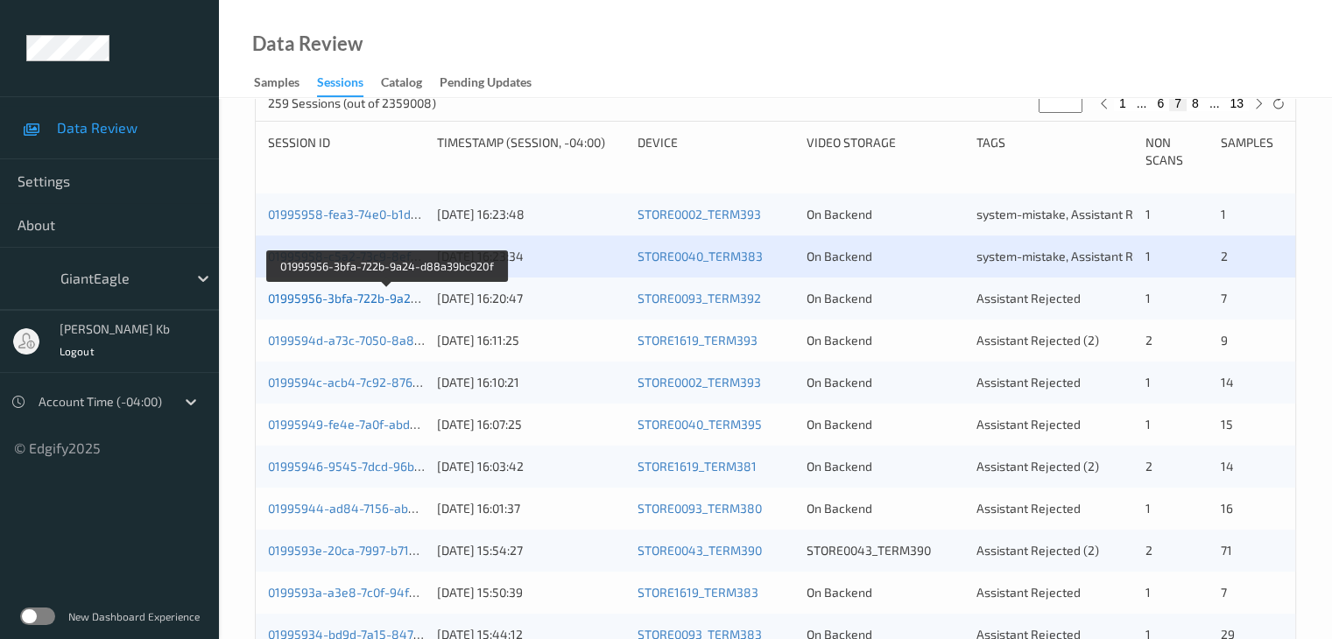
click at [374, 294] on link "01995956-3bfa-722b-9a24-d88a39bc920f" at bounding box center [387, 298] width 238 height 15
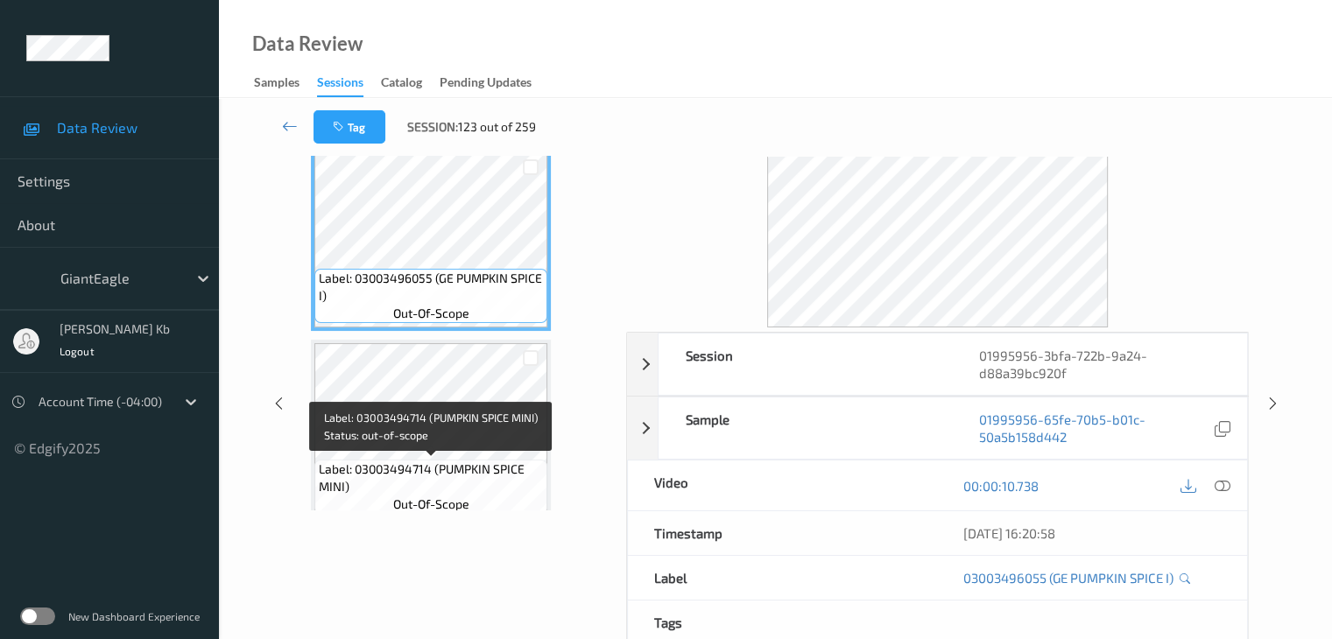
scroll to position [39, 0]
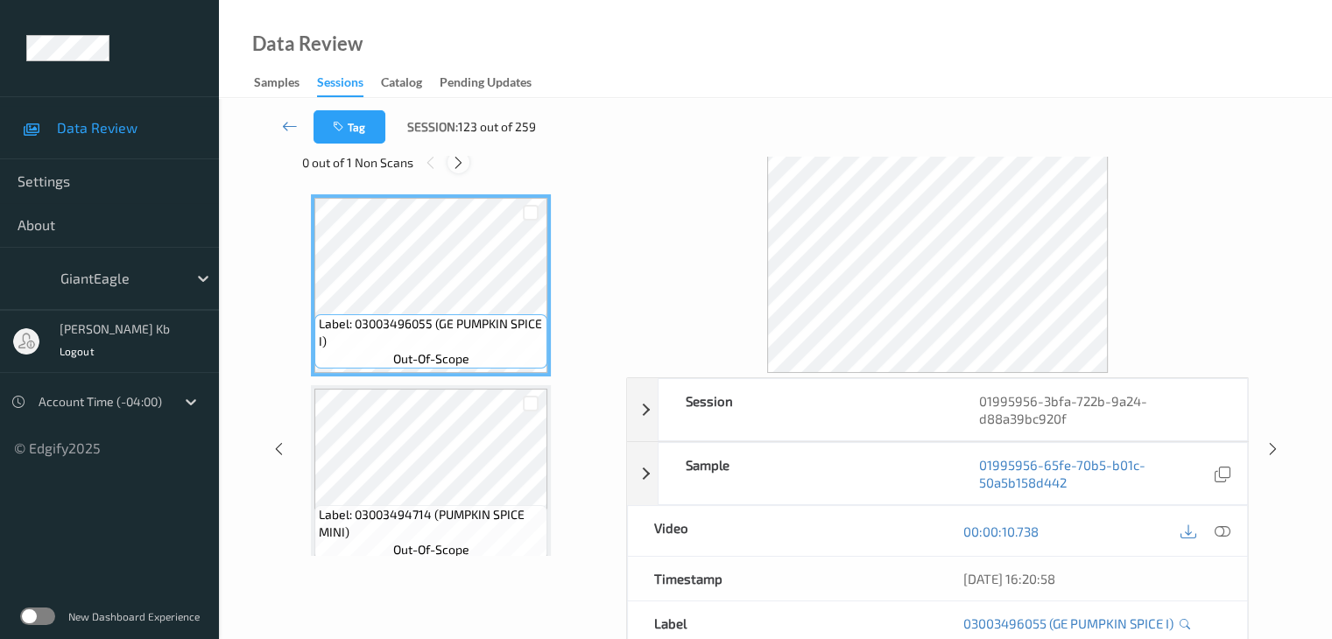
drag, startPoint x: 462, startPoint y: 159, endPoint x: 473, endPoint y: 183, distance: 25.9
click at [462, 160] on icon at bounding box center [458, 163] width 15 height 16
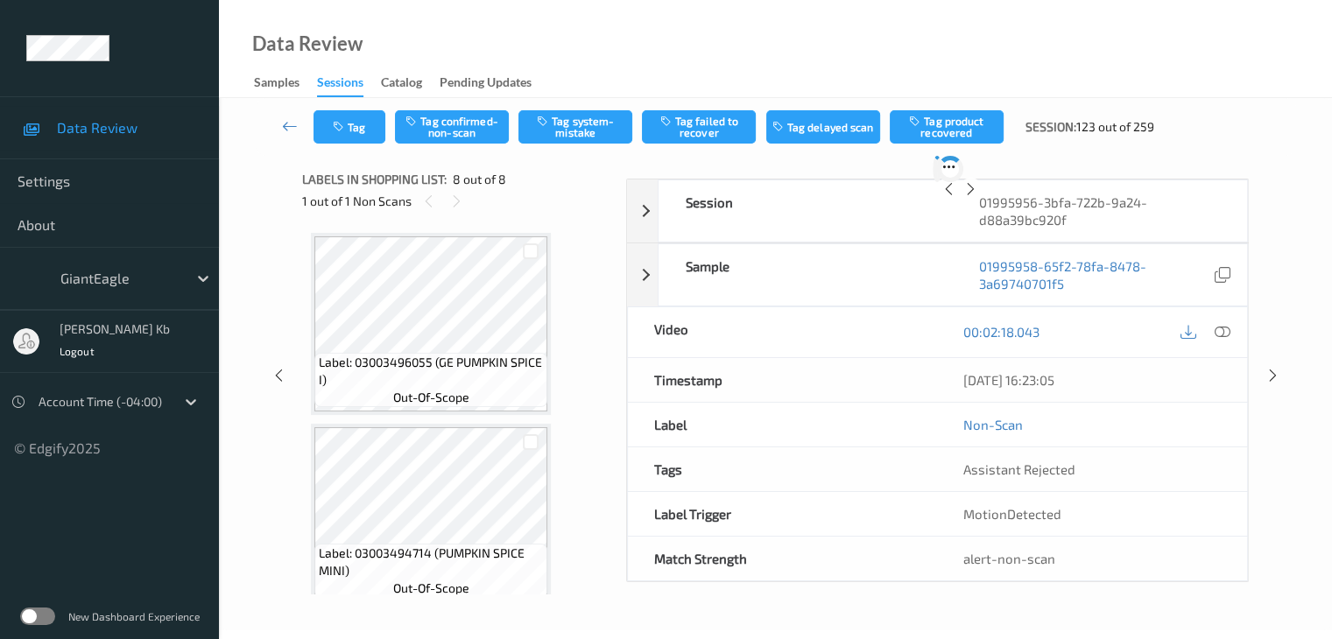
scroll to position [1154, 0]
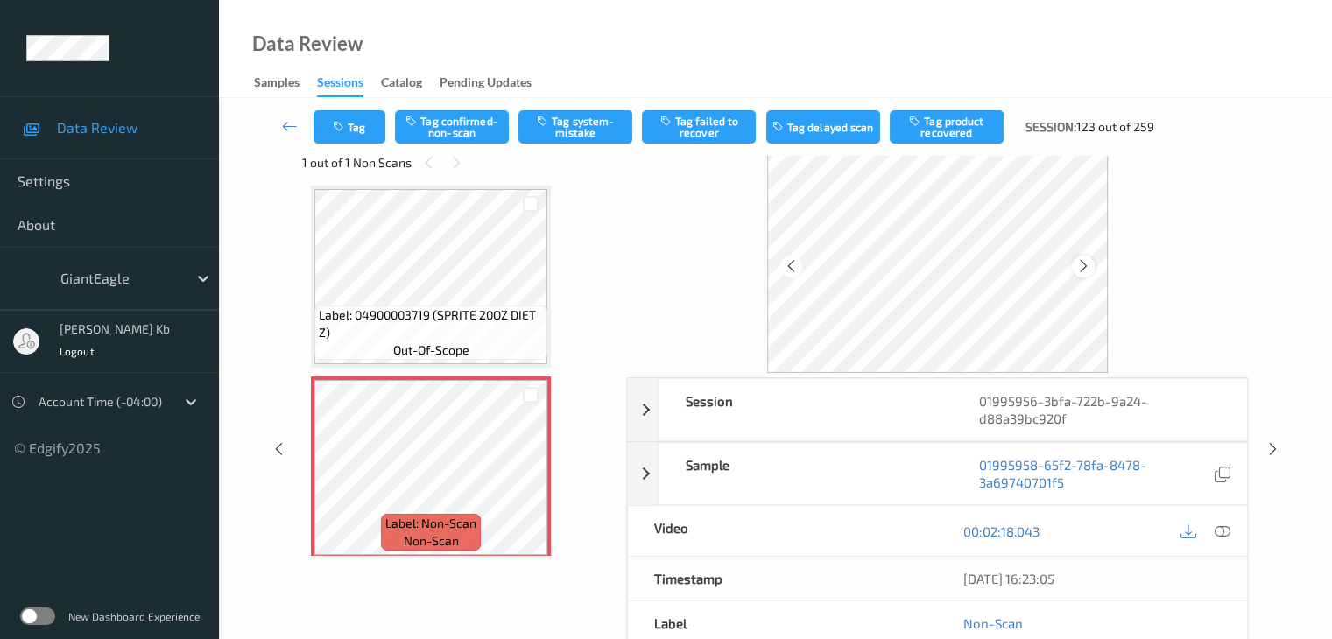
click at [1076, 271] on icon at bounding box center [1083, 266] width 15 height 16
click at [1217, 530] on icon at bounding box center [1221, 532] width 16 height 16
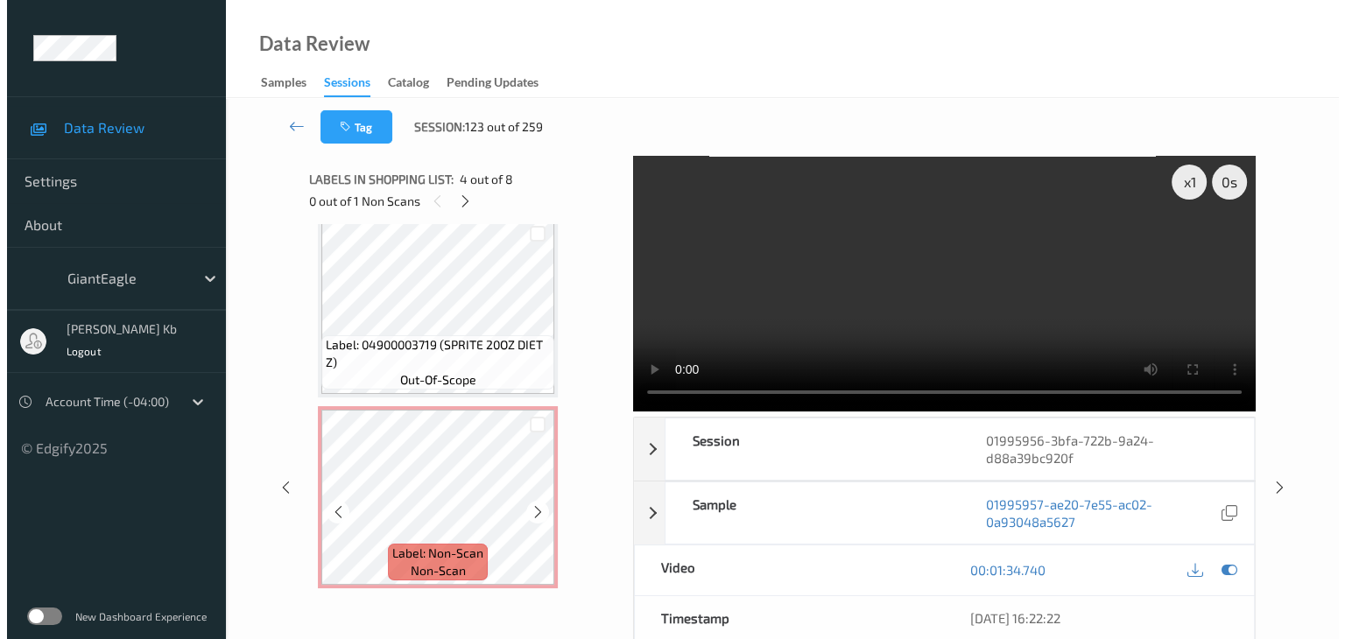
scroll to position [1165, 0]
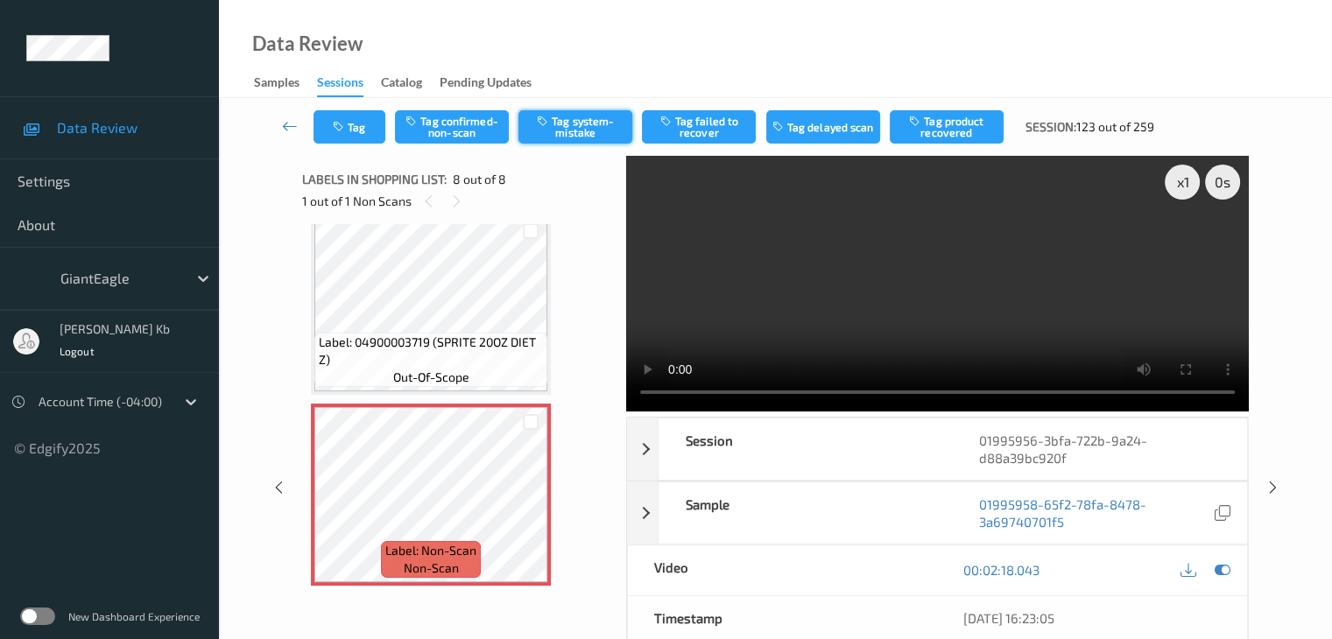
click at [580, 124] on button "Tag system-mistake" at bounding box center [575, 126] width 114 height 33
click at [373, 127] on button "Tag" at bounding box center [349, 126] width 72 height 33
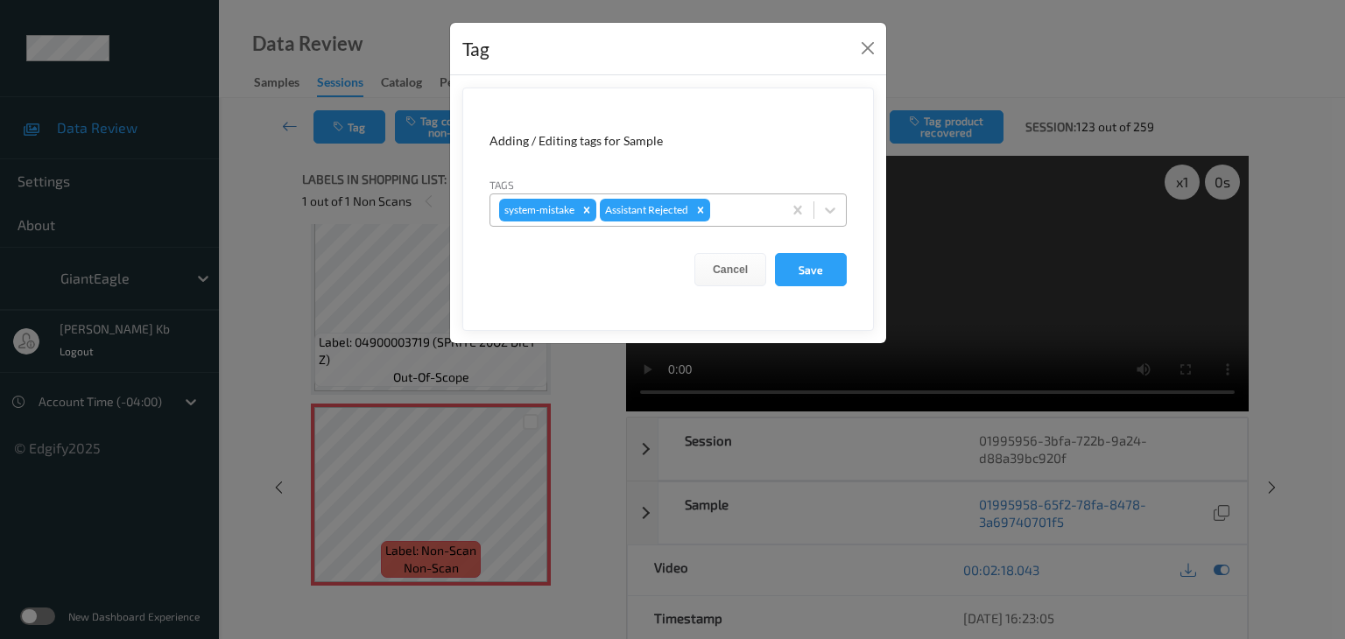
click at [729, 206] on div at bounding box center [744, 210] width 60 height 21
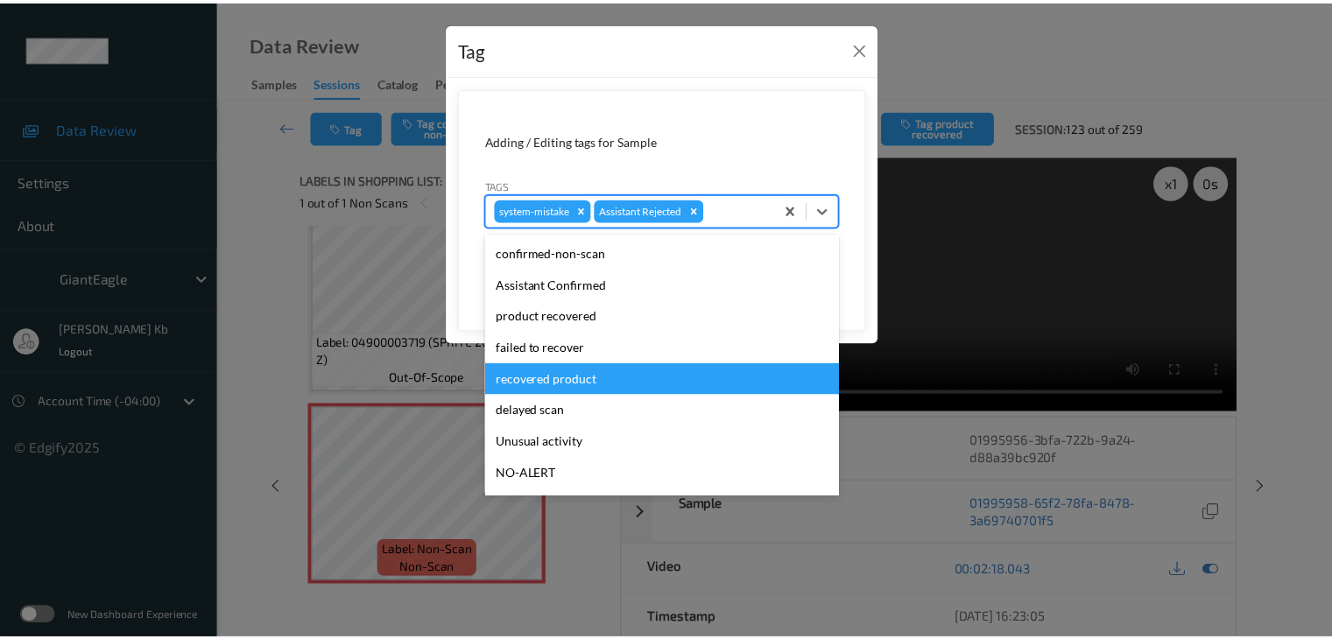
scroll to position [88, 0]
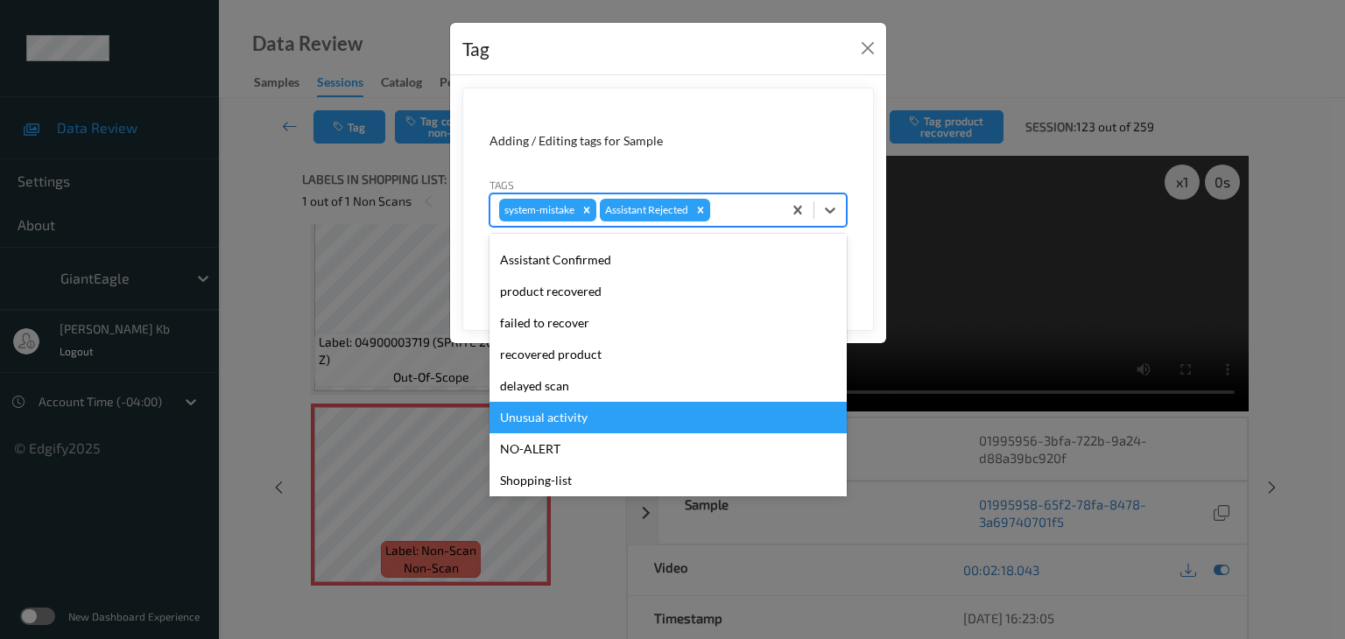
click at [565, 418] on div "Unusual activity" at bounding box center [667, 418] width 357 height 32
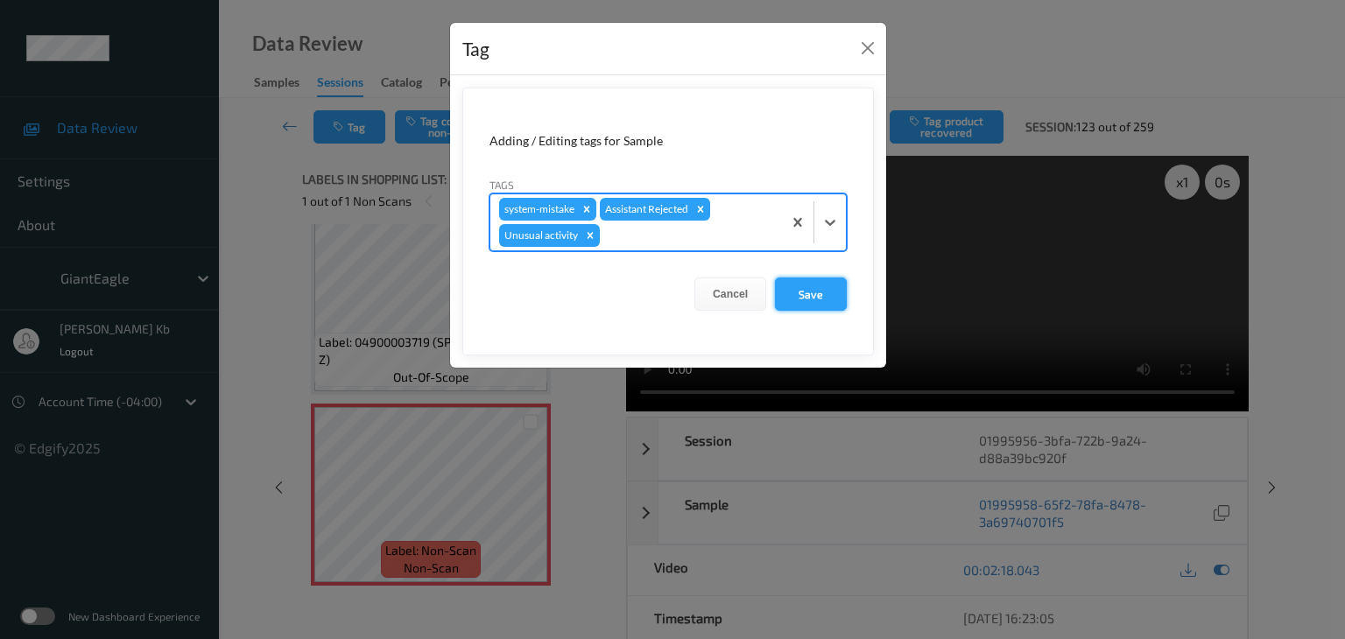
click at [806, 287] on button "Save" at bounding box center [811, 294] width 72 height 33
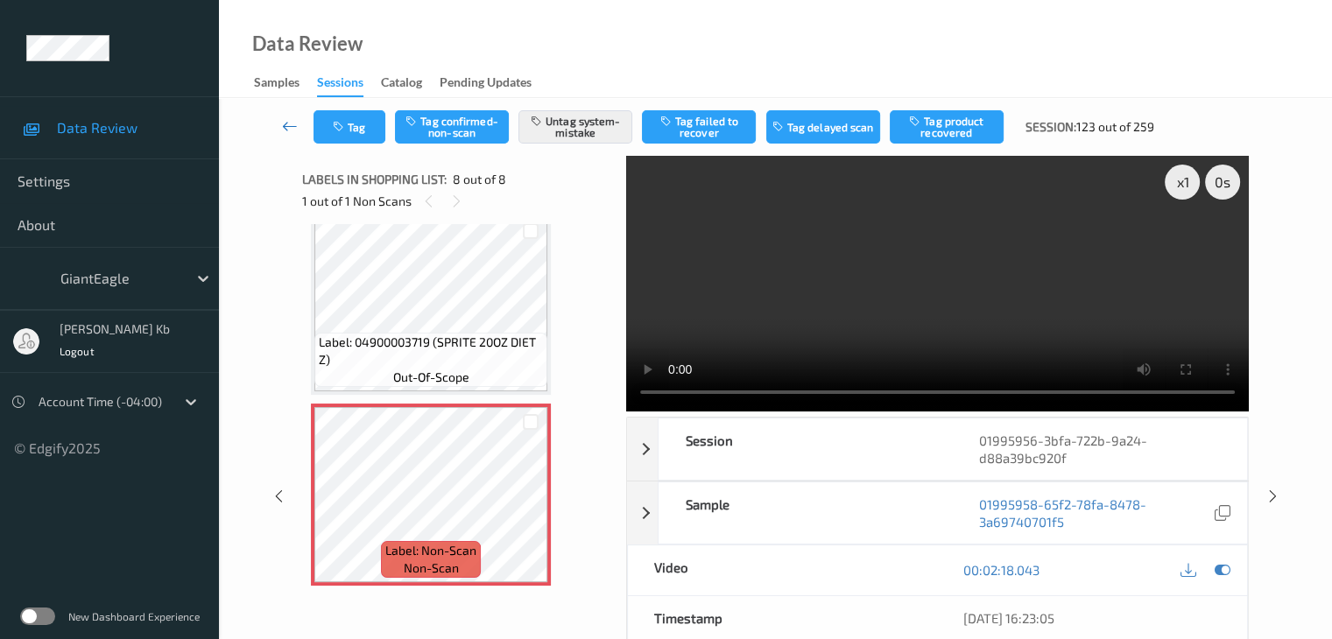
click at [291, 123] on icon at bounding box center [290, 126] width 16 height 18
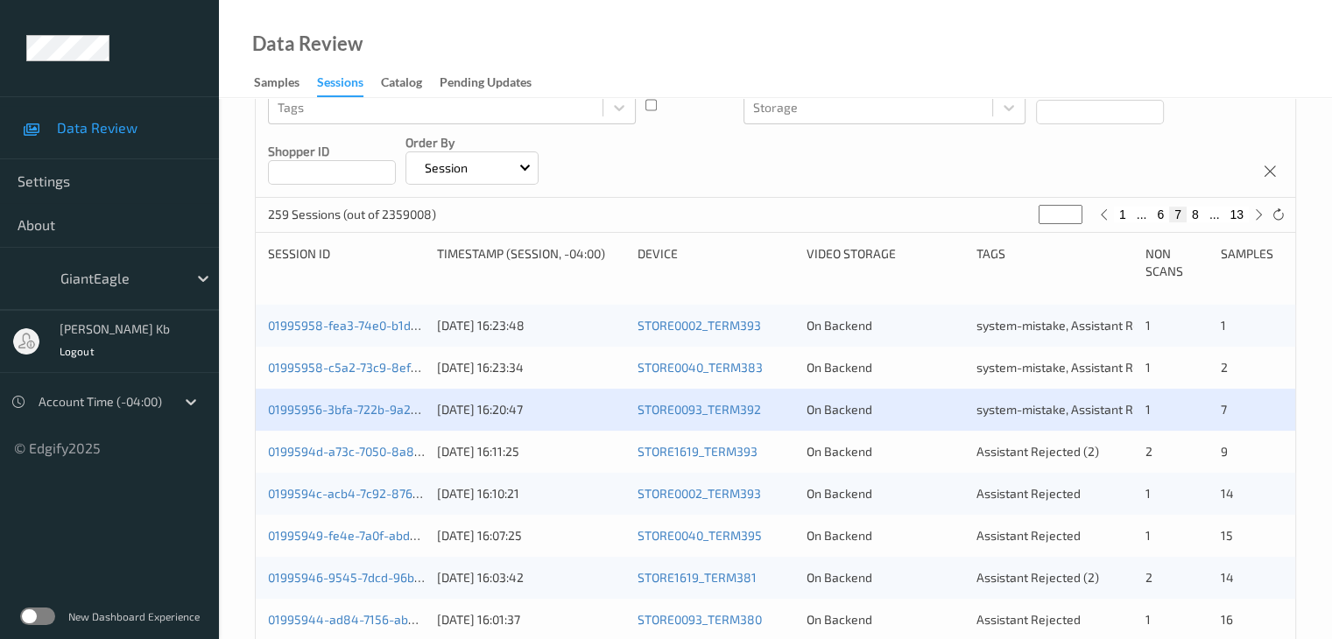
scroll to position [438, 0]
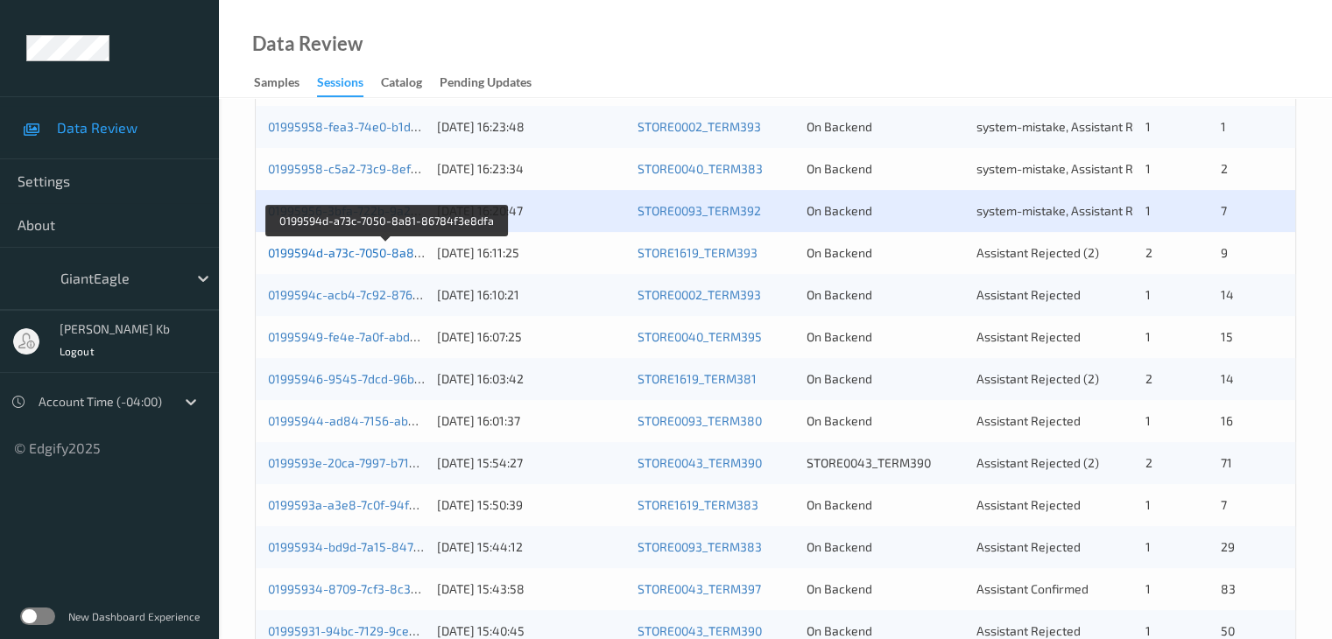
click at [352, 250] on link "0199594d-a73c-7050-8a81-86784f3e8dfa" at bounding box center [387, 252] width 238 height 15
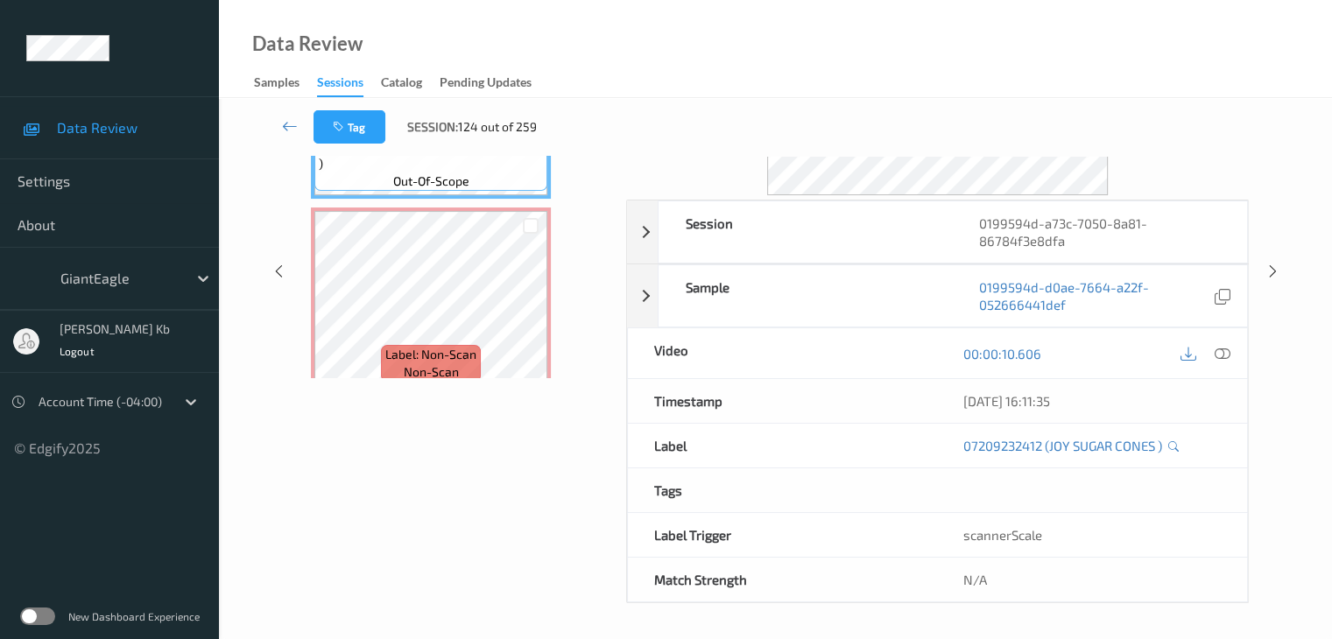
scroll to position [214, 0]
drag, startPoint x: 368, startPoint y: 4, endPoint x: 882, endPoint y: 54, distance: 516.4
click at [882, 54] on div "Data Review Samples Sessions Catalog Pending Updates" at bounding box center [775, 49] width 1113 height 98
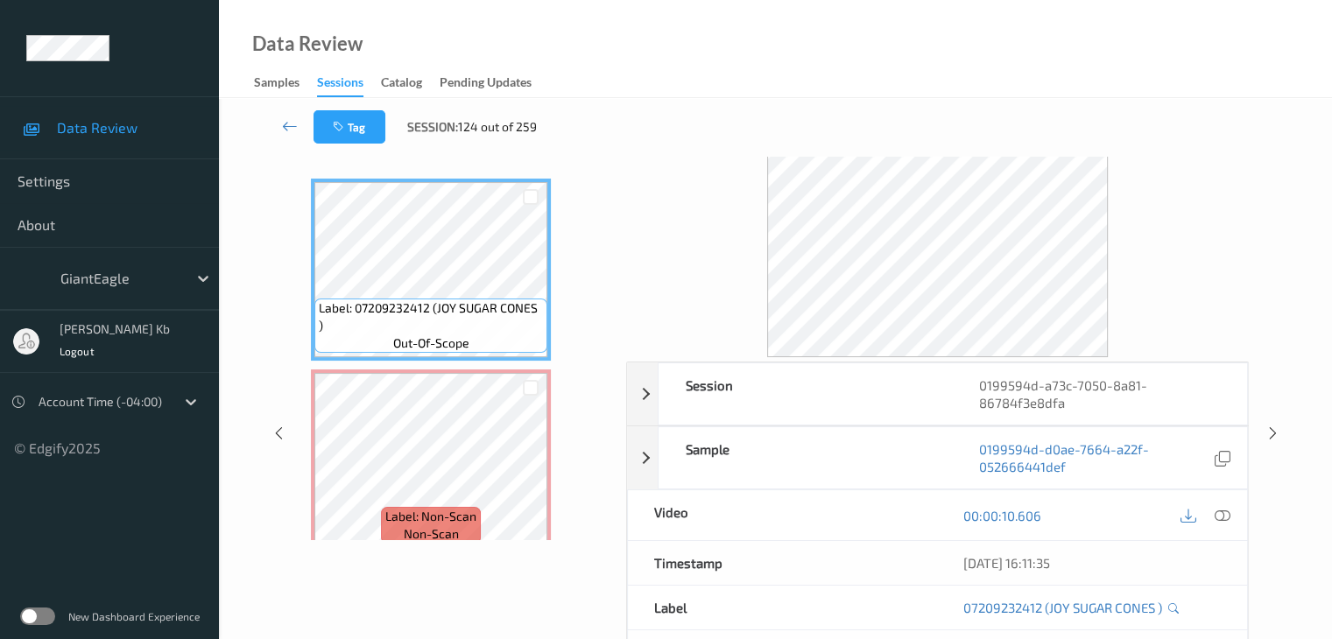
scroll to position [39, 0]
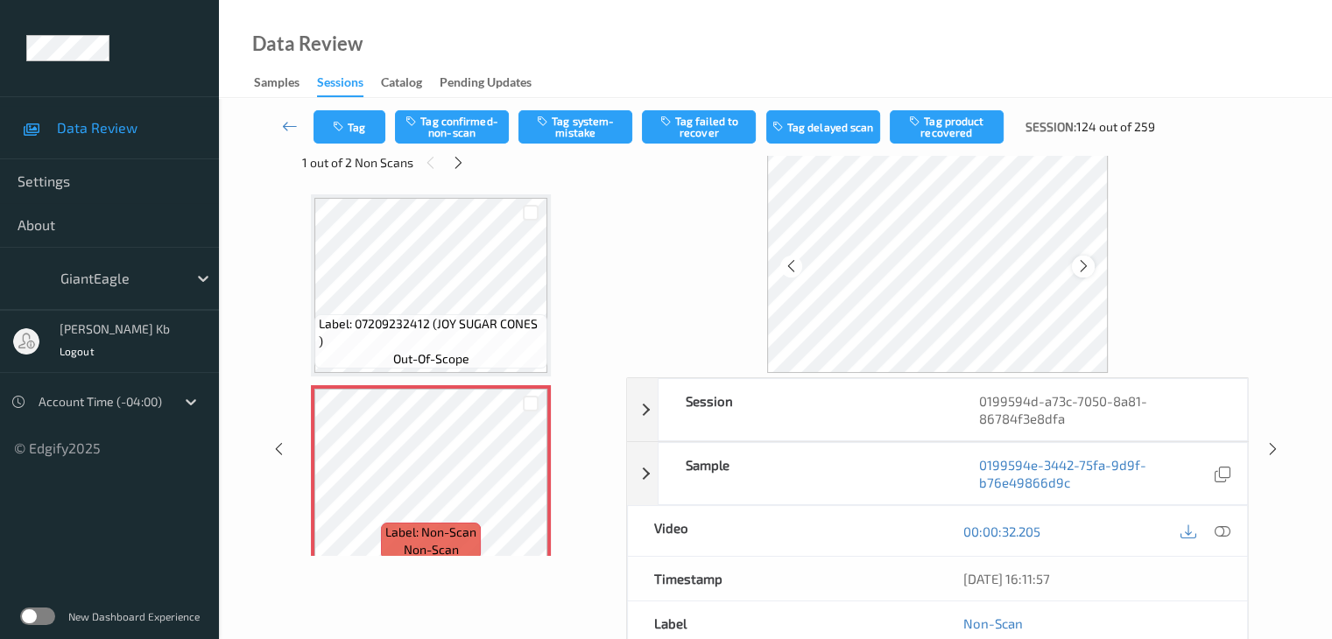
click at [1088, 267] on icon at bounding box center [1083, 266] width 15 height 16
click at [1220, 530] on icon at bounding box center [1221, 532] width 16 height 16
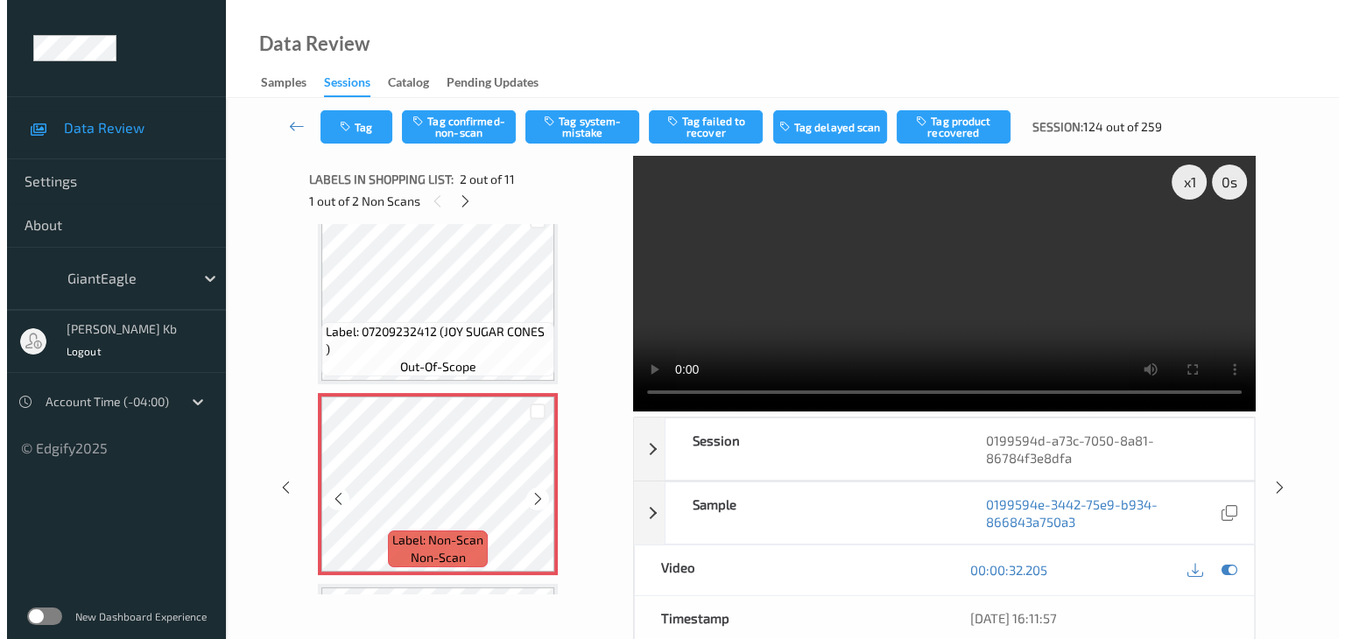
scroll to position [0, 0]
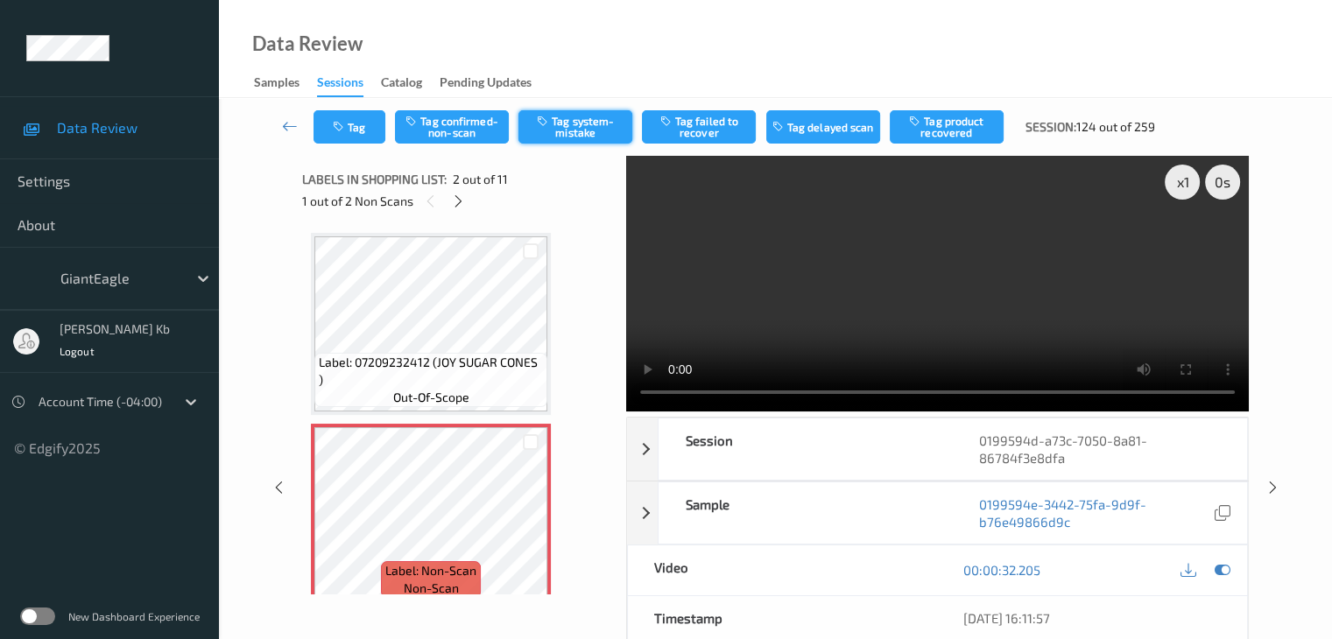
click at [579, 126] on button "Tag system-mistake" at bounding box center [575, 126] width 114 height 33
click at [353, 130] on button "Tag" at bounding box center [349, 126] width 72 height 33
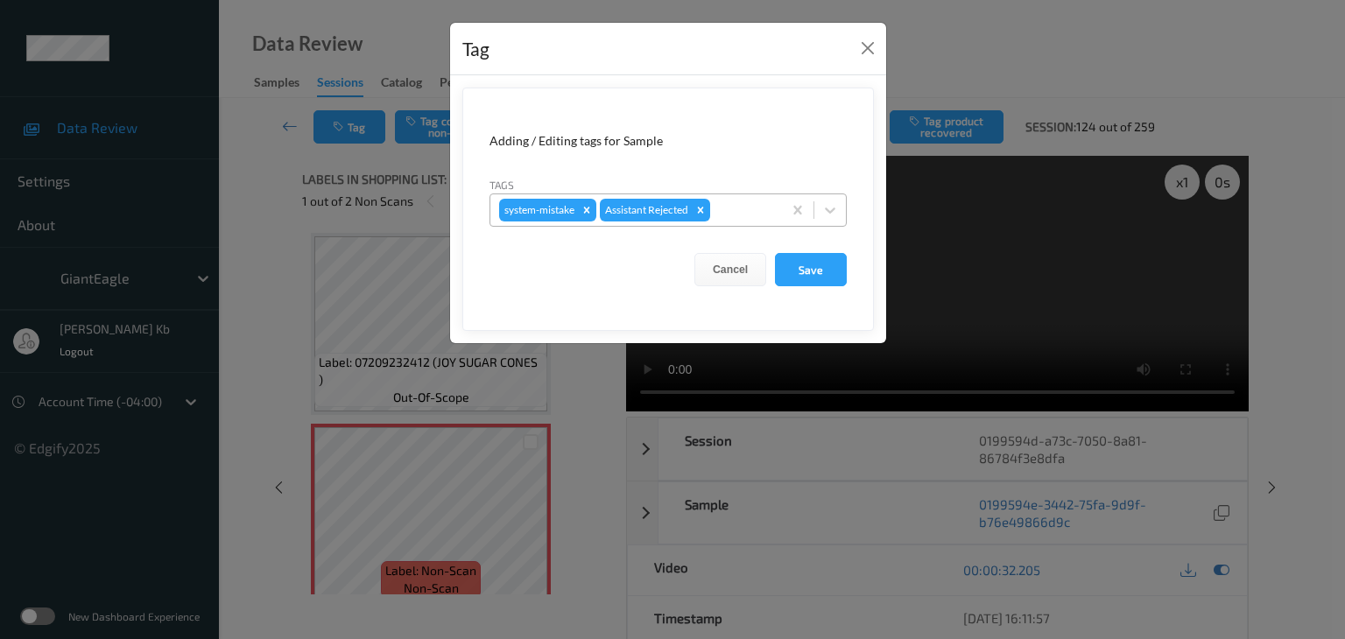
click at [739, 209] on div at bounding box center [744, 210] width 60 height 21
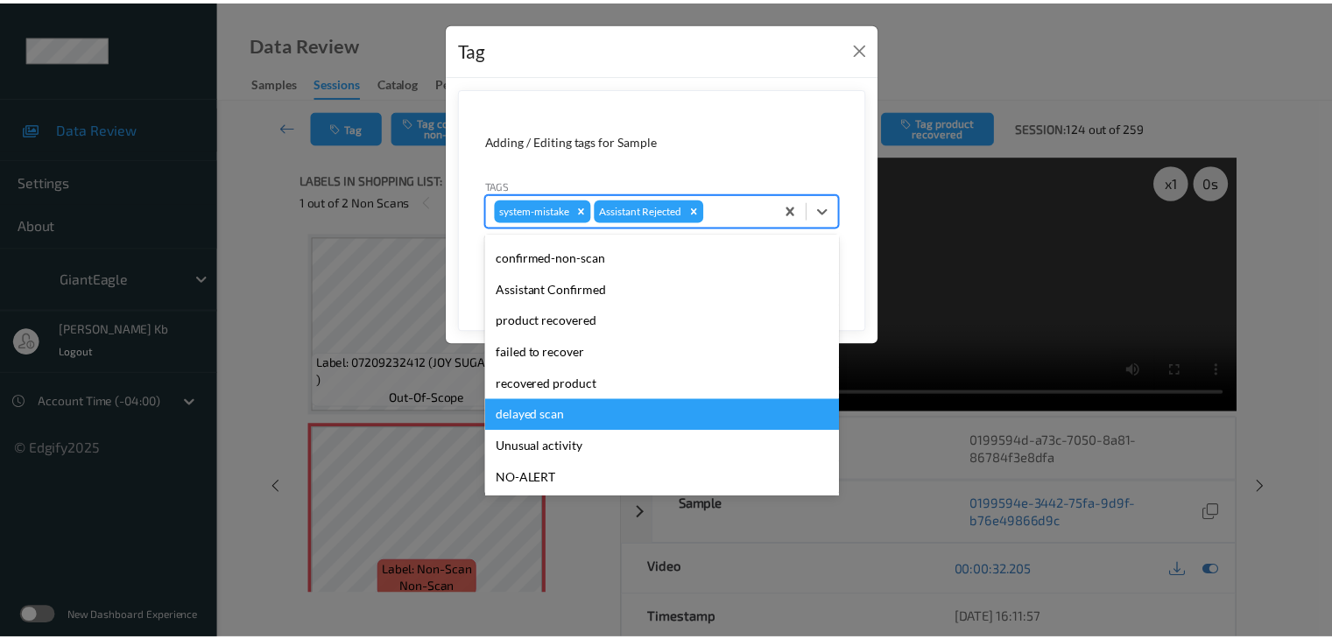
scroll to position [88, 0]
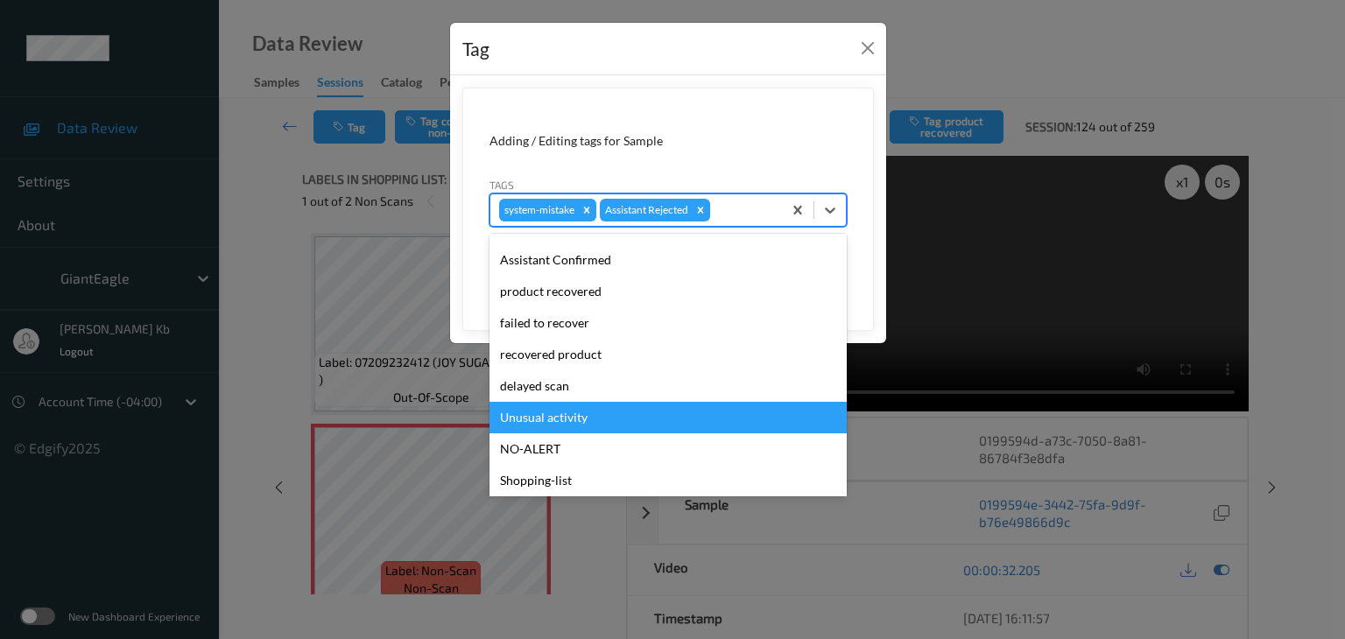
click at [553, 421] on div "Unusual activity" at bounding box center [667, 418] width 357 height 32
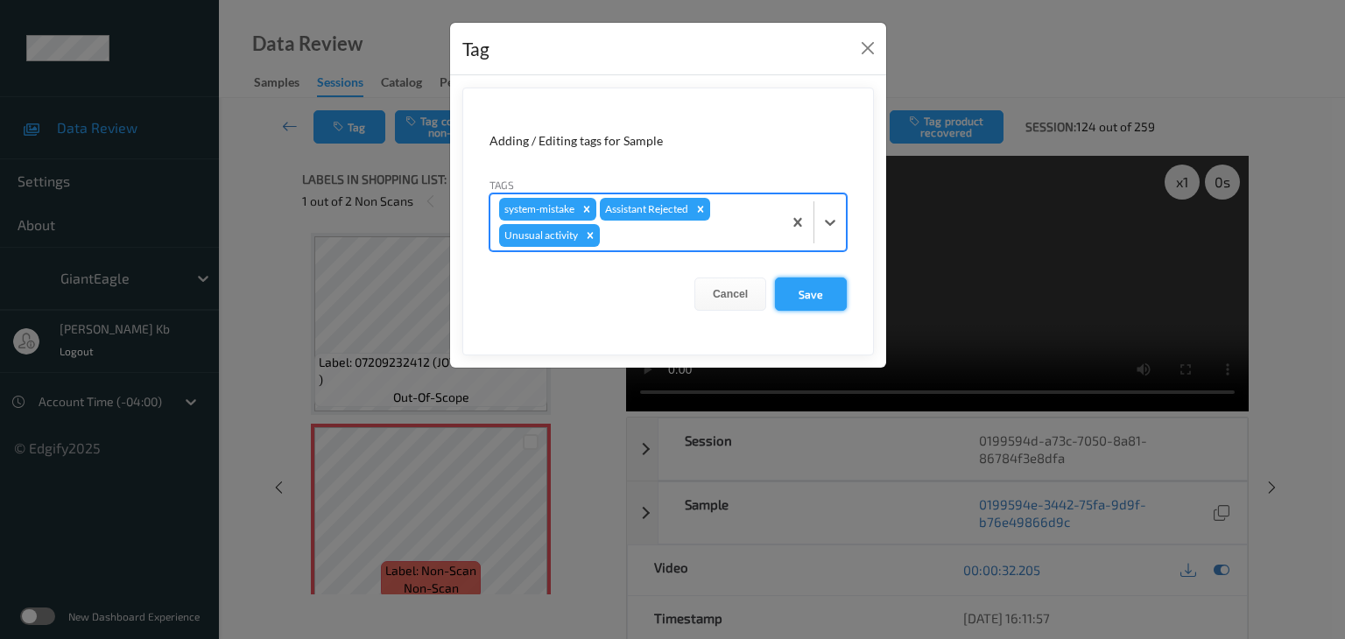
click at [803, 295] on button "Save" at bounding box center [811, 294] width 72 height 33
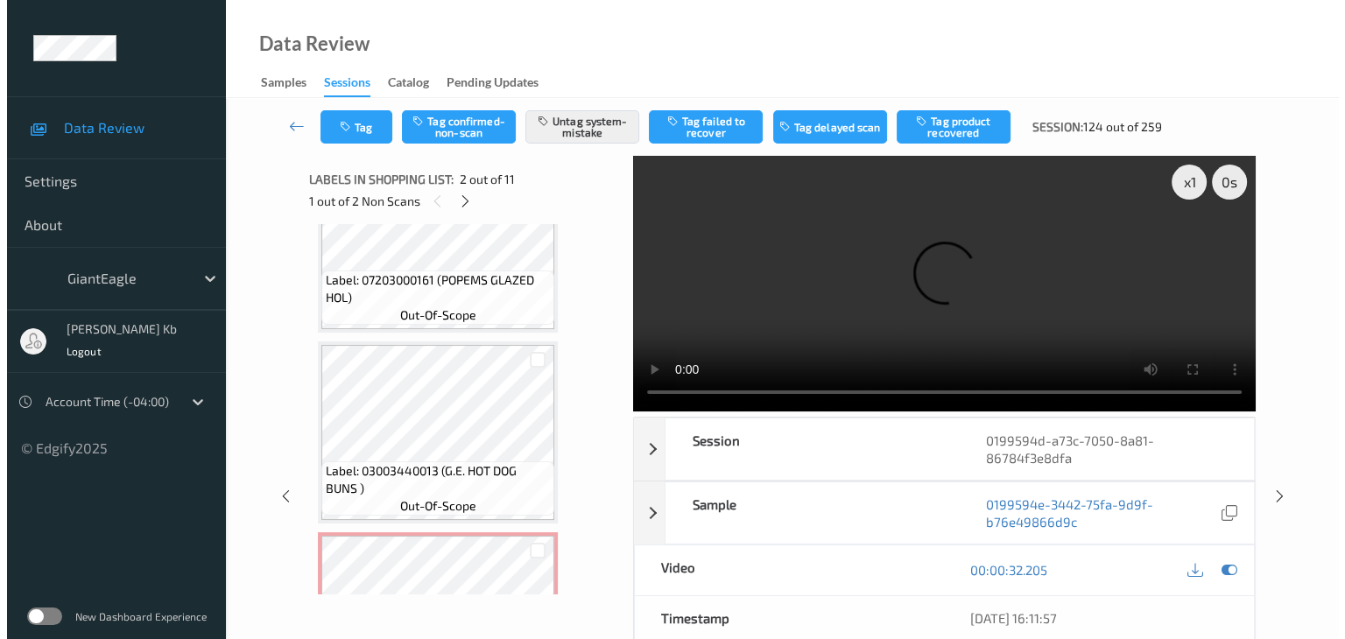
scroll to position [1738, 0]
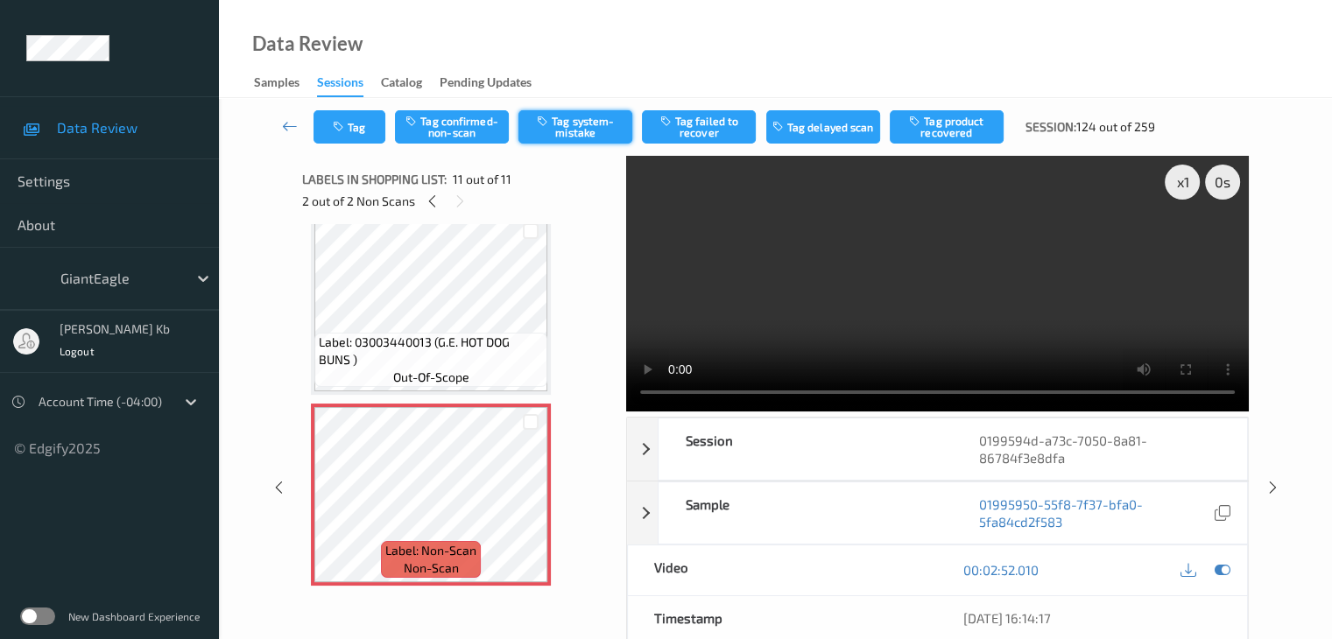
click at [592, 124] on button "Tag system-mistake" at bounding box center [575, 126] width 114 height 33
click at [363, 127] on button "Tag" at bounding box center [349, 126] width 72 height 33
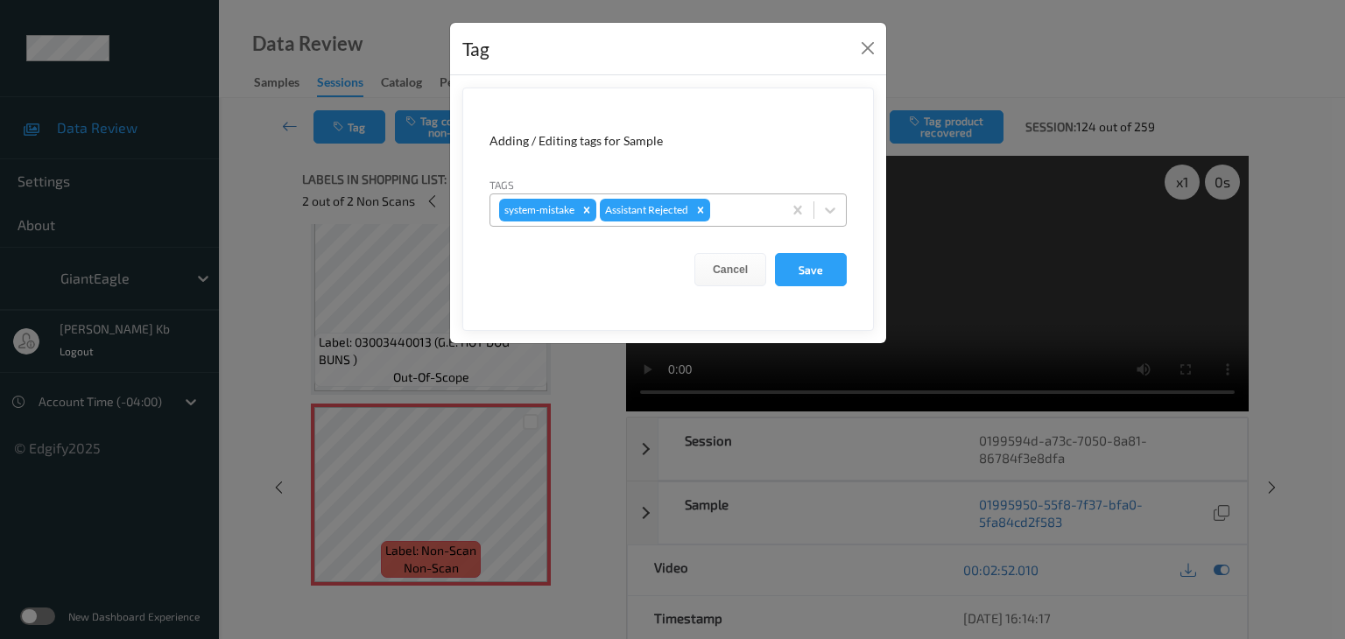
click at [737, 206] on div at bounding box center [744, 210] width 60 height 21
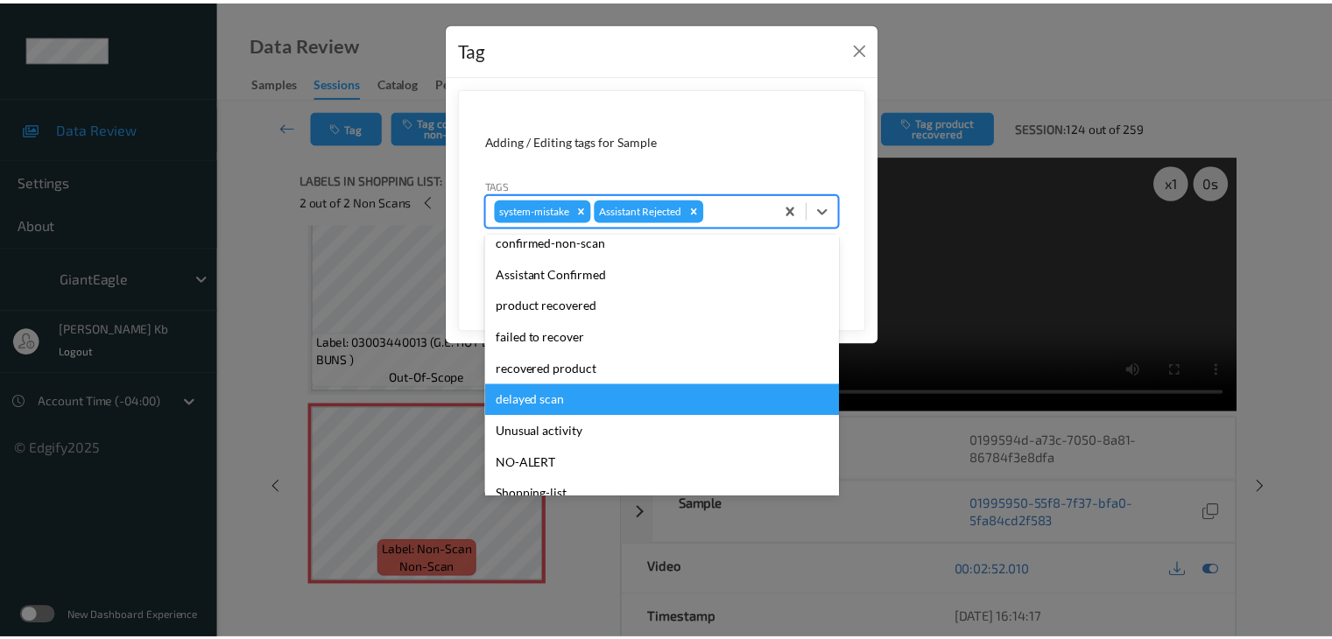
scroll to position [88, 0]
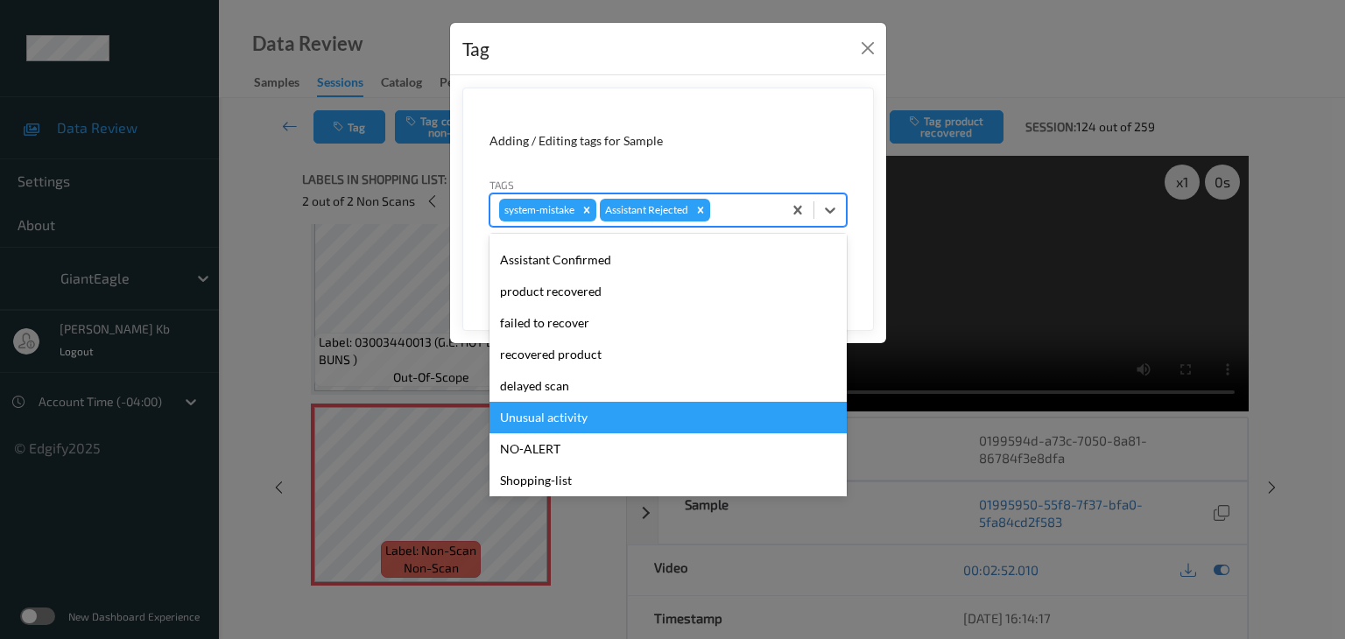
click at [571, 415] on div "Unusual activity" at bounding box center [667, 418] width 357 height 32
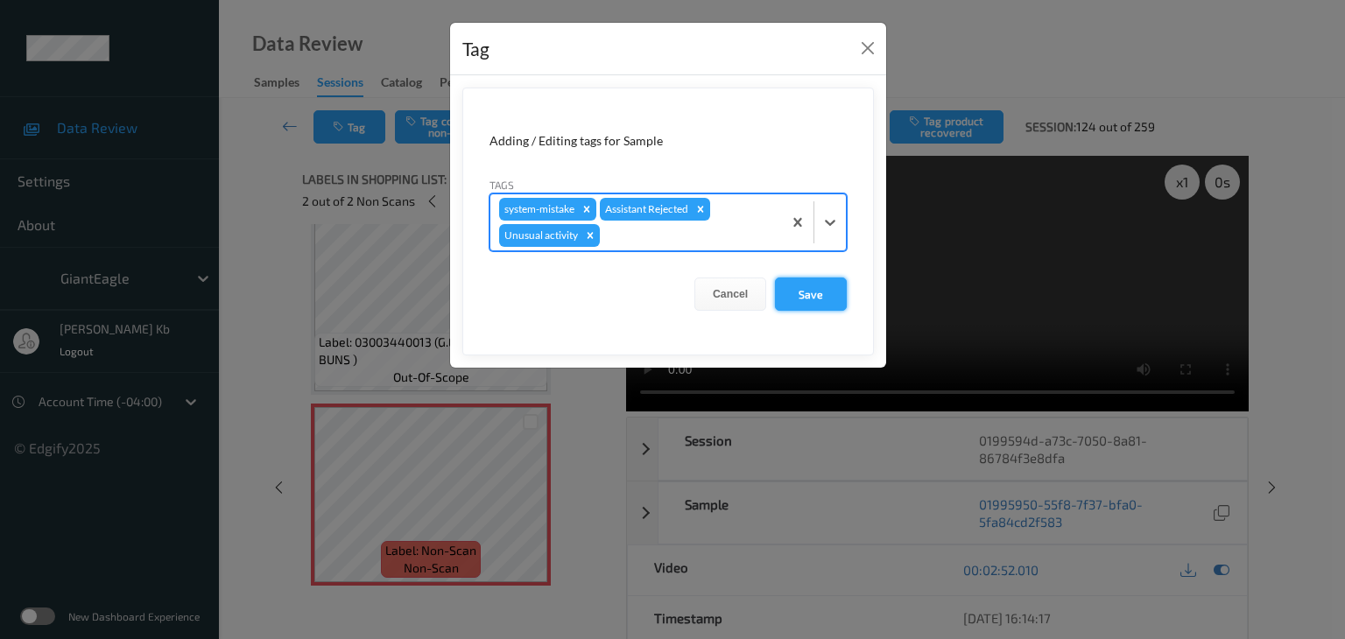
click at [822, 290] on button "Save" at bounding box center [811, 294] width 72 height 33
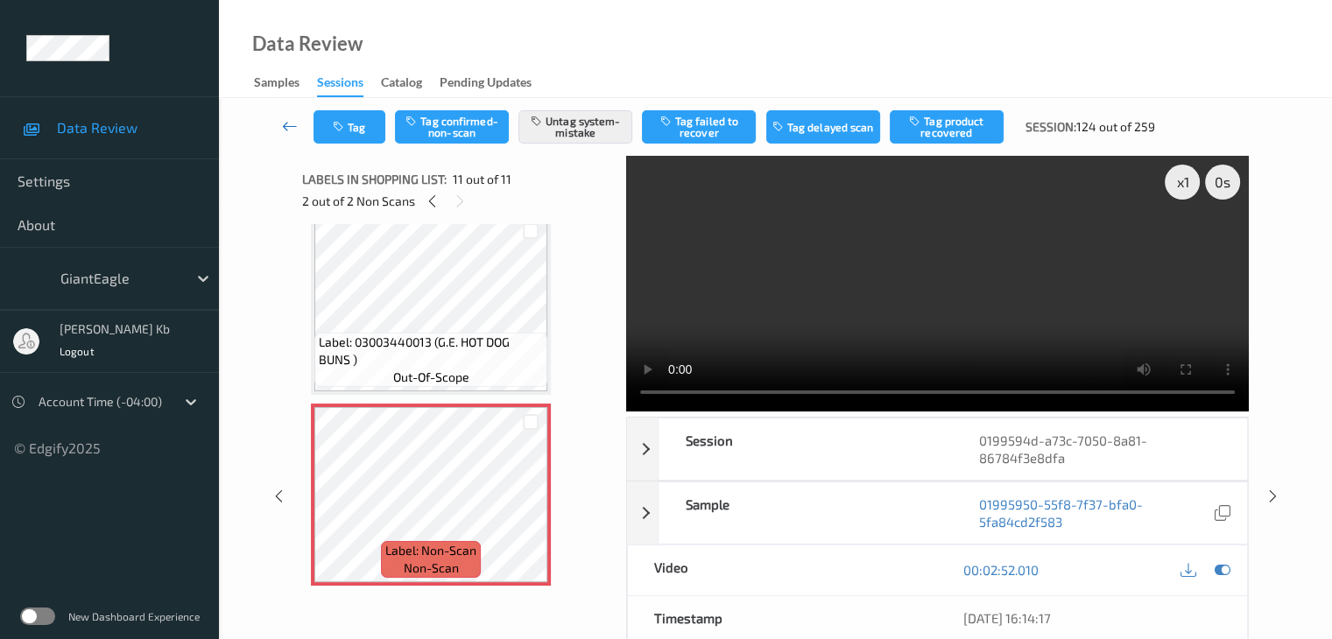
click at [284, 128] on icon at bounding box center [290, 126] width 16 height 18
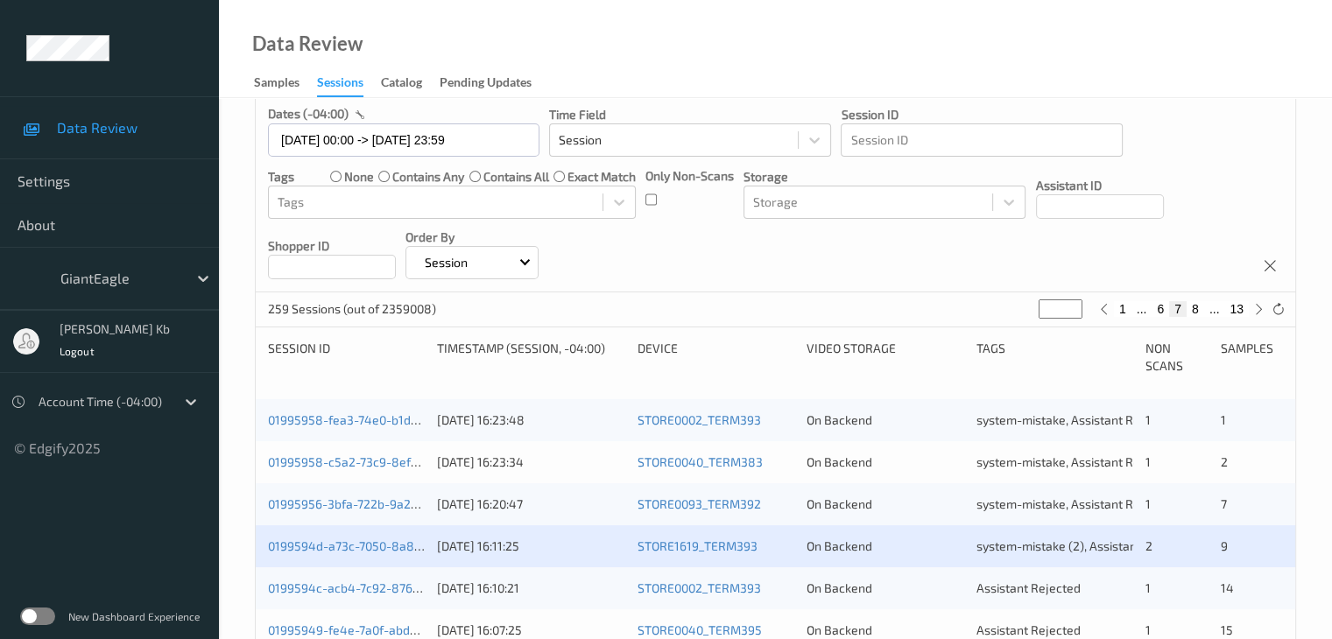
scroll to position [438, 0]
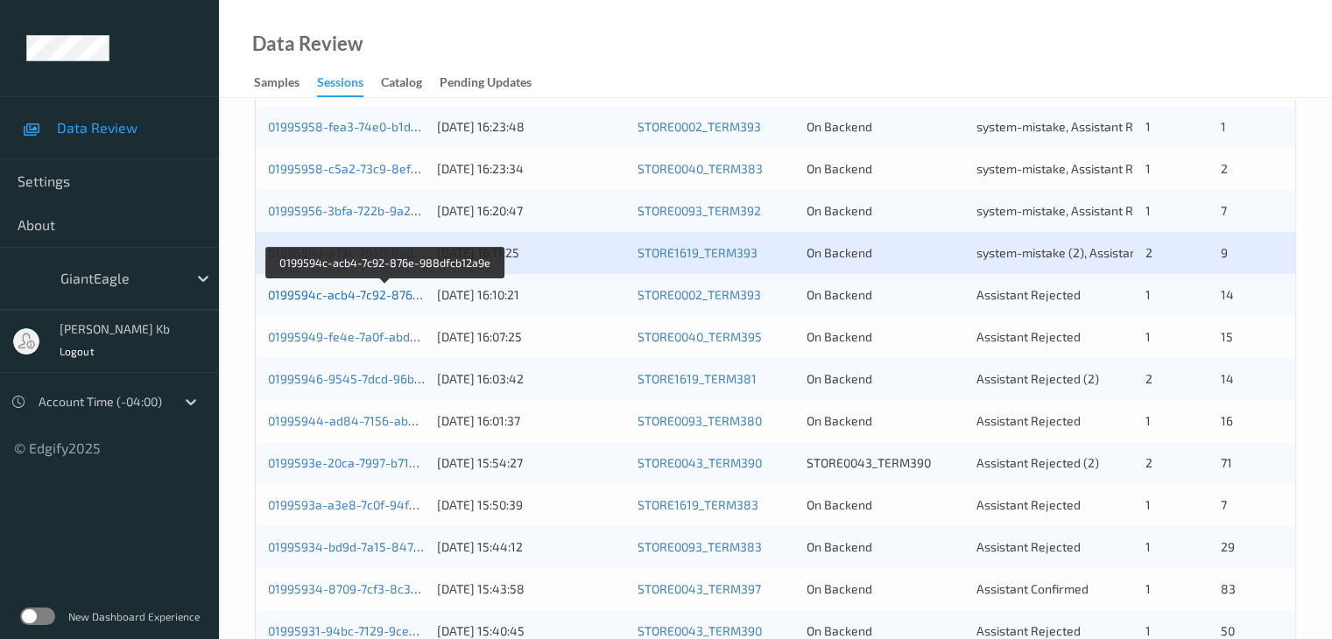
click at [379, 293] on link "0199594c-acb4-7c92-876e-988dfcb12a9e" at bounding box center [386, 294] width 237 height 15
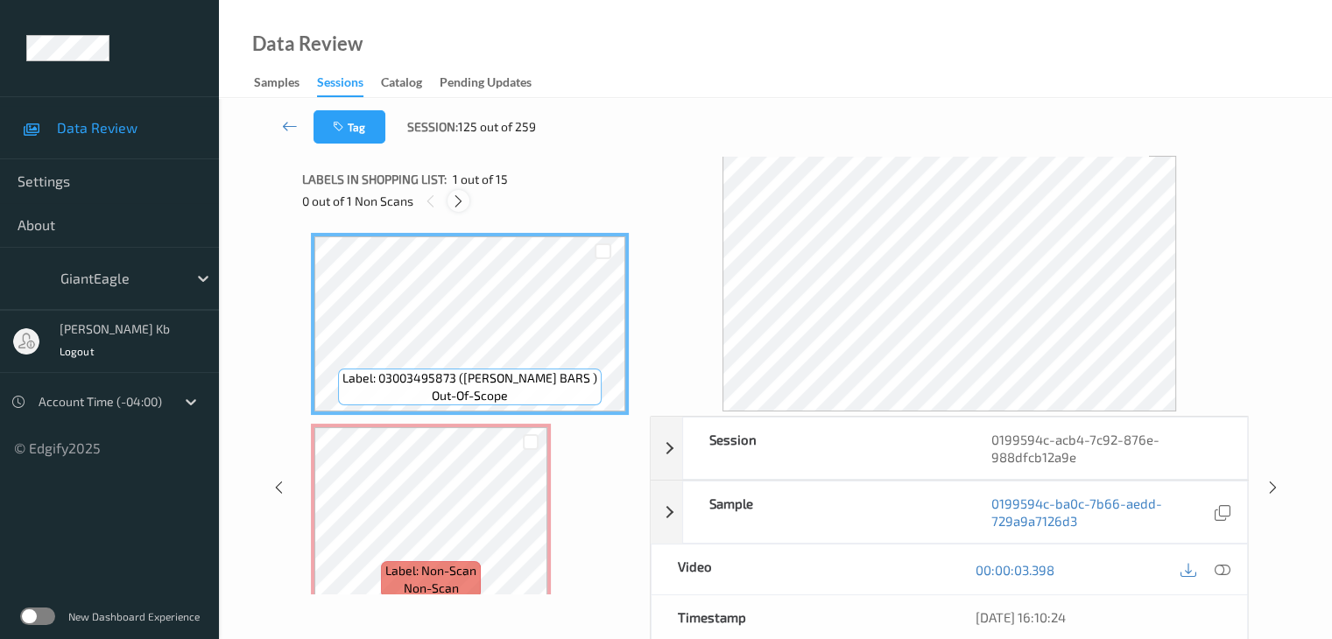
click at [464, 202] on icon at bounding box center [458, 201] width 15 height 16
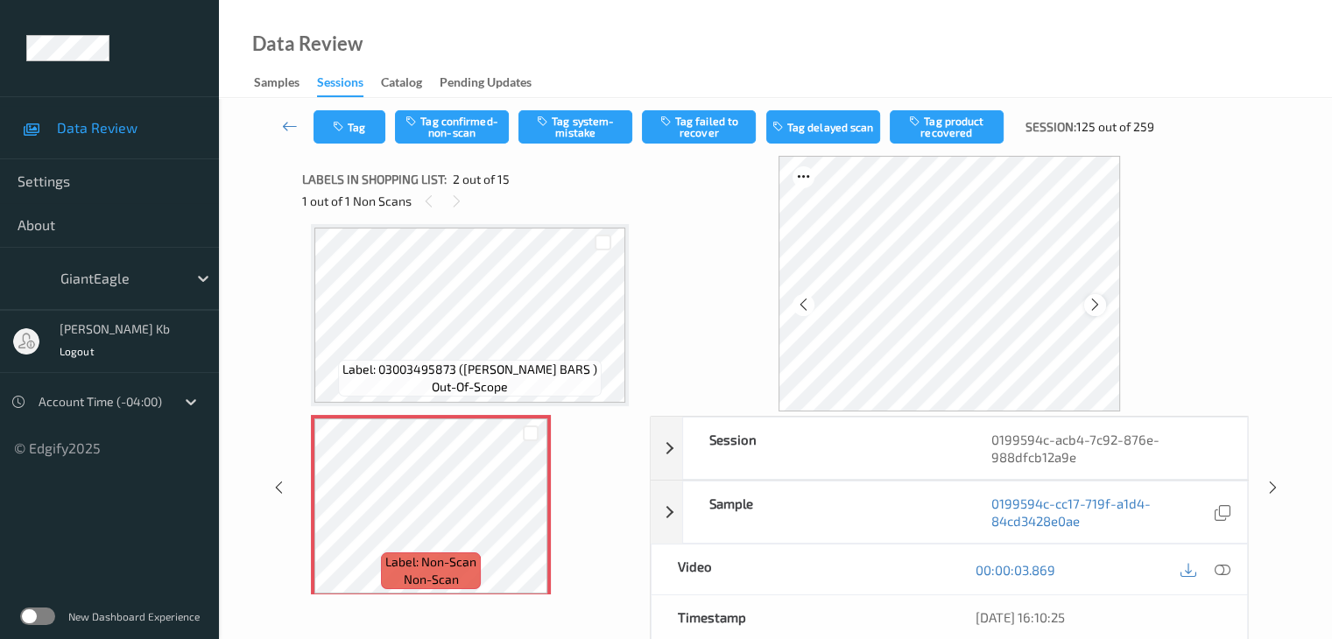
click at [1102, 302] on icon at bounding box center [1094, 305] width 15 height 16
click at [1222, 568] on icon at bounding box center [1221, 570] width 16 height 16
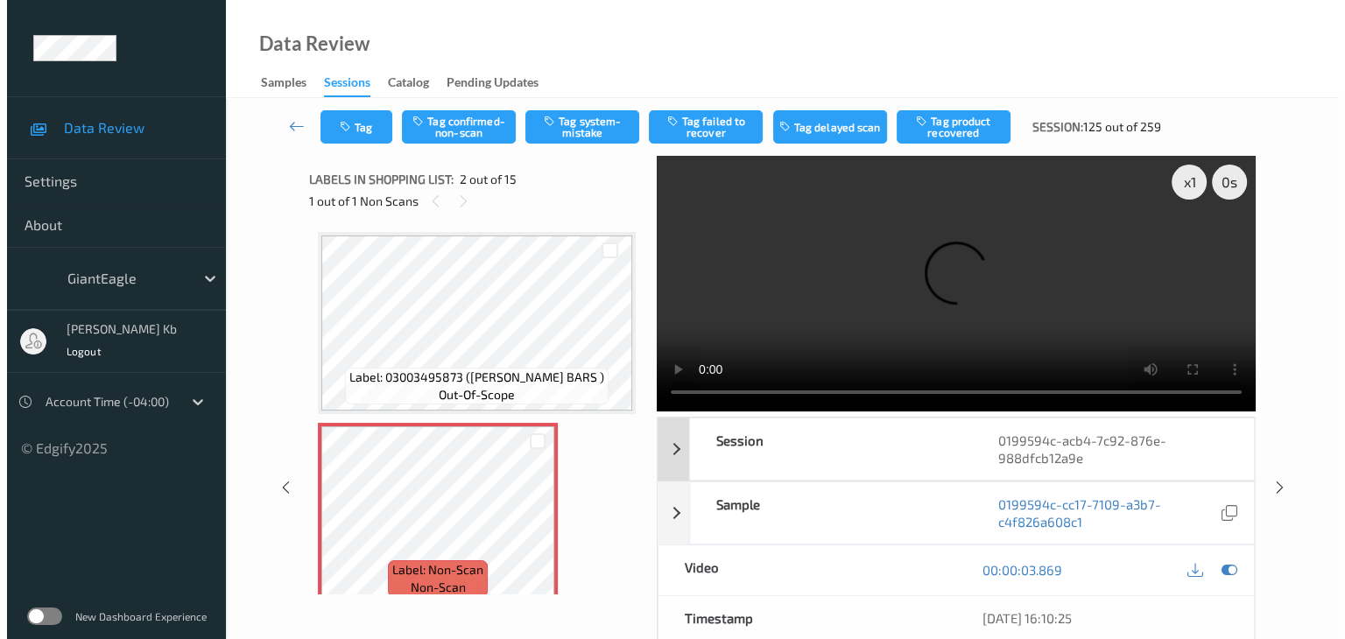
scroll to position [0, 0]
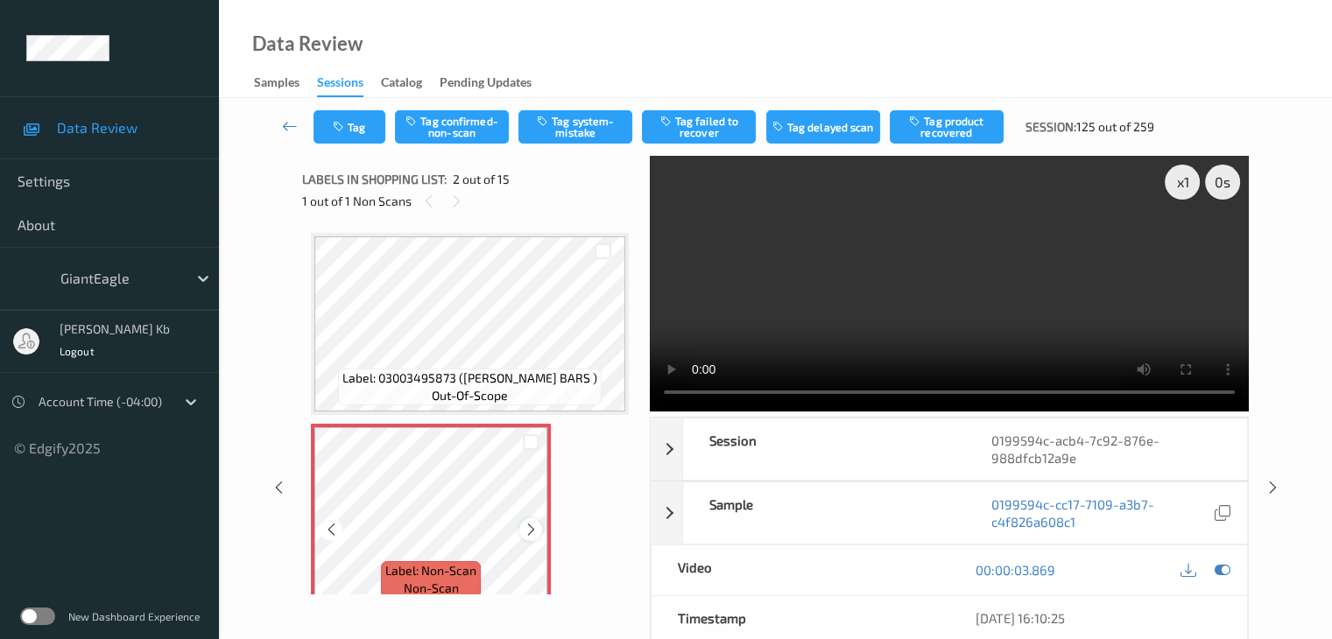
click at [532, 531] on icon at bounding box center [531, 530] width 15 height 16
click at [572, 123] on button "Tag system-mistake" at bounding box center [575, 126] width 114 height 33
click at [360, 127] on button "Tag" at bounding box center [349, 126] width 72 height 33
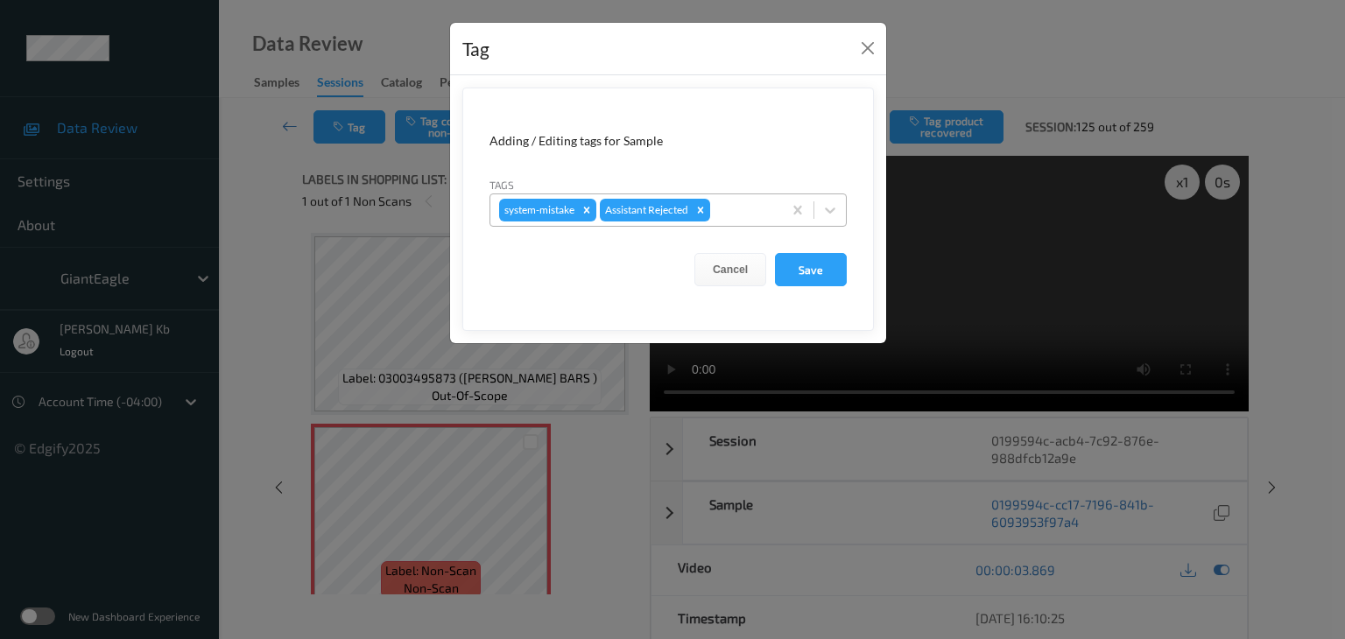
click at [742, 205] on div at bounding box center [744, 210] width 60 height 21
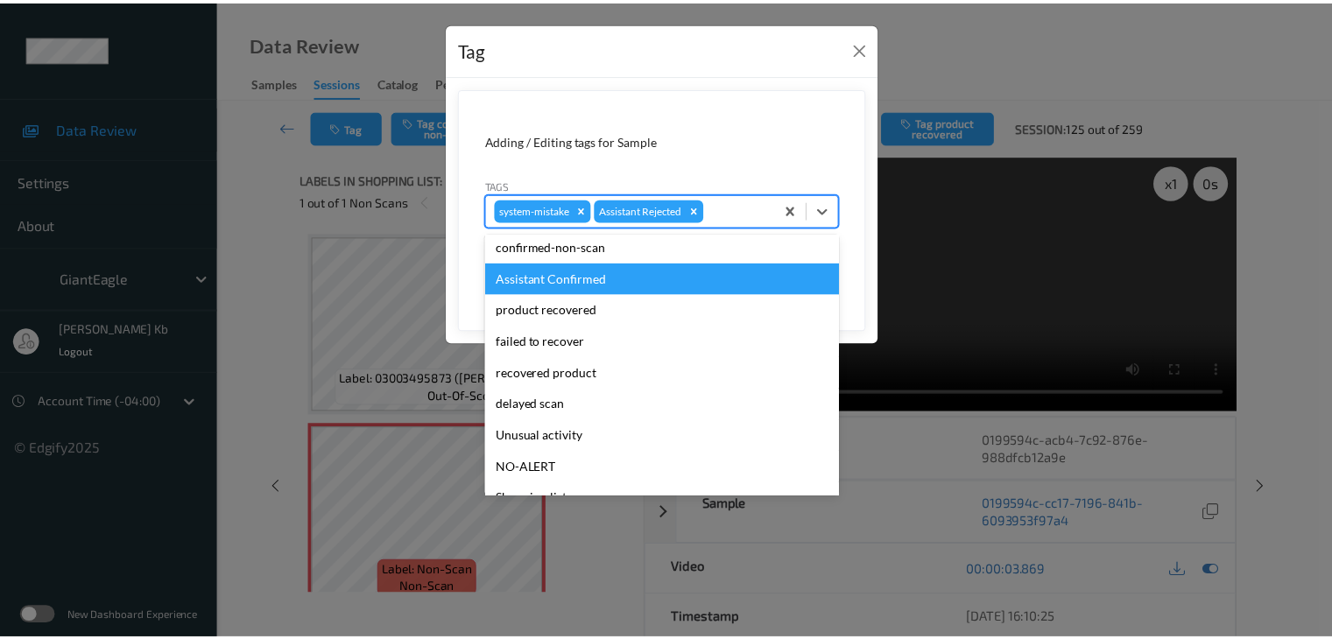
scroll to position [88, 0]
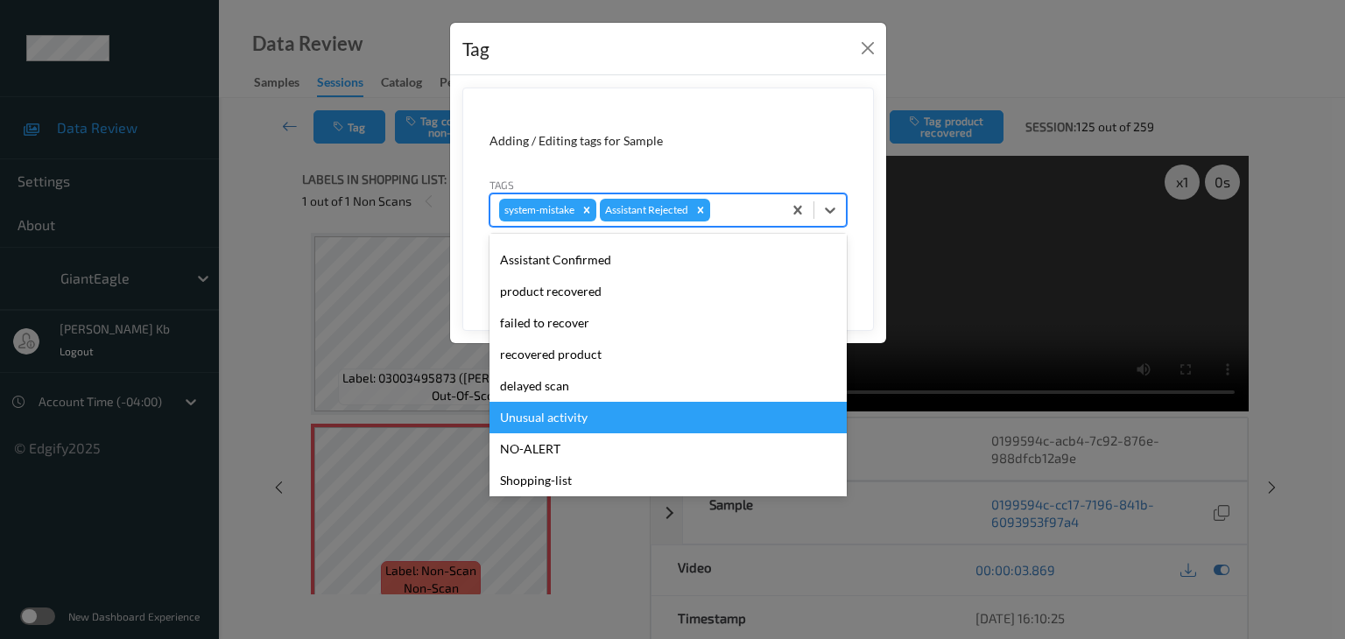
click at [554, 414] on div "Unusual activity" at bounding box center [667, 418] width 357 height 32
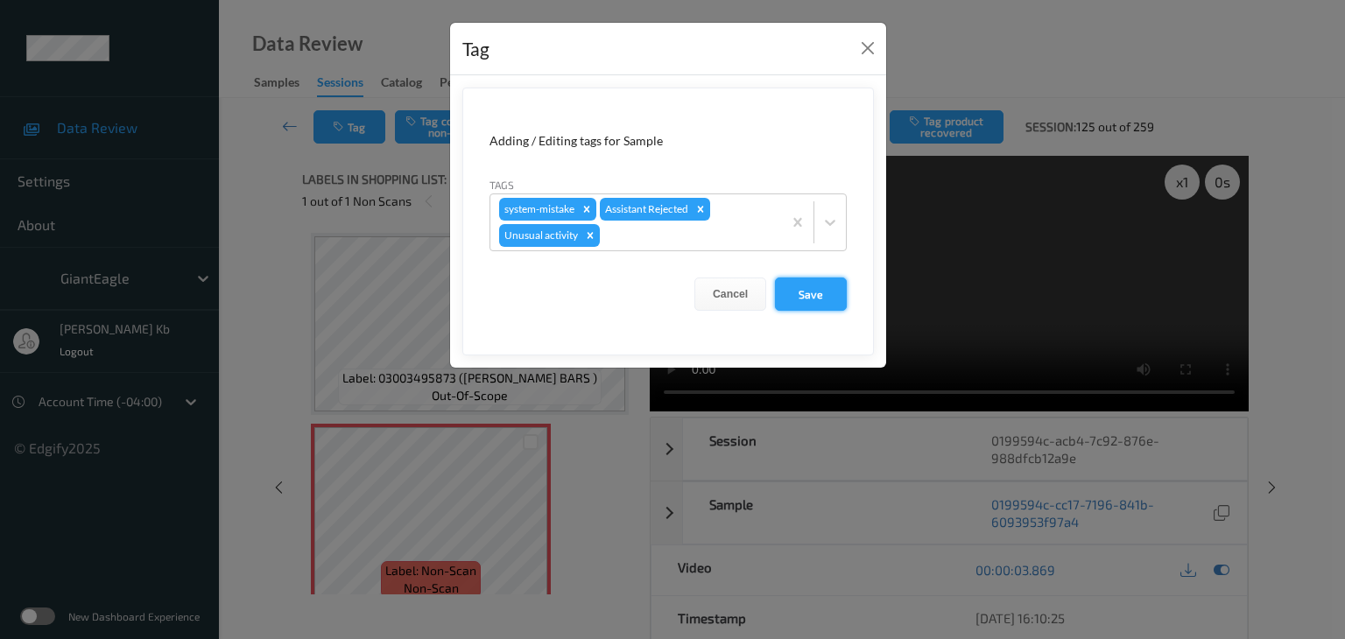
click at [809, 295] on button "Save" at bounding box center [811, 294] width 72 height 33
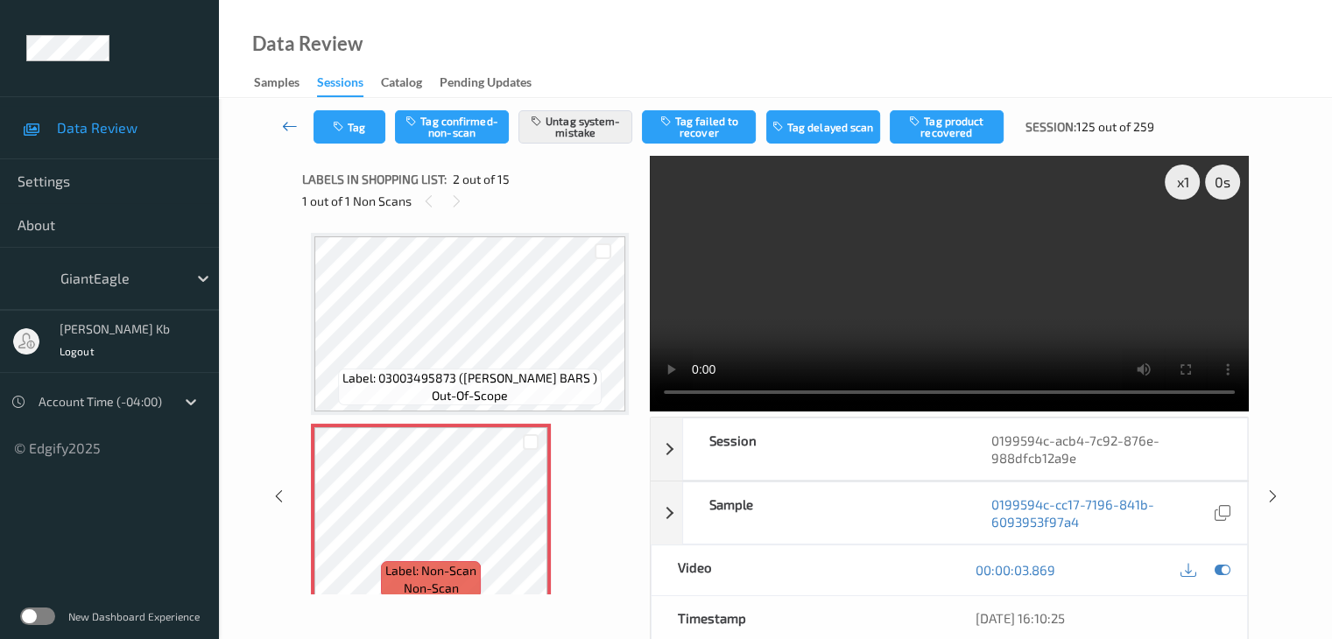
click at [290, 126] on icon at bounding box center [290, 126] width 16 height 18
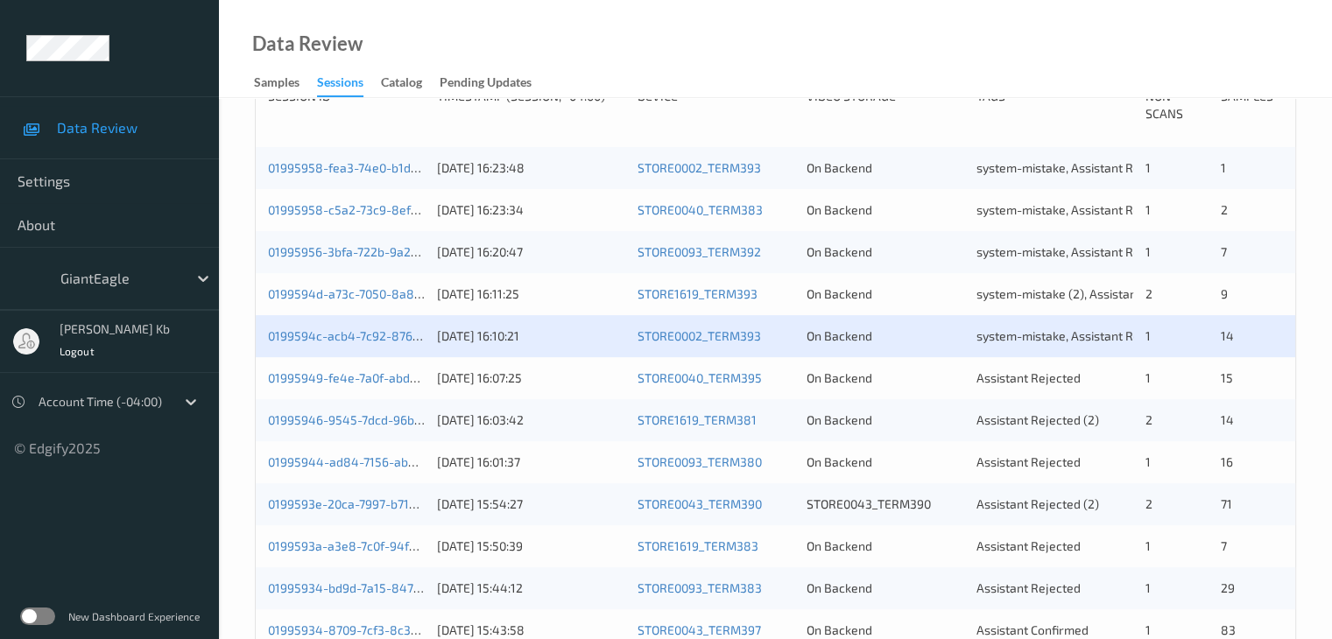
scroll to position [438, 0]
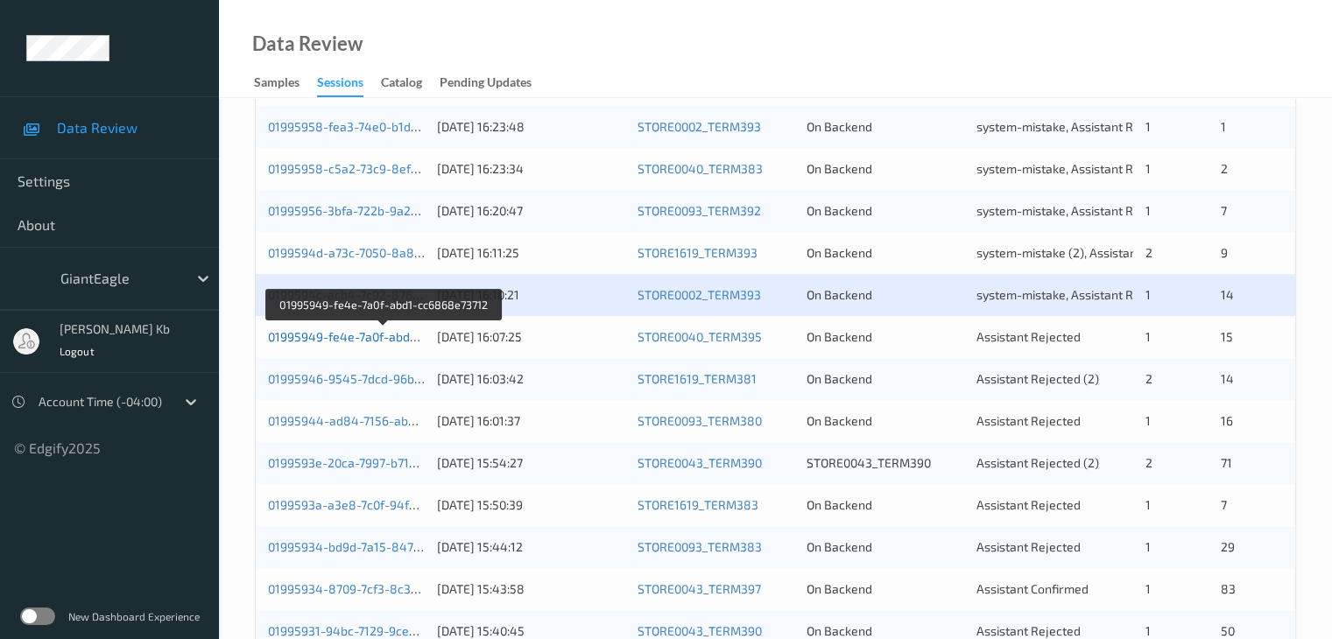
click at [358, 337] on link "01995949-fe4e-7a0f-abd1-cc6868e73712" at bounding box center [384, 336] width 233 height 15
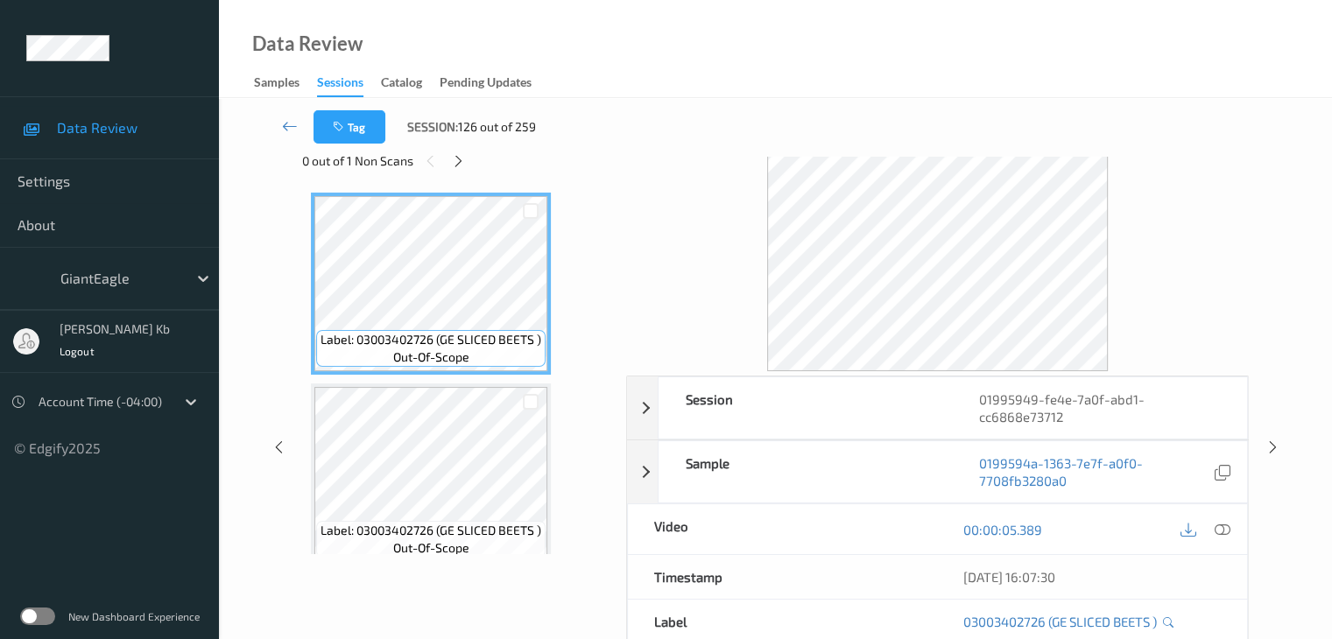
scroll to position [39, 0]
click at [459, 165] on icon at bounding box center [458, 163] width 15 height 16
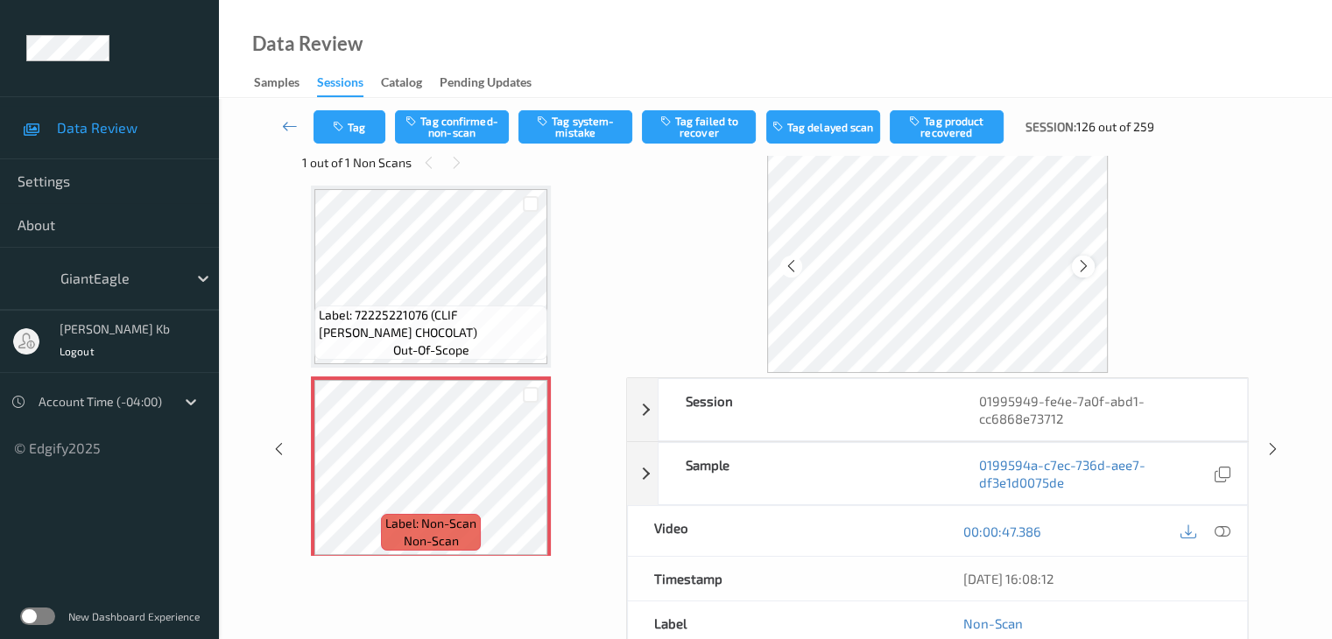
click at [1089, 264] on icon at bounding box center [1083, 266] width 15 height 16
click at [1089, 267] on icon at bounding box center [1083, 266] width 15 height 16
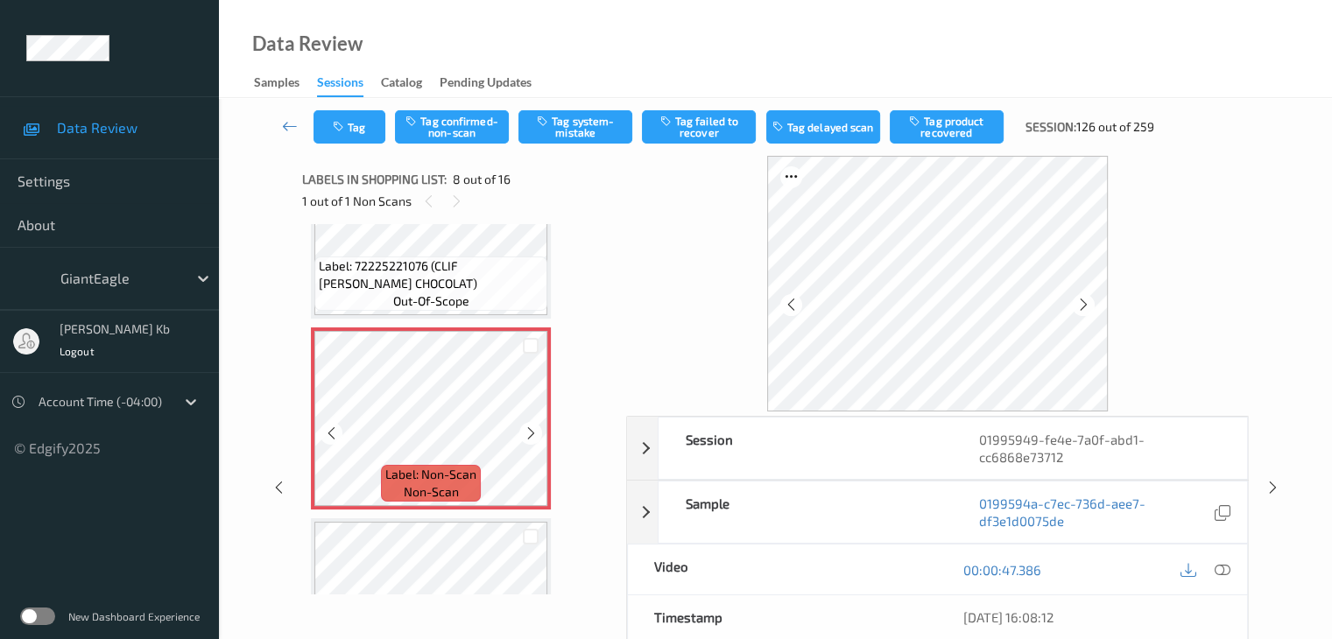
scroll to position [1329, 0]
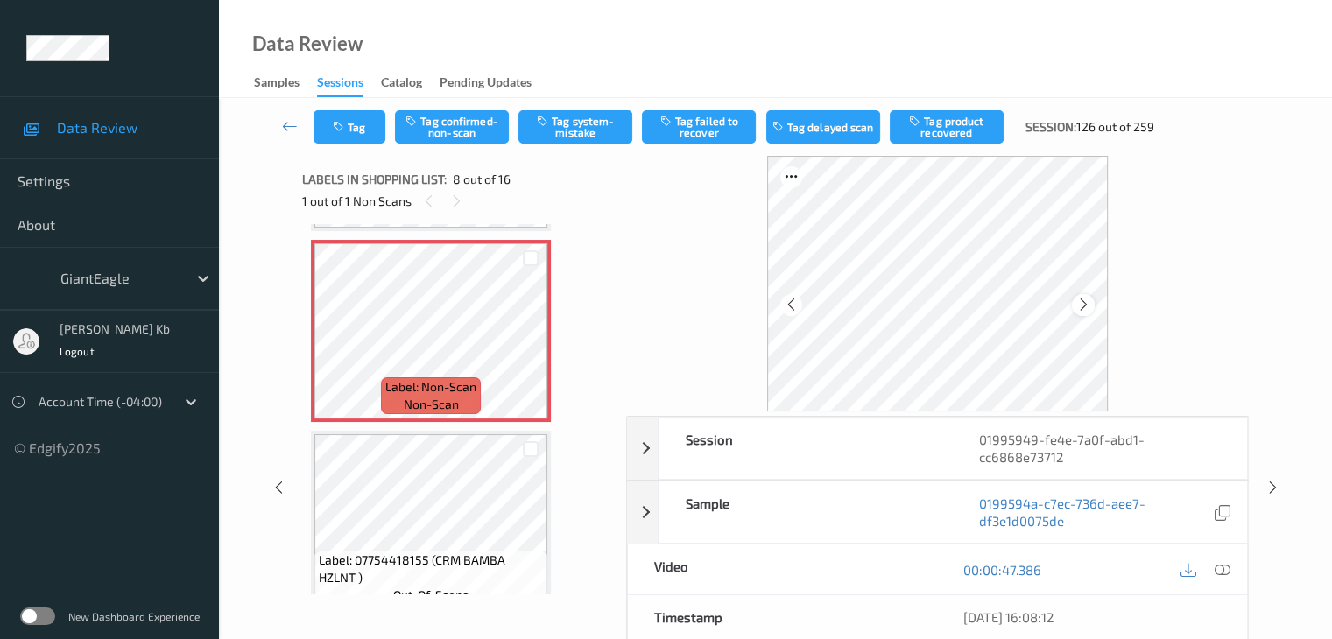
click at [1079, 303] on icon at bounding box center [1083, 305] width 15 height 16
click at [1220, 567] on icon at bounding box center [1221, 570] width 16 height 16
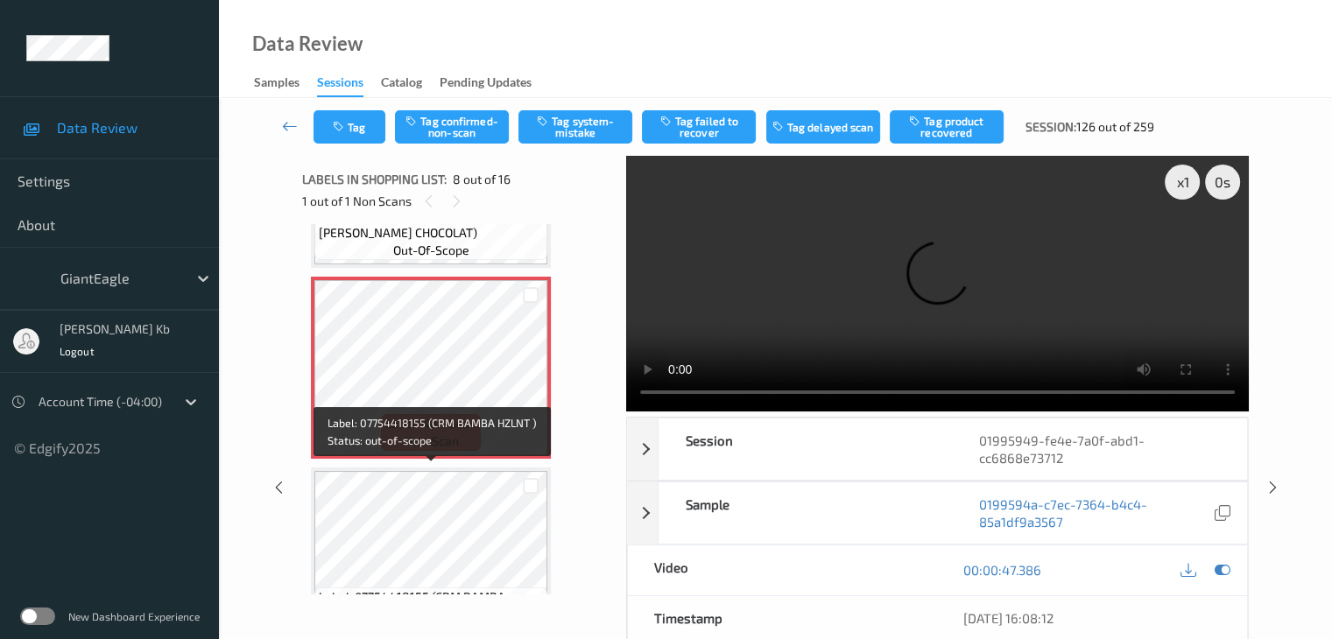
scroll to position [1241, 0]
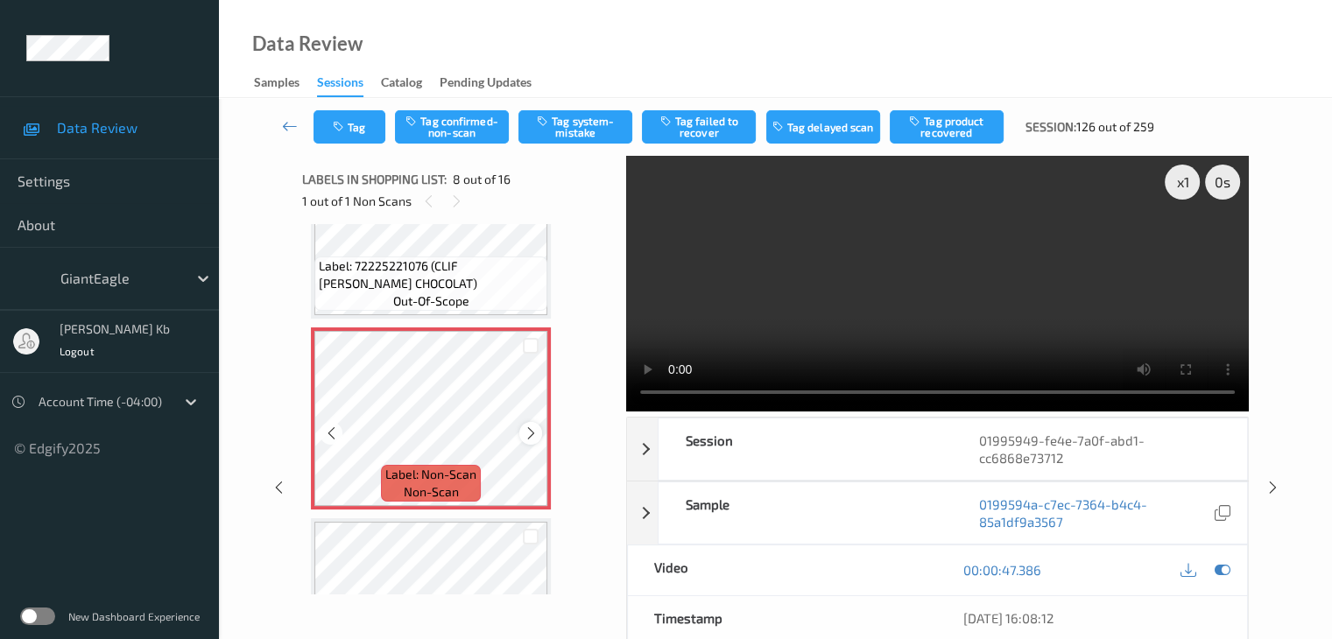
click at [529, 433] on icon at bounding box center [531, 433] width 15 height 16
click at [585, 130] on button "Tag system-mistake" at bounding box center [575, 126] width 114 height 33
click at [371, 125] on button "Tag" at bounding box center [349, 126] width 72 height 33
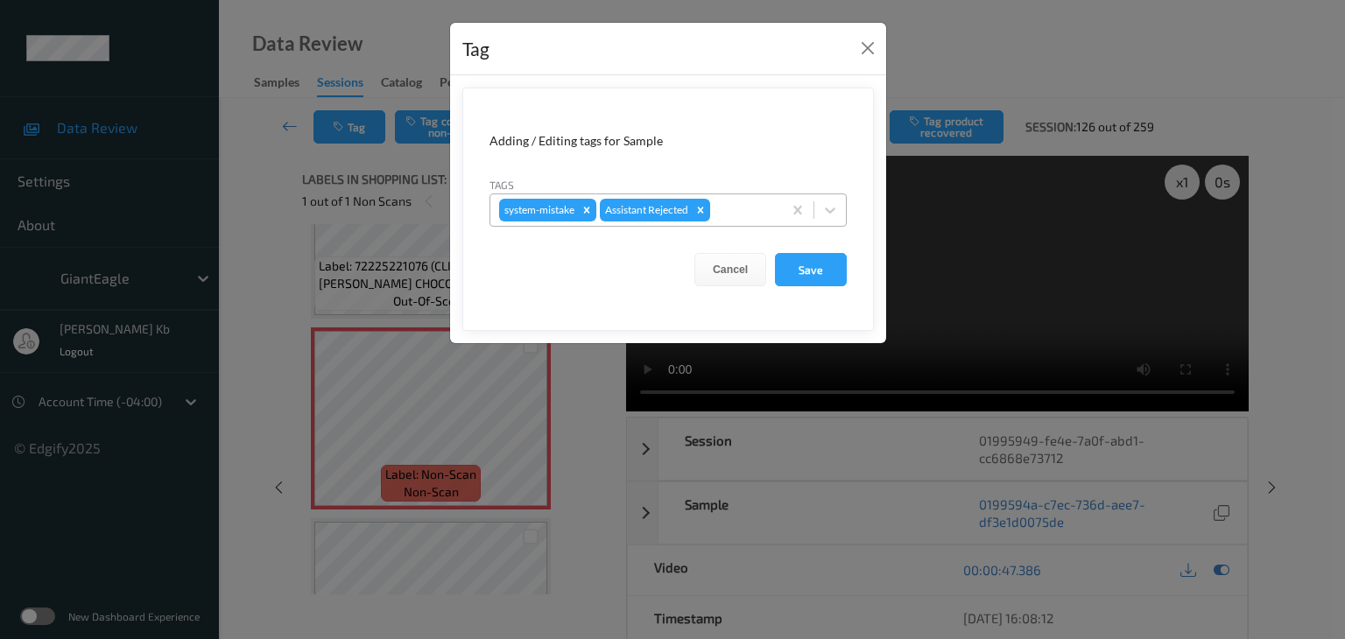
click at [739, 203] on div at bounding box center [744, 210] width 60 height 21
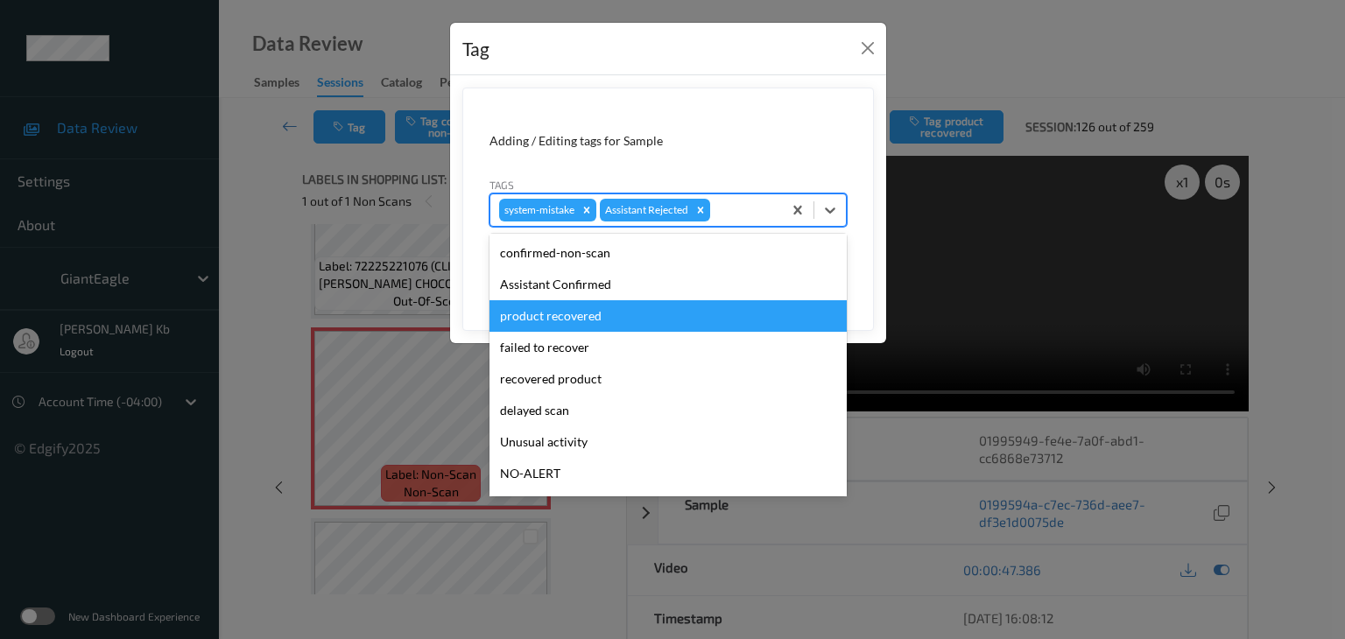
scroll to position [88, 0]
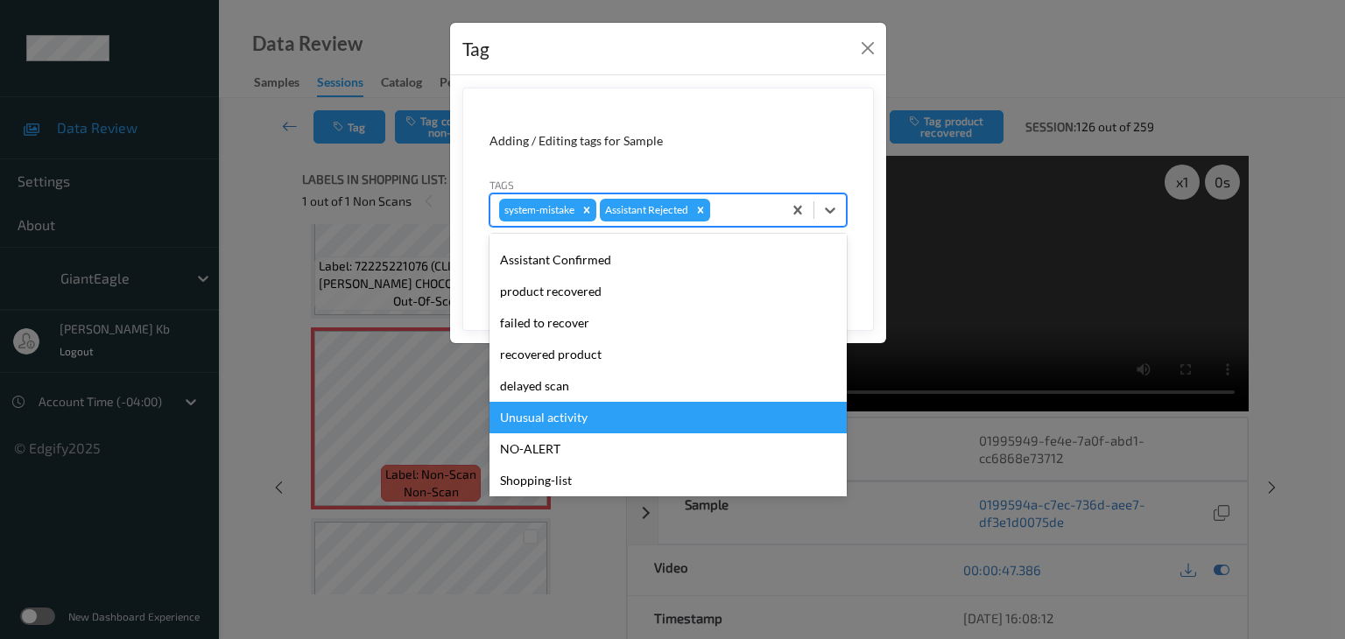
click at [542, 416] on div "Unusual activity" at bounding box center [667, 418] width 357 height 32
click at [541, 416] on div "Tag Adding / Editing tags for Sample Tags option Unusual activity focused, 9 of…" at bounding box center [672, 319] width 1345 height 639
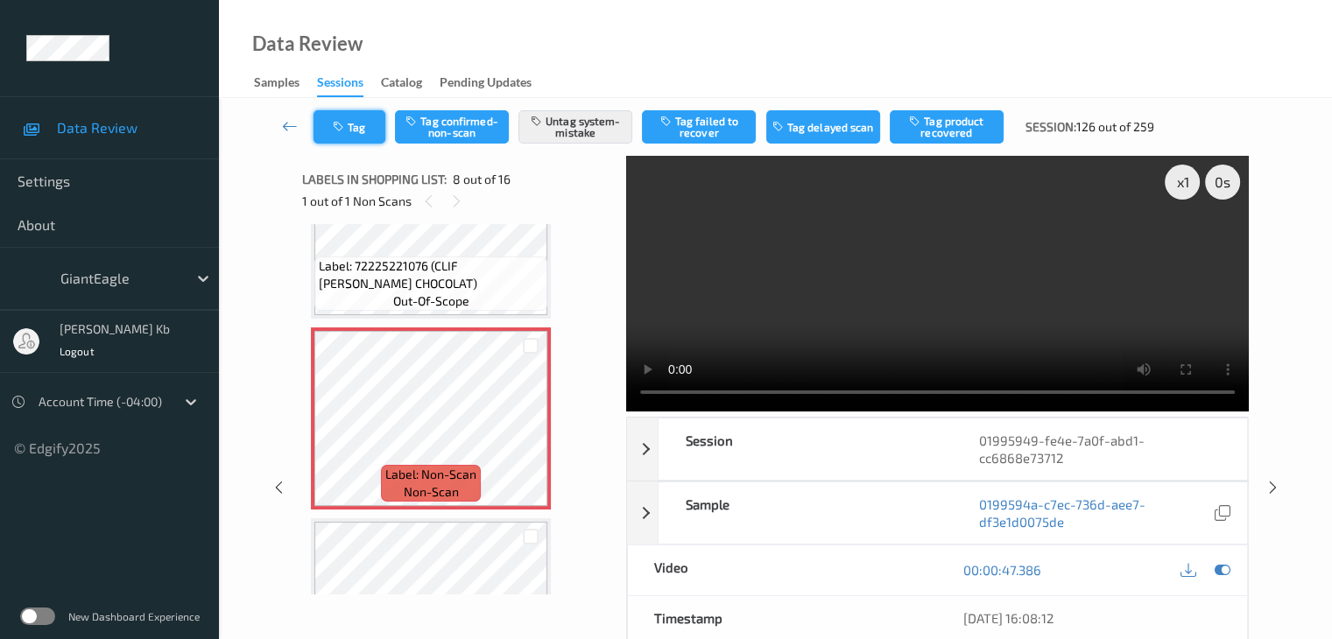
click at [367, 121] on button "Tag" at bounding box center [349, 126] width 72 height 33
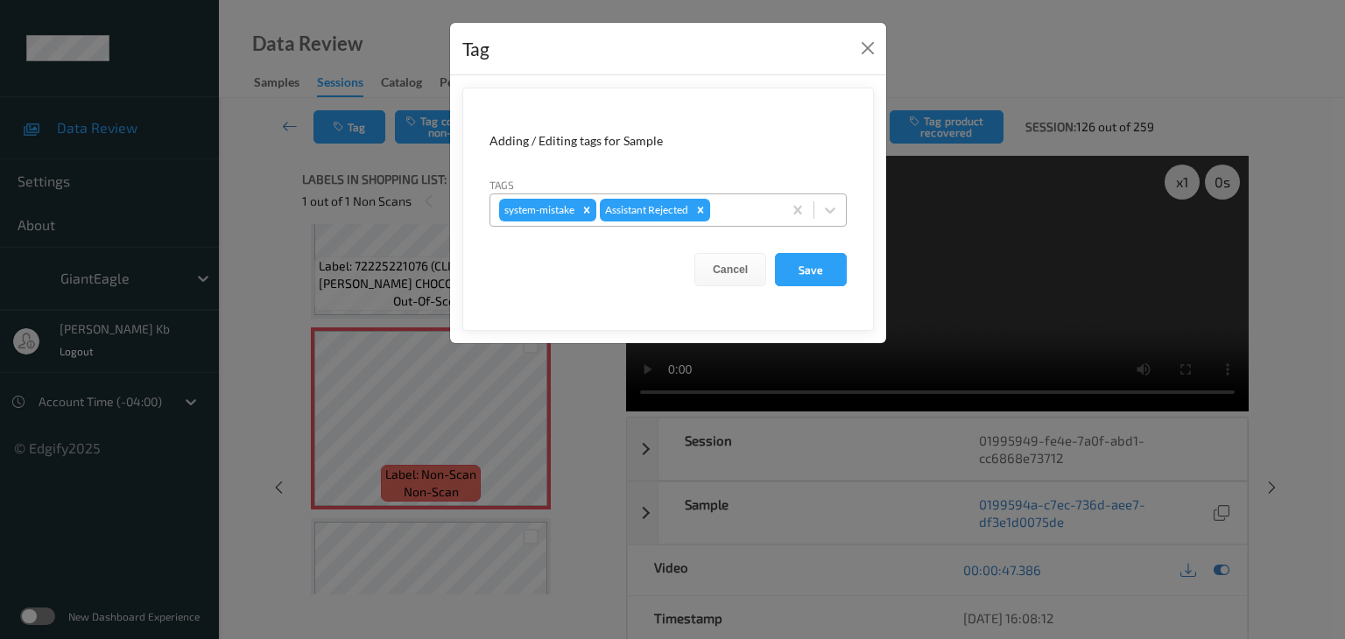
click at [729, 210] on div at bounding box center [744, 210] width 60 height 21
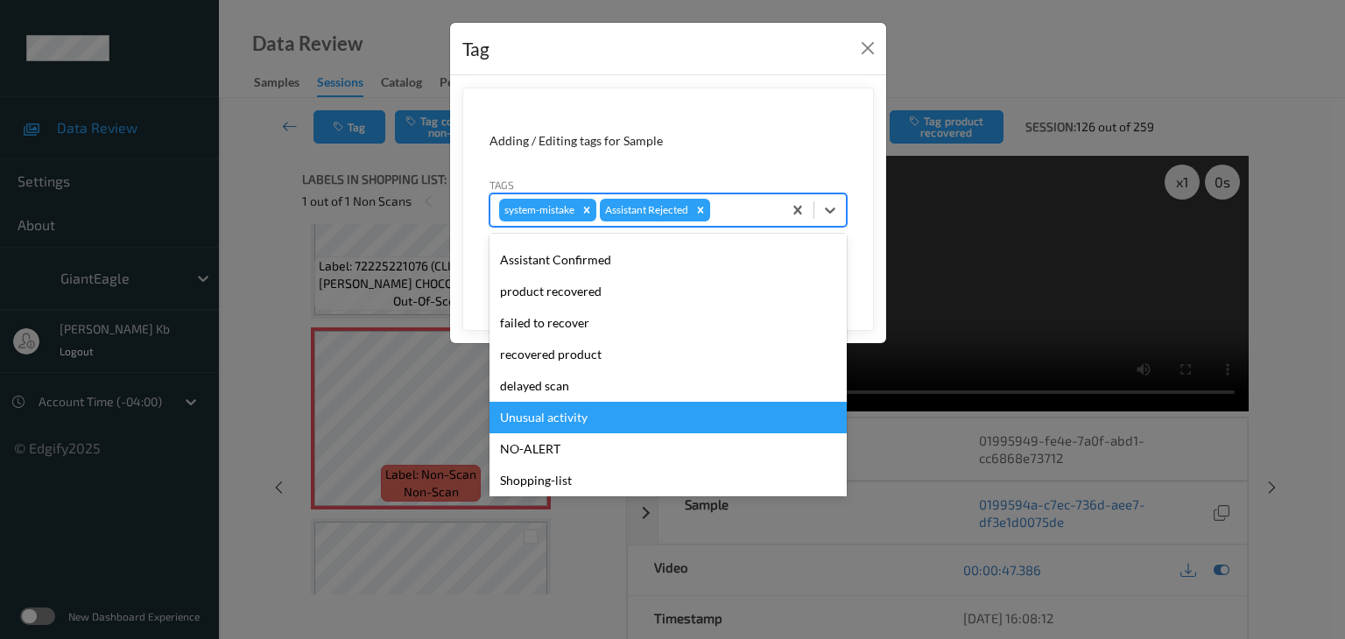
click at [551, 415] on div "Unusual activity" at bounding box center [667, 418] width 357 height 32
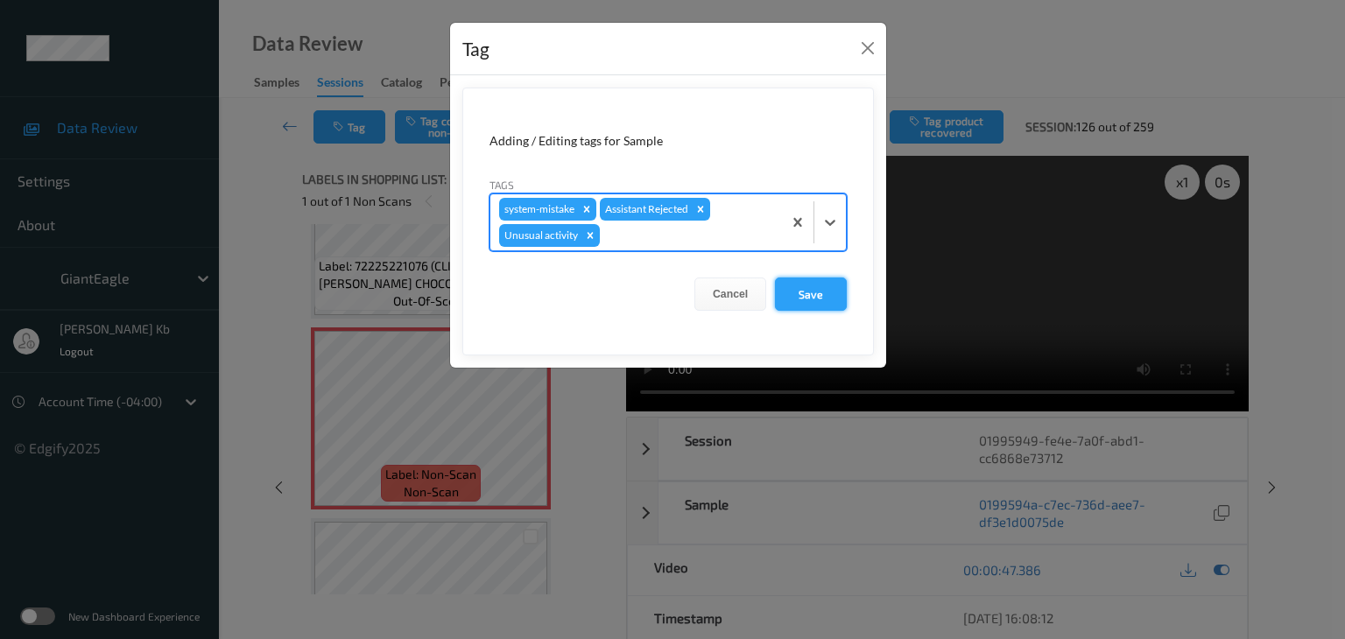
click at [809, 290] on button "Save" at bounding box center [811, 294] width 72 height 33
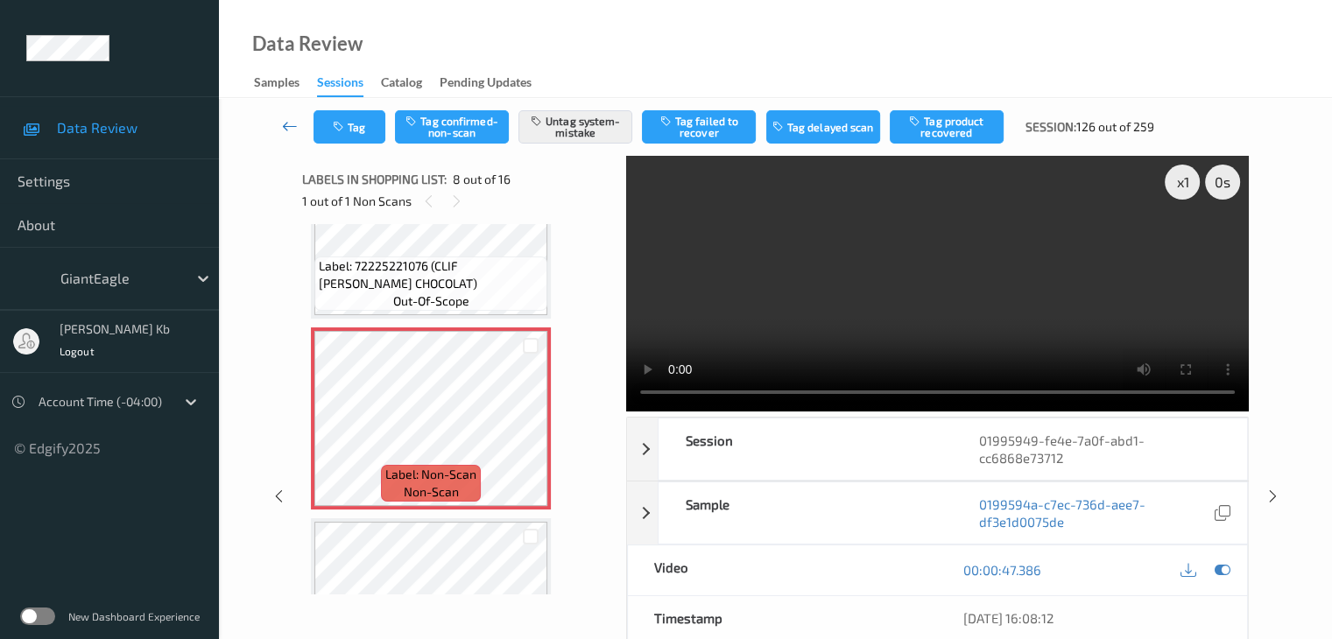
click at [290, 128] on icon at bounding box center [290, 126] width 16 height 18
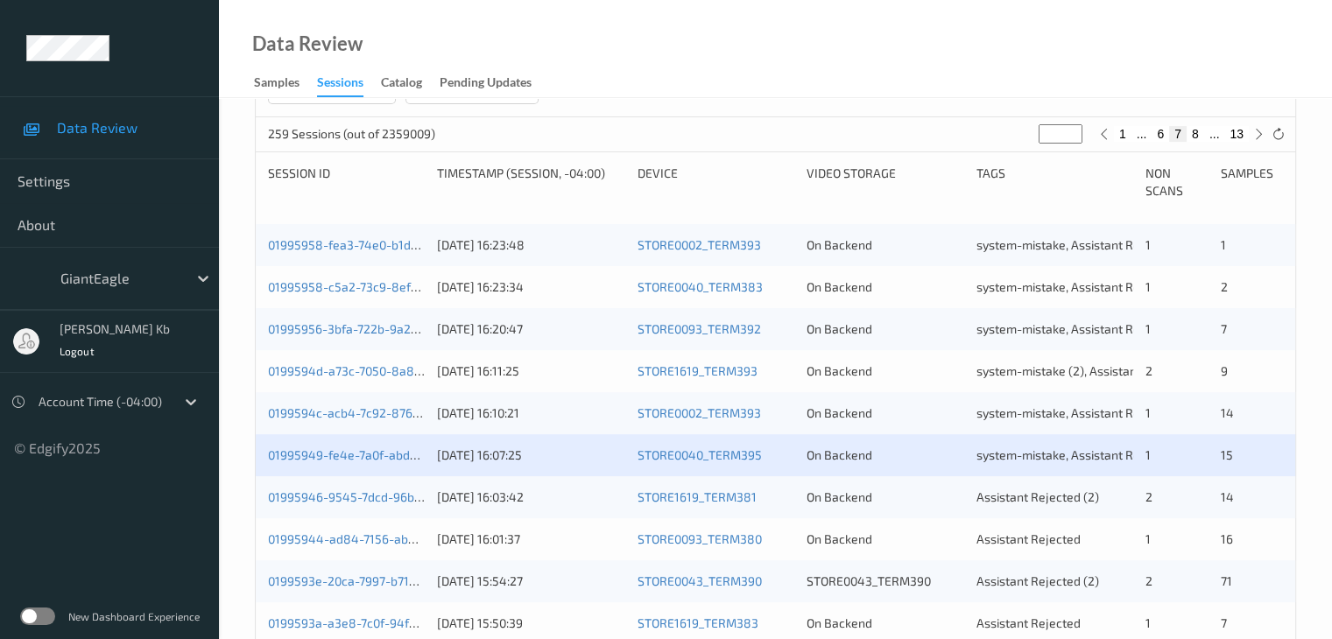
scroll to position [350, 0]
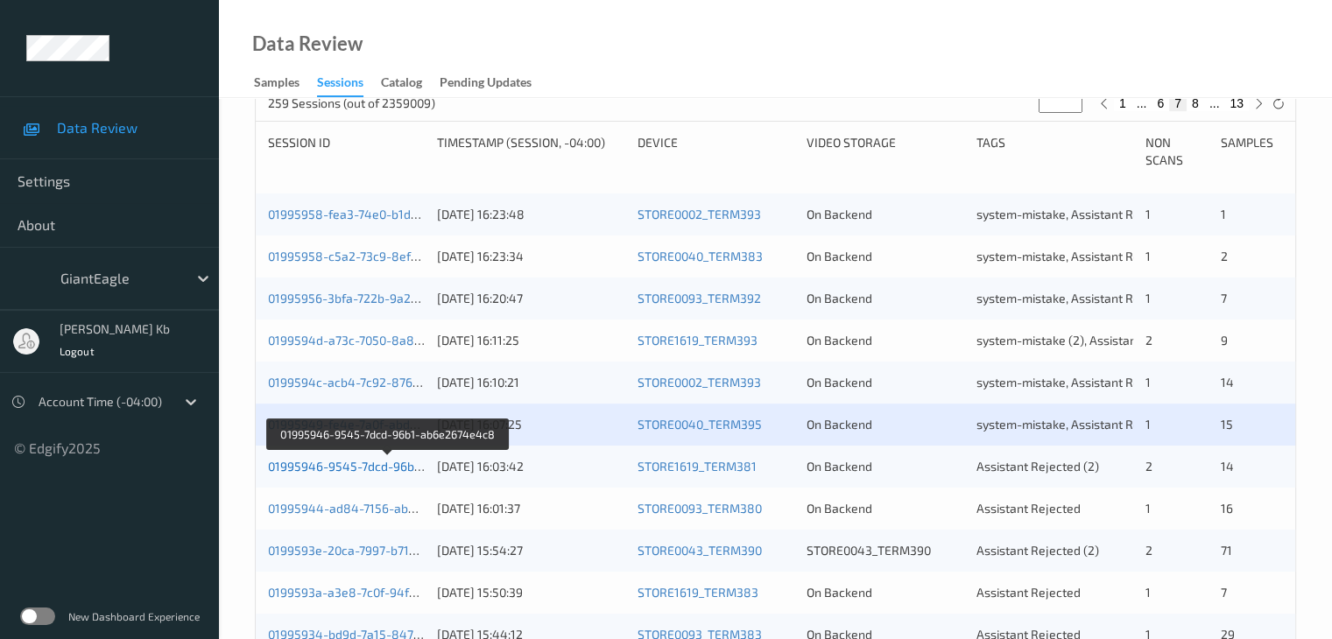
click at [350, 467] on link "01995946-9545-7dcd-96b1-ab6e2674e4c8" at bounding box center [389, 466] width 242 height 15
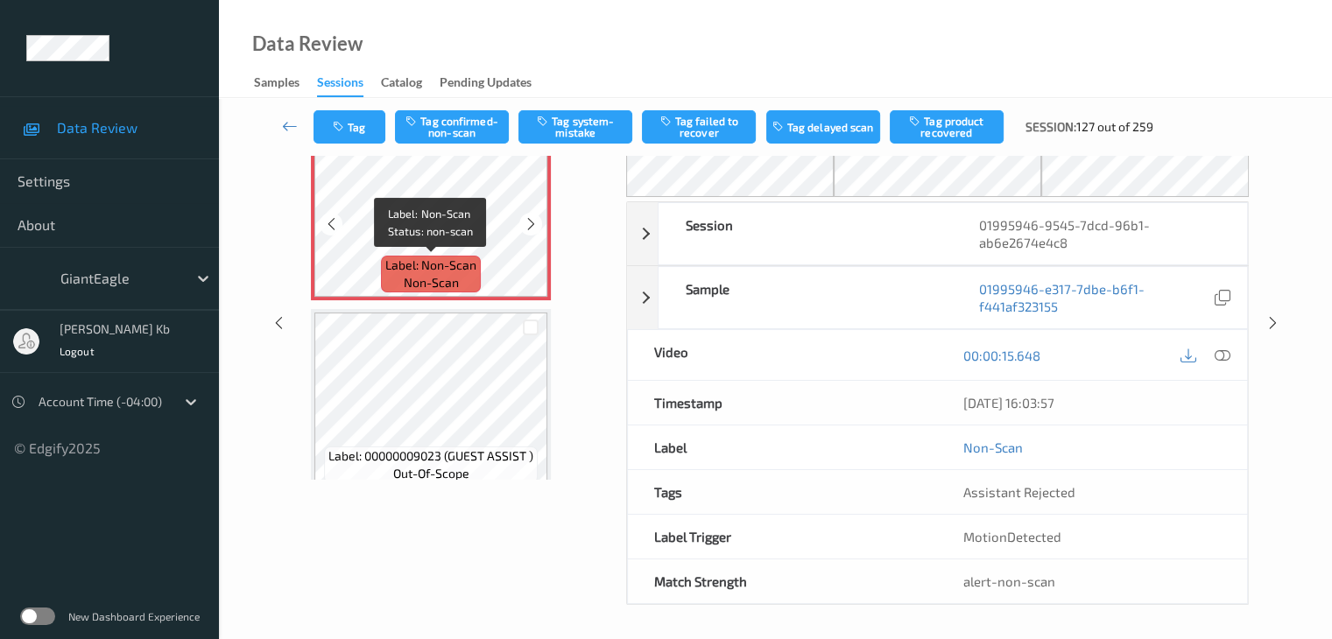
scroll to position [27, 0]
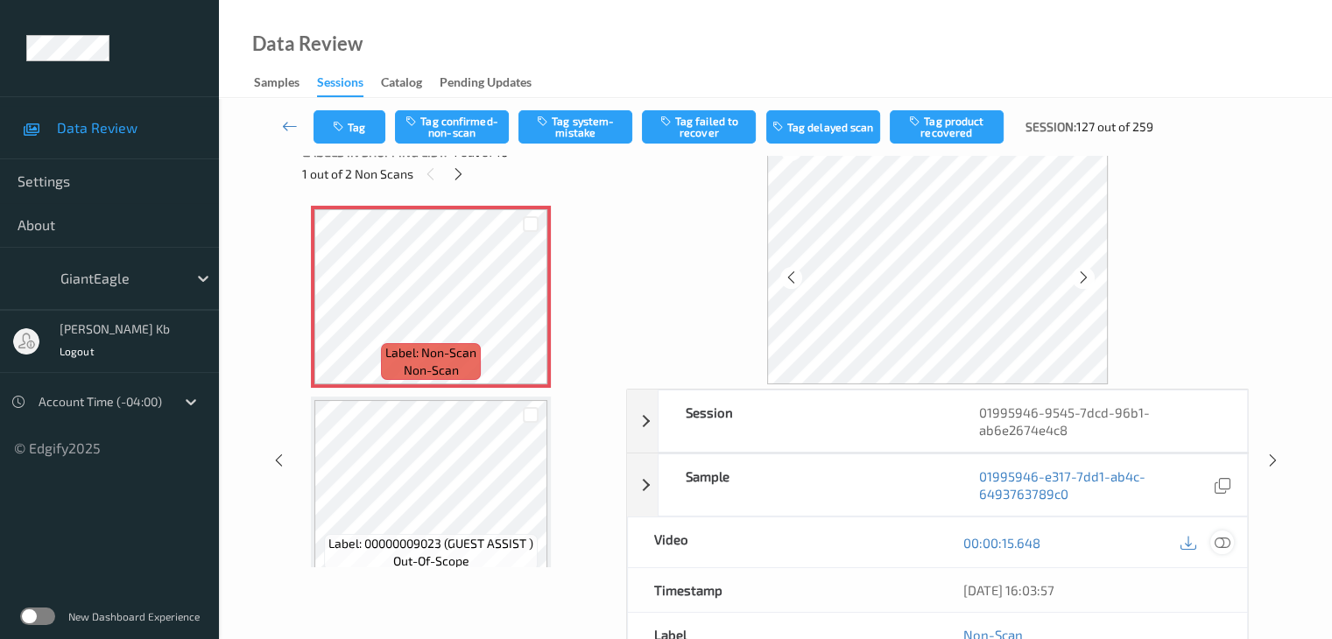
click at [1221, 544] on icon at bounding box center [1221, 543] width 16 height 16
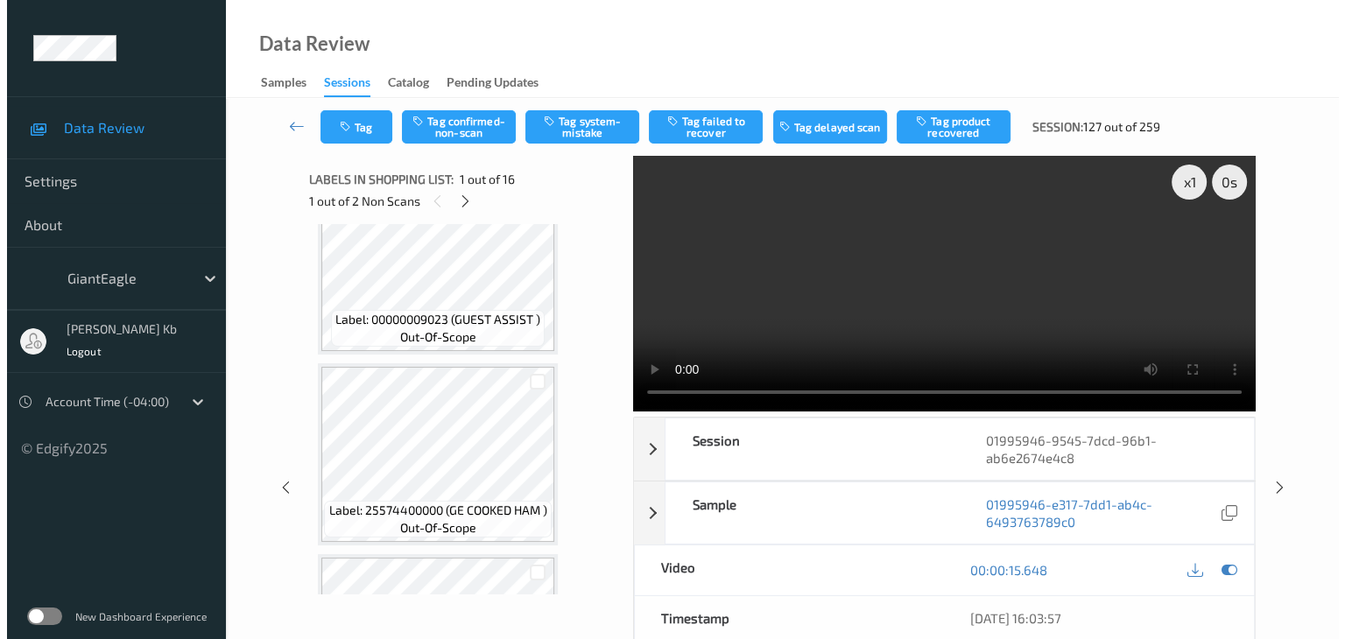
scroll to position [263, 0]
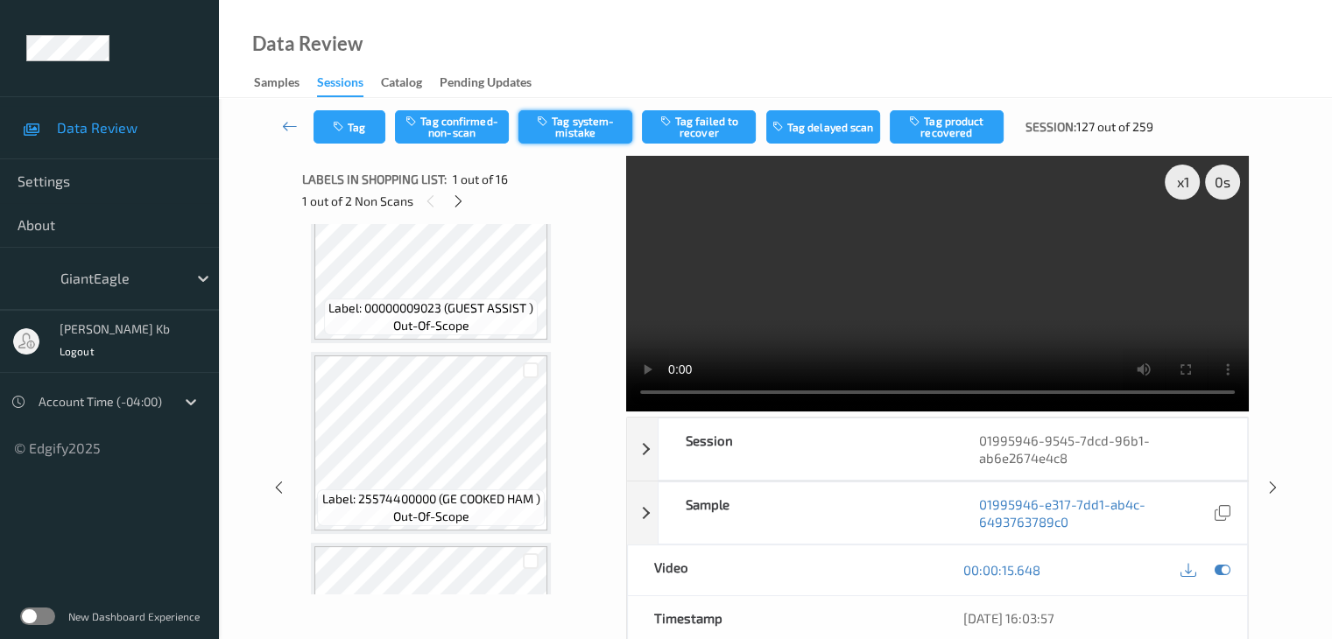
click at [571, 123] on button "Tag system-mistake" at bounding box center [575, 126] width 114 height 33
click at [360, 125] on button "Tag" at bounding box center [349, 126] width 72 height 33
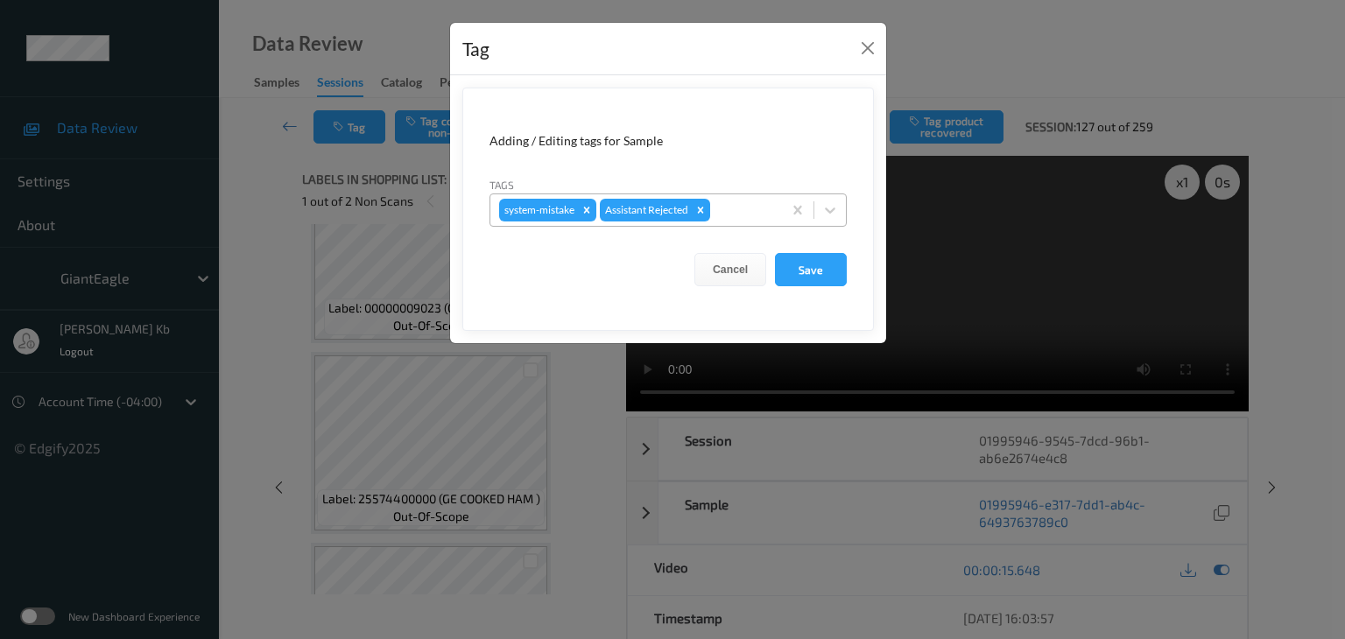
click at [729, 207] on div at bounding box center [744, 210] width 60 height 21
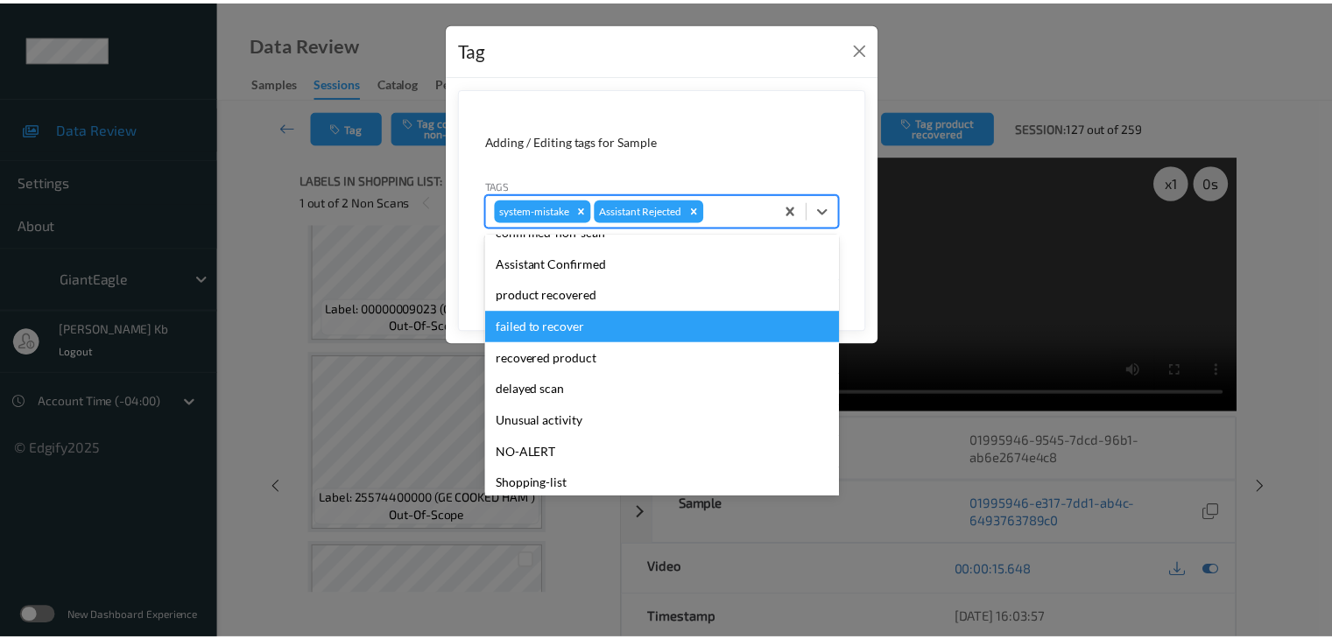
scroll to position [175, 0]
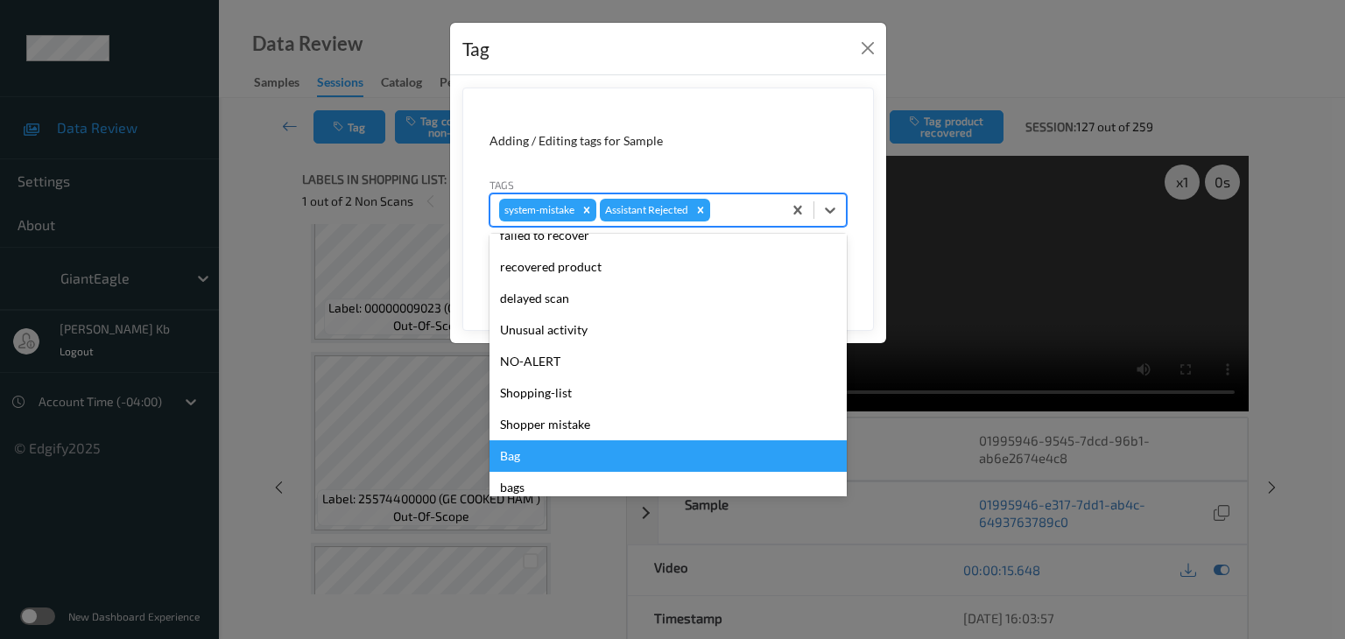
click at [504, 457] on div "Bag" at bounding box center [667, 456] width 357 height 32
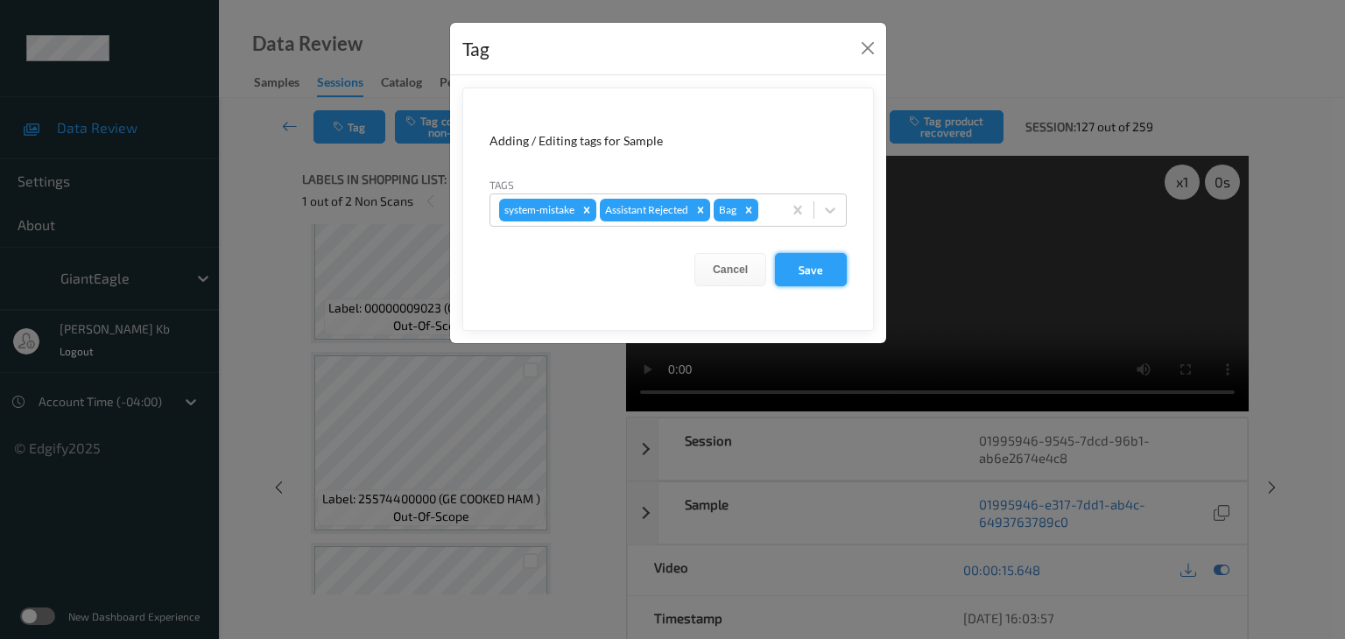
click at [812, 267] on button "Save" at bounding box center [811, 269] width 72 height 33
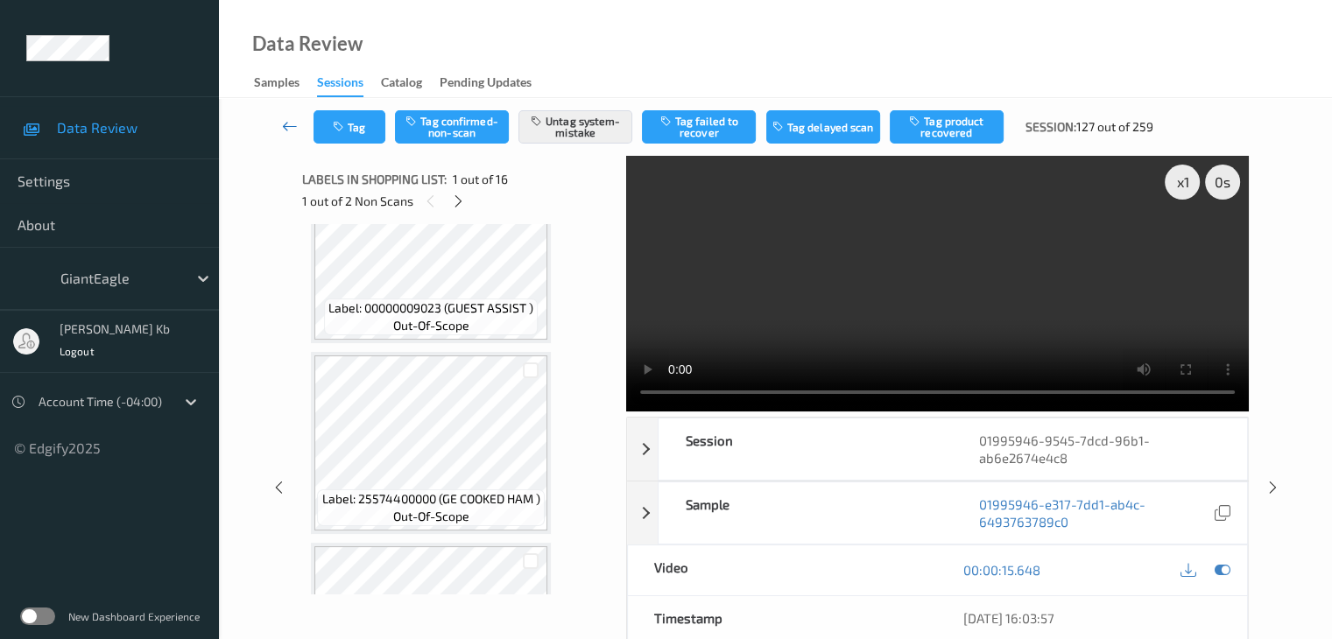
click at [293, 126] on icon at bounding box center [290, 126] width 16 height 18
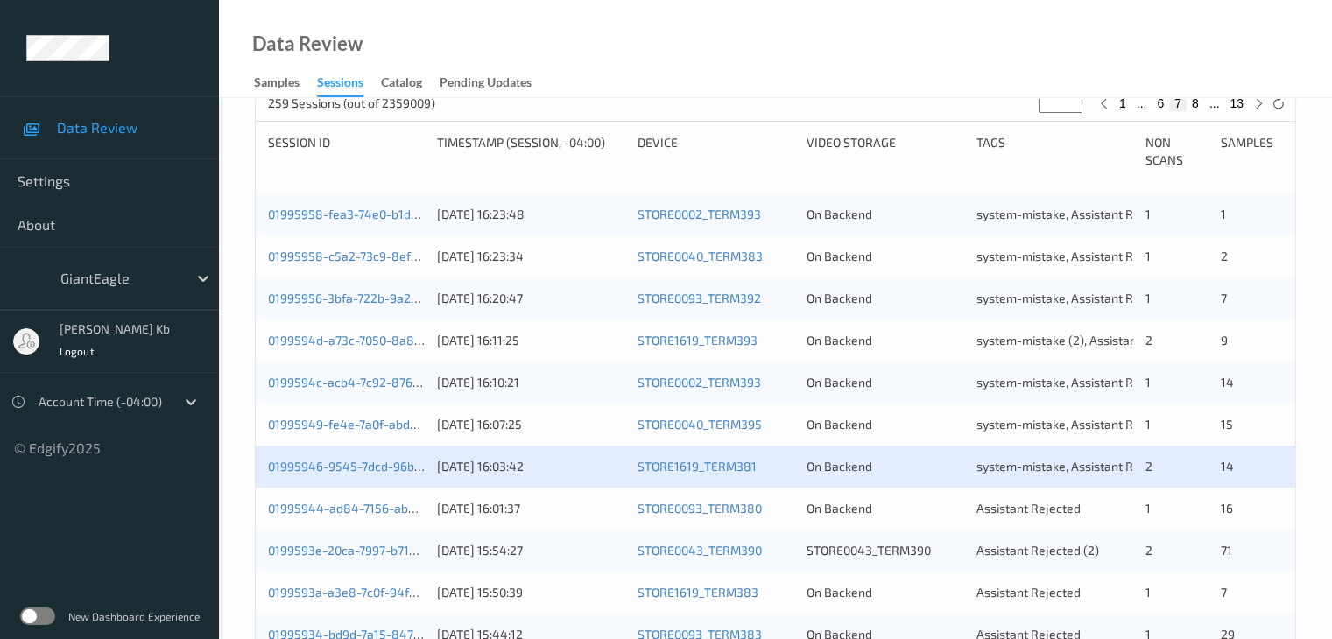
scroll to position [438, 0]
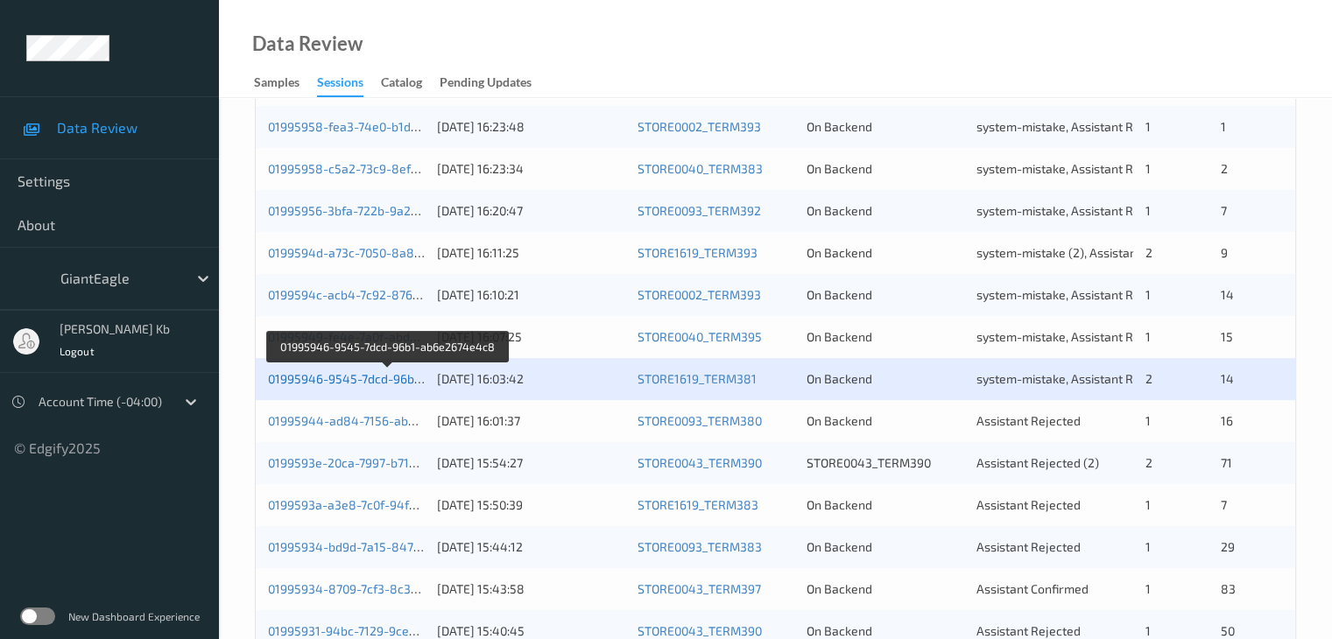
click at [383, 383] on link "01995946-9545-7dcd-96b1-ab6e2674e4c8" at bounding box center [389, 378] width 242 height 15
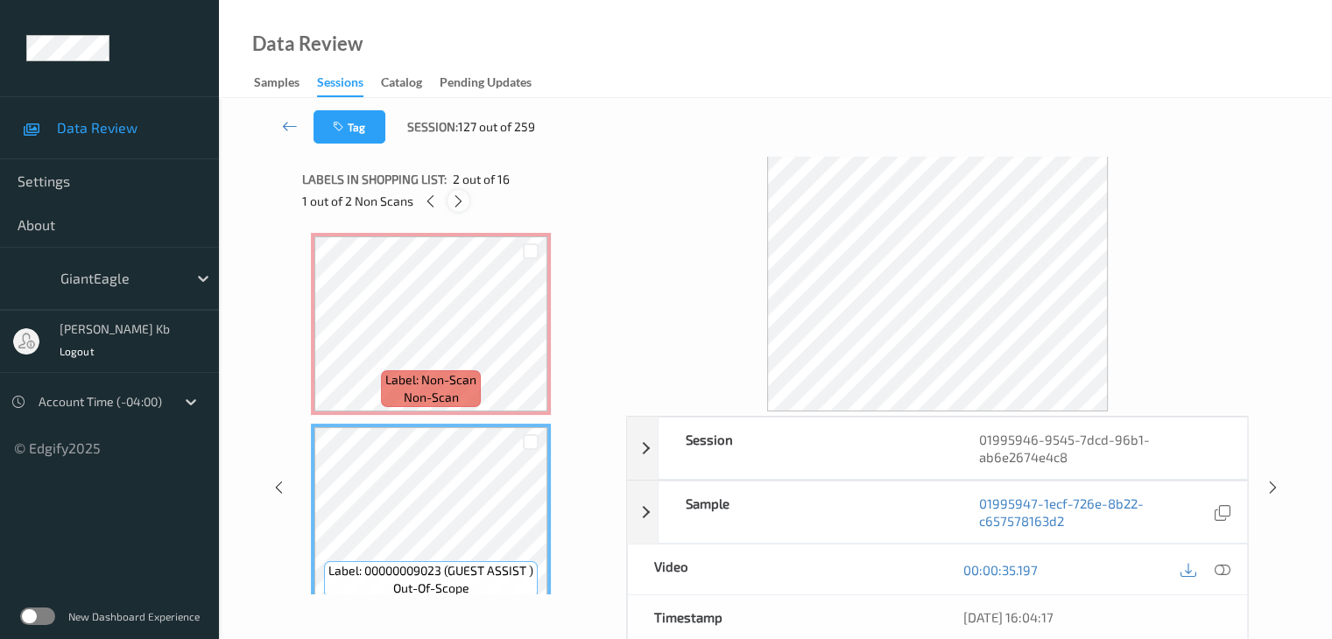
click at [459, 201] on icon at bounding box center [458, 201] width 15 height 16
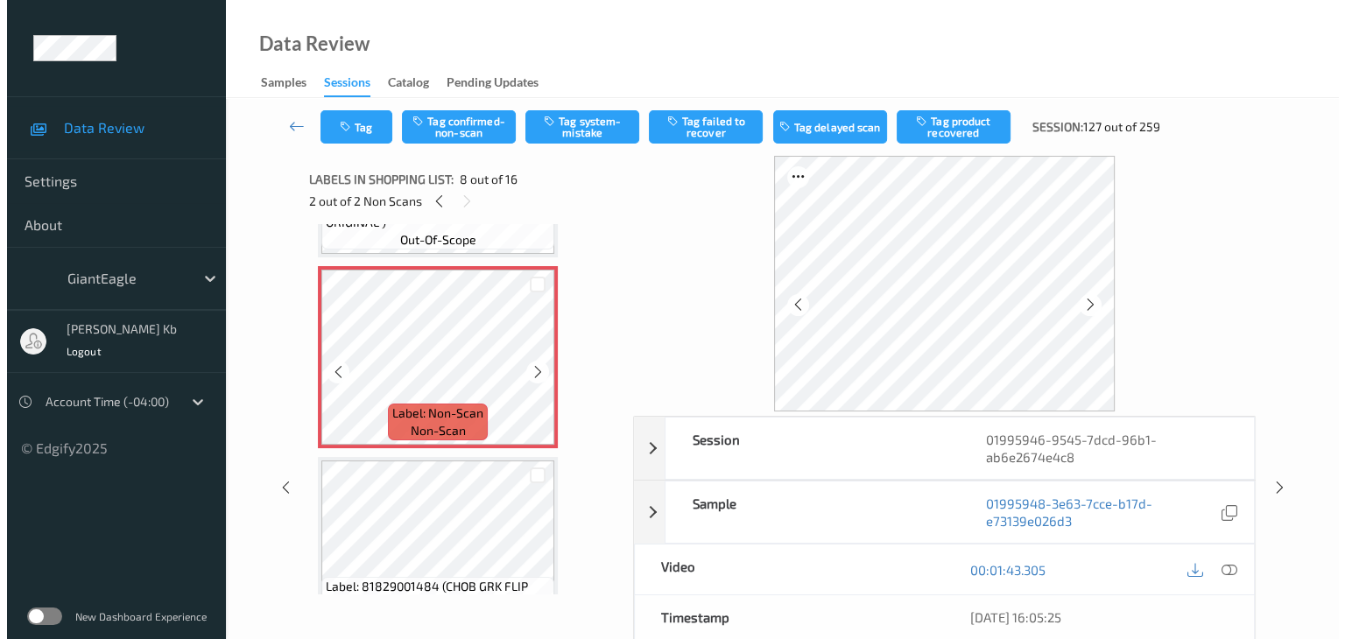
scroll to position [1313, 0]
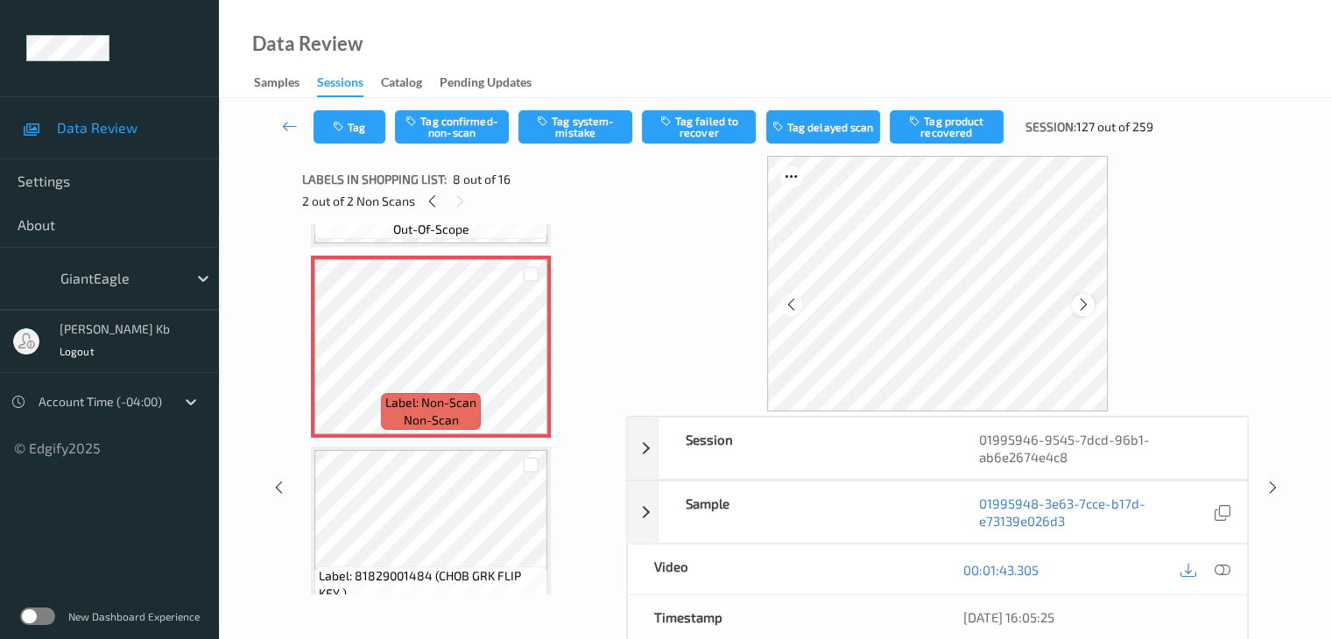
click at [1076, 304] on icon at bounding box center [1083, 305] width 15 height 16
click at [1219, 568] on icon at bounding box center [1221, 570] width 16 height 16
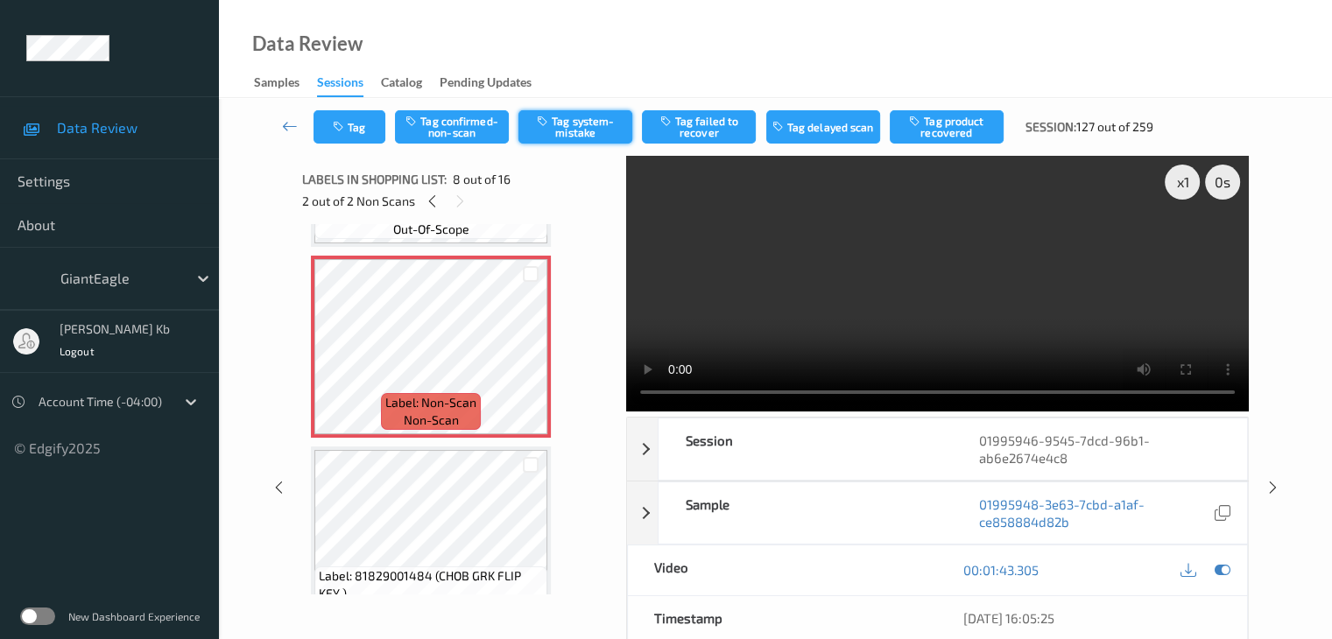
click at [601, 125] on button "Tag system-mistake" at bounding box center [575, 126] width 114 height 33
click at [362, 127] on button "Tag" at bounding box center [349, 126] width 72 height 33
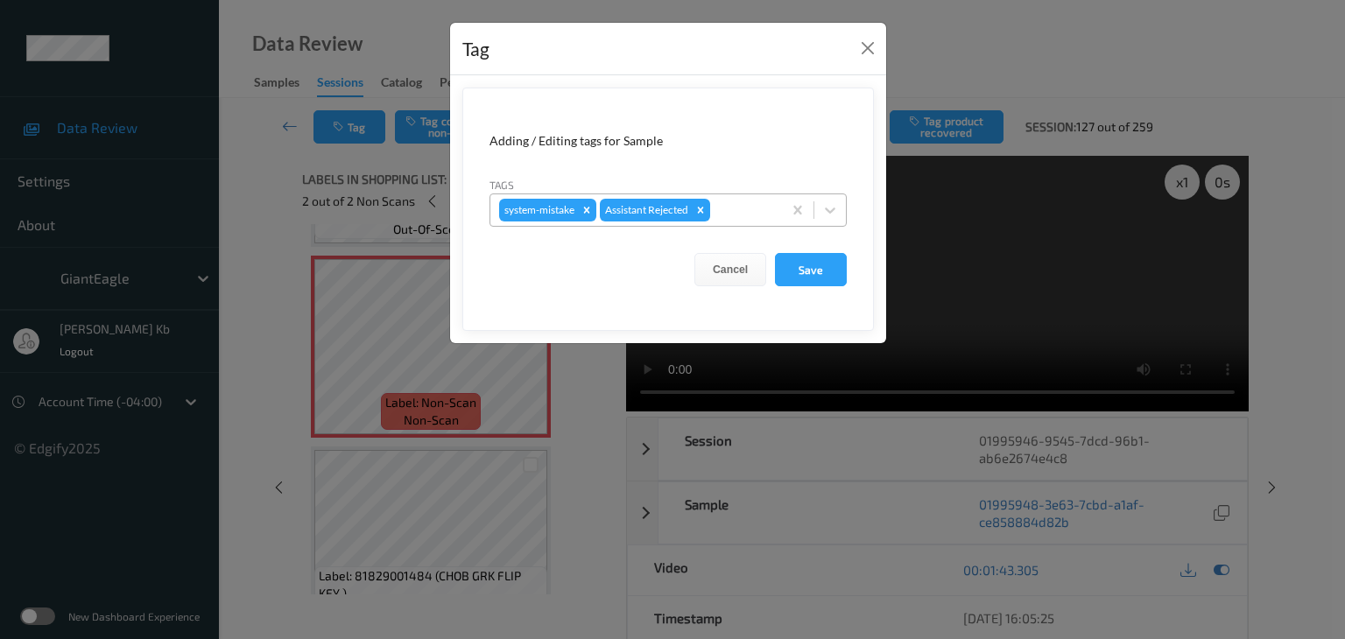
click at [735, 211] on div at bounding box center [744, 210] width 60 height 21
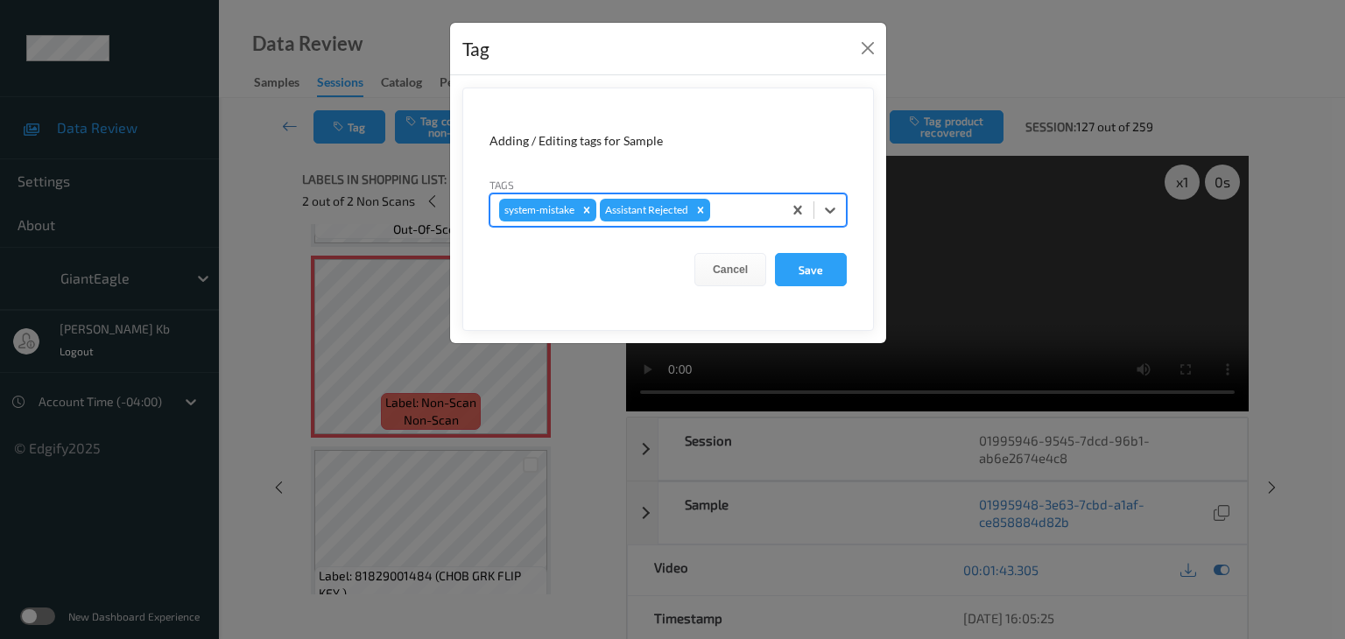
click at [735, 211] on div at bounding box center [744, 210] width 60 height 21
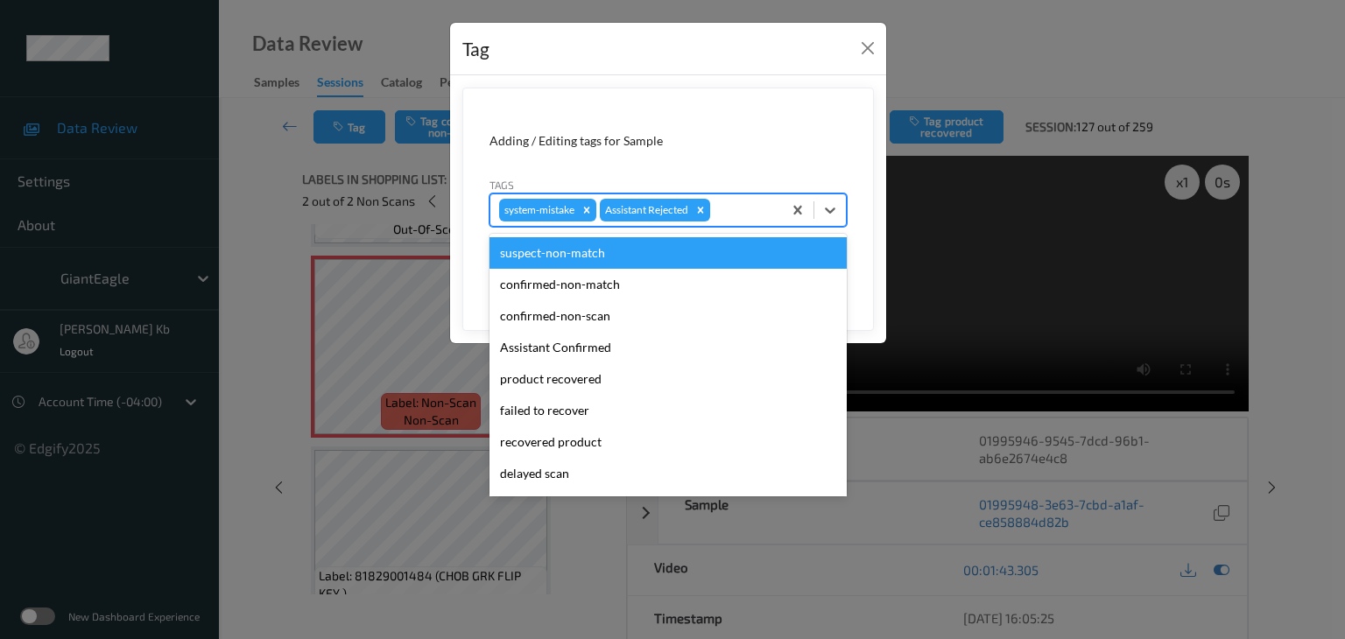
click at [740, 211] on div at bounding box center [744, 210] width 60 height 21
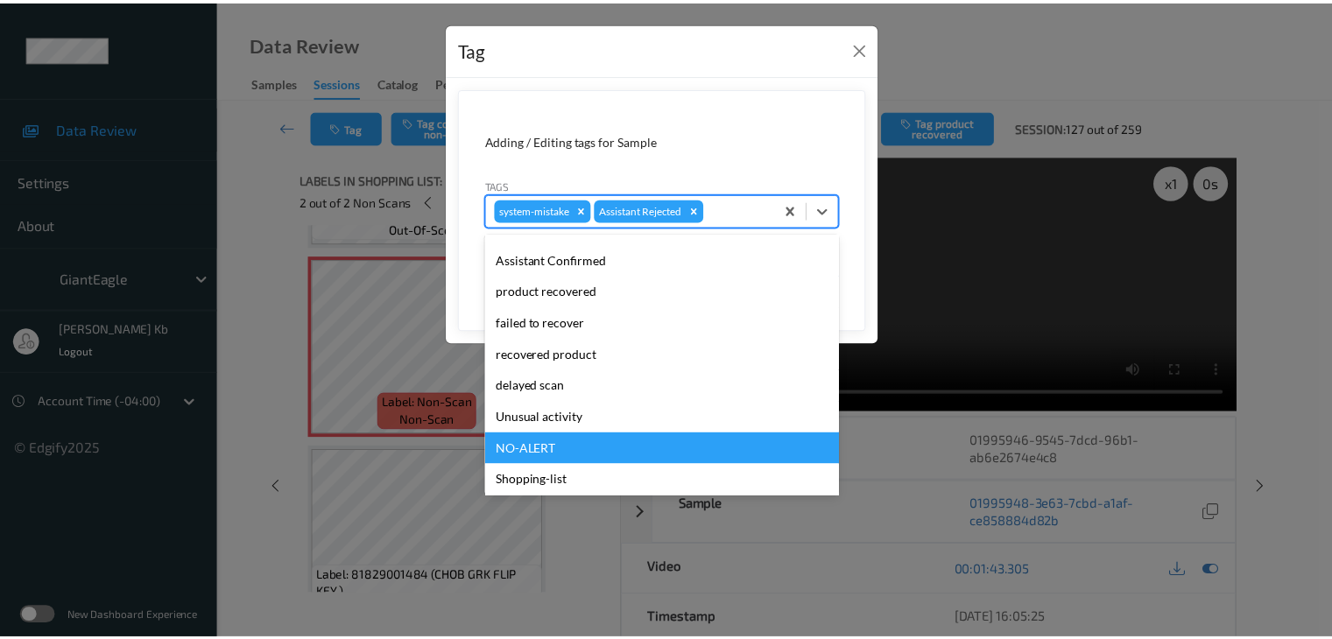
scroll to position [175, 0]
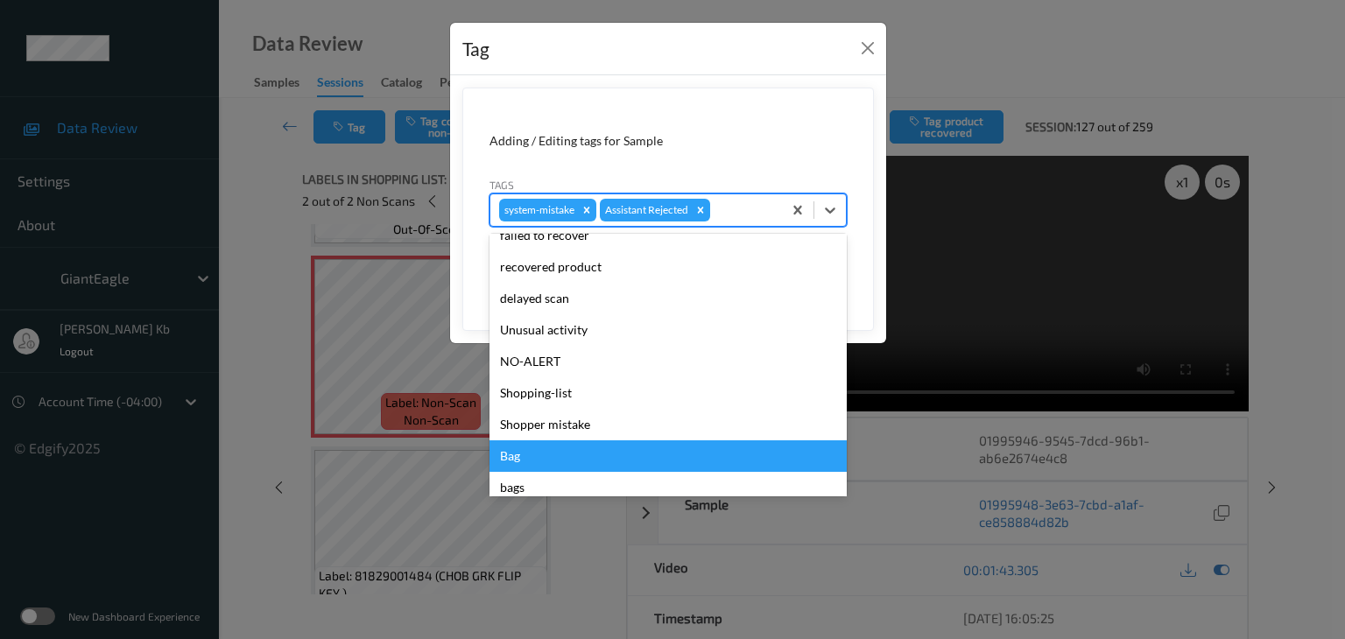
click at [517, 455] on div "Bag" at bounding box center [667, 456] width 357 height 32
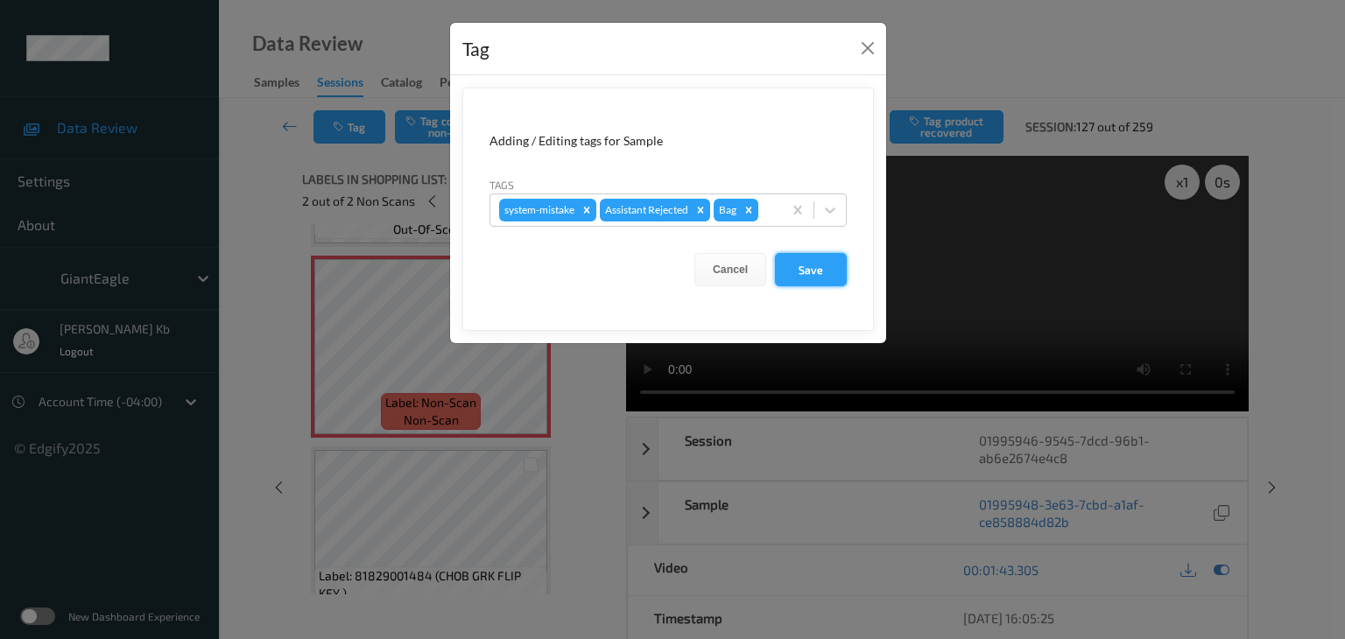
click at [805, 267] on button "Save" at bounding box center [811, 269] width 72 height 33
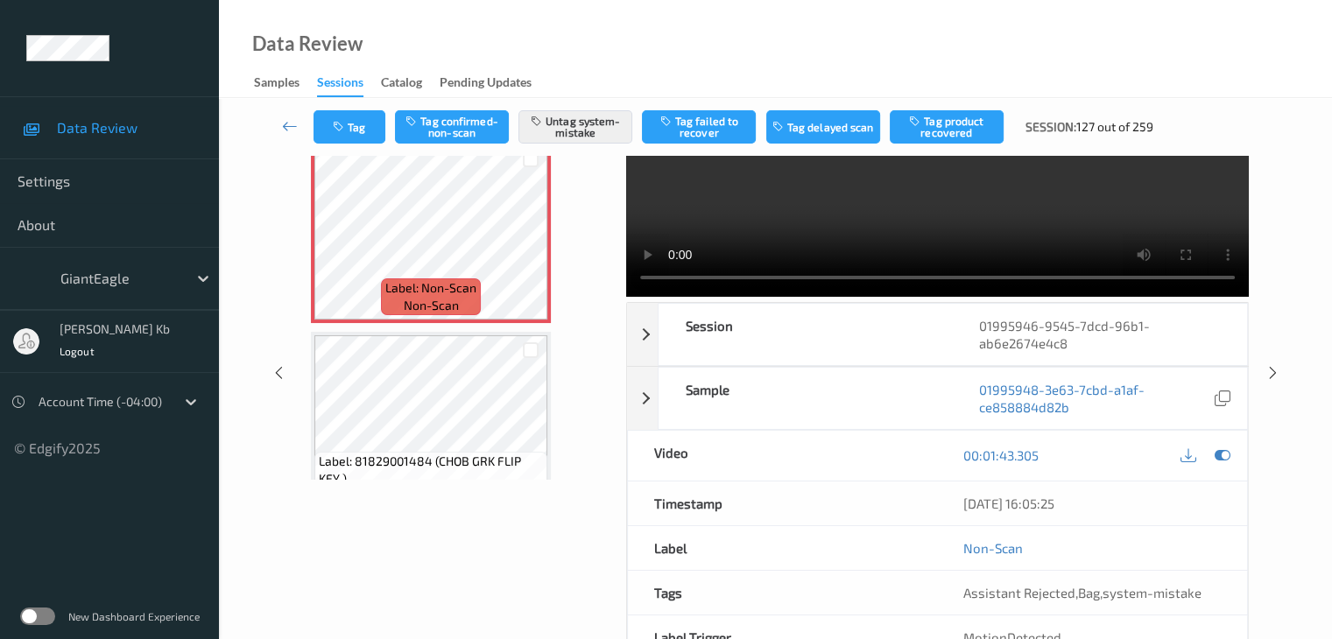
scroll to position [39, 0]
